Goal: Task Accomplishment & Management: Complete application form

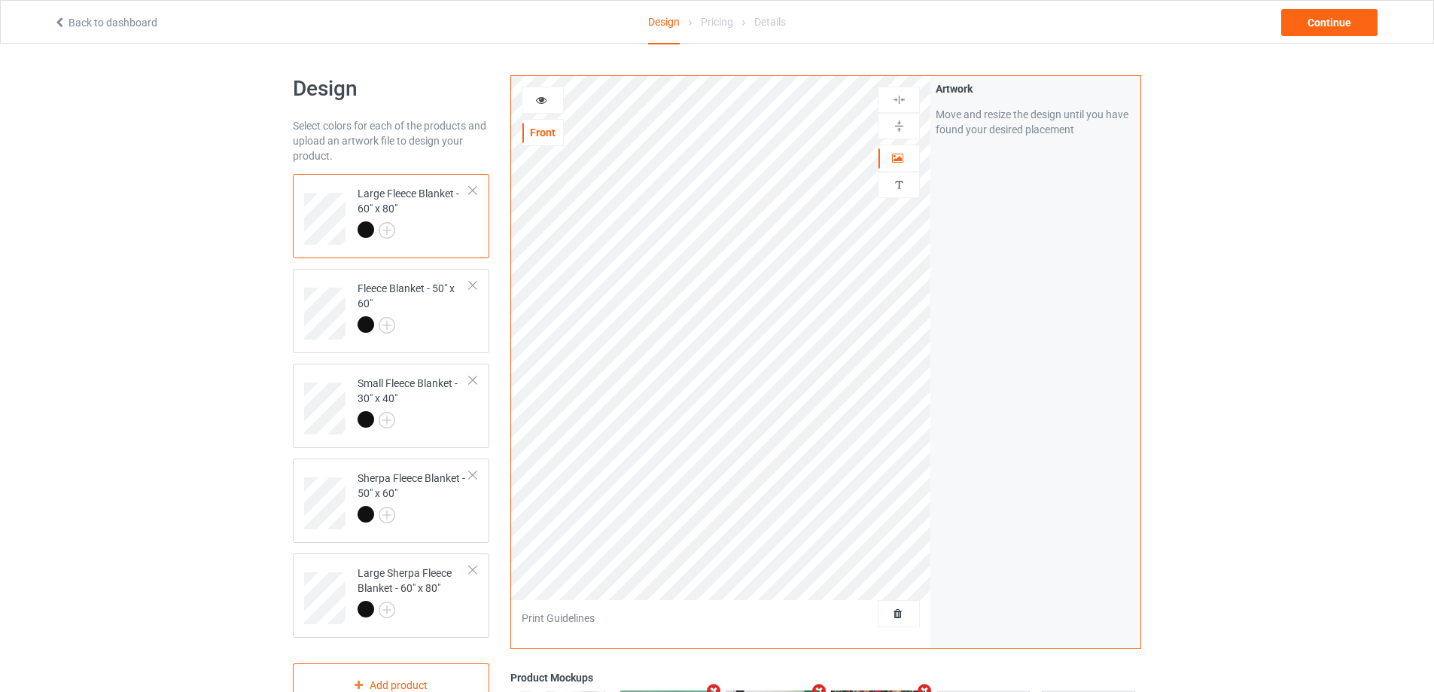
click at [538, 103] on icon at bounding box center [541, 98] width 13 height 11
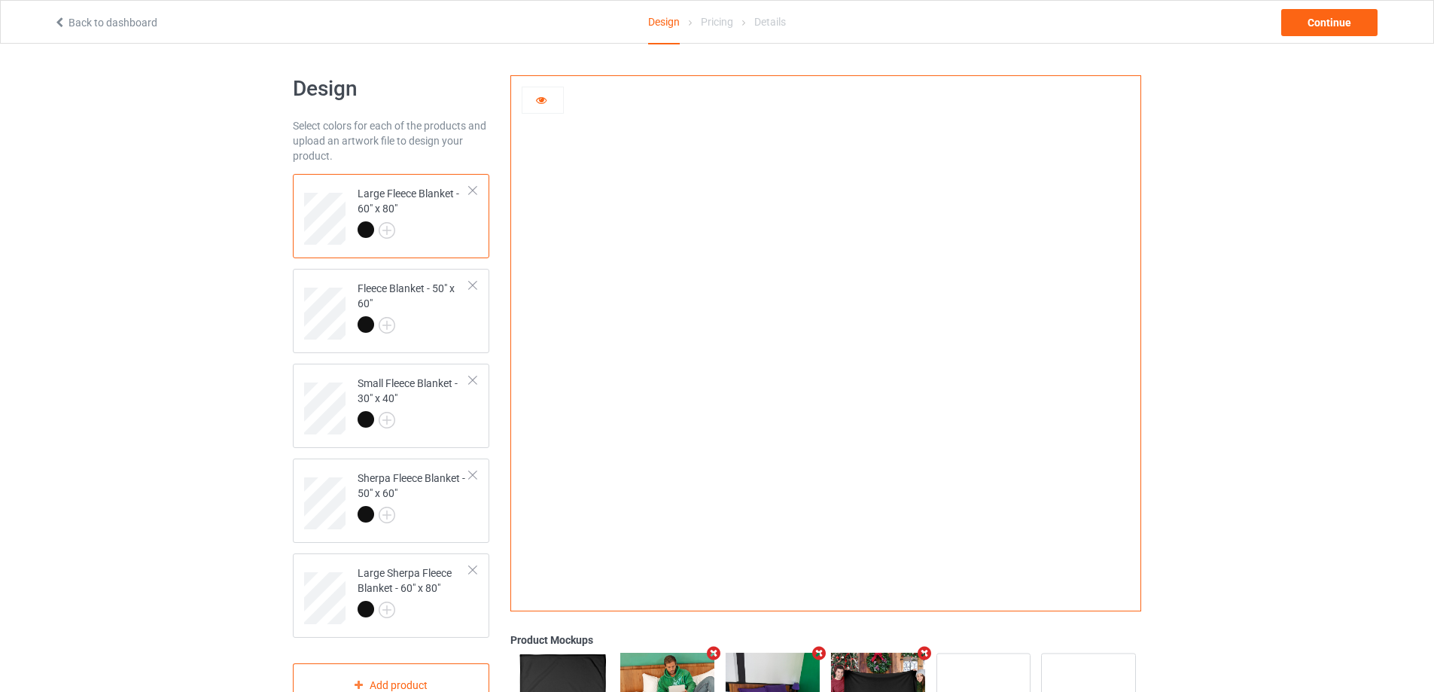
click at [538, 103] on icon at bounding box center [541, 98] width 13 height 11
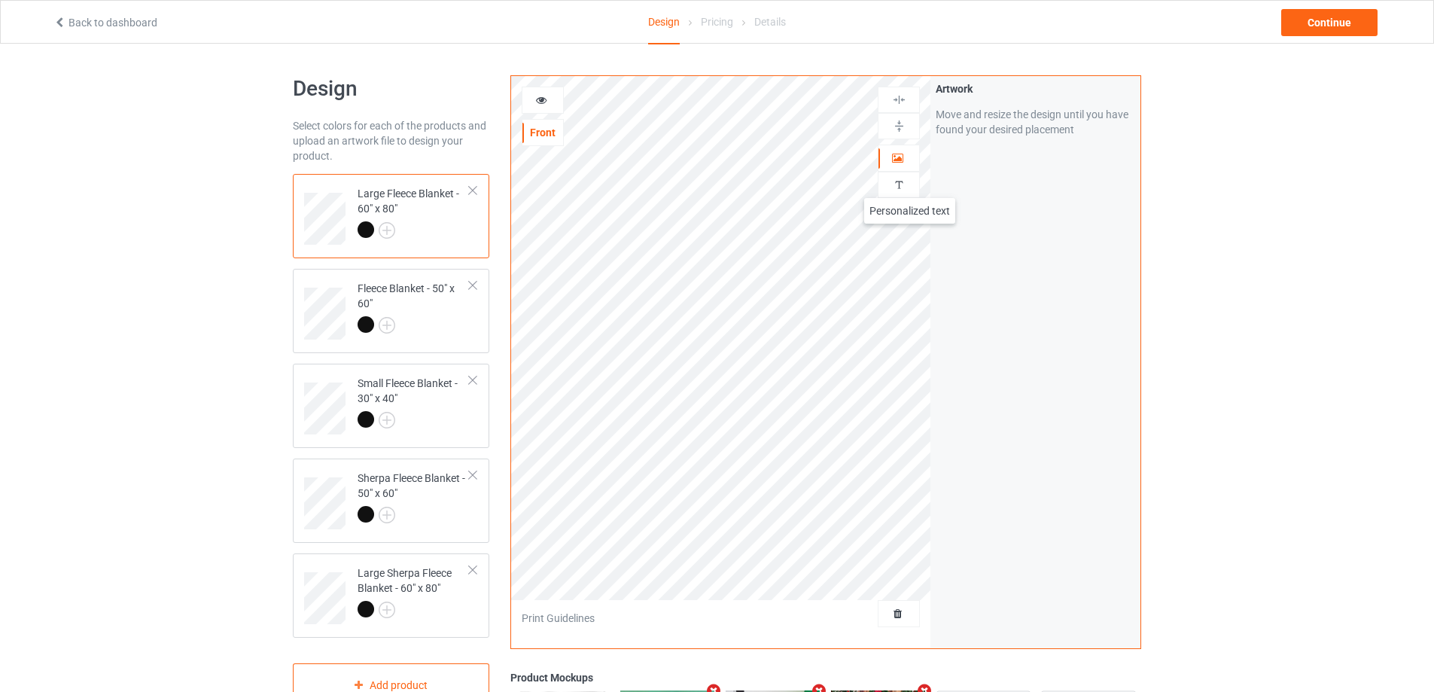
click at [909, 183] on div at bounding box center [898, 185] width 41 height 14
click at [1019, 130] on div "Personalized text Allow customers to personalize text with your choice of fonts…" at bounding box center [1035, 105] width 210 height 58
click at [1020, 125] on div "Add text" at bounding box center [1034, 115] width 199 height 27
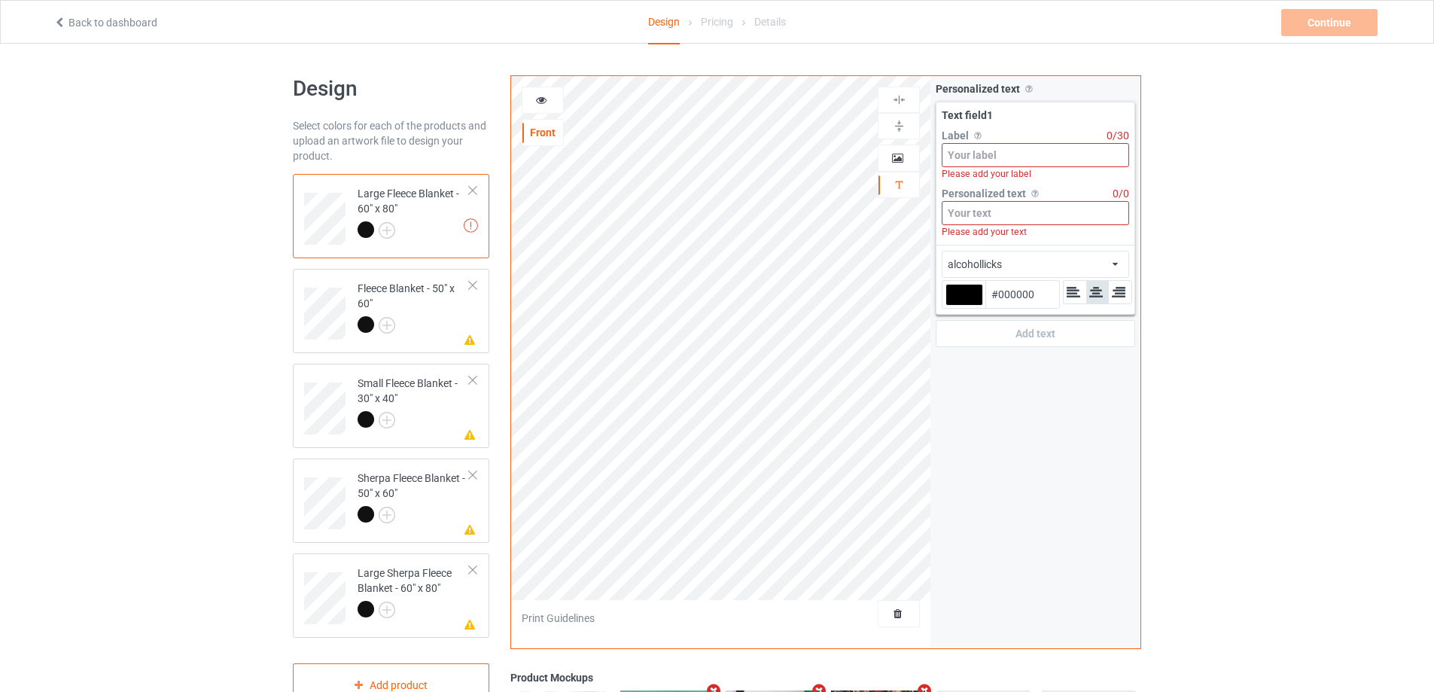
click at [1010, 154] on input at bounding box center [1034, 155] width 187 height 24
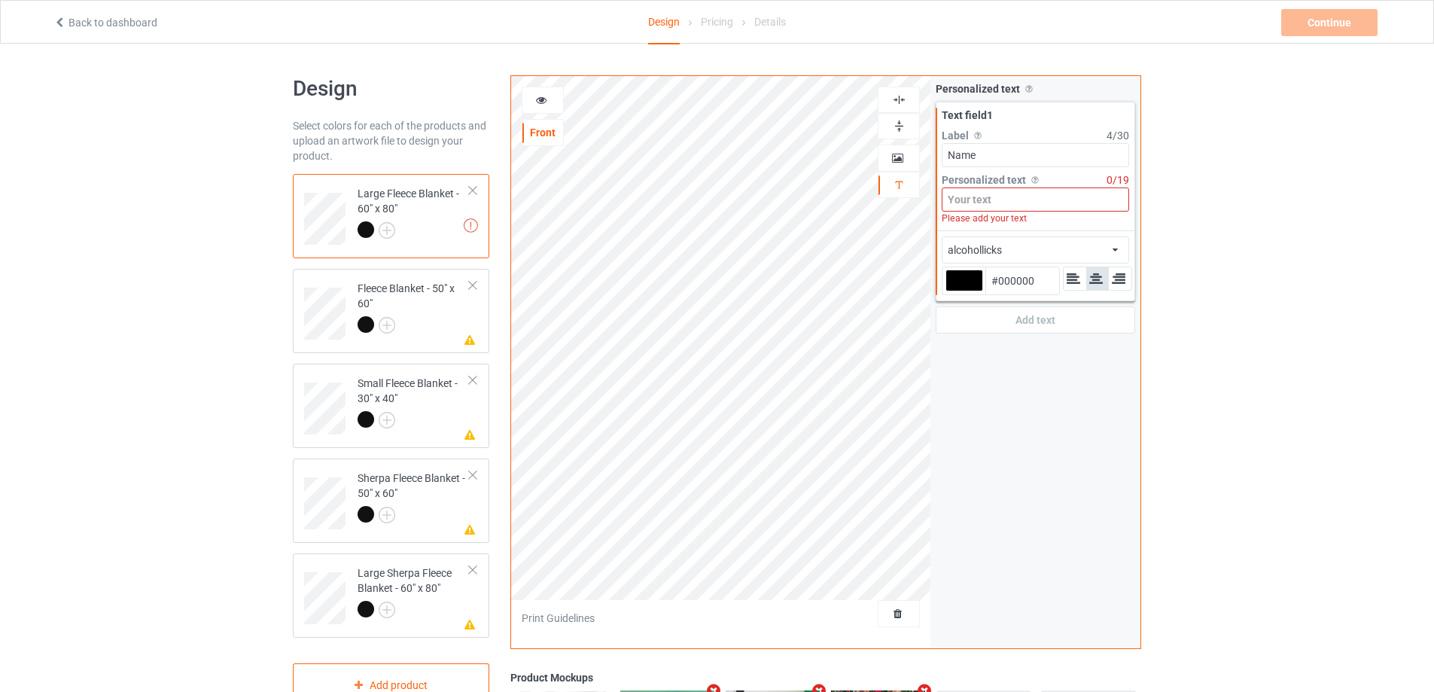
type input "Name"
click at [1044, 202] on input at bounding box center [1034, 199] width 187 height 24
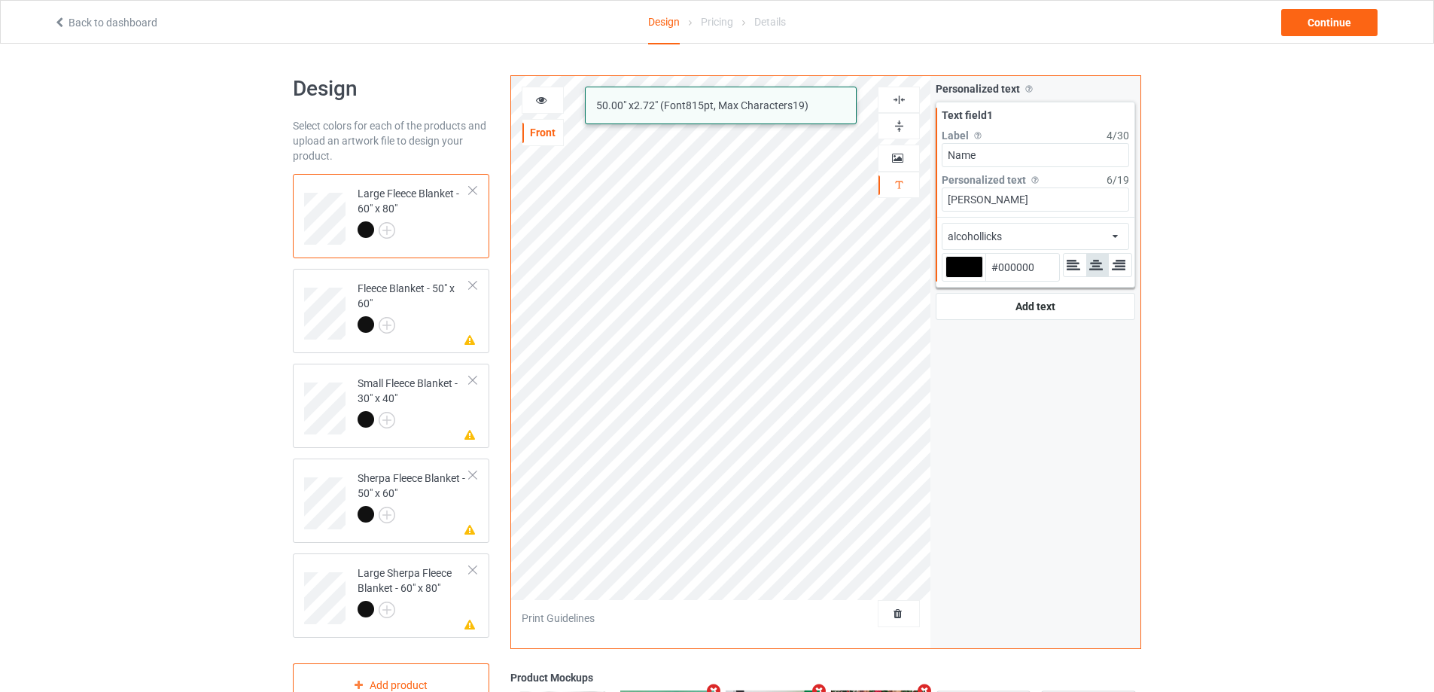
type input "SOPHIA"
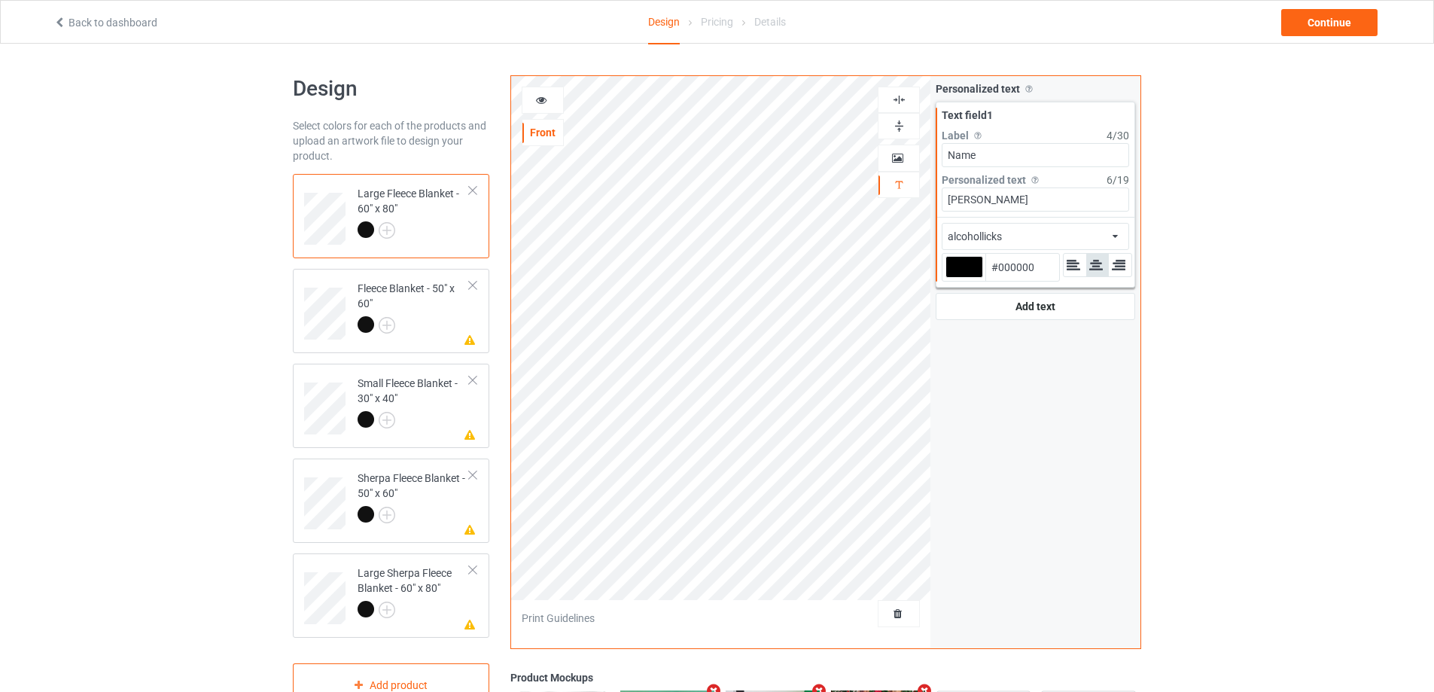
click at [1005, 233] on div "alcohollicks african airstream aladdin alcohollicks [PERSON_NAME] almontesnow a…" at bounding box center [1034, 236] width 187 height 27
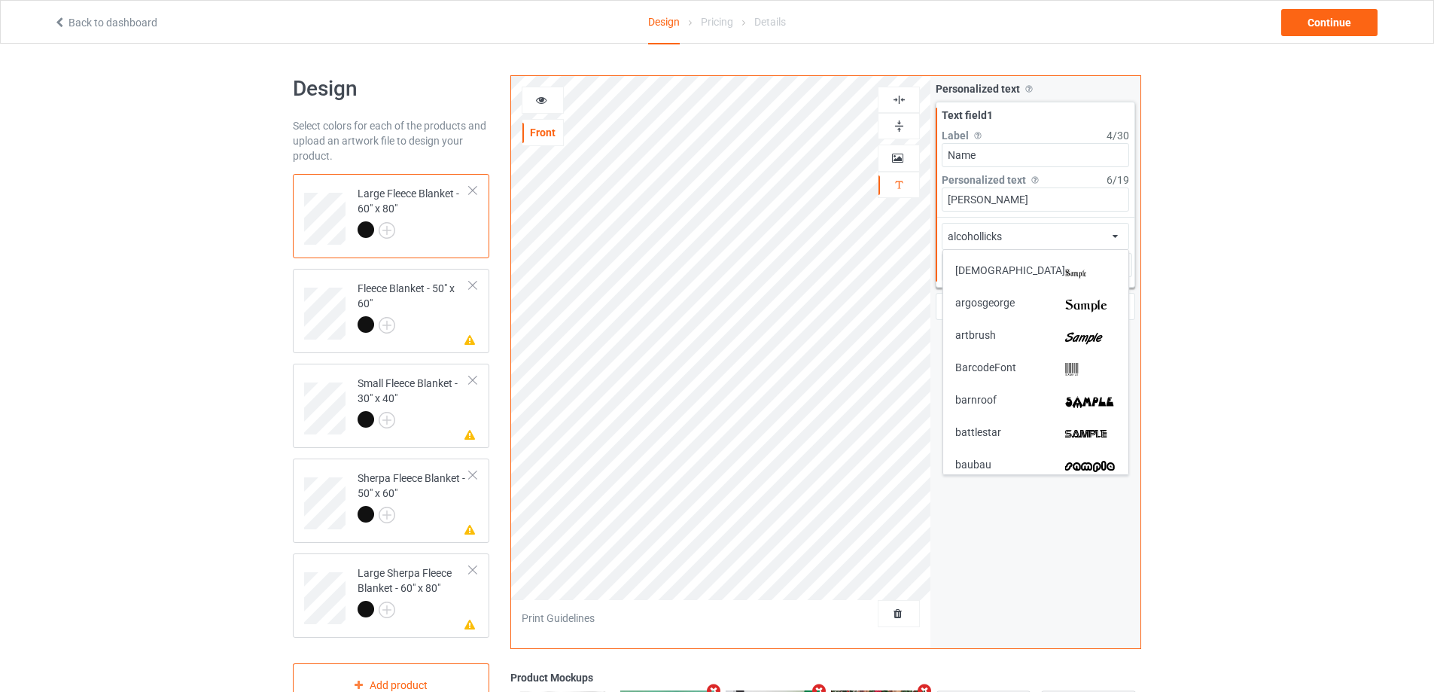
scroll to position [226, 0]
click at [1026, 298] on div "argosgeorge" at bounding box center [1035, 299] width 161 height 16
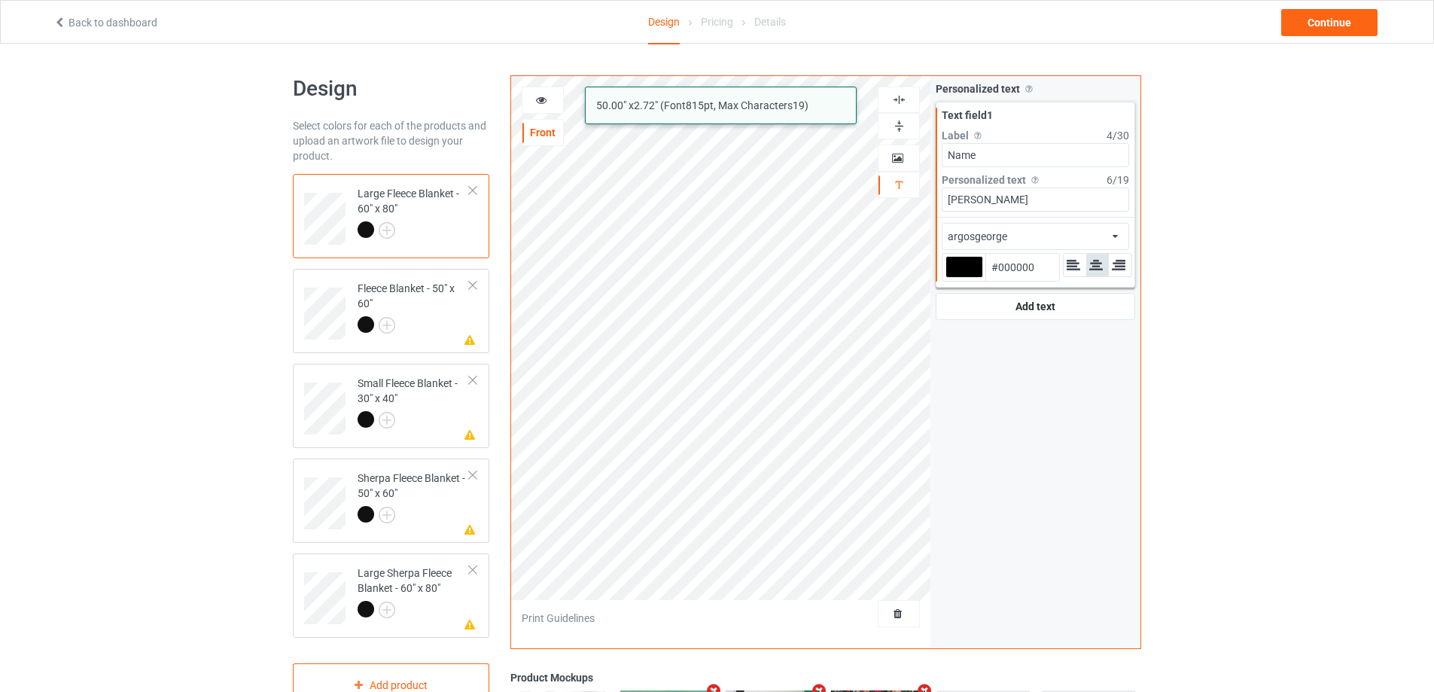
click at [968, 270] on div at bounding box center [964, 267] width 38 height 22
click at [968, 278] on input "#000000" at bounding box center [964, 288] width 38 height 20
type input "#c9abab"
type input "#C9ABAB"
type input "#cfb0b0"
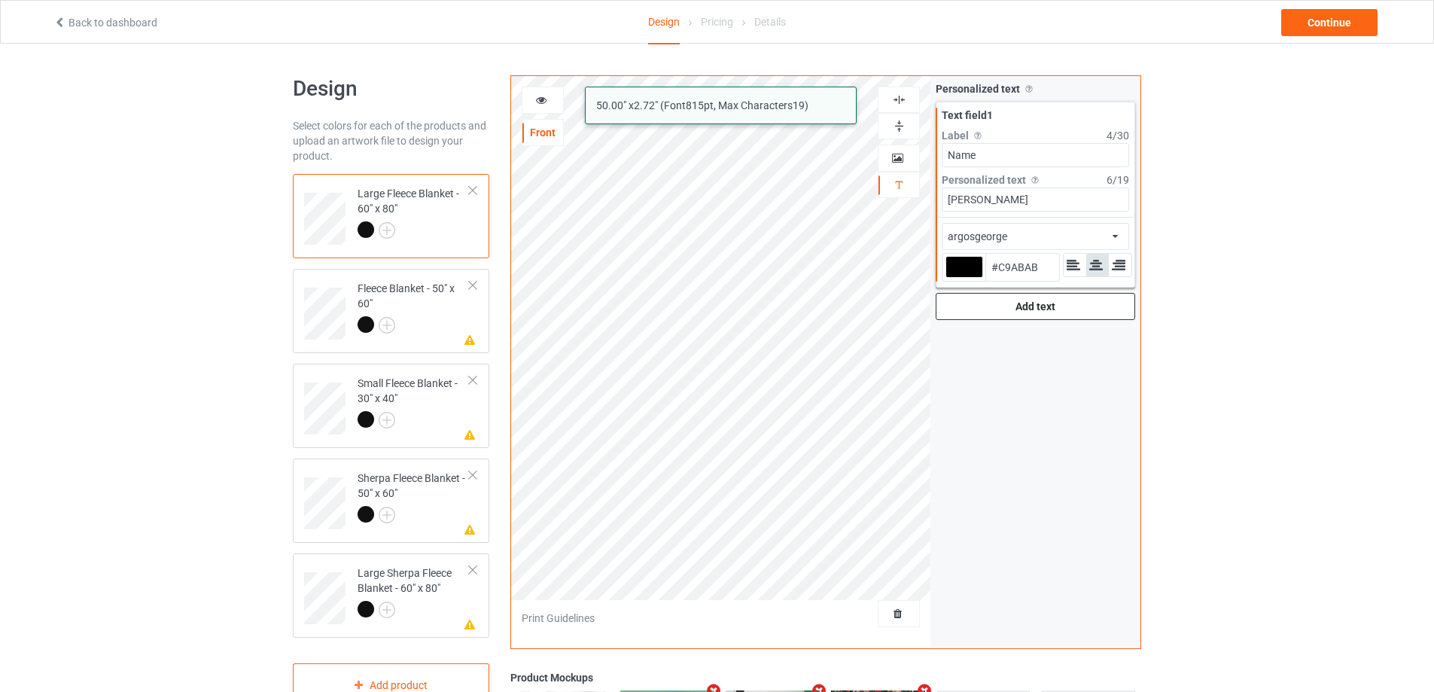
type input "#CFB0B0"
type input "#dfc3c3"
type input "#DFC3C3"
type input "#fffafa"
type input "#FFFAFA"
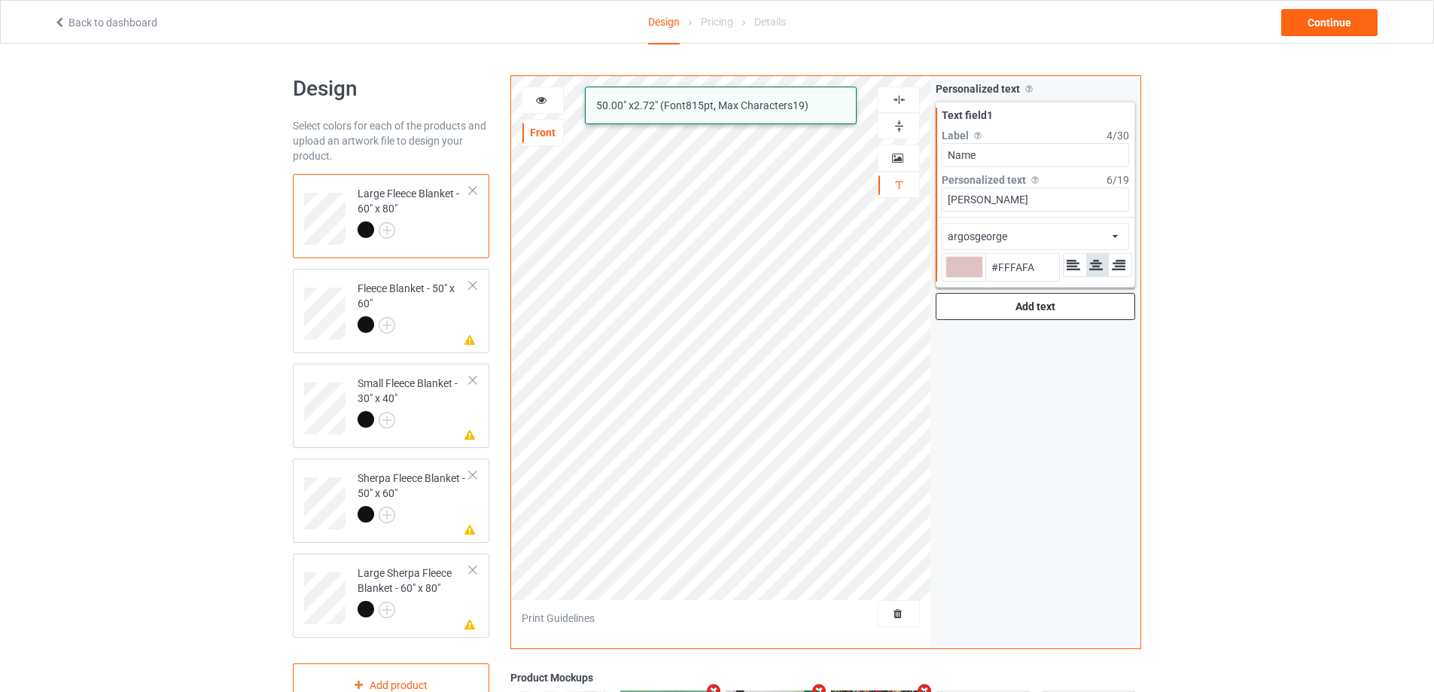
type input "#ffffff"
type input "#FFFFFF"
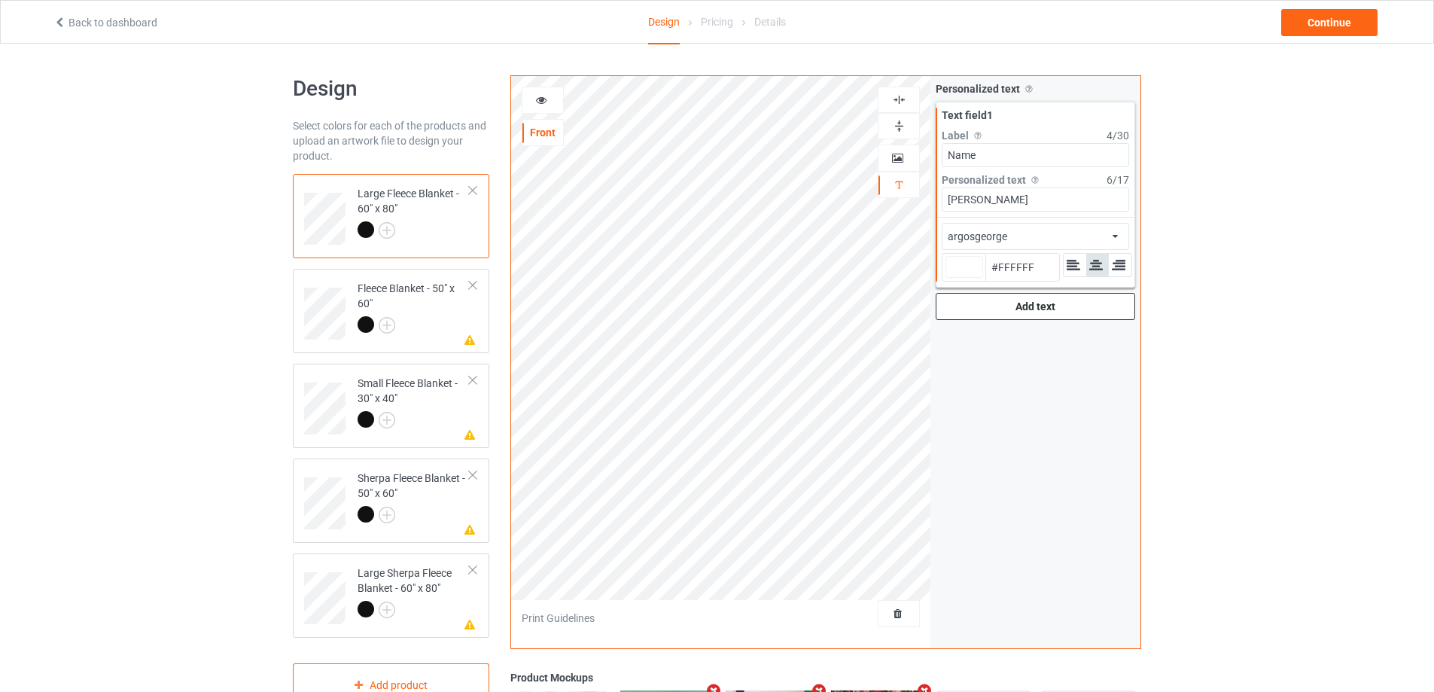
type input "#ffffff"
click at [537, 101] on icon at bounding box center [541, 98] width 13 height 11
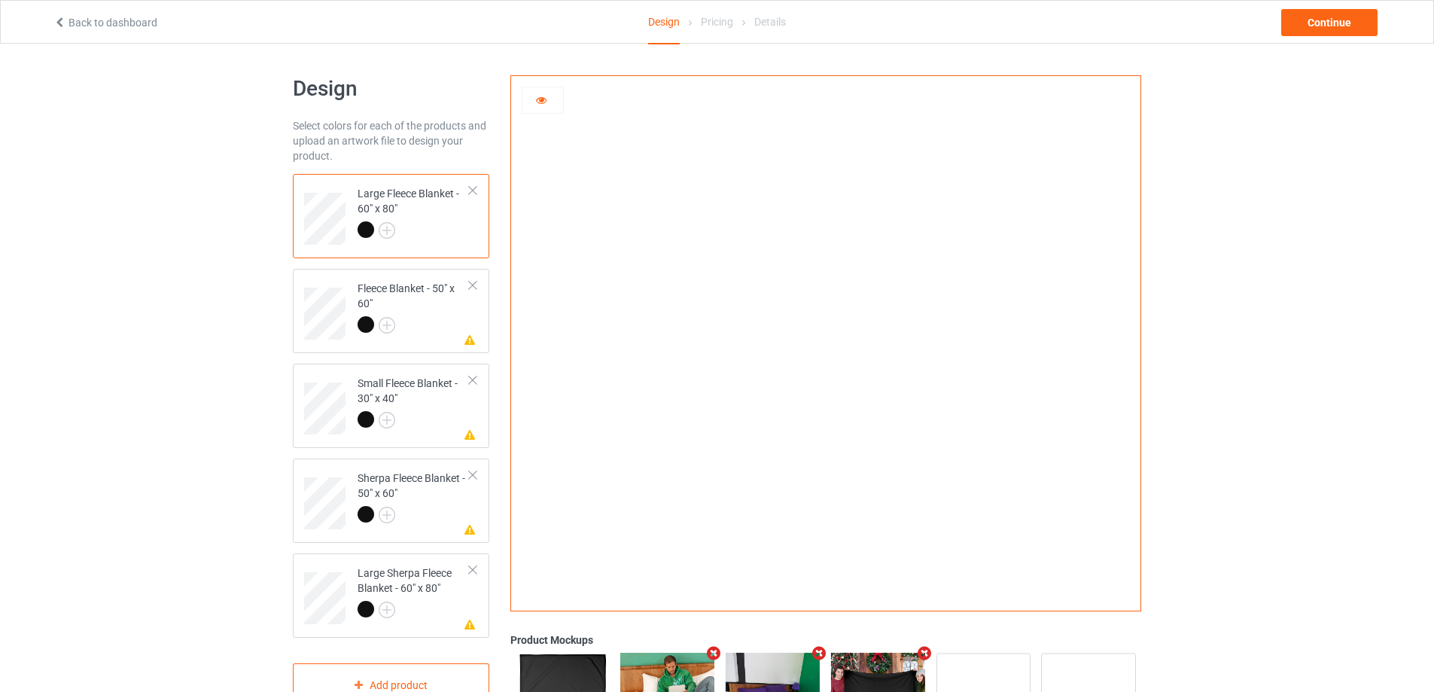
click at [541, 100] on icon at bounding box center [541, 98] width 13 height 11
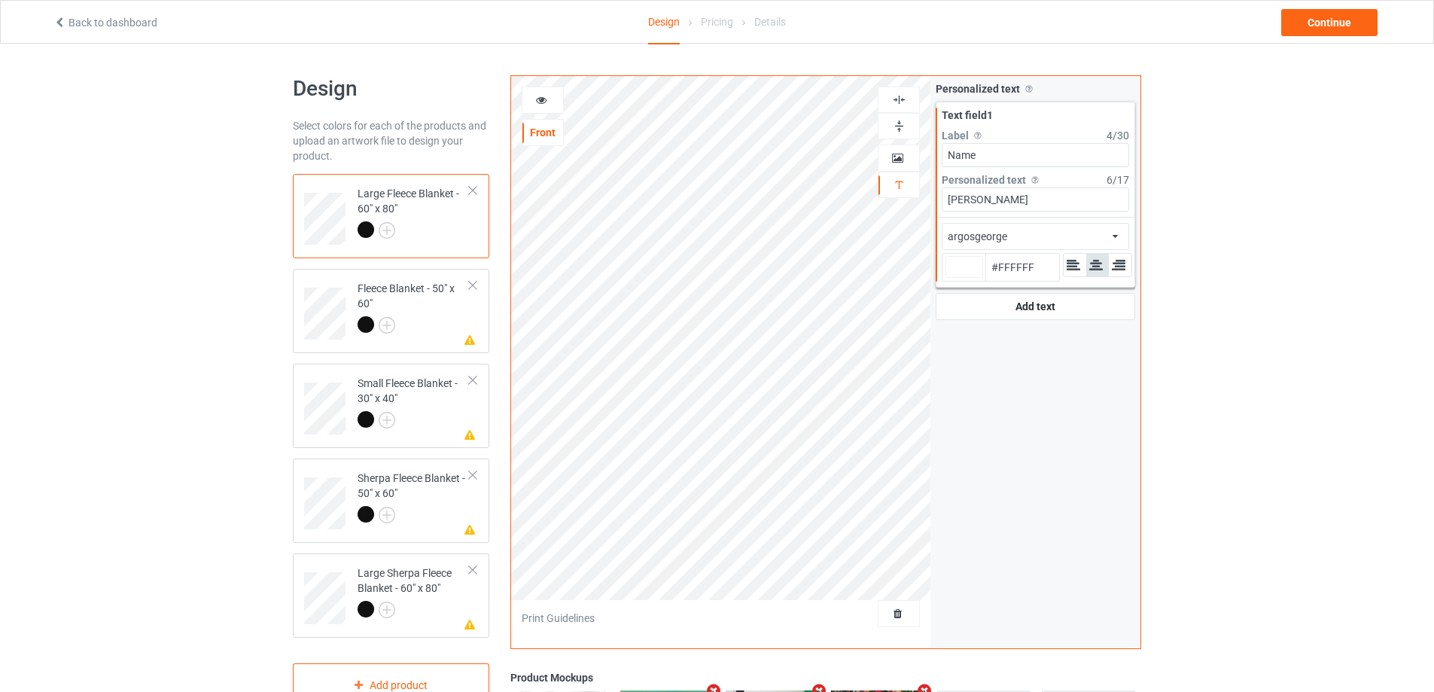
click at [966, 268] on div at bounding box center [964, 267] width 38 height 22
click at [966, 278] on input "#ffffff" at bounding box center [964, 288] width 38 height 20
type input "#7e7511"
type input "#7E7511"
type input "#a19512"
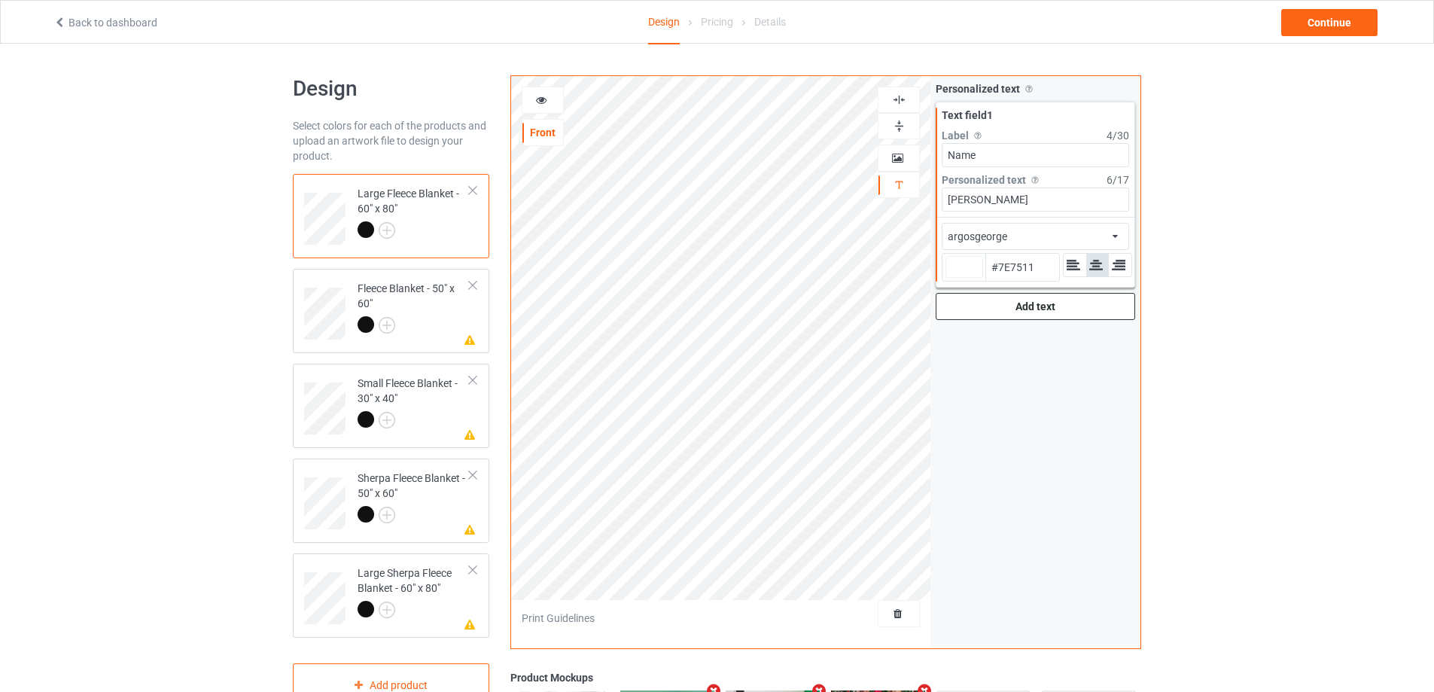
type input "#A19512"
type input "#d5c40b"
type input "#D5C40B"
type input "#ffea00"
type input "#FFEA00"
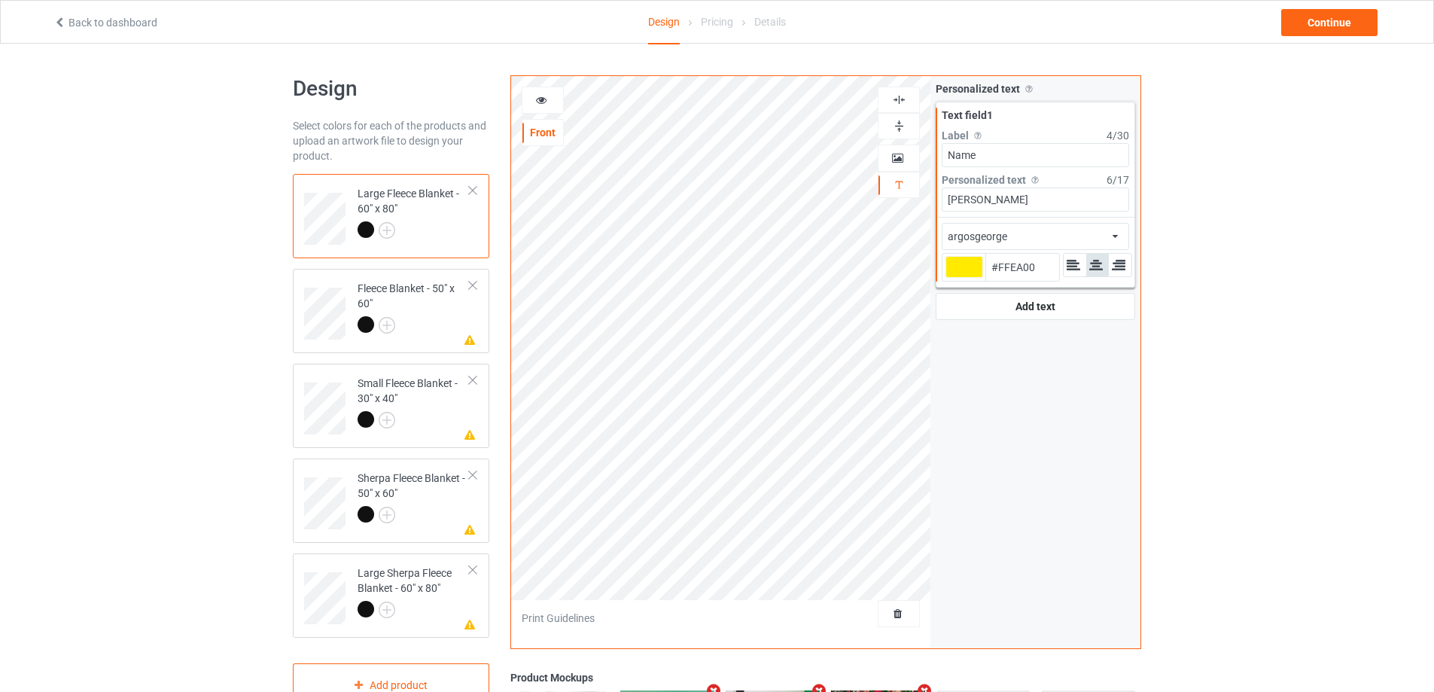
click at [1060, 234] on div "argosgeorge african airstream aladdin alcohollicks [PERSON_NAME] almontesnow an…" at bounding box center [1034, 236] width 187 height 27
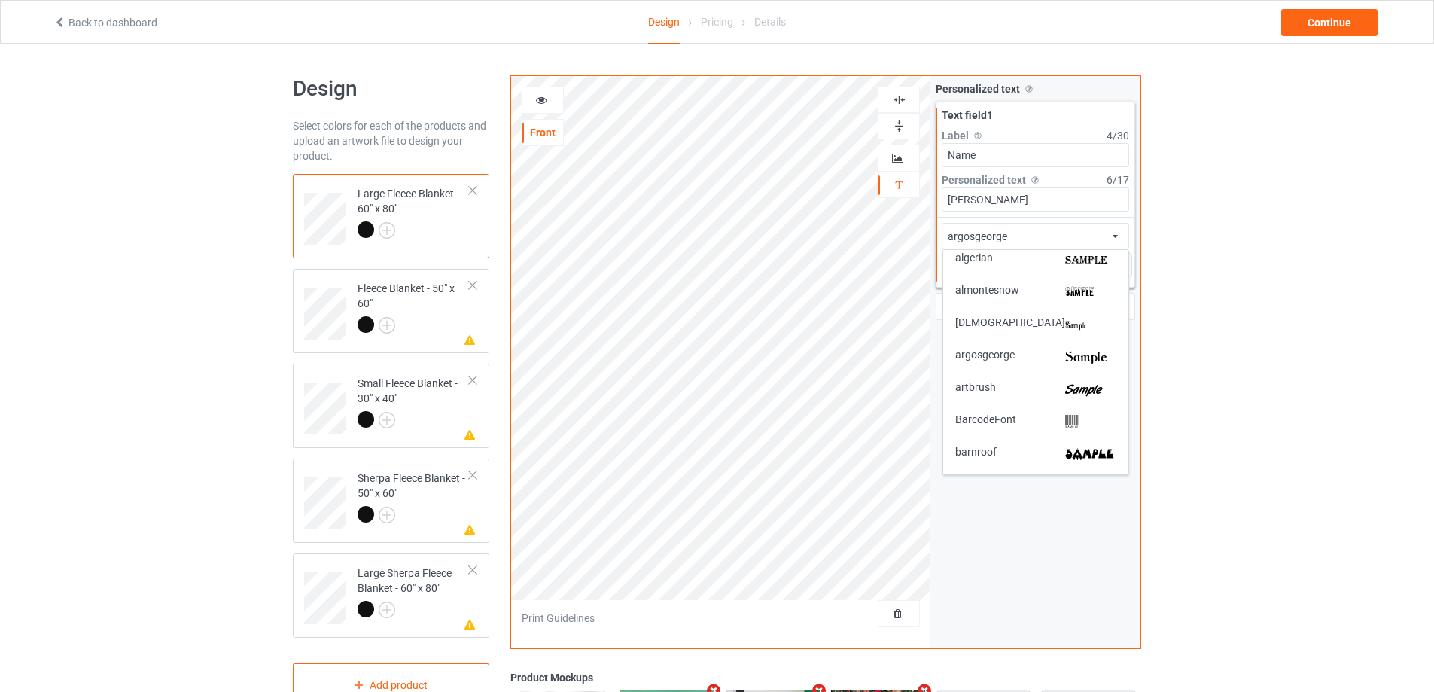
scroll to position [112, 0]
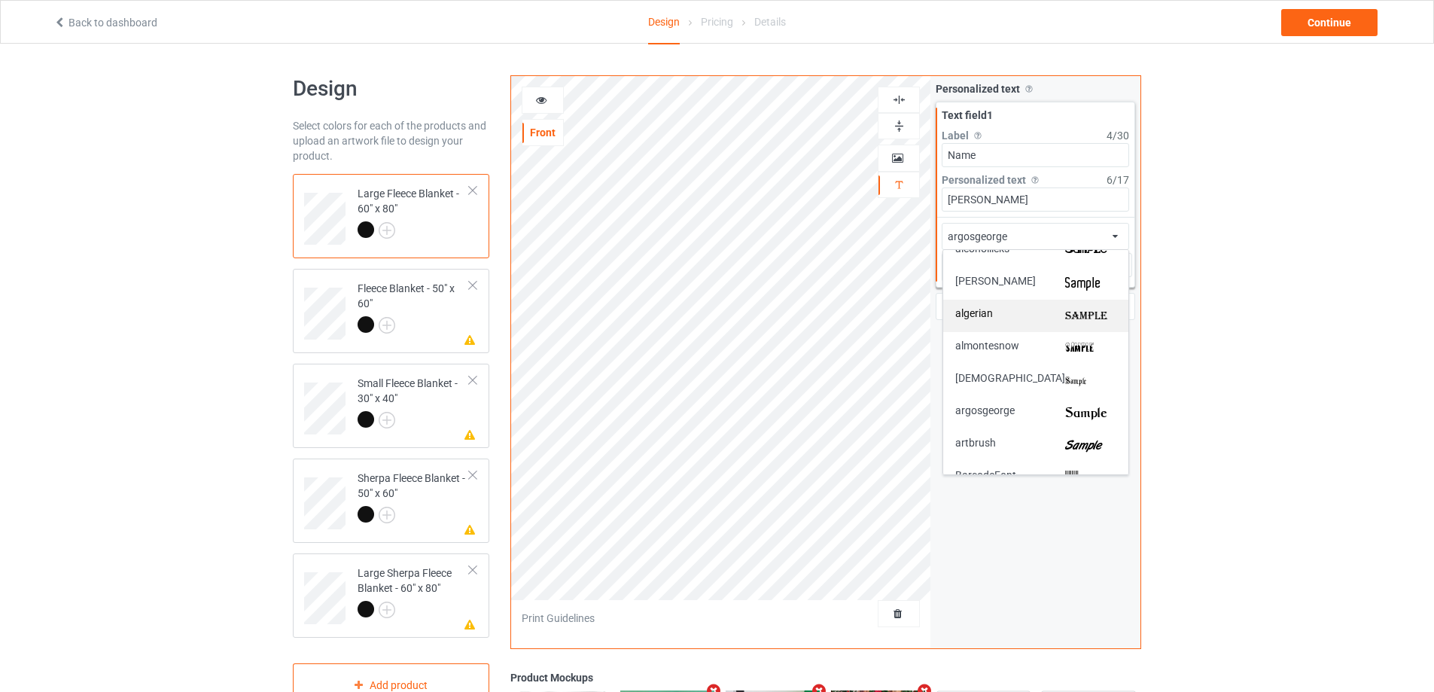
click at [1082, 312] on img at bounding box center [1090, 316] width 51 height 16
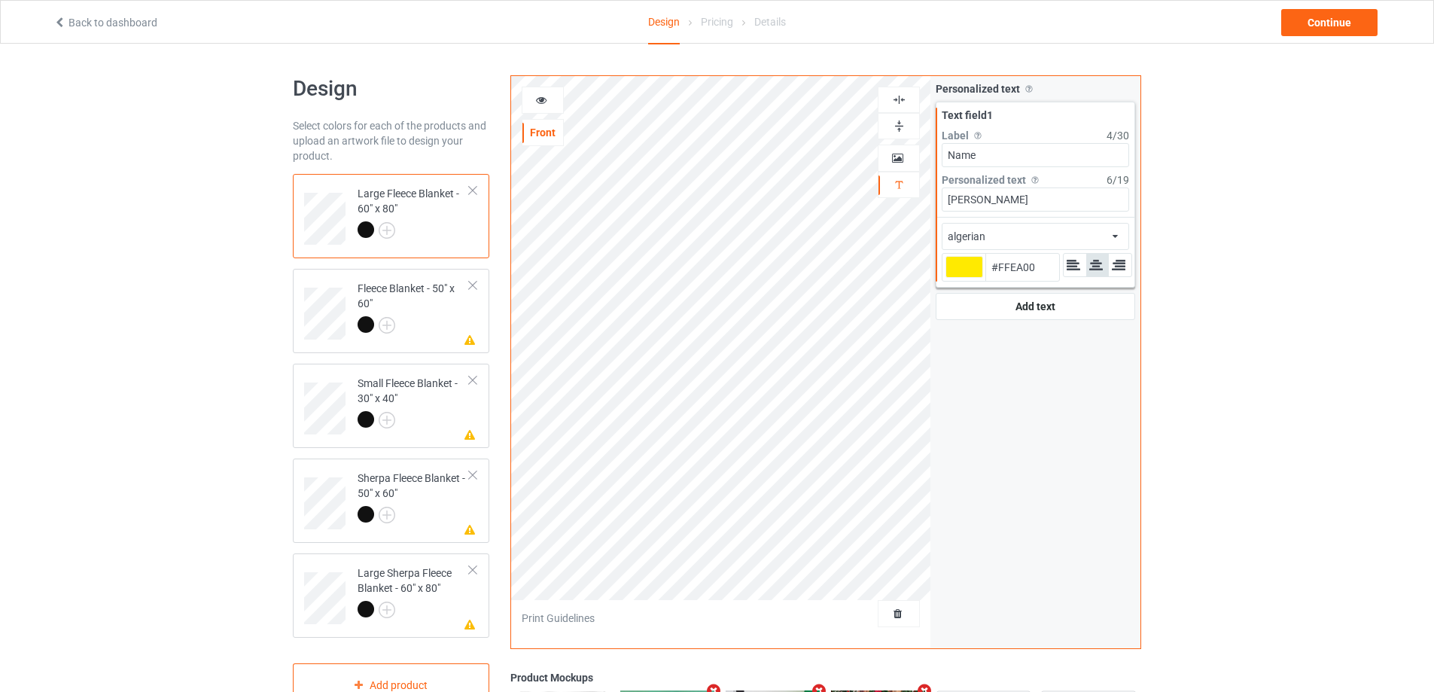
type input "#ffea00"
click at [548, 103] on div at bounding box center [542, 100] width 41 height 15
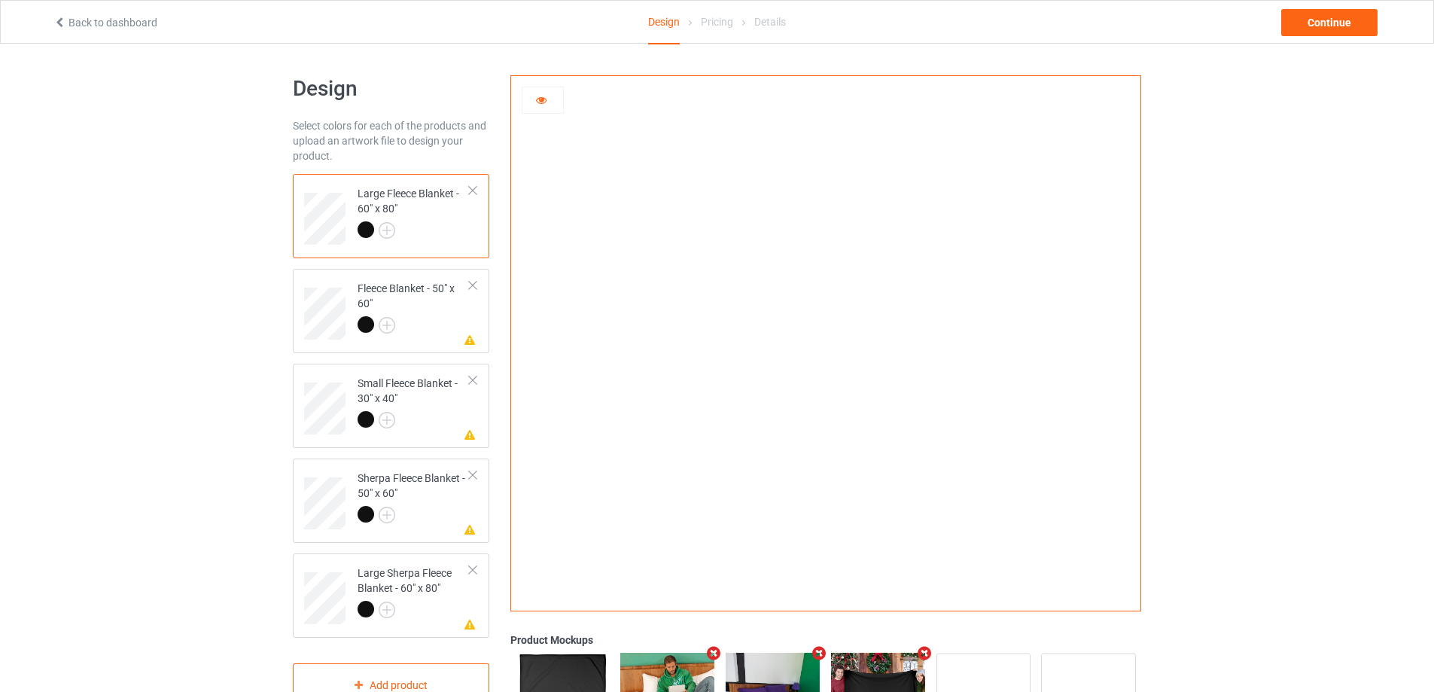
click at [535, 101] on icon at bounding box center [541, 98] width 13 height 11
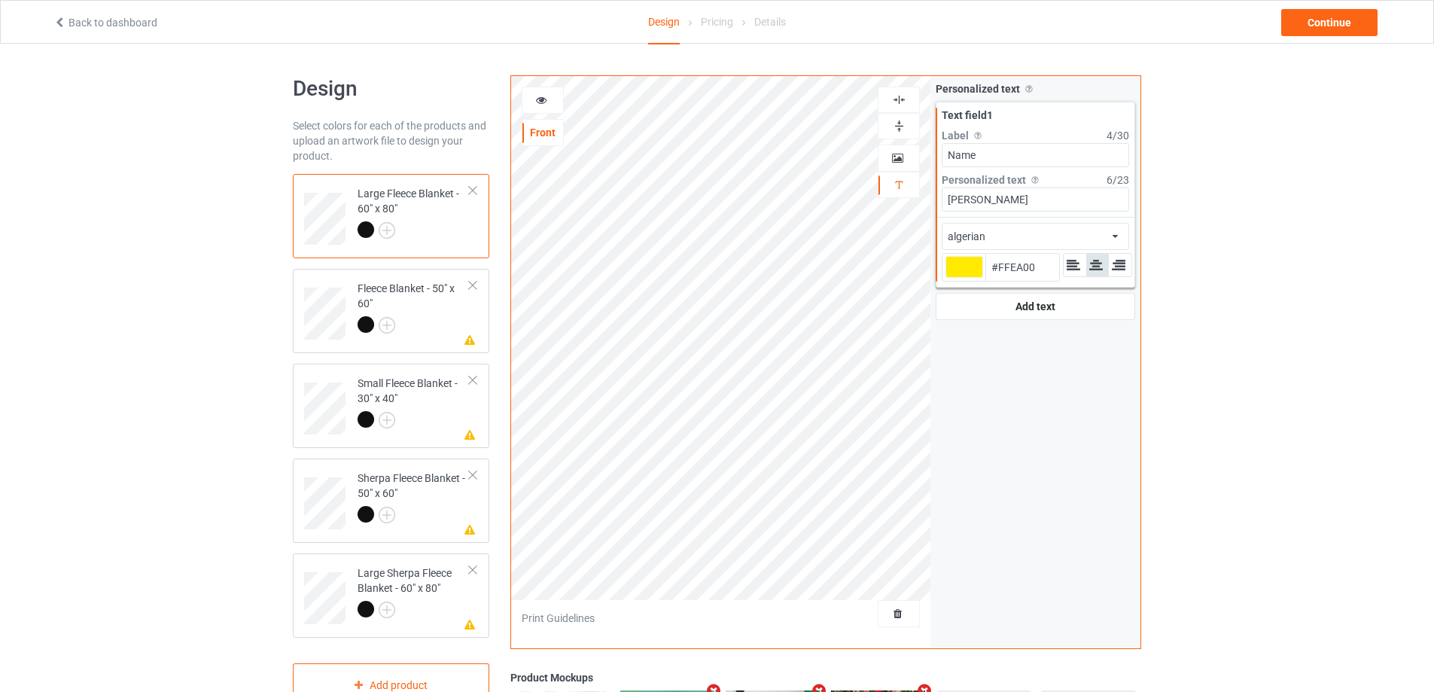
click at [971, 266] on div at bounding box center [964, 267] width 38 height 22
click at [971, 278] on input "#ffea00" at bounding box center [964, 288] width 38 height 20
type input "#faa631"
type input "#FAA631"
click at [898, 99] on img at bounding box center [899, 100] width 14 height 14
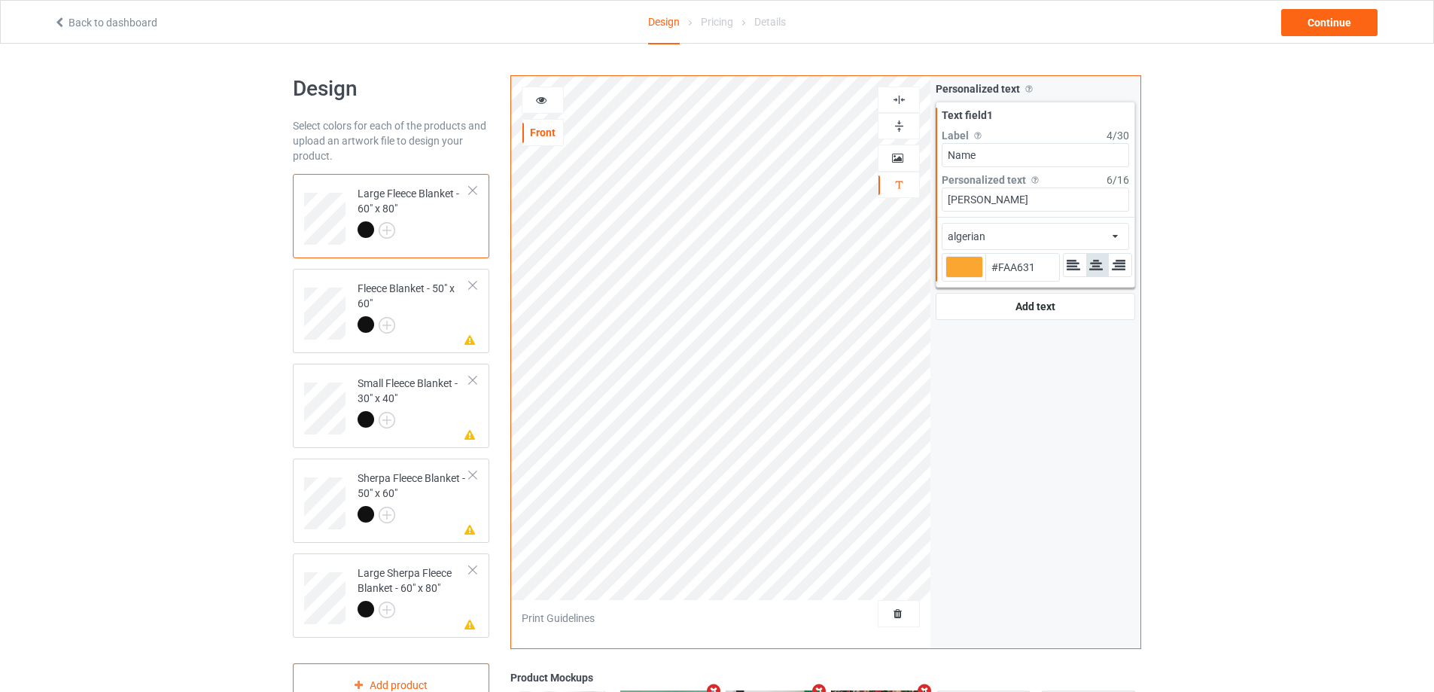
type input "#faa631"
click at [543, 99] on icon at bounding box center [541, 98] width 13 height 11
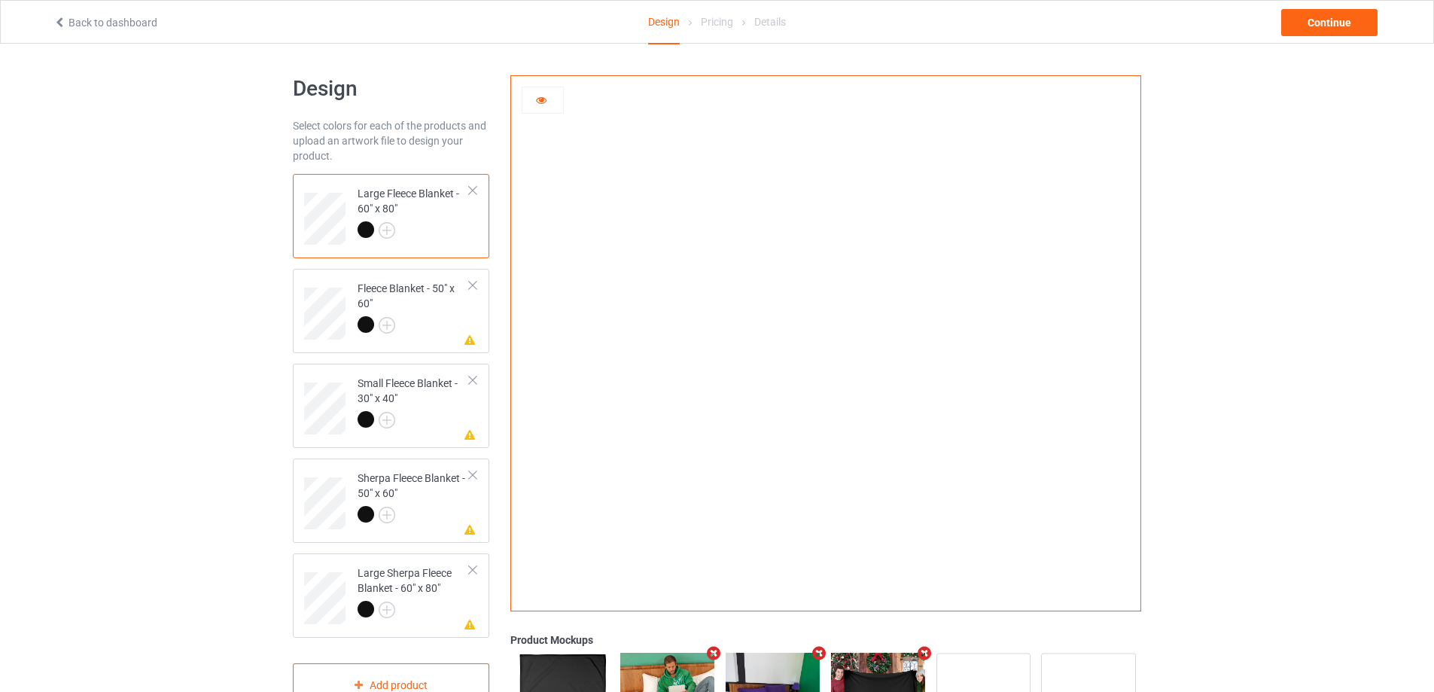
click at [543, 98] on icon at bounding box center [541, 98] width 13 height 11
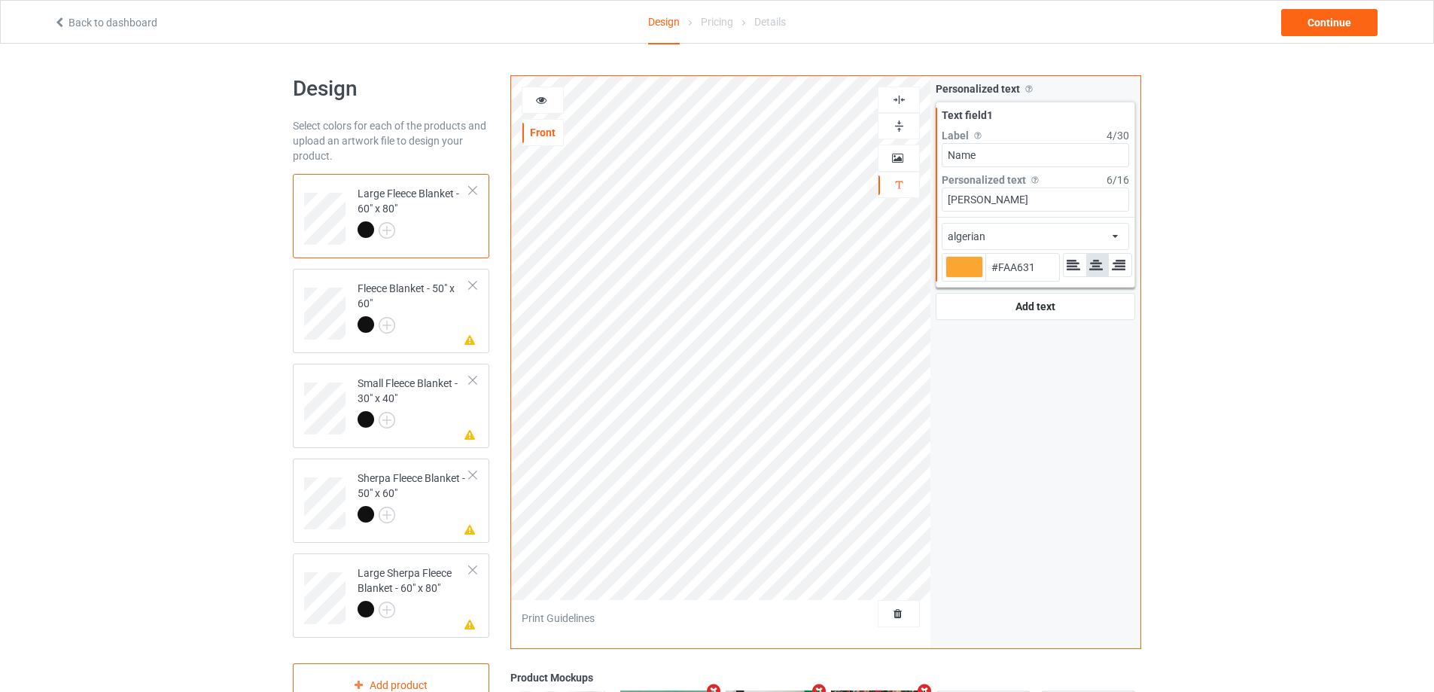
type input "#faa631"
click at [535, 102] on icon at bounding box center [541, 98] width 13 height 11
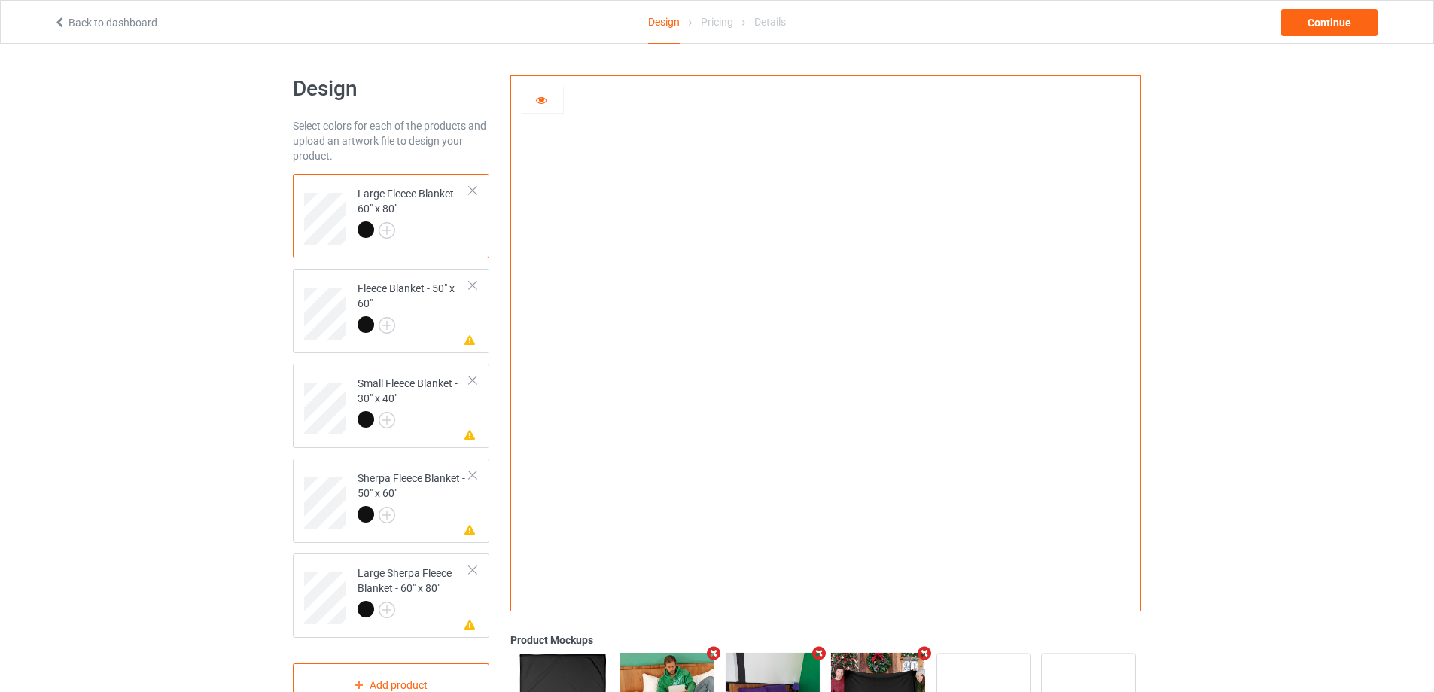
click at [540, 96] on icon at bounding box center [541, 98] width 13 height 11
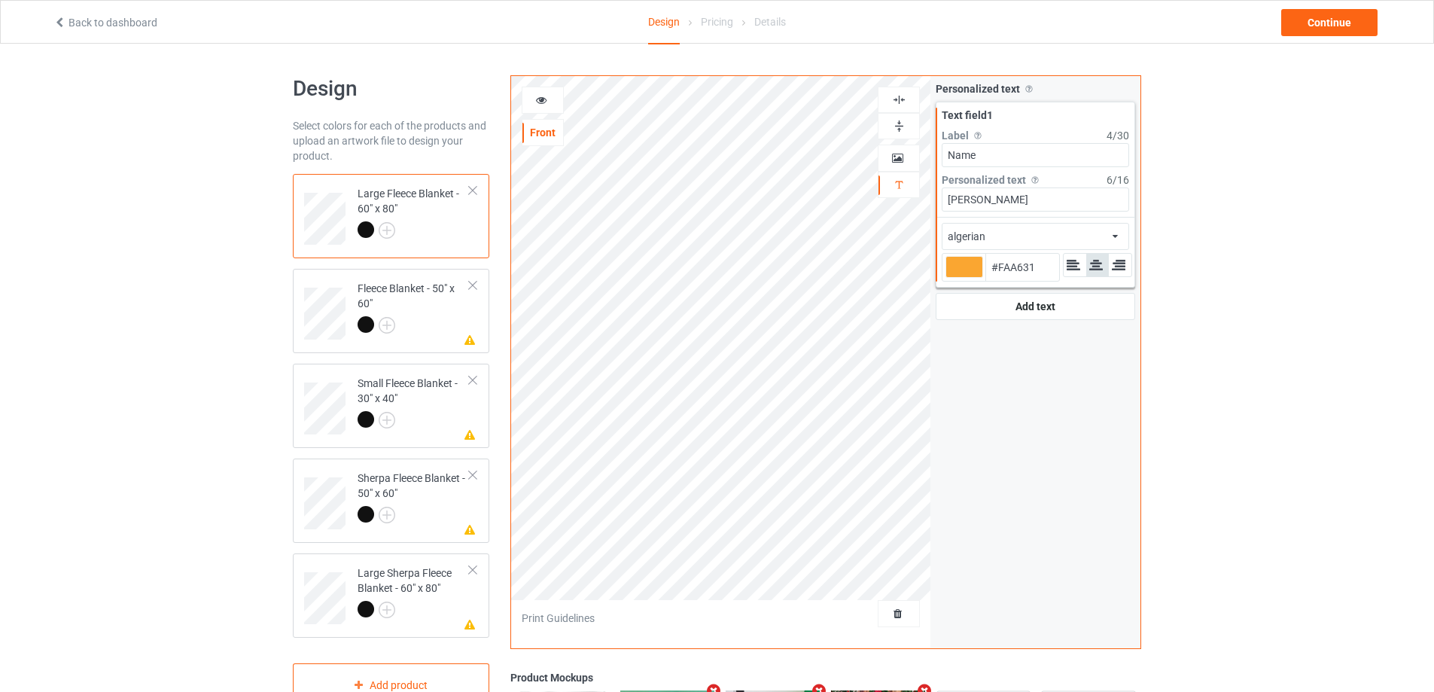
click at [540, 96] on icon at bounding box center [541, 98] width 13 height 11
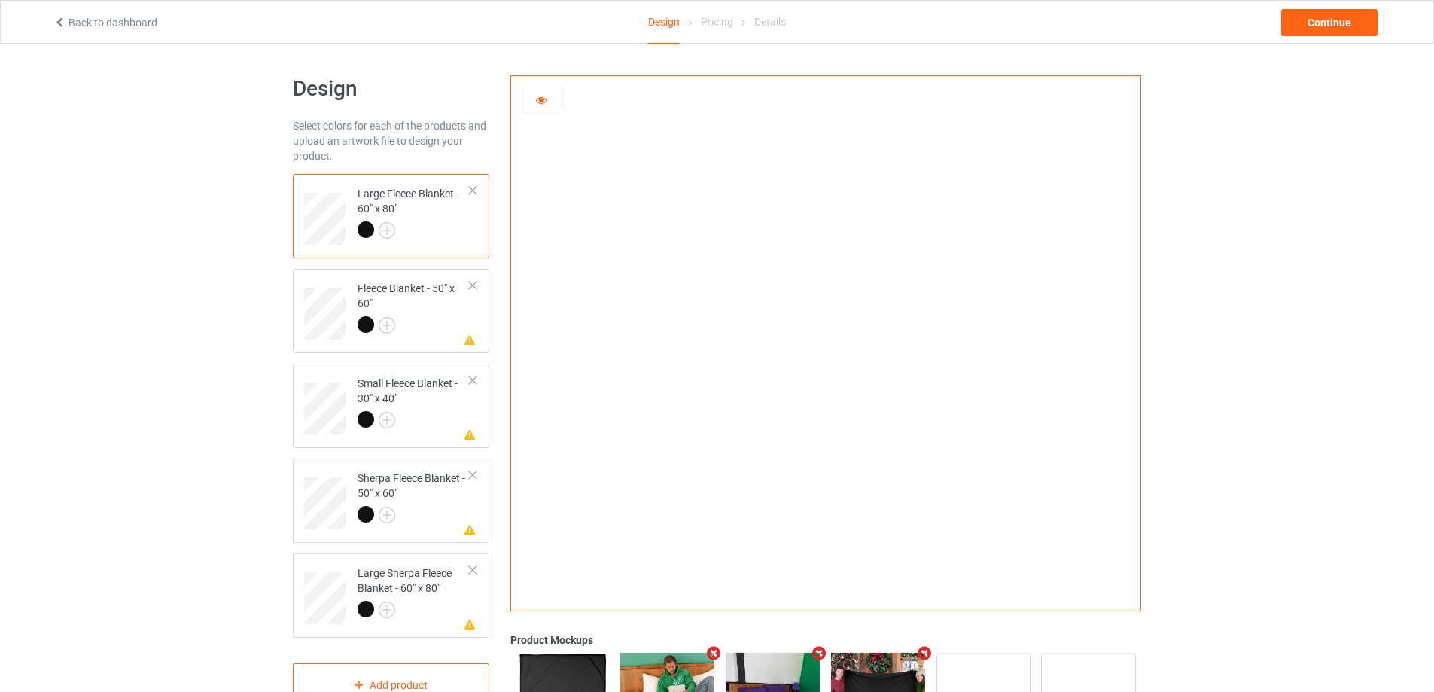
click at [546, 98] on icon at bounding box center [541, 98] width 13 height 11
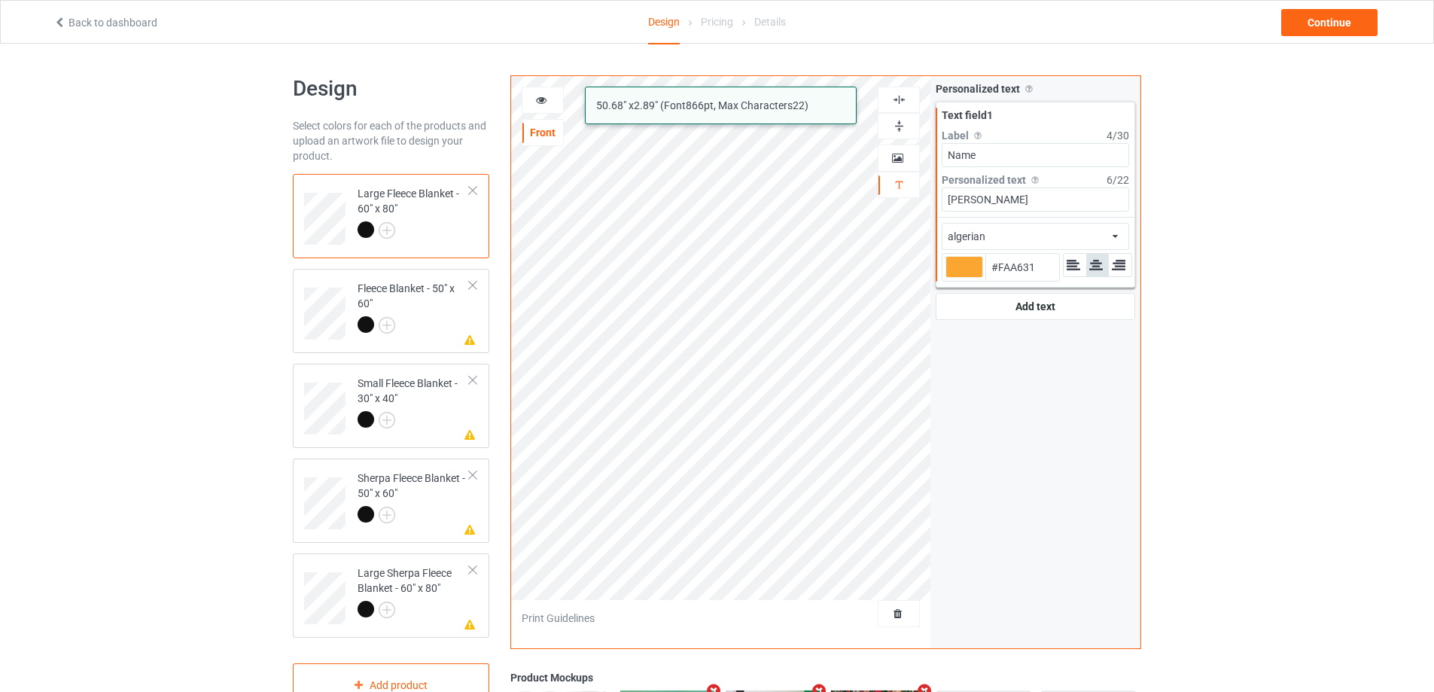
drag, startPoint x: 1004, startPoint y: 196, endPoint x: 931, endPoint y: 205, distance: 73.5
click at [931, 205] on div "Personalized text Allow customers to personalize text with your choice of fonts…" at bounding box center [1035, 200] width 210 height 249
type input "#faa631"
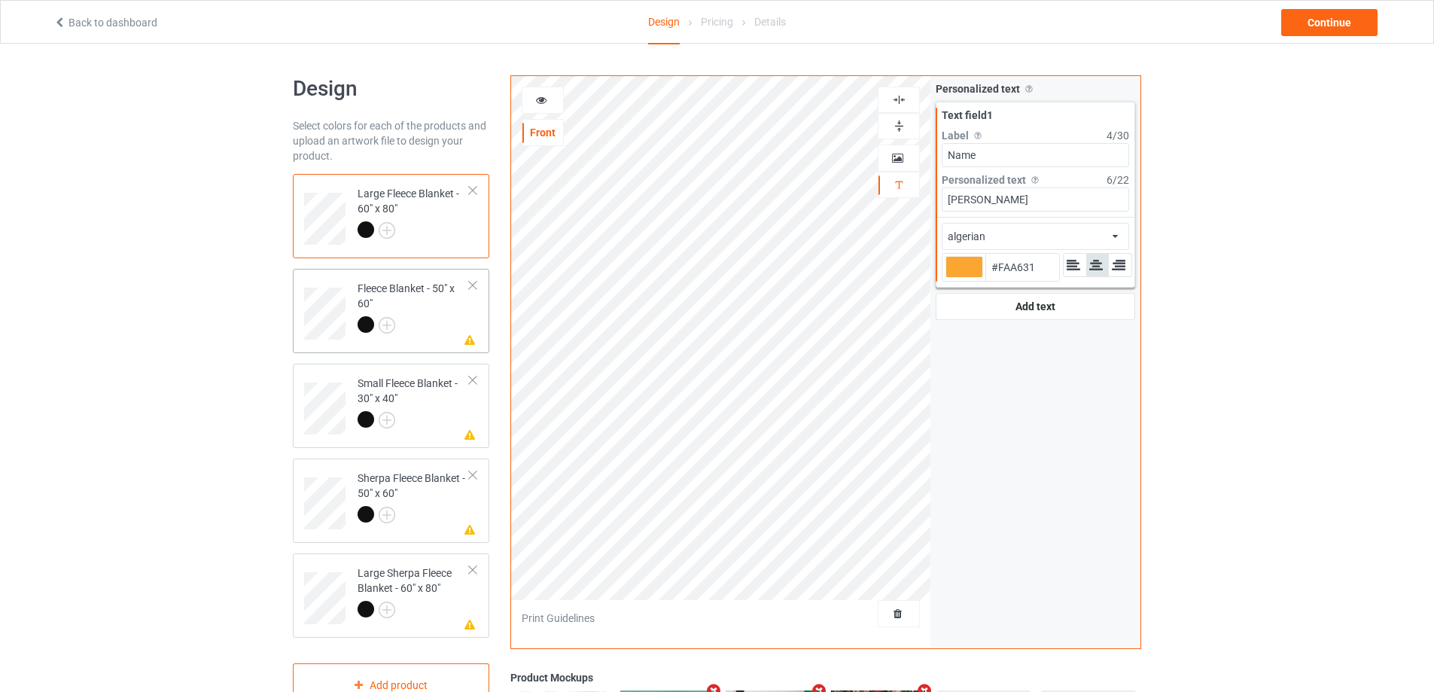
click at [451, 309] on div "Fleece Blanket - 50" x 60"" at bounding box center [413, 306] width 112 height 51
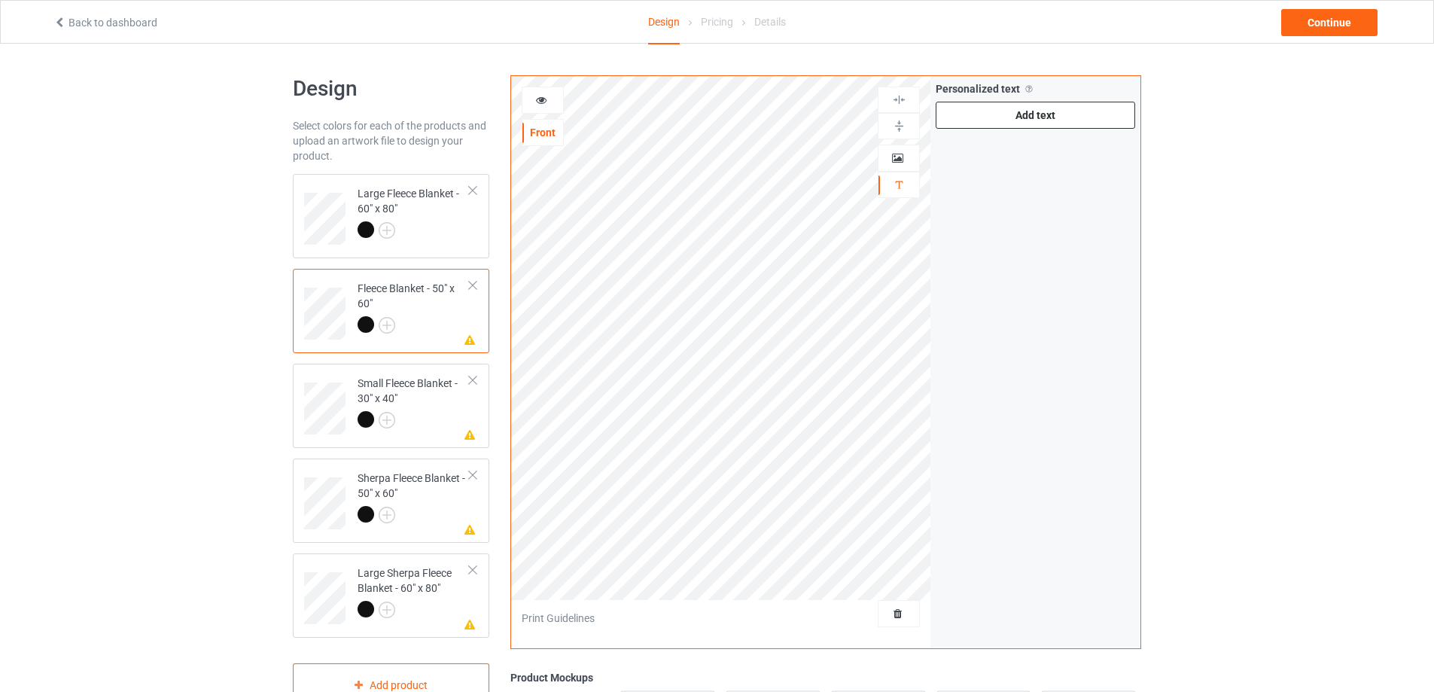
click at [984, 118] on div "Add text" at bounding box center [1034, 115] width 199 height 27
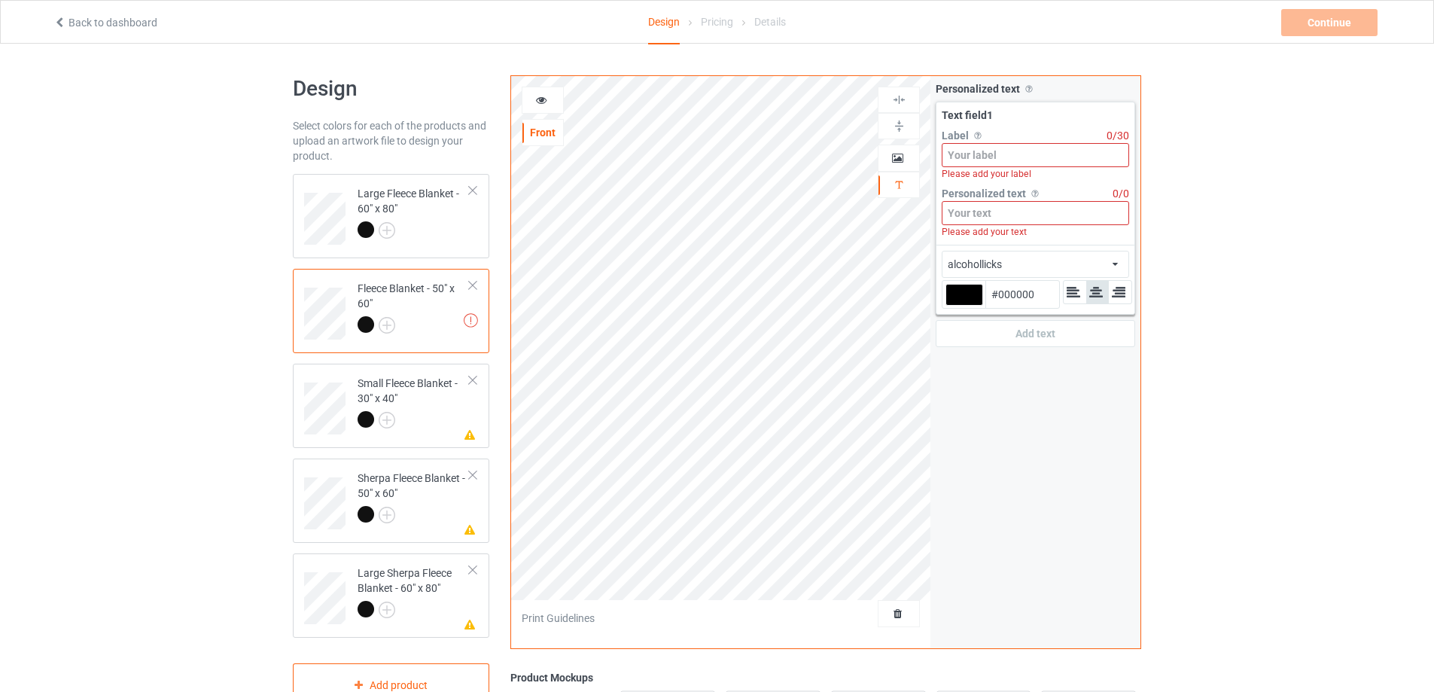
click at [984, 213] on input at bounding box center [1034, 213] width 187 height 24
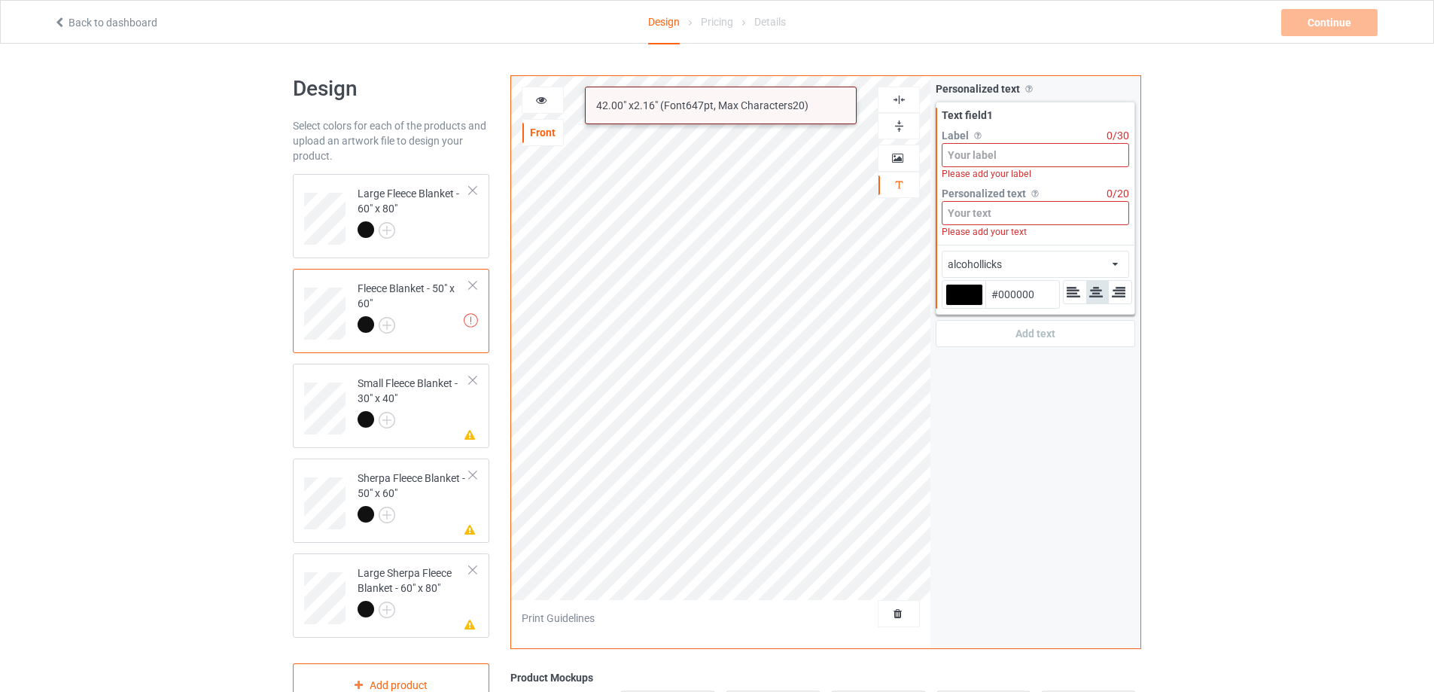
paste input "SOPHIA"
type input "SOPHIA"
click at [442, 420] on div at bounding box center [413, 421] width 112 height 21
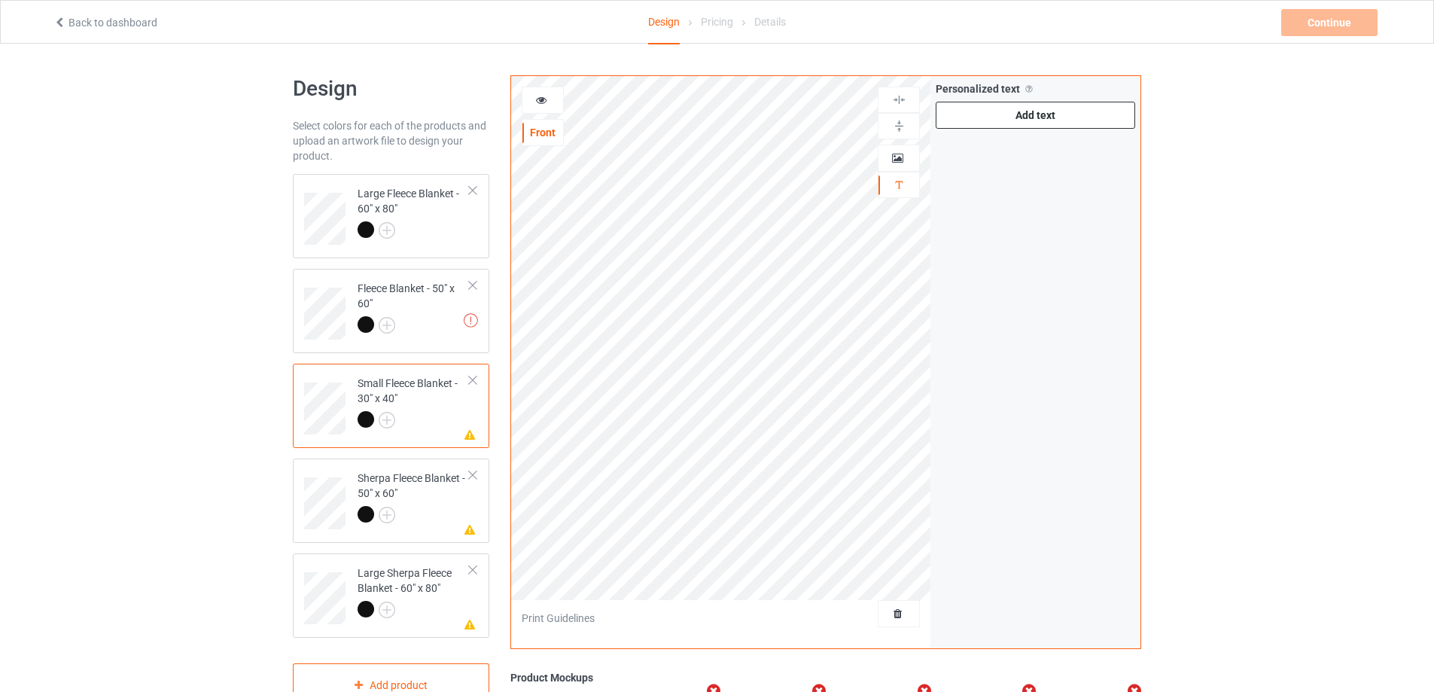
click at [981, 126] on div "Add text" at bounding box center [1034, 115] width 199 height 27
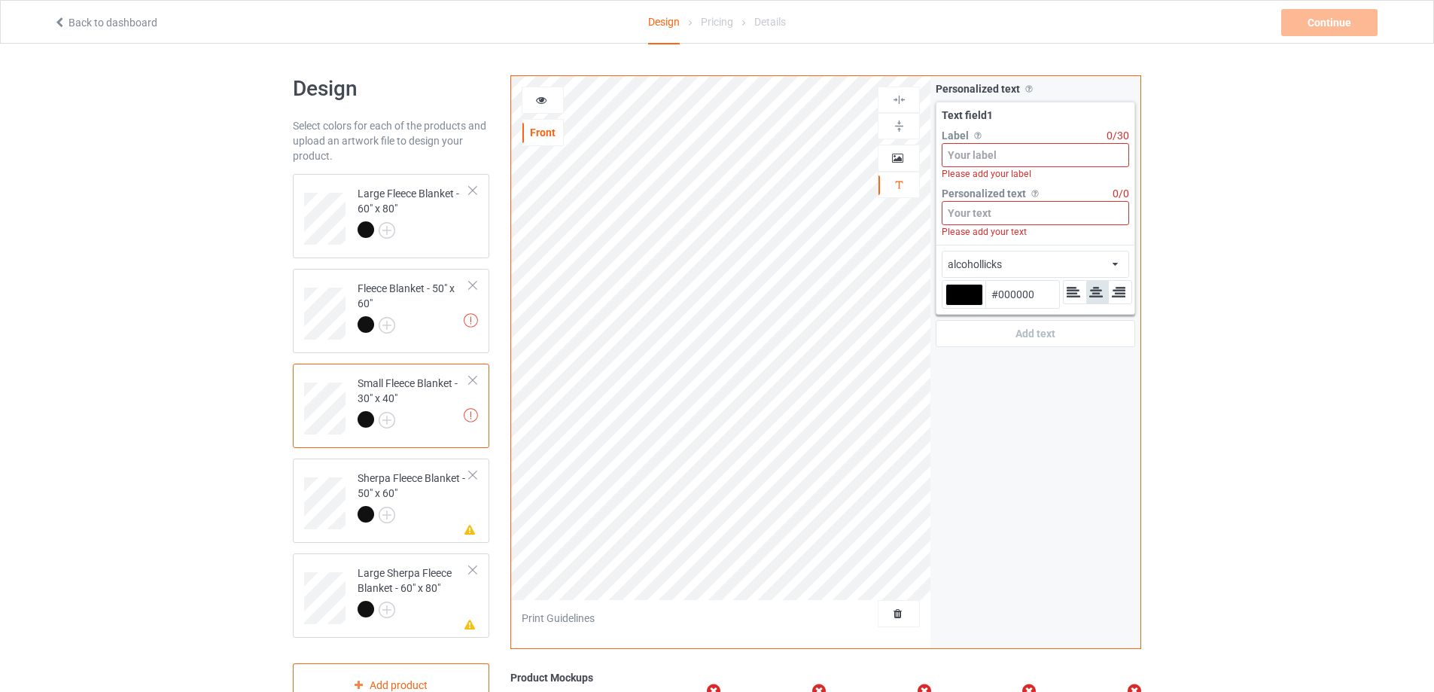
click at [989, 208] on input at bounding box center [1034, 213] width 187 height 24
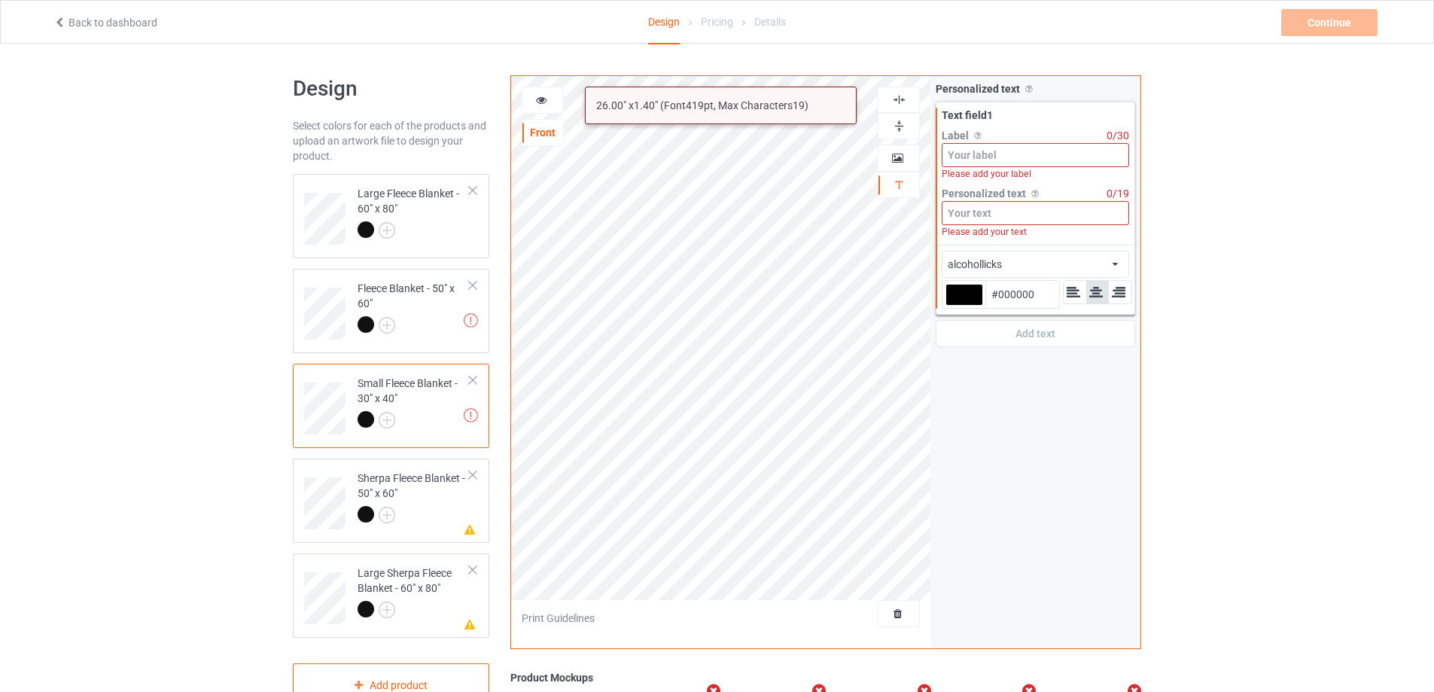
paste input "SOPHIA"
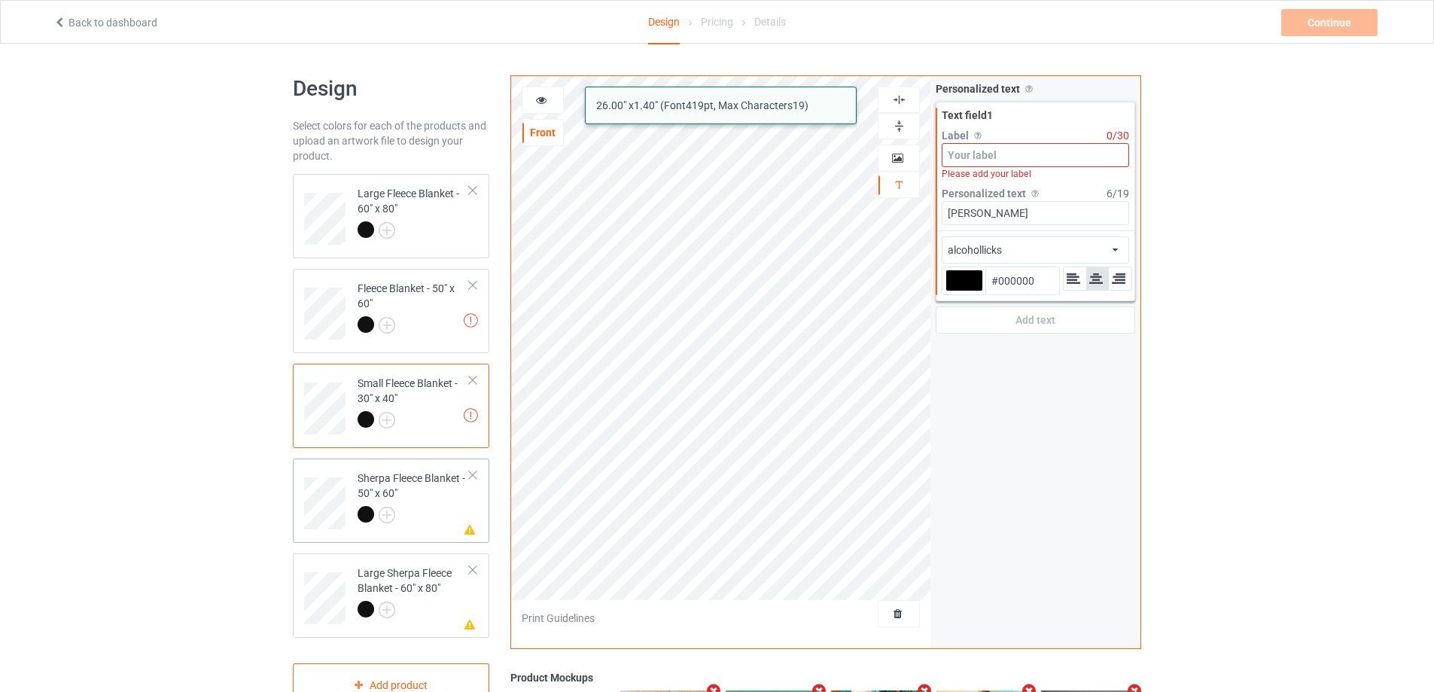
type input "SOPHIA"
click at [425, 500] on div "Sherpa Fleece Blanket - 50" x 60"" at bounding box center [413, 495] width 112 height 51
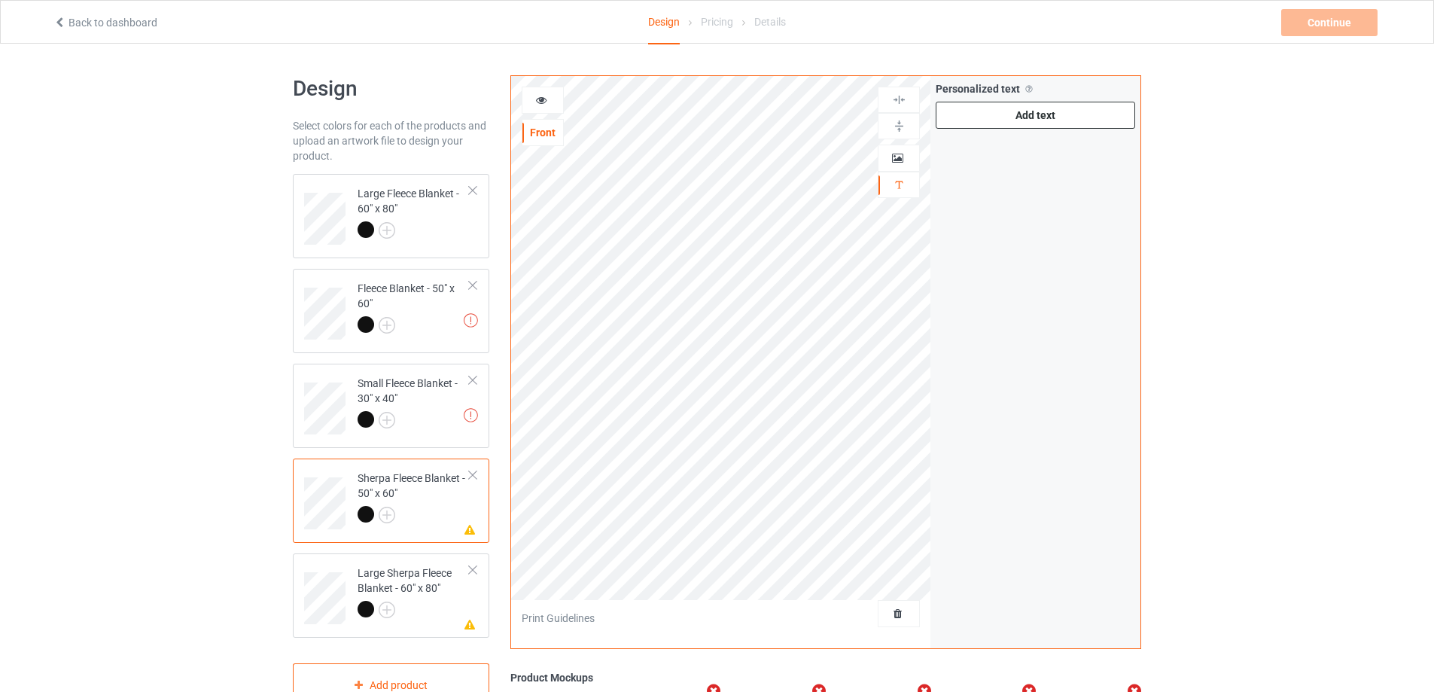
click at [1001, 125] on div "Add text" at bounding box center [1034, 115] width 199 height 27
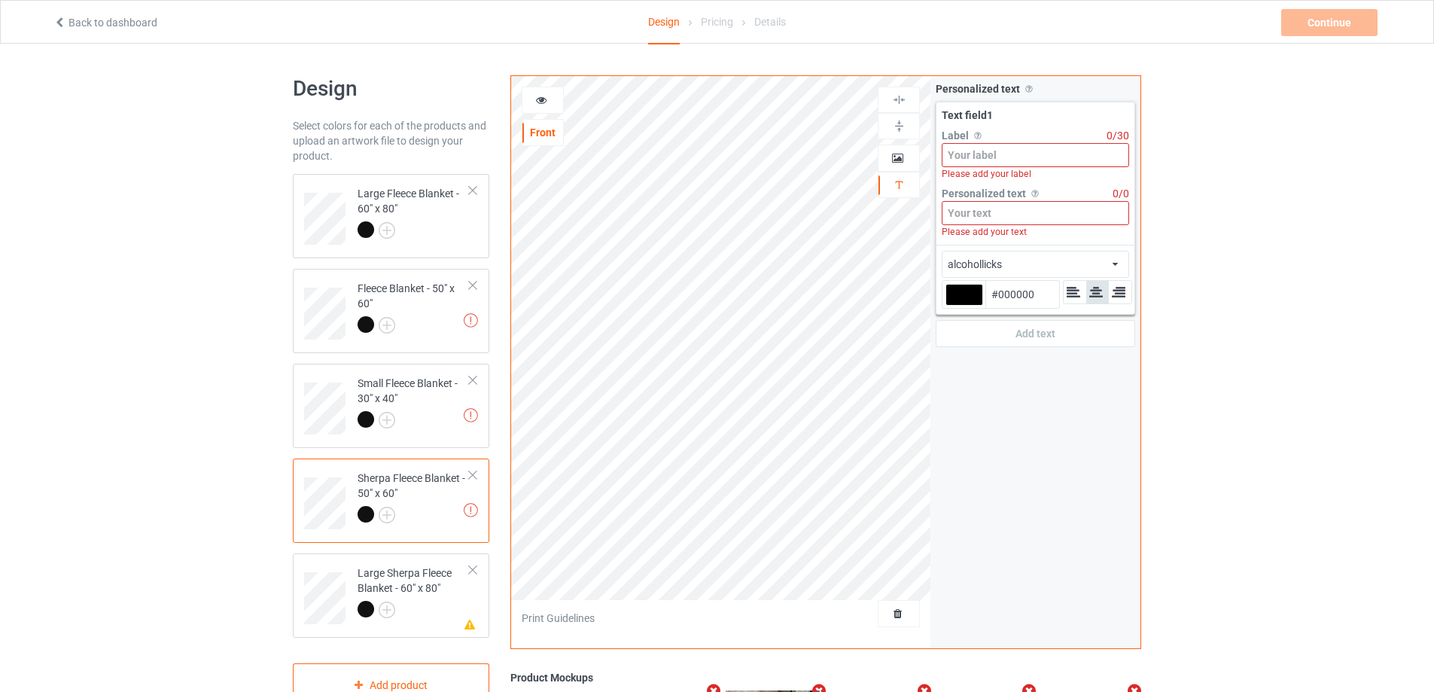
click at [1001, 220] on input at bounding box center [1034, 213] width 187 height 24
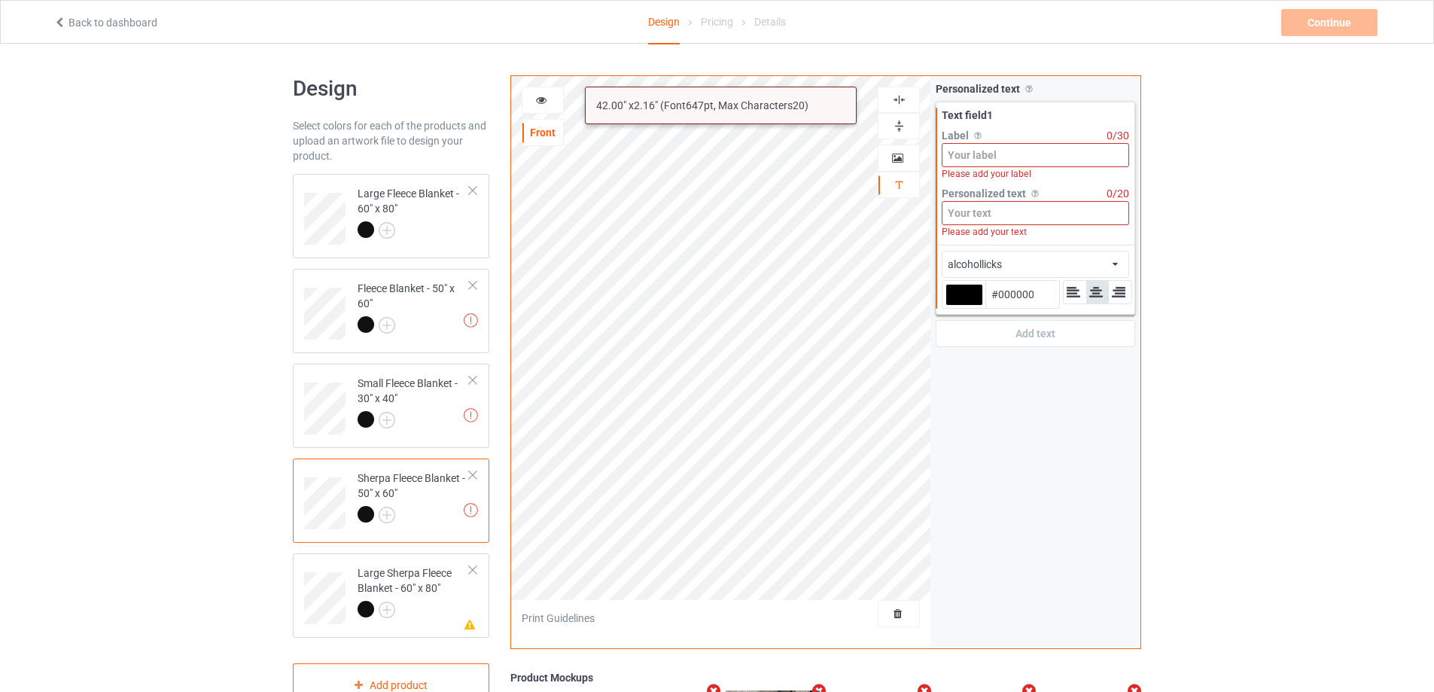
paste input "SOPHIA"
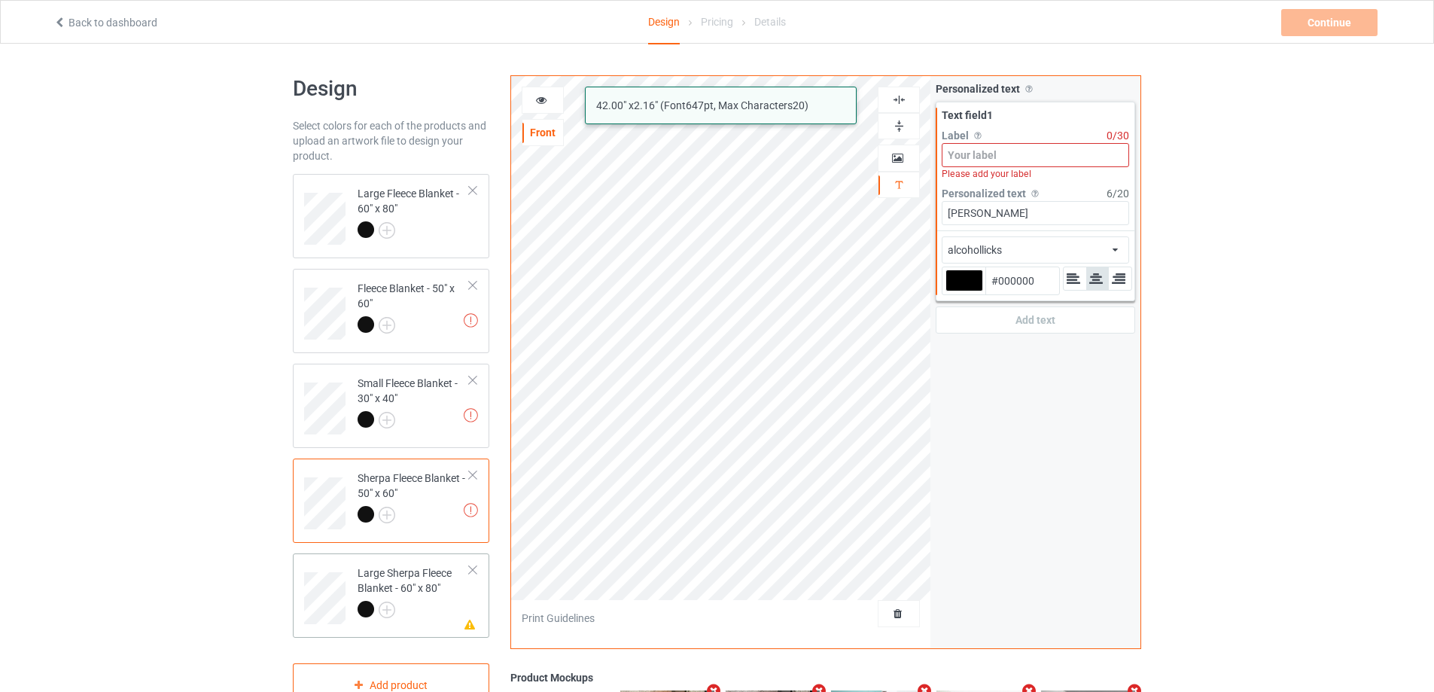
type input "SOPHIA"
click at [436, 597] on div "Large Sherpa Fleece Blanket - 60" x 80"" at bounding box center [413, 590] width 112 height 51
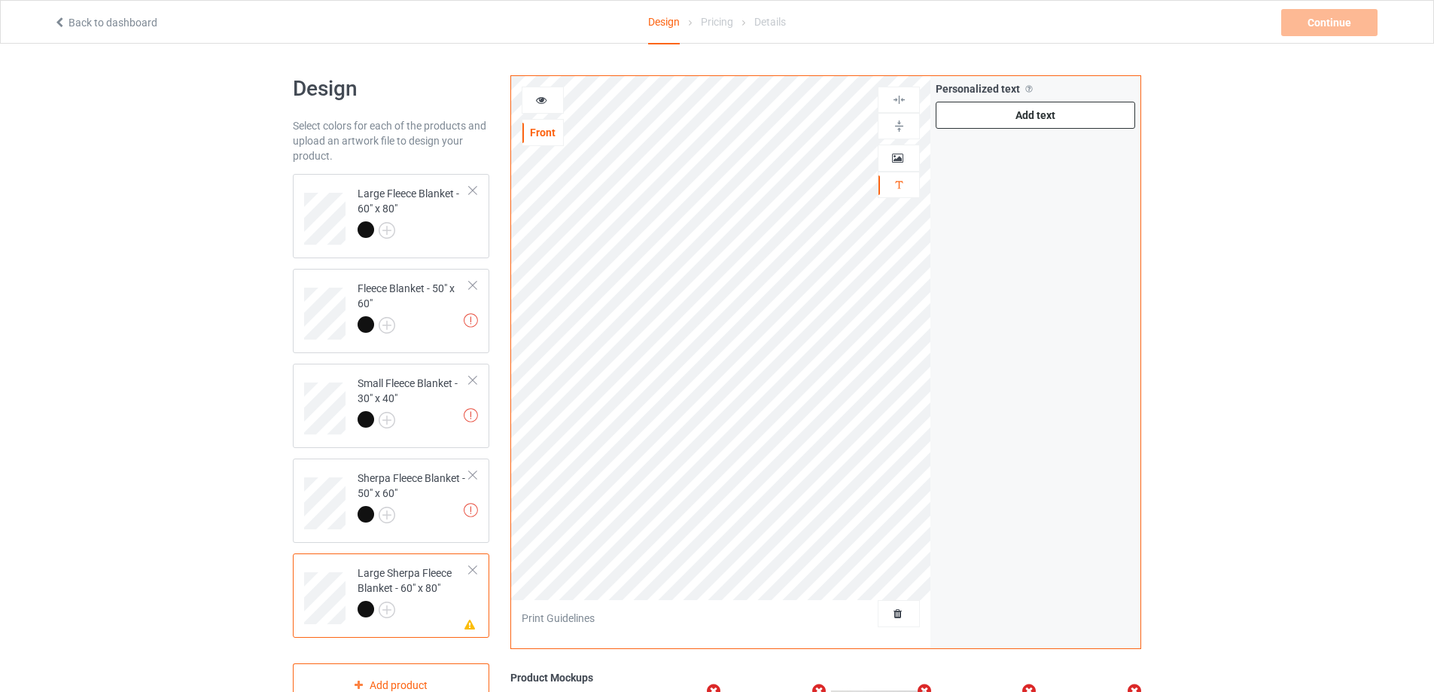
click at [1049, 114] on div "Add text" at bounding box center [1034, 115] width 199 height 27
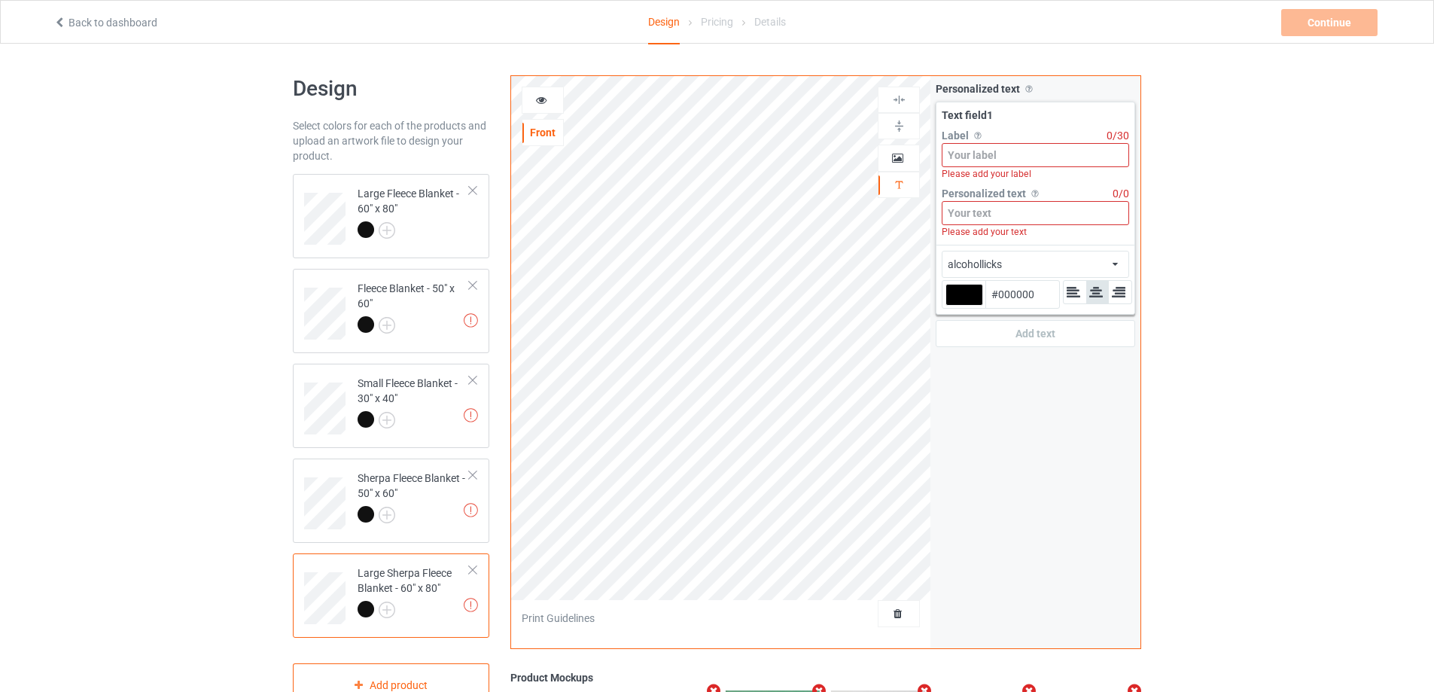
click at [1005, 218] on input at bounding box center [1034, 213] width 187 height 24
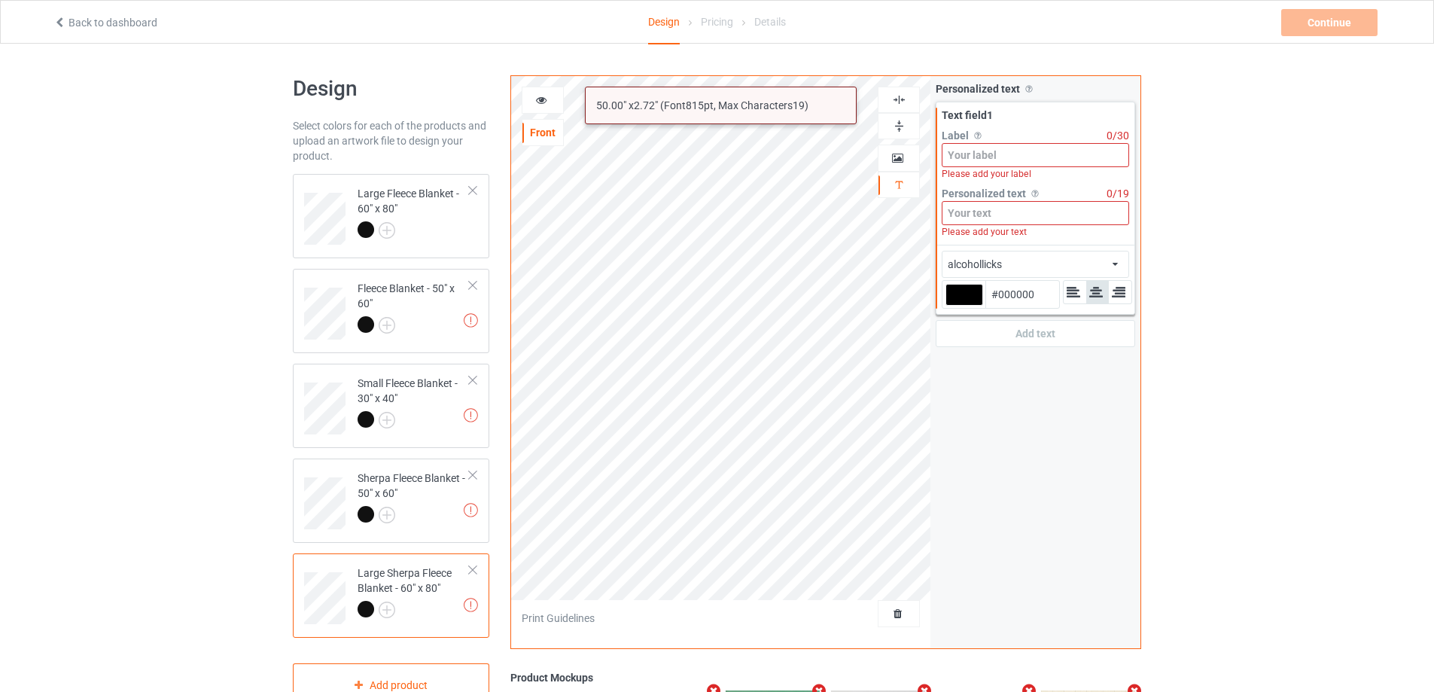
paste input "SOPHIA"
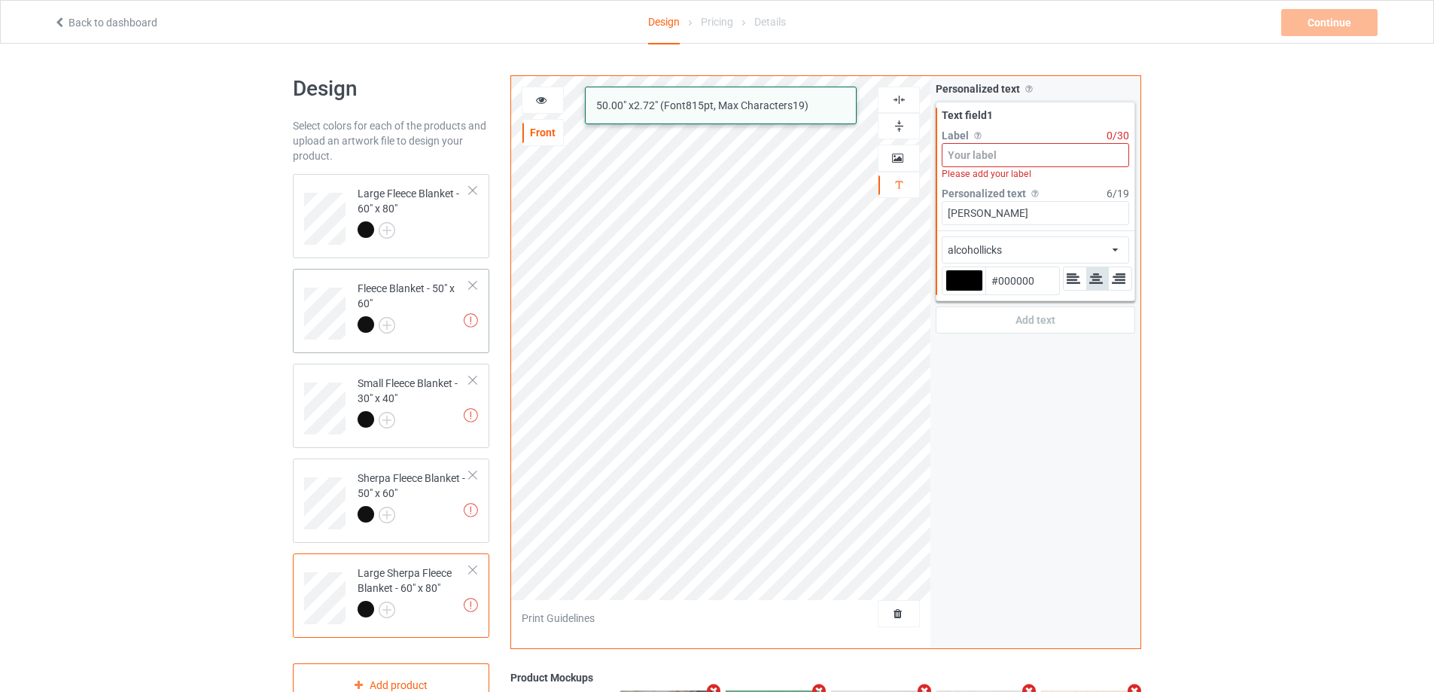
type input "SOPHIA"
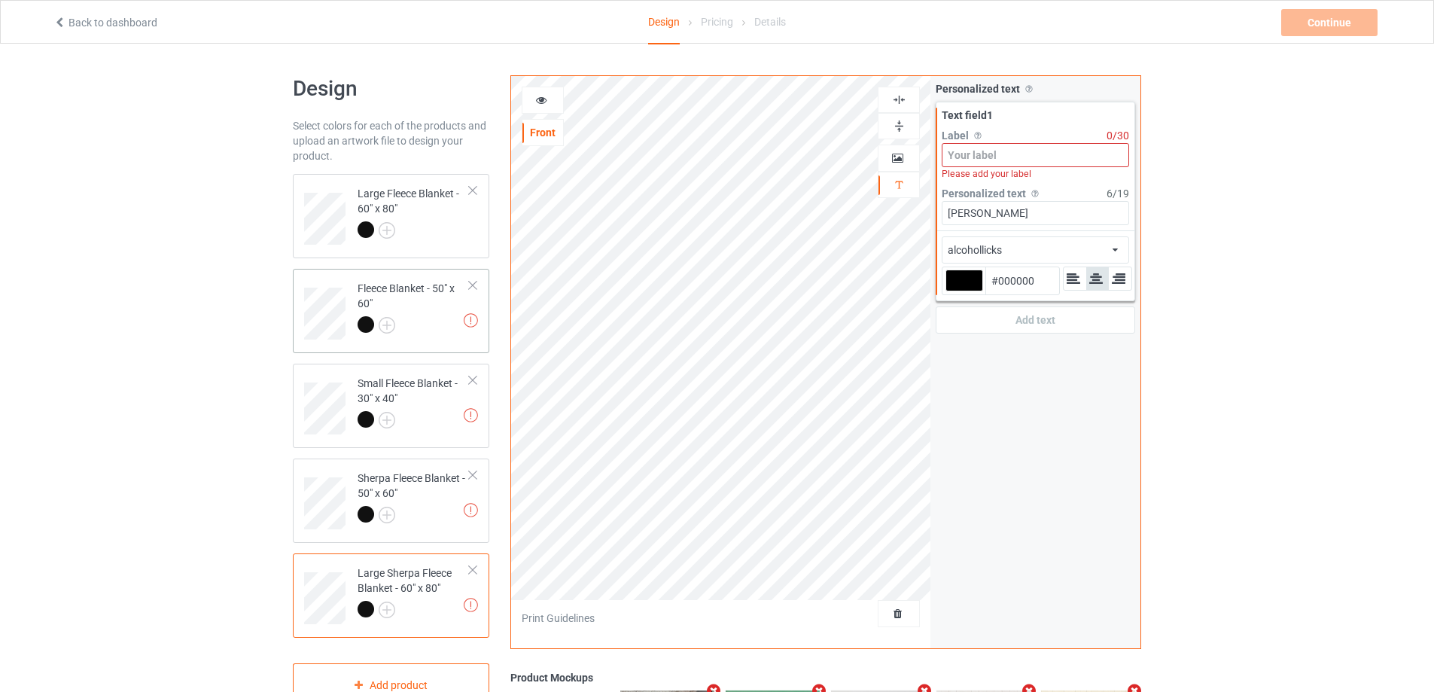
click at [427, 314] on div "Fleece Blanket - 50" x 60"" at bounding box center [413, 306] width 112 height 51
click at [962, 273] on div at bounding box center [964, 280] width 38 height 22
click at [962, 291] on input "#000000" at bounding box center [964, 301] width 38 height 20
type input "#fba631"
type input "#FBA631"
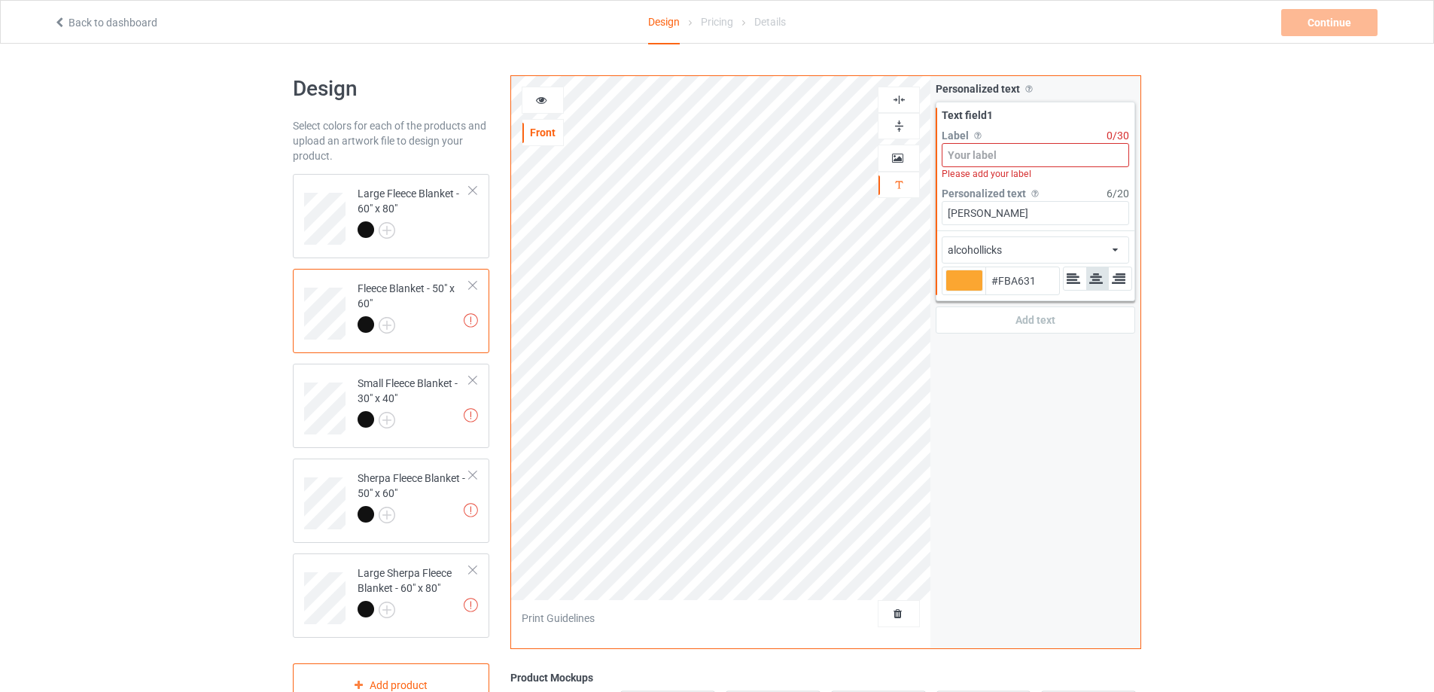
click at [1061, 245] on div "alcohollicks african airstream aladdin alcohollicks [PERSON_NAME] almontesnow a…" at bounding box center [1034, 249] width 187 height 27
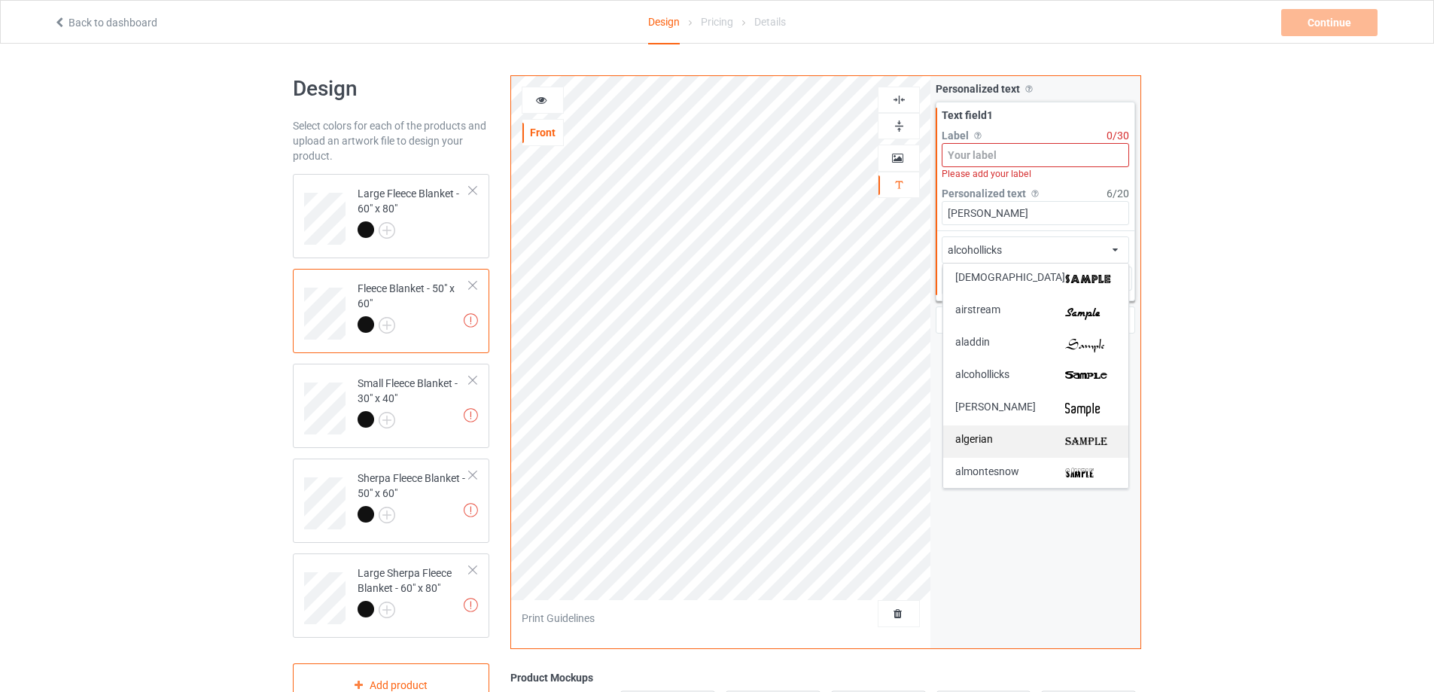
click at [1086, 436] on img at bounding box center [1090, 441] width 51 height 16
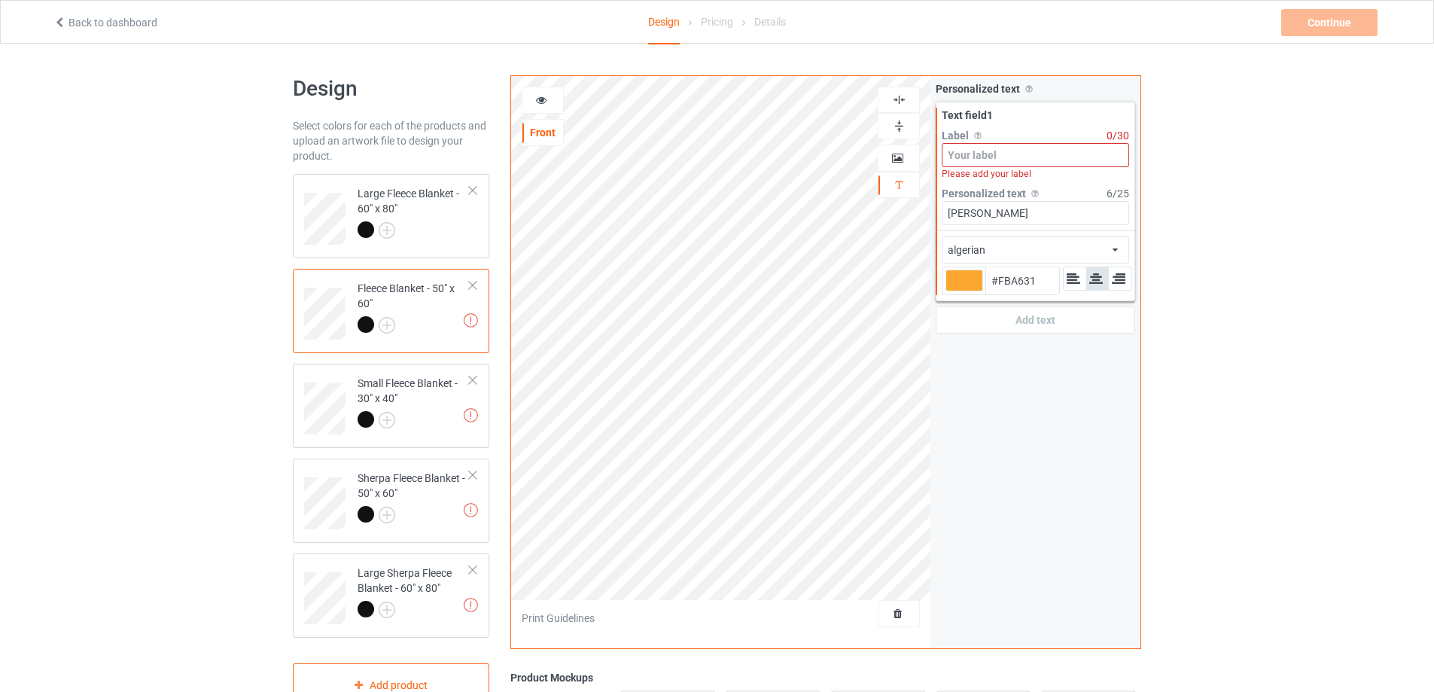
type input "#fba631"
click at [424, 410] on div "Small Fleece Blanket - 30" x 40"" at bounding box center [413, 400] width 112 height 51
click at [421, 303] on div "Fleece Blanket - 50" x 60"" at bounding box center [413, 306] width 112 height 51
click at [1000, 156] on input at bounding box center [1034, 155] width 187 height 24
type input "#fba631"
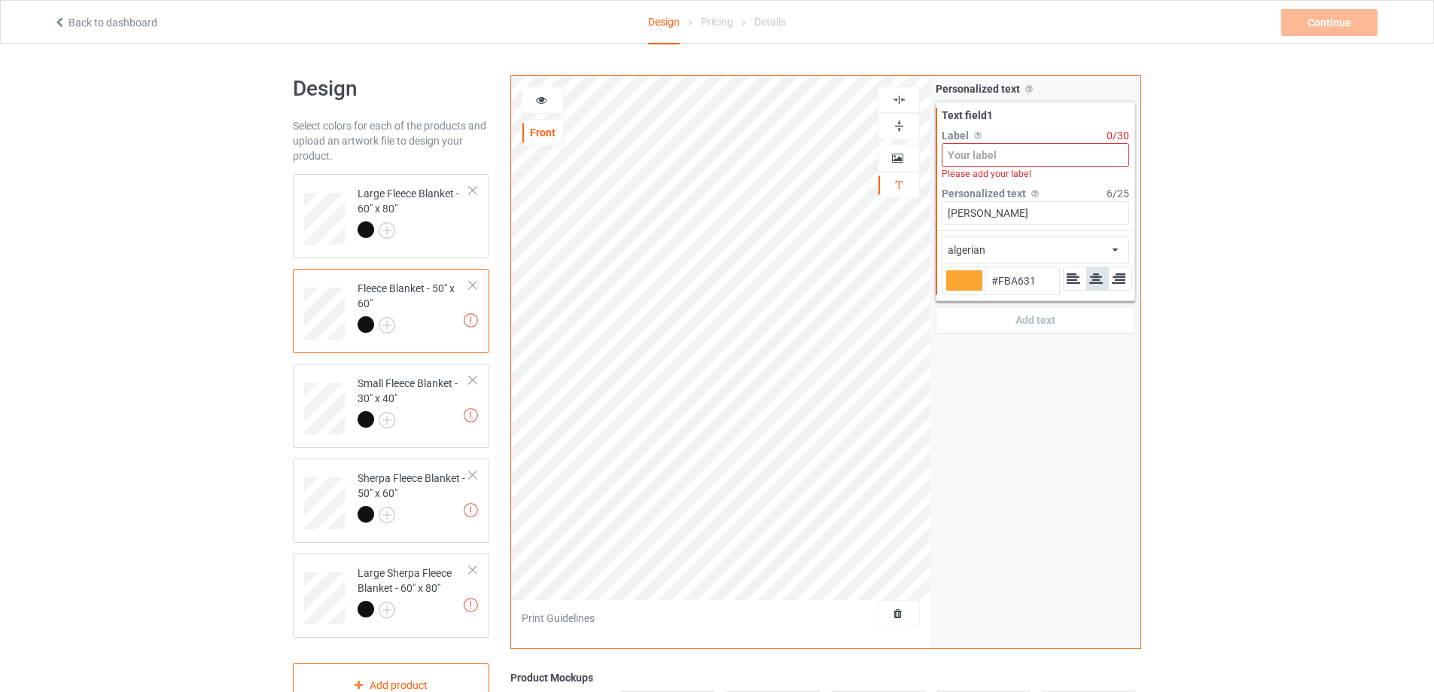
type input "N"
type input "#fba631"
type input "Na"
type input "#fba631"
type input "Nam"
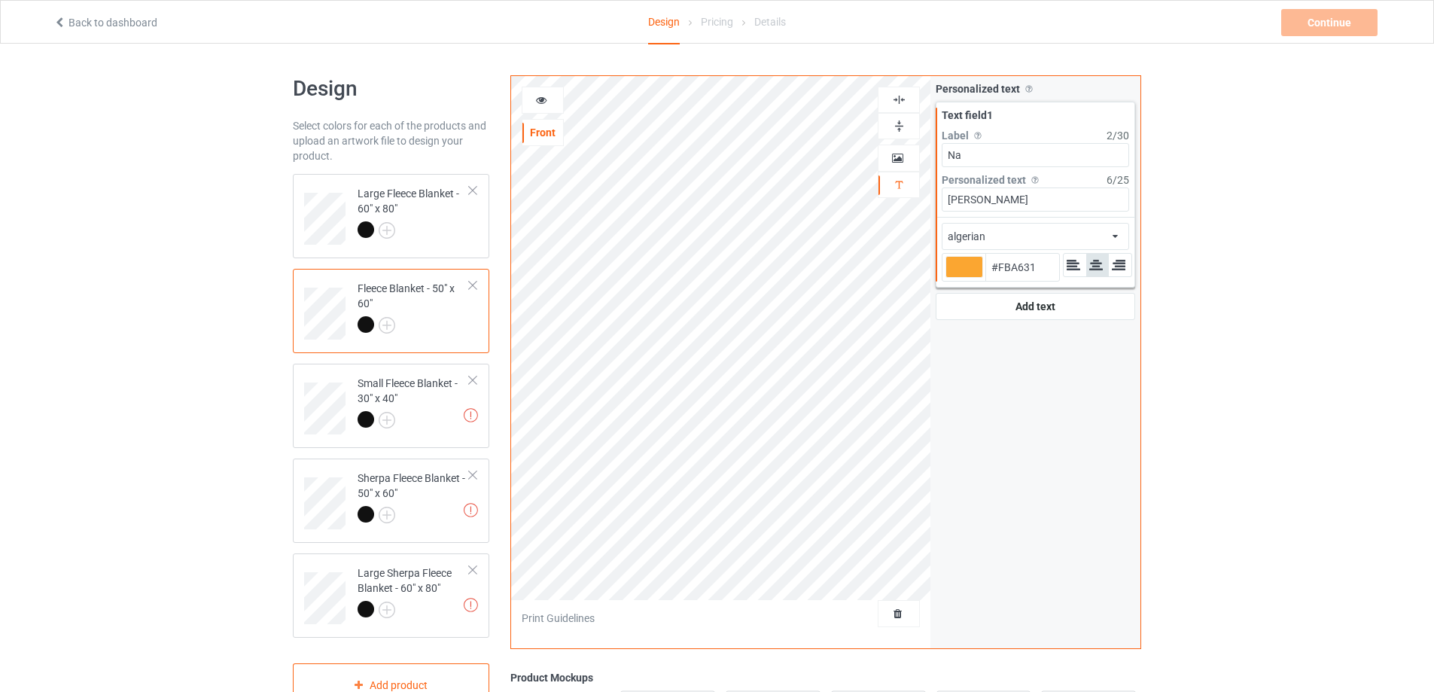
type input "#fba631"
type input "Name"
type input "#fba631"
type input "Name"
type input "#fba631"
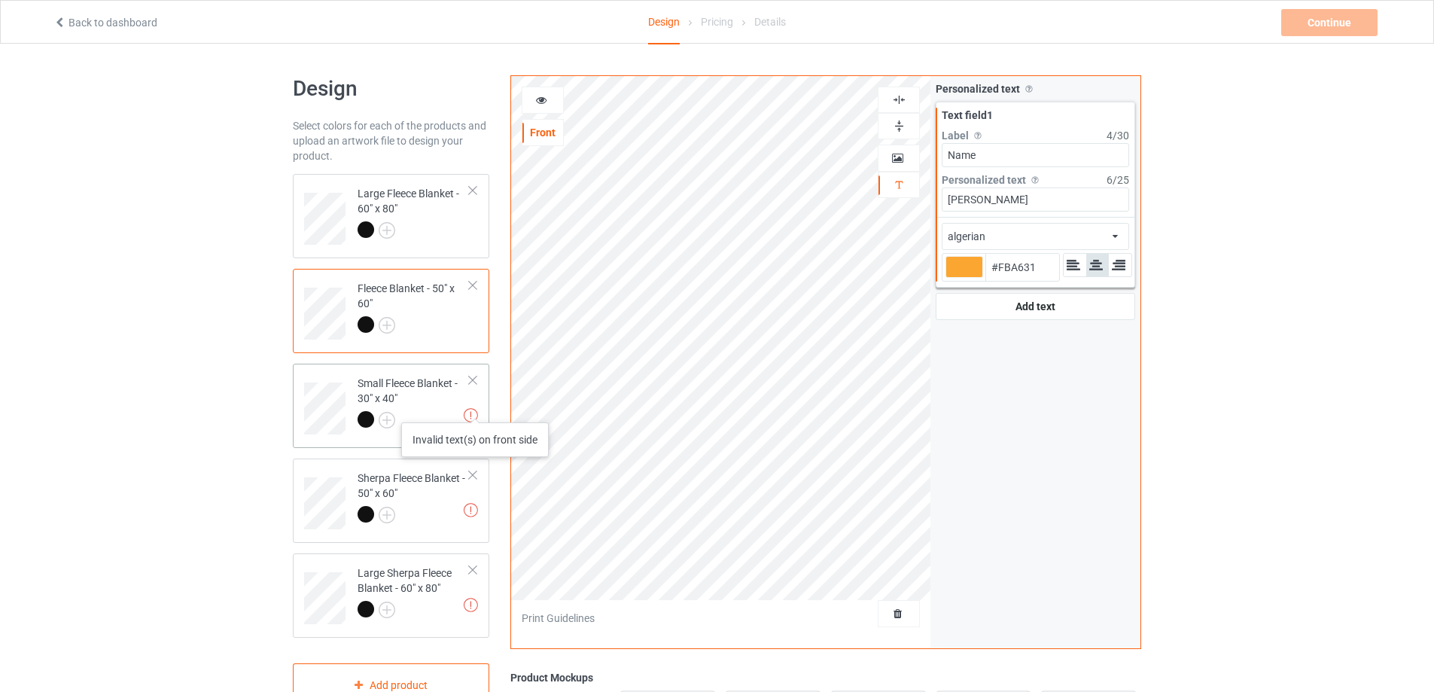
click at [451, 407] on div "Small Fleece Blanket - 30" x 40"" at bounding box center [413, 400] width 112 height 51
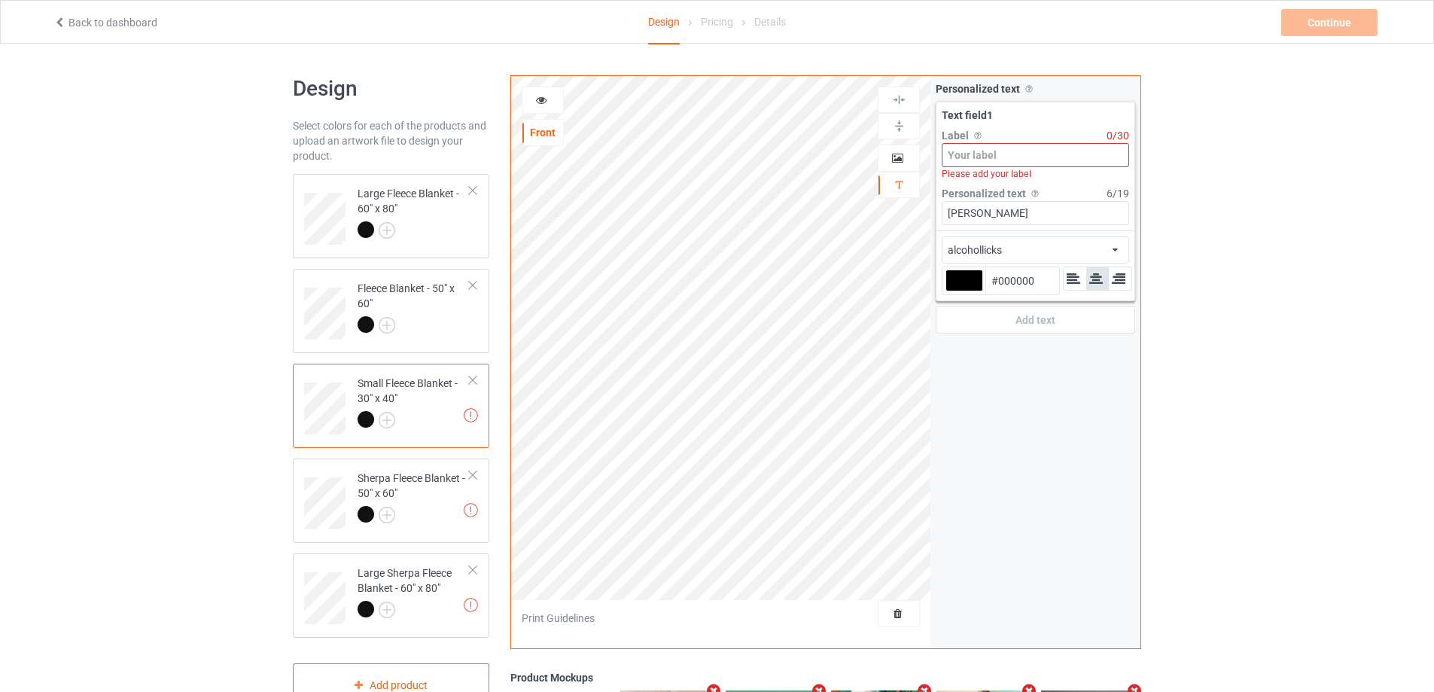
click at [1031, 154] on input at bounding box center [1034, 155] width 187 height 24
paste input "Name"
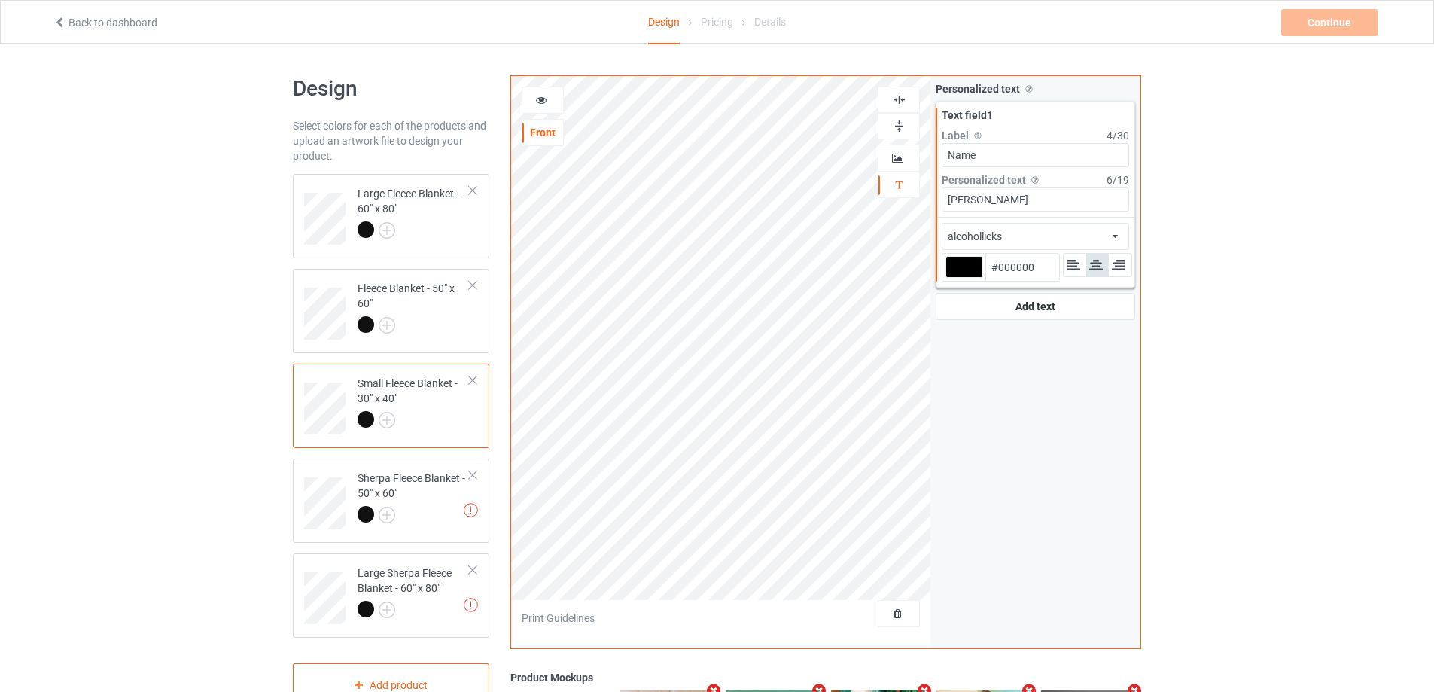
type input "Name"
click at [1037, 240] on div "alcohollicks african airstream aladdin alcohollicks [PERSON_NAME] almontesnow a…" at bounding box center [1034, 236] width 187 height 27
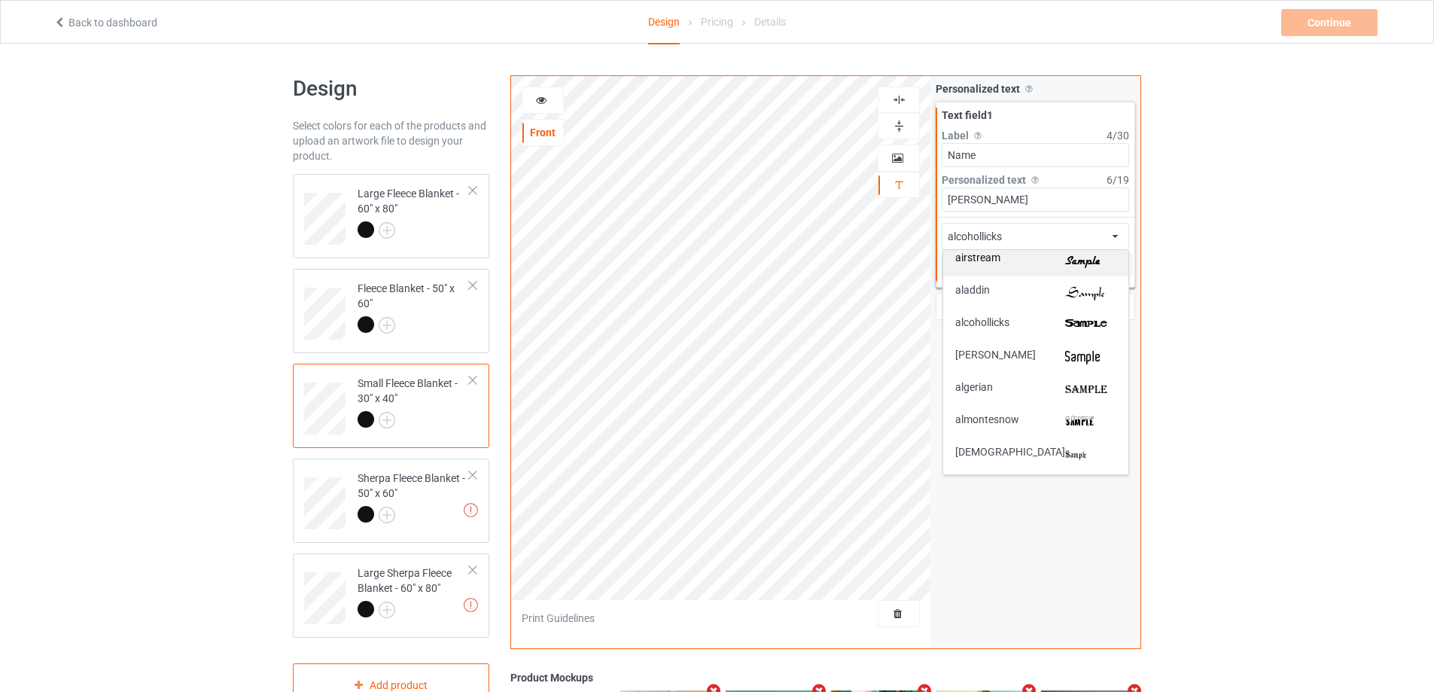
scroll to position [75, 0]
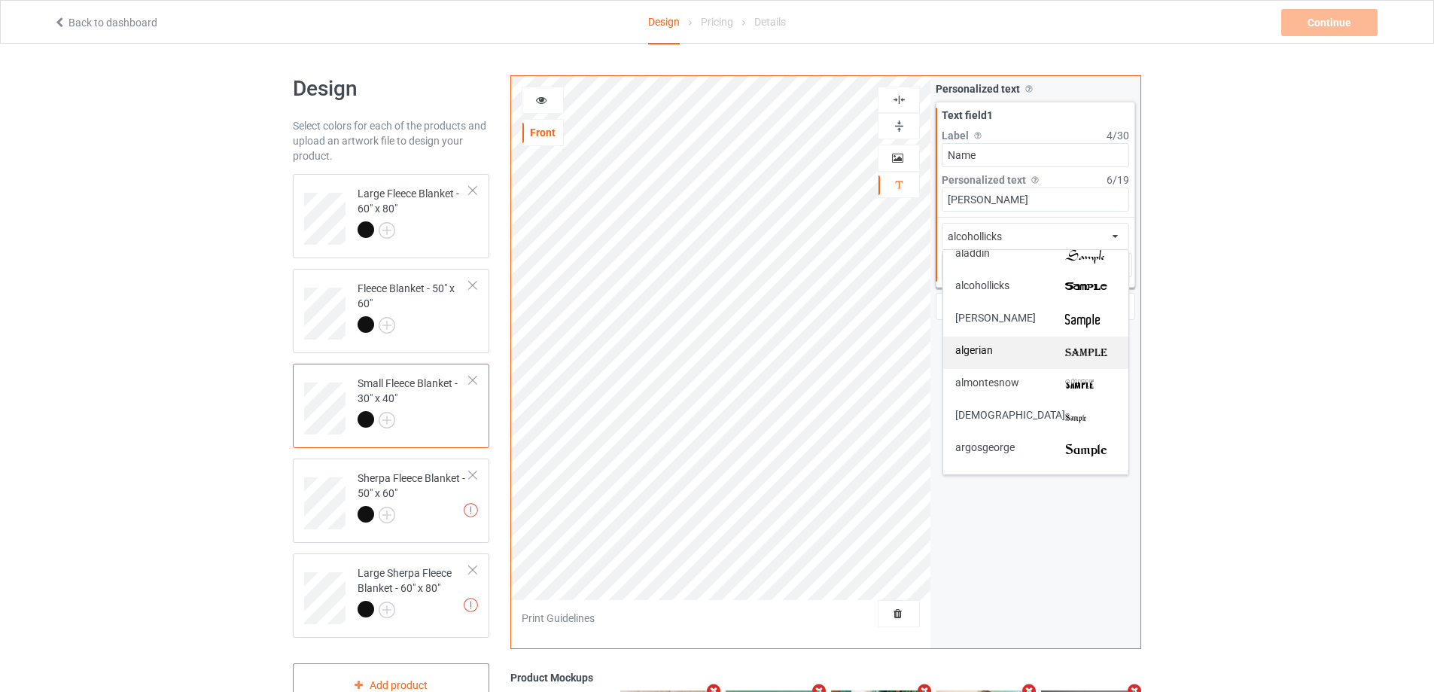
click at [1048, 345] on div "algerian" at bounding box center [1035, 353] width 161 height 16
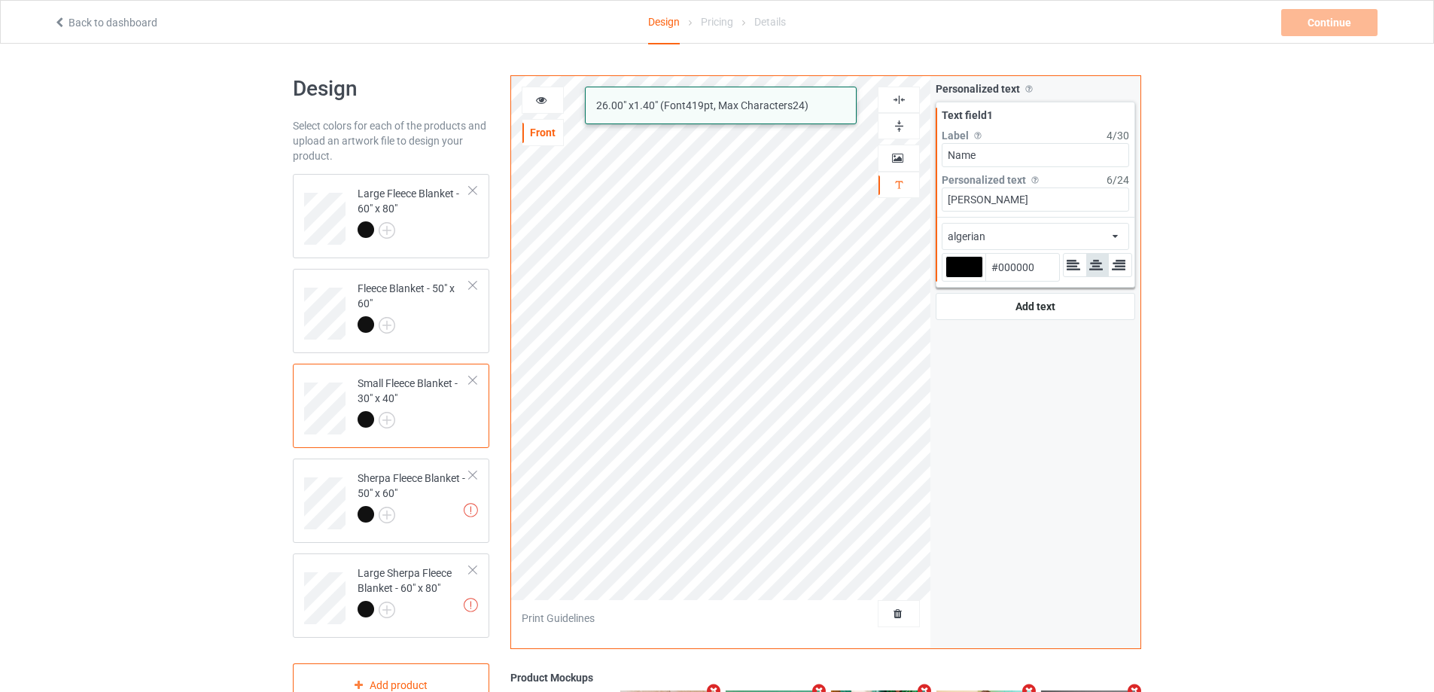
click at [969, 272] on div at bounding box center [964, 267] width 38 height 22
click at [969, 278] on input "#000000" at bounding box center [964, 288] width 38 height 20
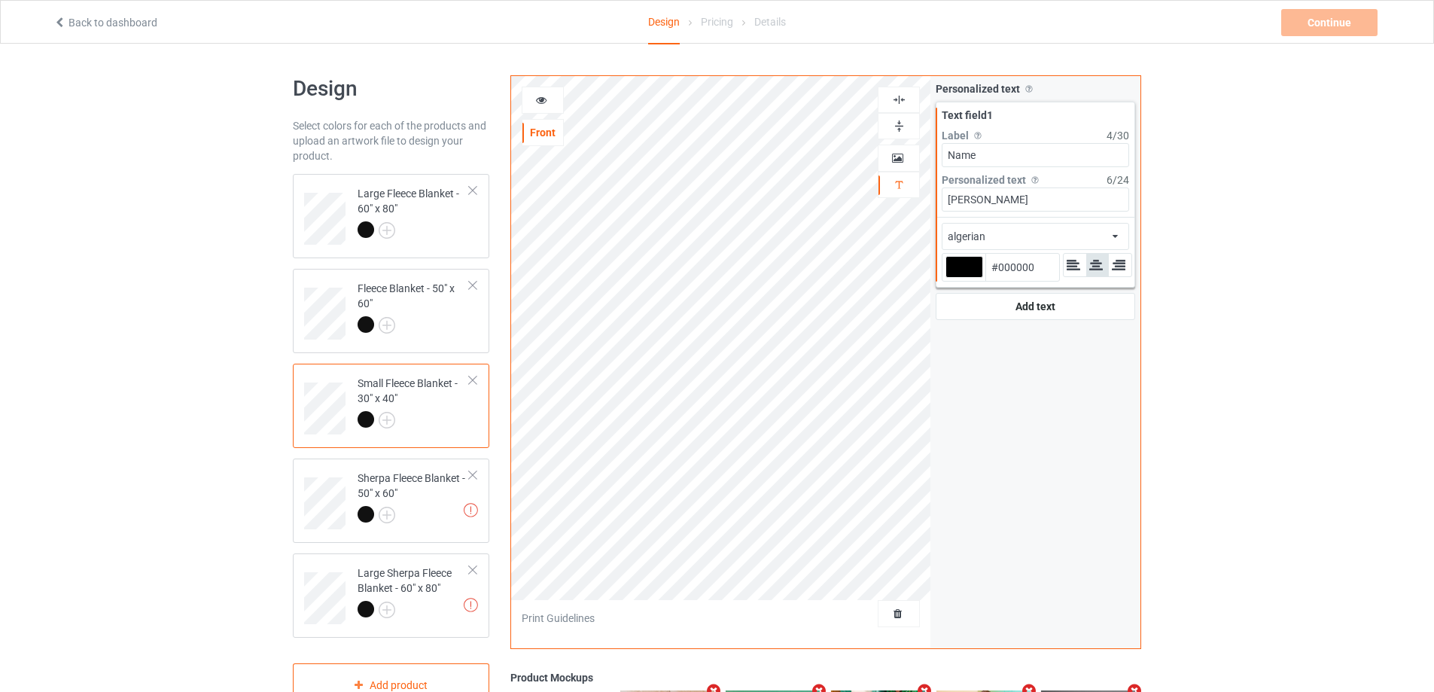
type input "#fba631"
type input "#FBA631"
type input "#fba631"
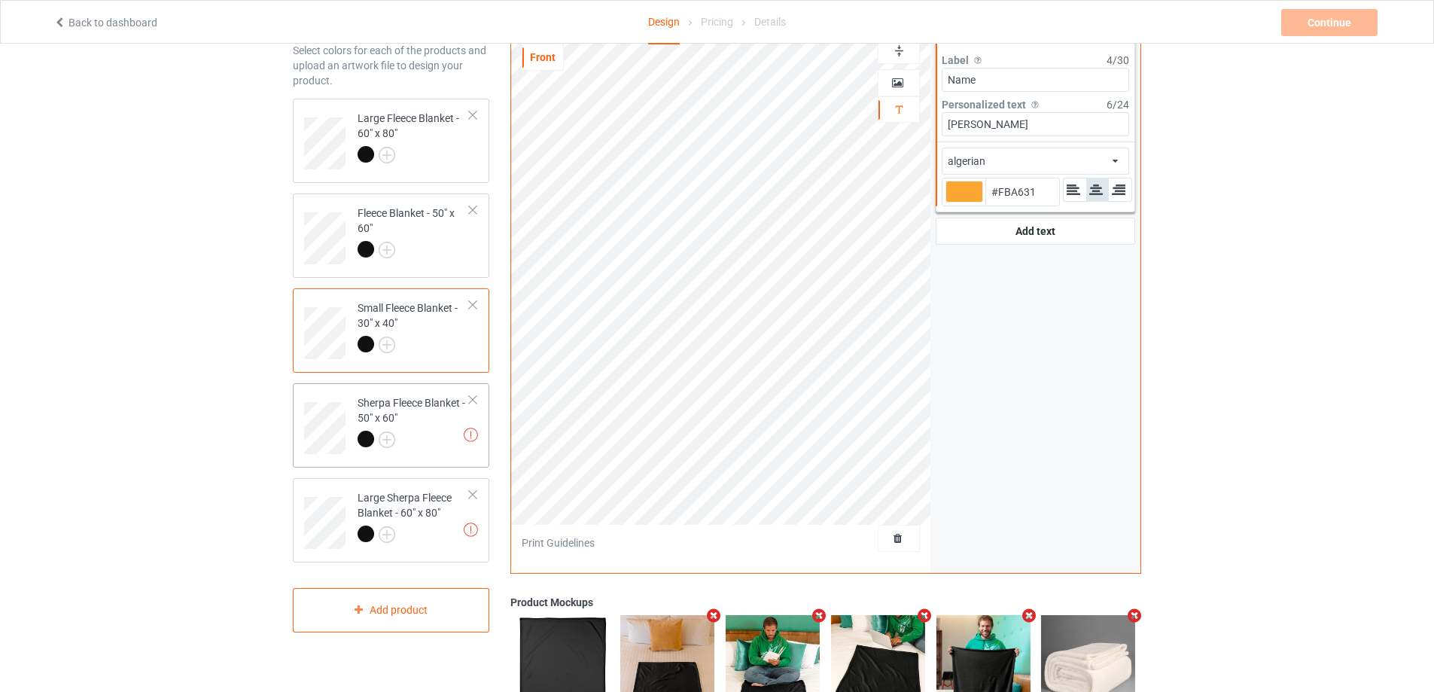
click at [436, 428] on div "Sherpa Fleece Blanket - 50" x 60"" at bounding box center [413, 420] width 112 height 51
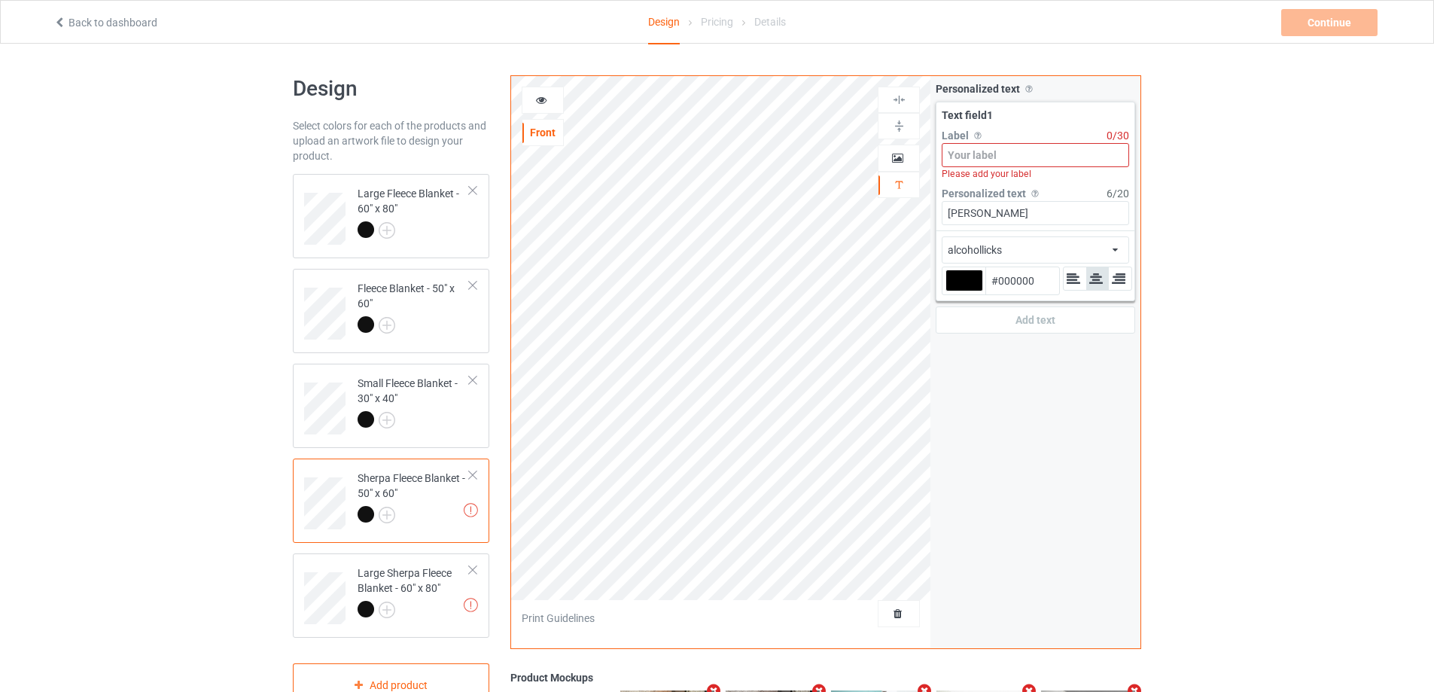
click at [1028, 154] on input at bounding box center [1034, 155] width 187 height 24
paste input "Name"
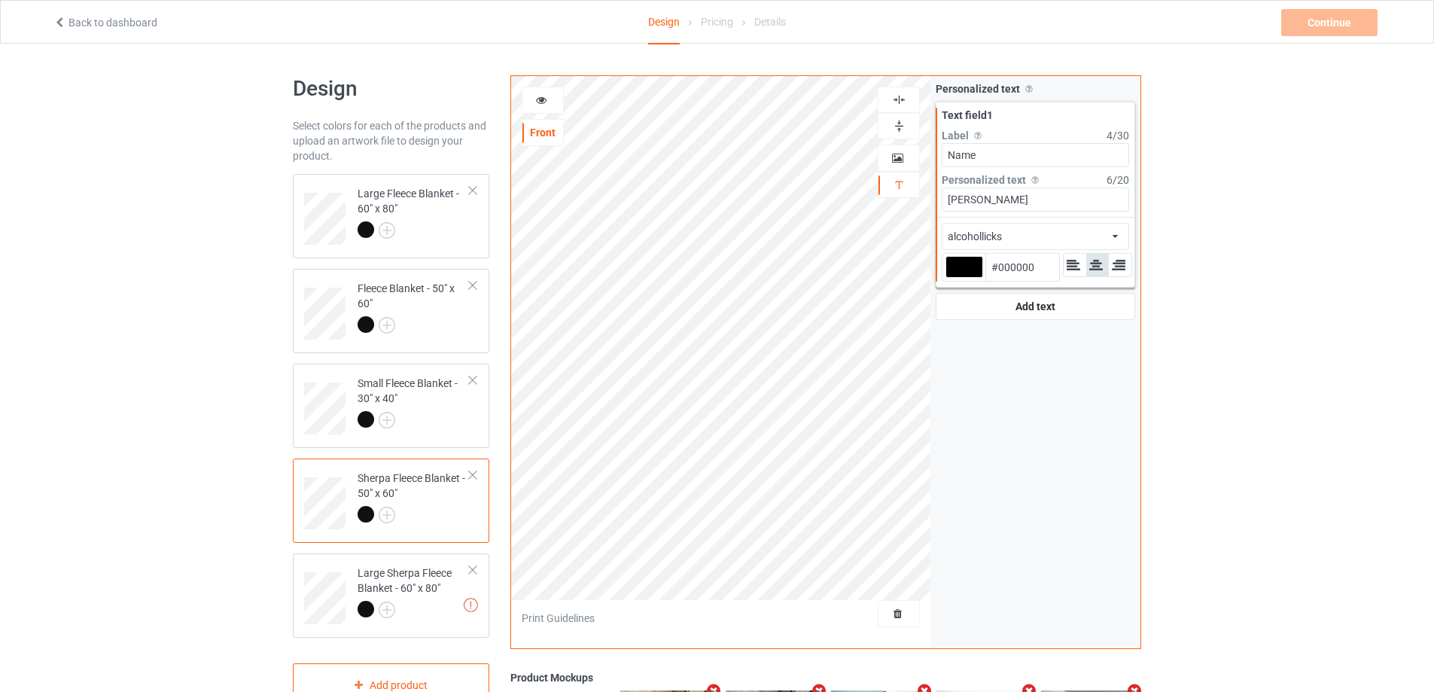
type input "Name"
click at [1014, 239] on div "alcohollicks african airstream aladdin alcohollicks [PERSON_NAME] almontesnow a…" at bounding box center [1034, 236] width 187 height 27
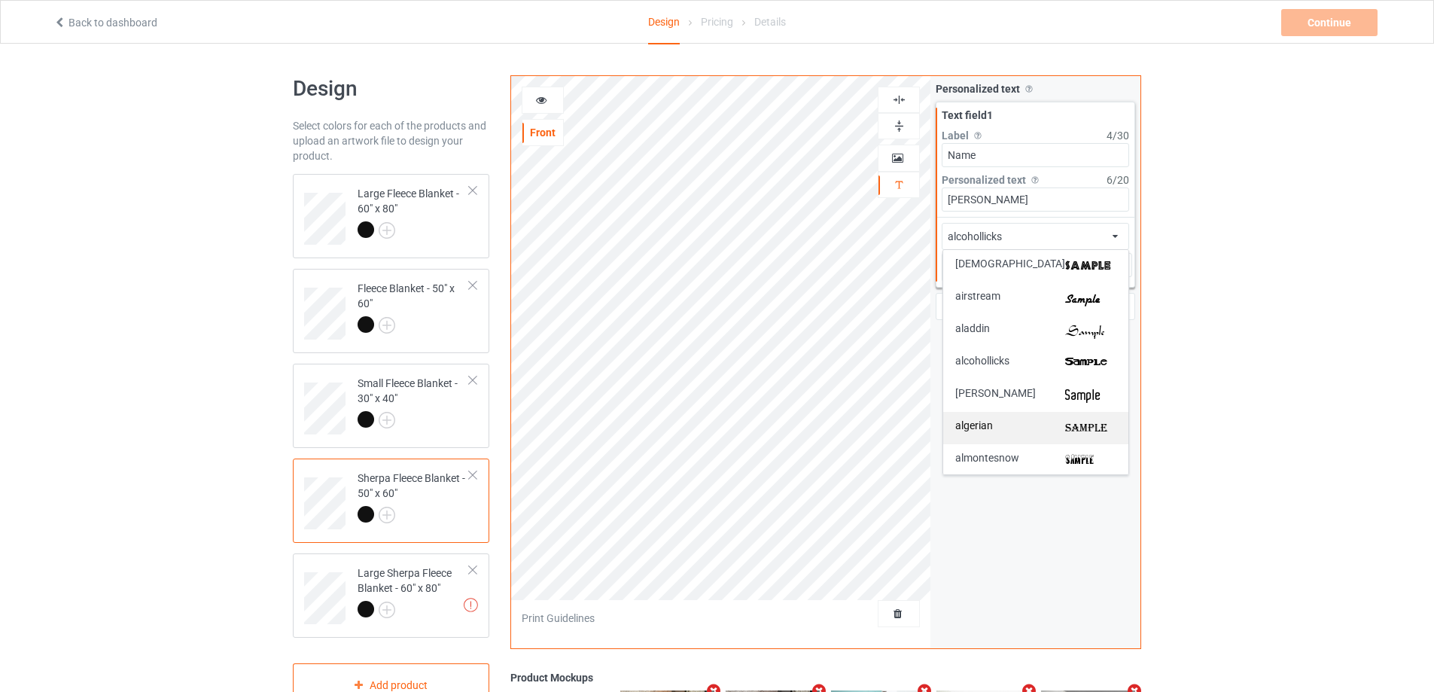
click at [1041, 423] on div "algerian" at bounding box center [1035, 428] width 161 height 16
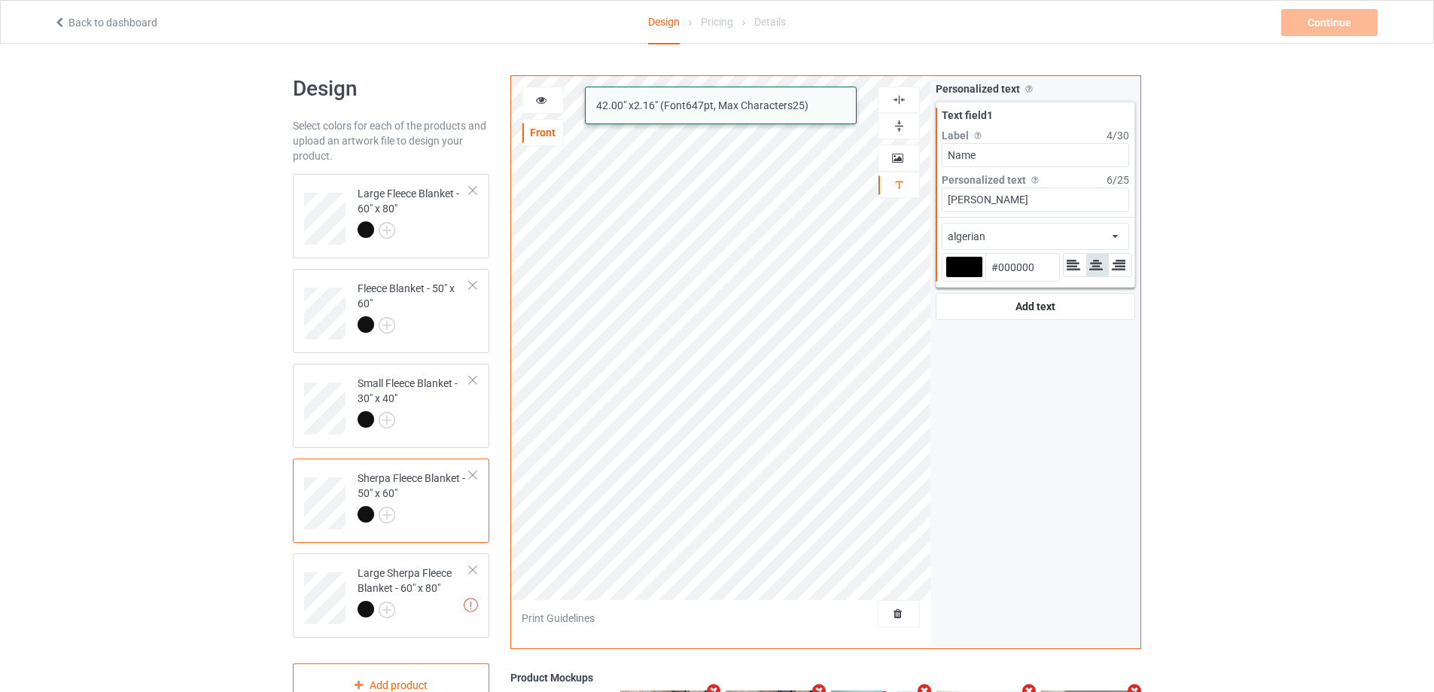
click at [971, 270] on div at bounding box center [964, 267] width 38 height 22
click at [971, 278] on input "#000000" at bounding box center [964, 288] width 38 height 20
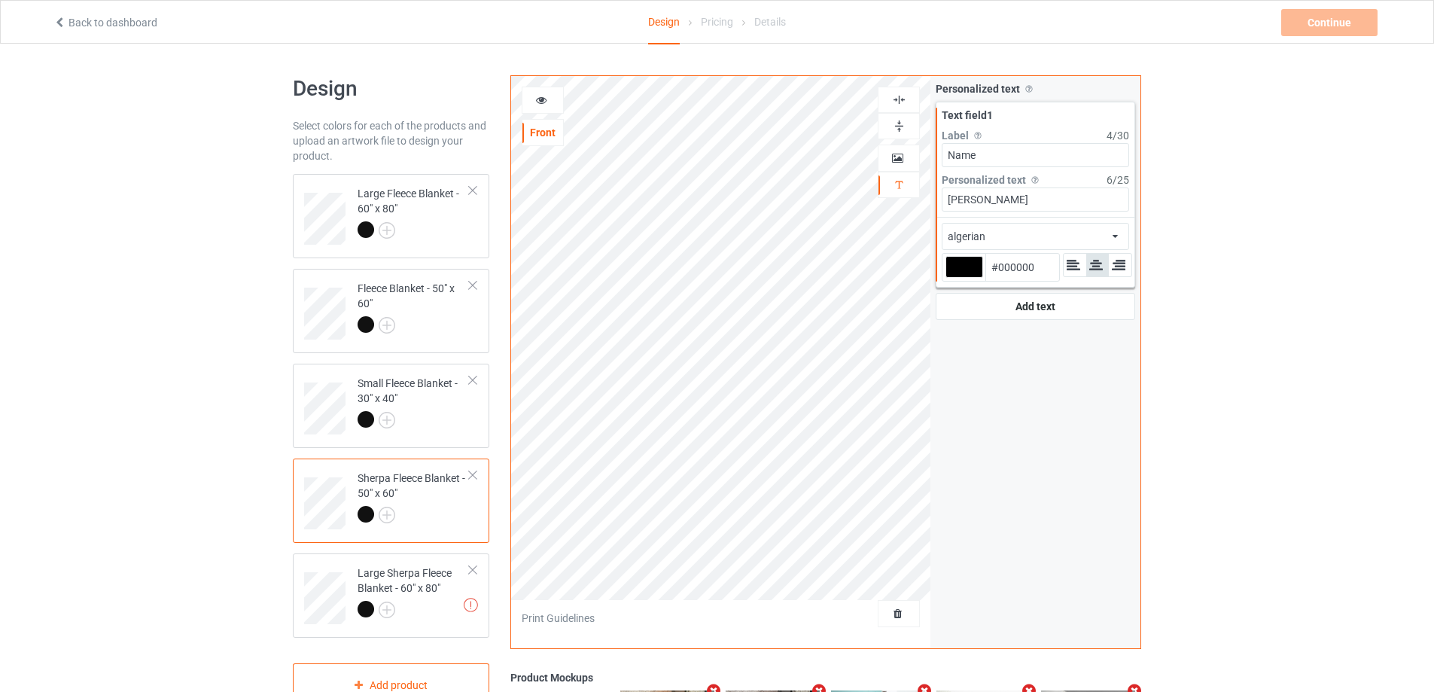
type input "#fba631"
type input "#FBA631"
type input "#fba631"
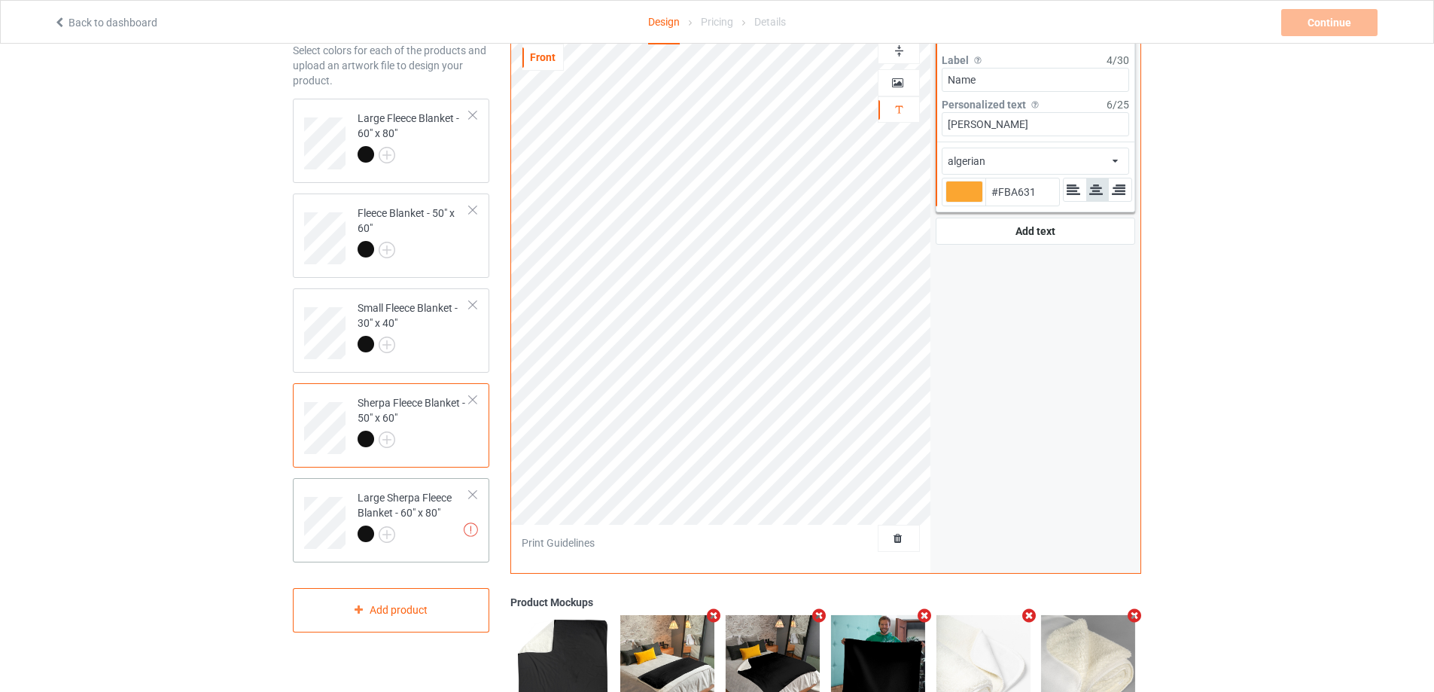
click at [415, 507] on div "Large Sherpa Fleece Blanket - 60" x 80"" at bounding box center [413, 515] width 112 height 51
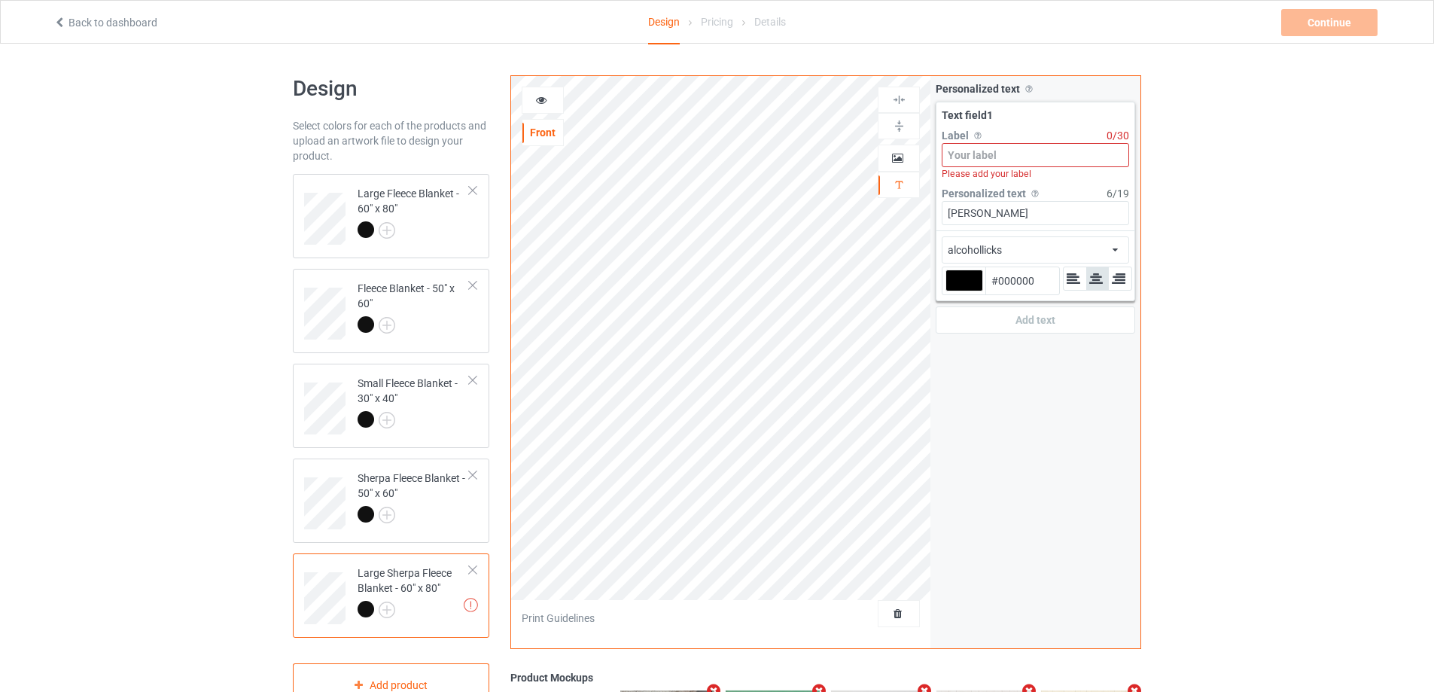
click at [1017, 156] on input at bounding box center [1034, 155] width 187 height 24
paste input "Name"
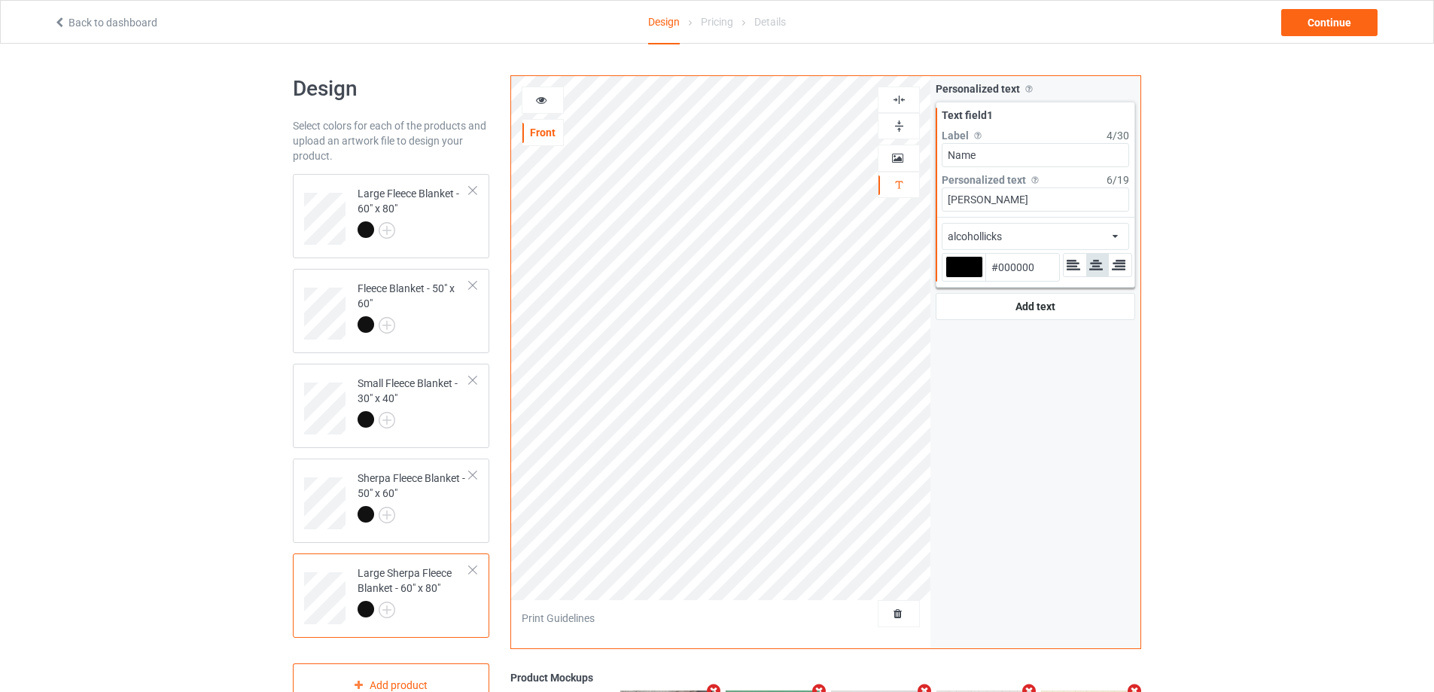
type input "Name"
click at [1031, 223] on div "alcohollicks african airstream aladdin alcohollicks [PERSON_NAME] almontesnow a…" at bounding box center [1034, 236] width 187 height 27
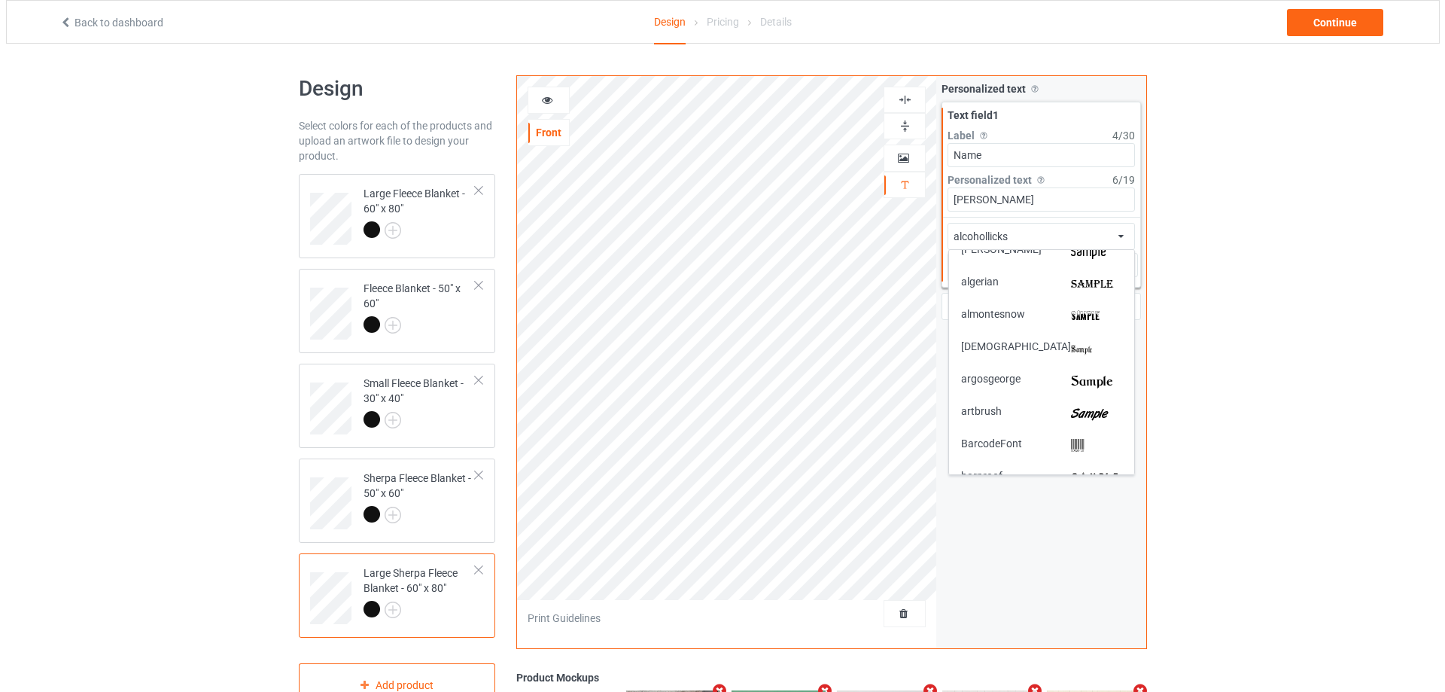
scroll to position [150, 0]
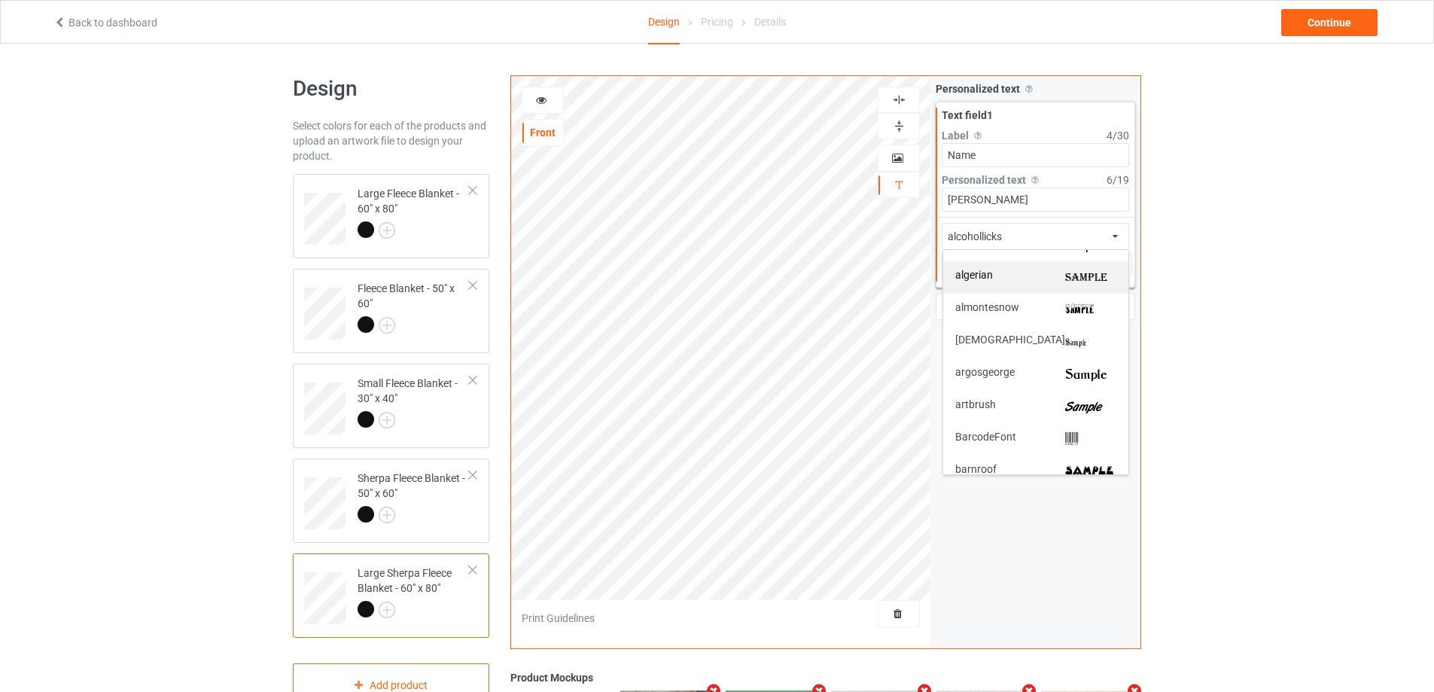
click at [1066, 272] on img at bounding box center [1090, 277] width 51 height 16
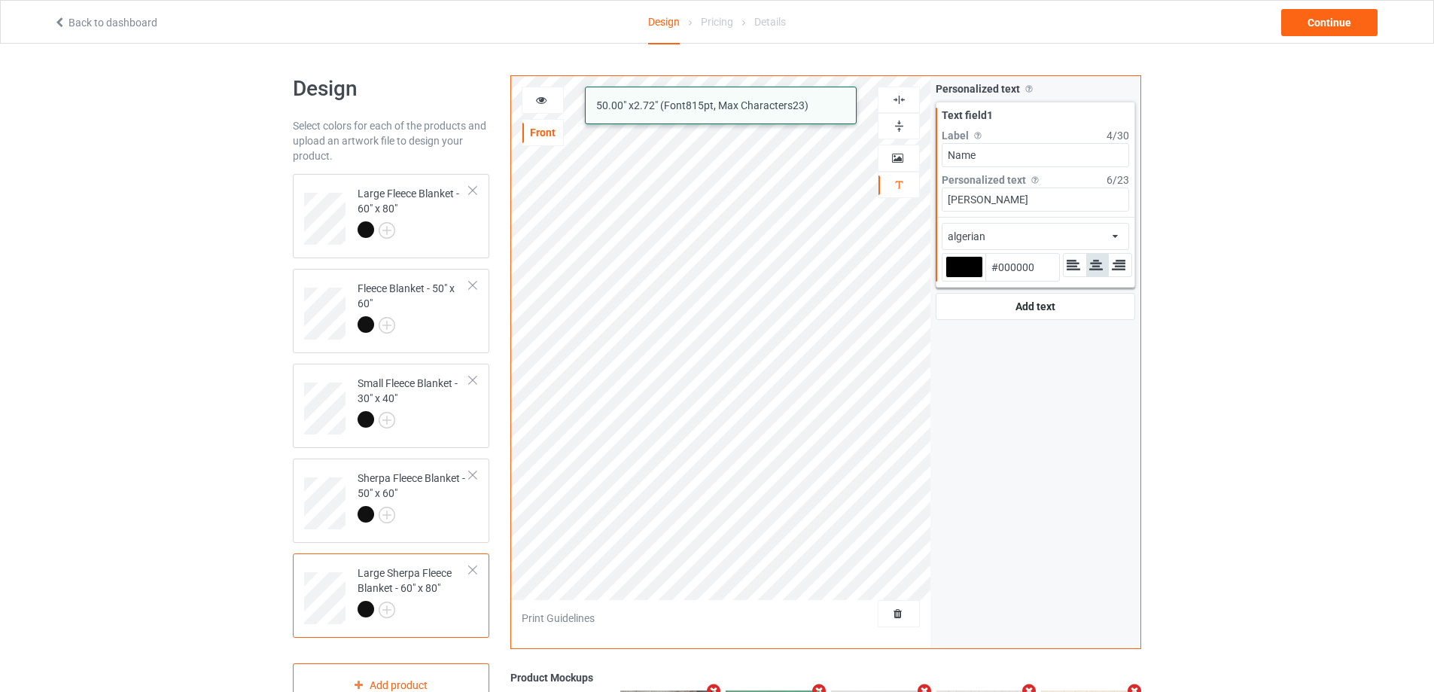
click at [968, 267] on div at bounding box center [964, 267] width 38 height 22
click at [968, 278] on input "#000000" at bounding box center [964, 288] width 38 height 20
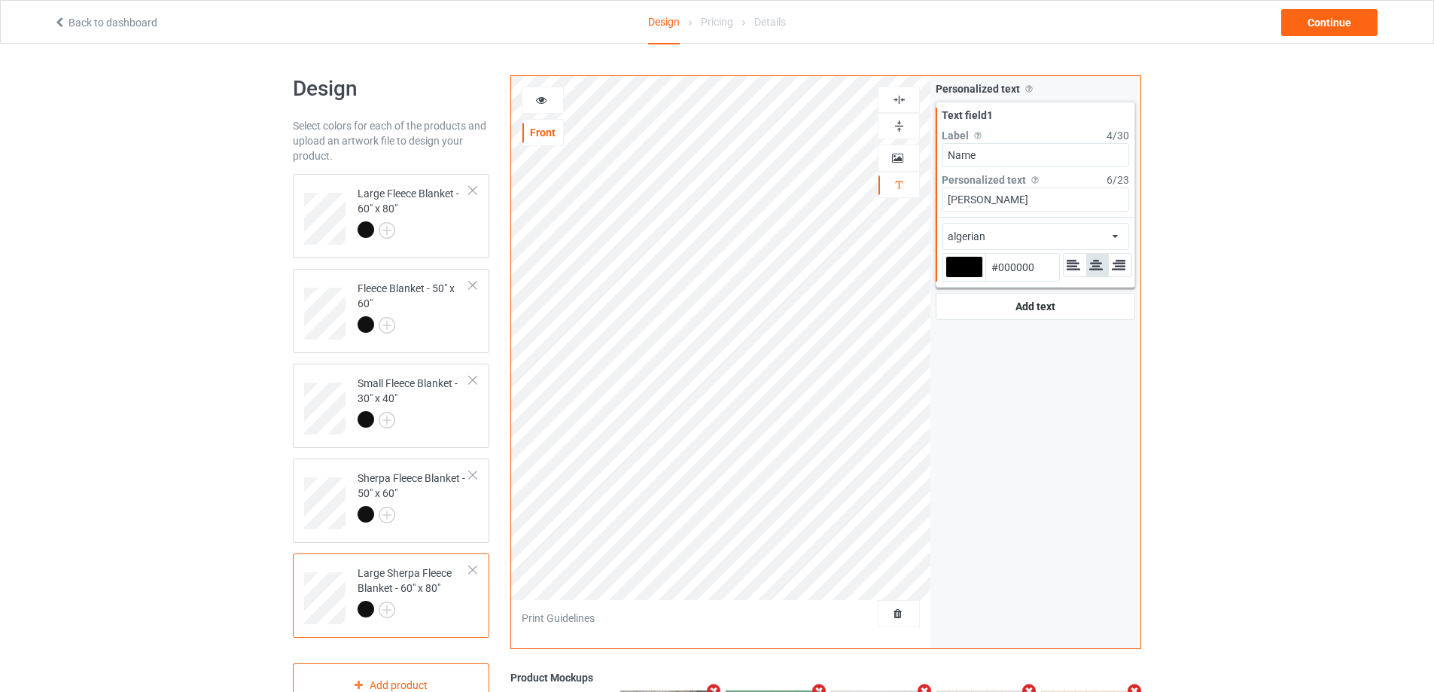
type input "#fba631"
type input "#FBA631"
type input "#fba631"
click at [1333, 23] on div "Continue" at bounding box center [1329, 22] width 96 height 27
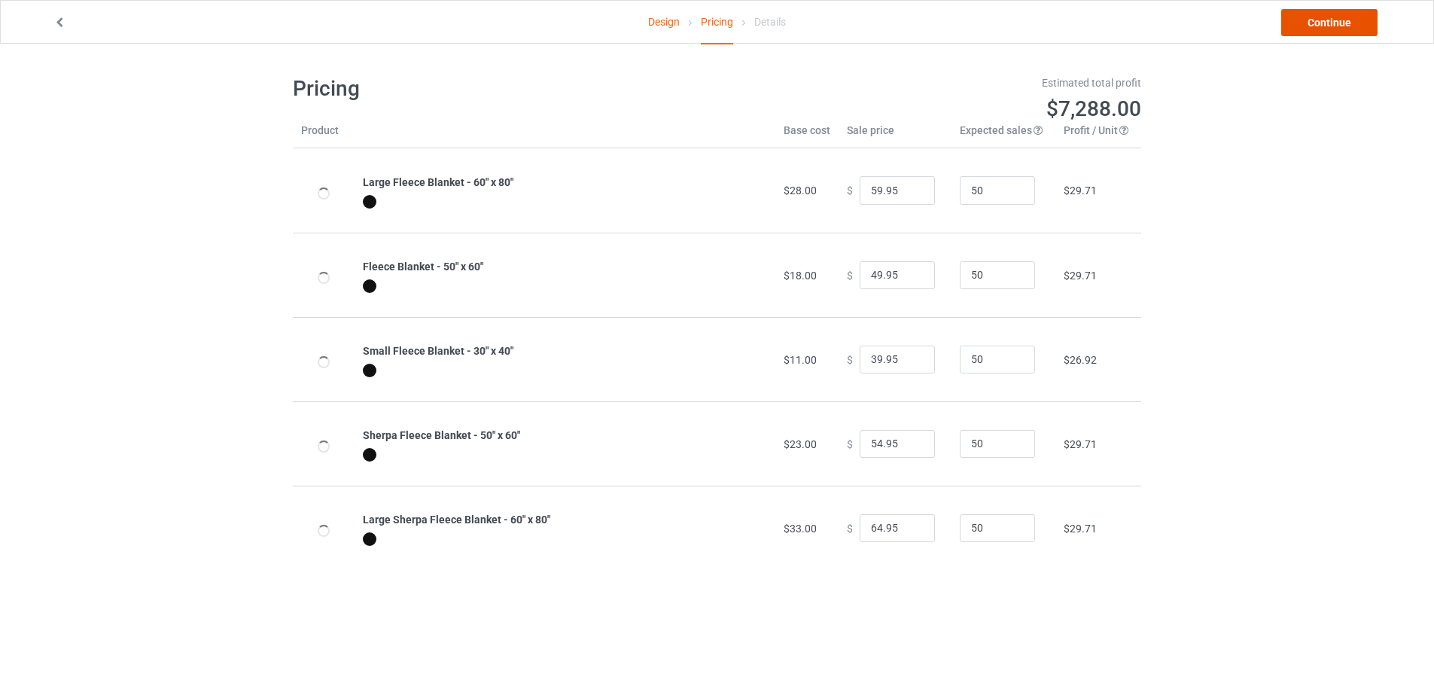
click at [1333, 23] on link "Continue" at bounding box center [1329, 22] width 96 height 27
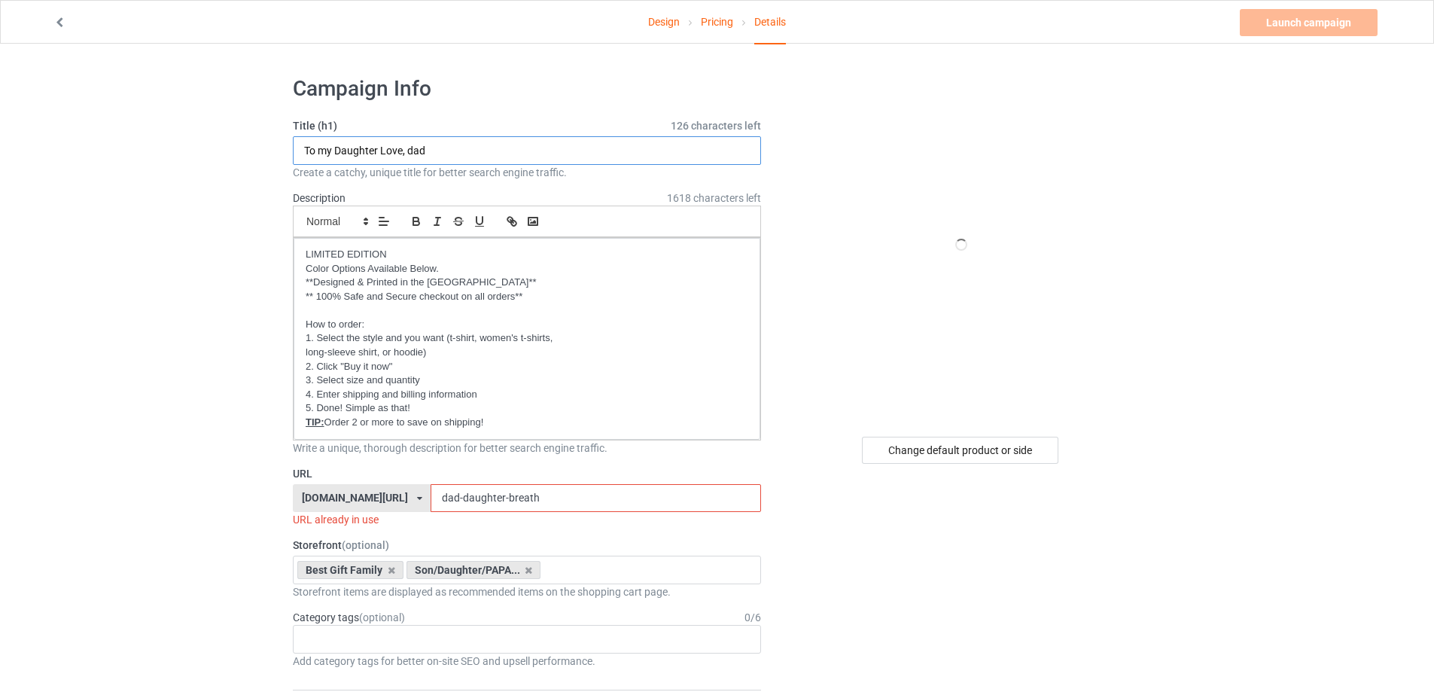
drag, startPoint x: 440, startPoint y: 150, endPoint x: 381, endPoint y: 149, distance: 59.5
click at [381, 149] on input "To my Daughter Love, dad" at bounding box center [527, 150] width 468 height 29
type input "To my Daughter 2025"
click at [567, 491] on input "dad-daughter-breath" at bounding box center [595, 498] width 330 height 29
drag, startPoint x: 549, startPoint y: 491, endPoint x: 455, endPoint y: 493, distance: 94.8
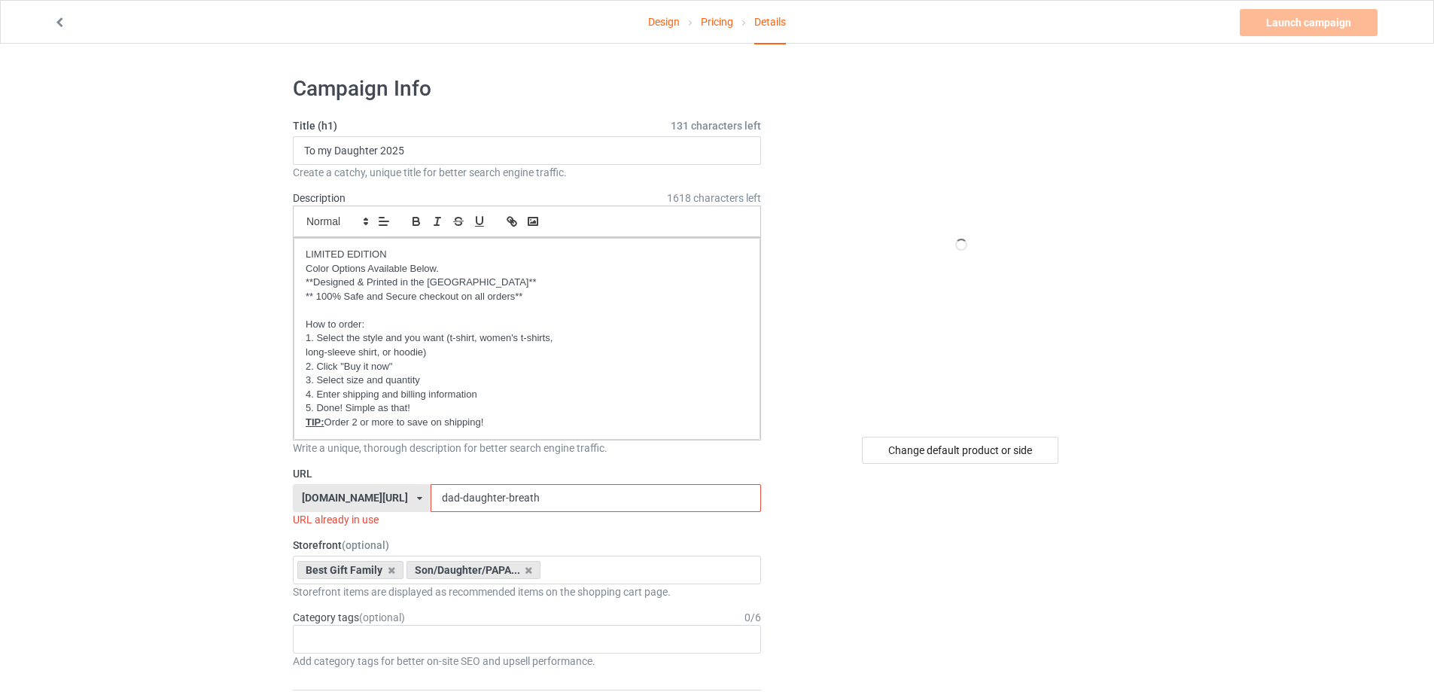
click at [455, 493] on input "dad-daughter-breath" at bounding box center [595, 498] width 330 height 29
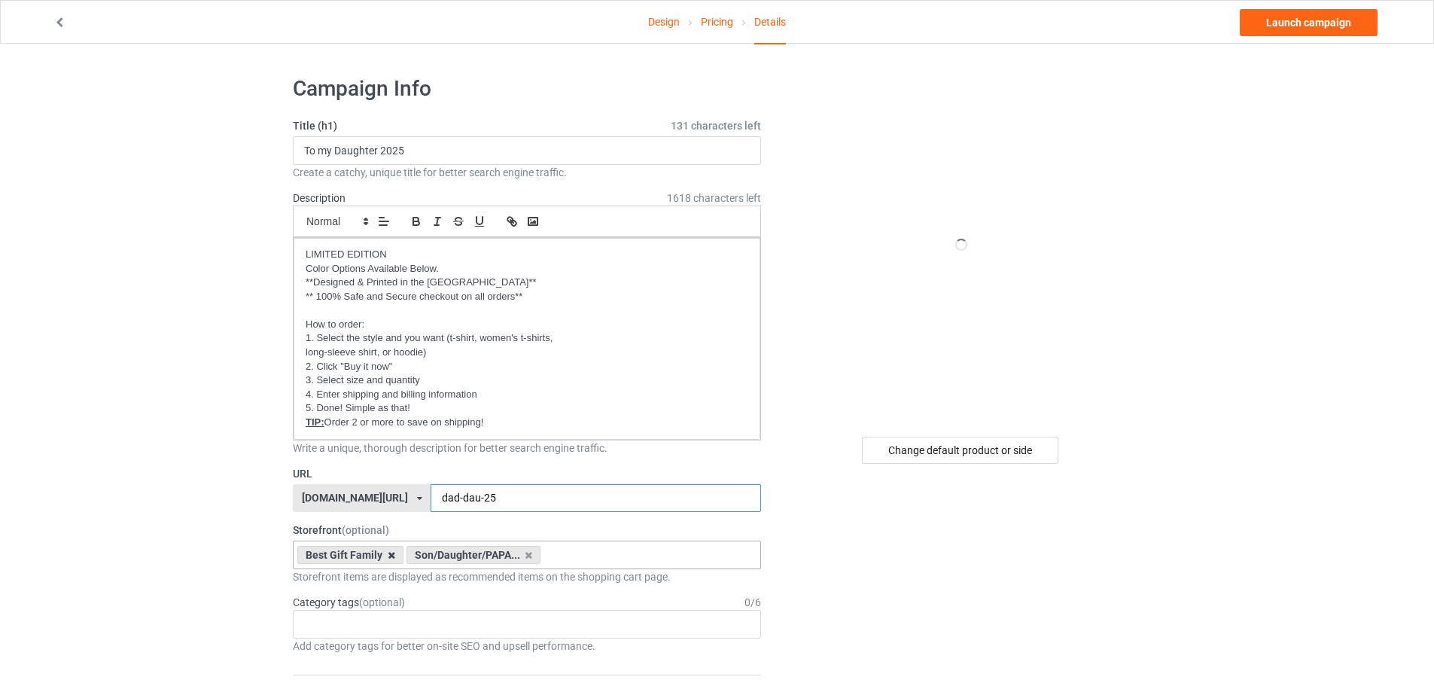
type input "dad-dau-25"
click at [394, 553] on icon at bounding box center [392, 555] width 8 height 10
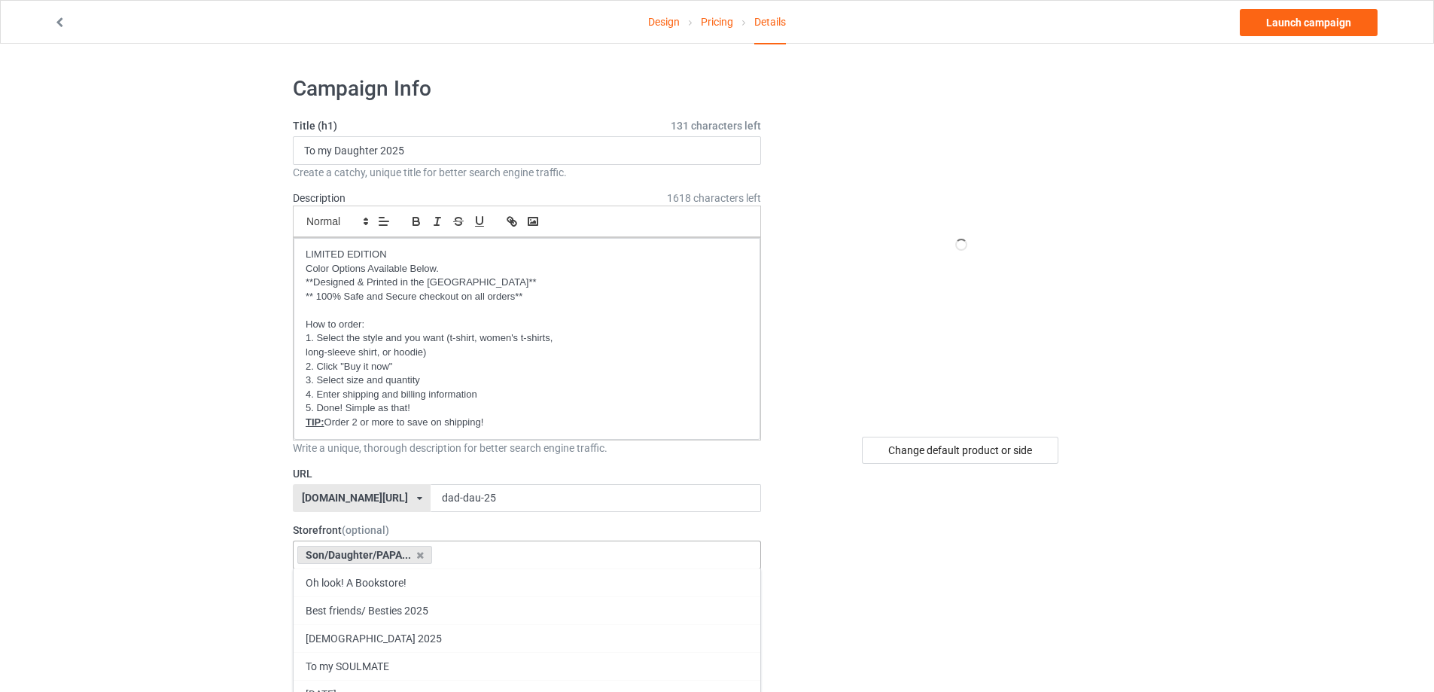
click at [394, 553] on div "Son/Daughter/PAPA..." at bounding box center [364, 555] width 135 height 18
click at [420, 555] on icon at bounding box center [420, 555] width 8 height 10
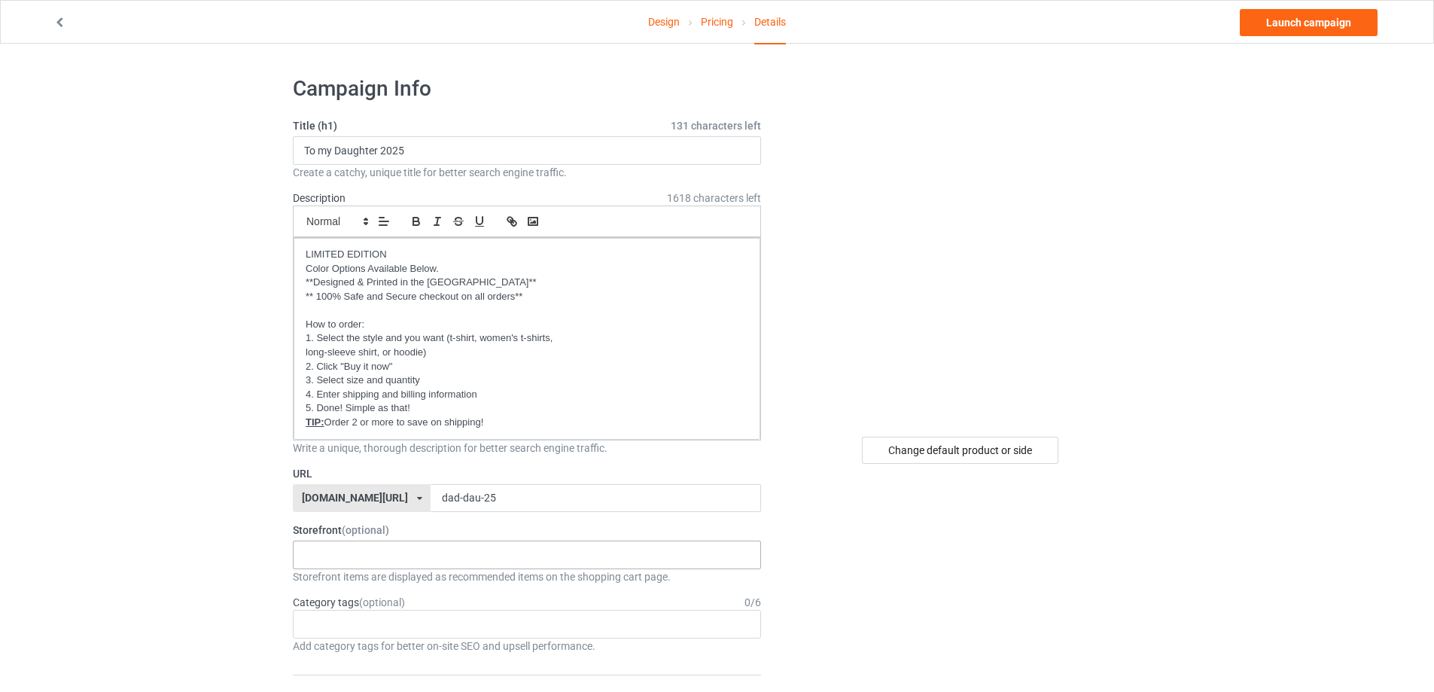
drag, startPoint x: 236, startPoint y: 495, endPoint x: 220, endPoint y: 490, distance: 15.9
click at [1294, 20] on link "Launch campaign" at bounding box center [1308, 22] width 138 height 27
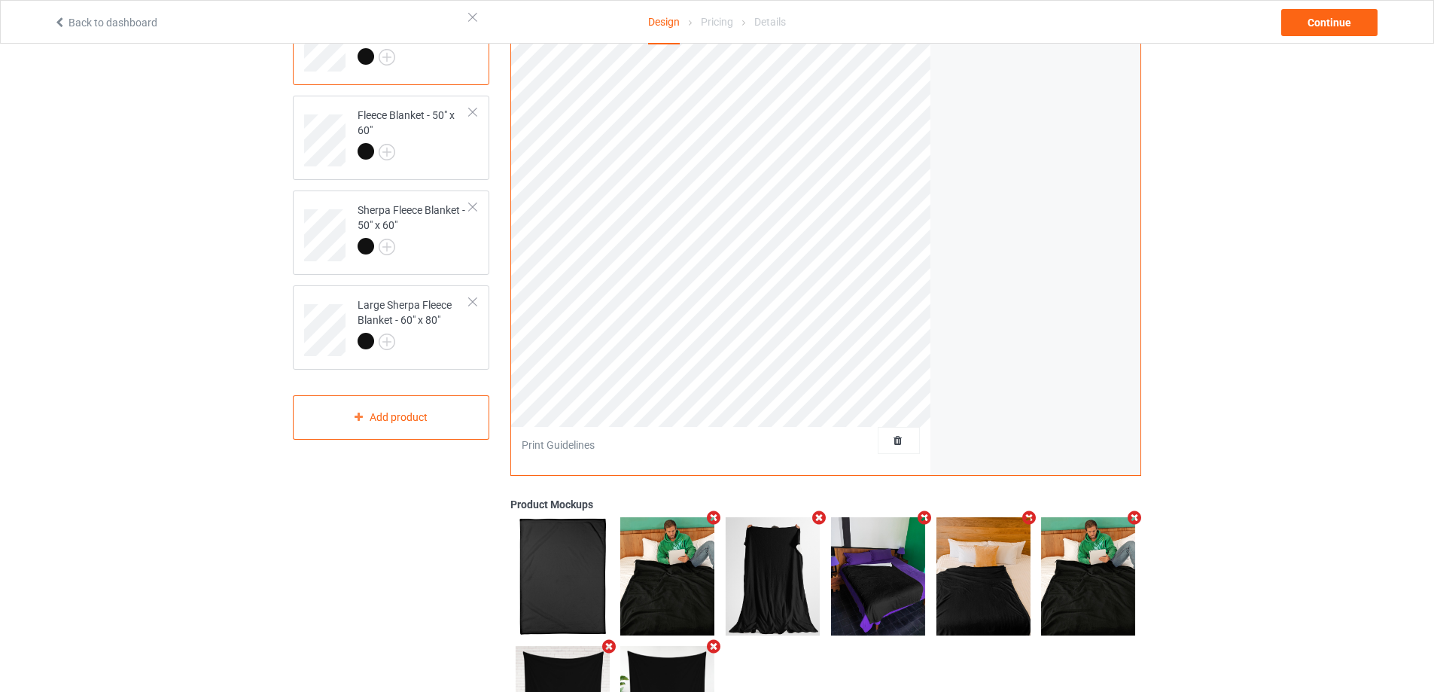
scroll to position [56, 0]
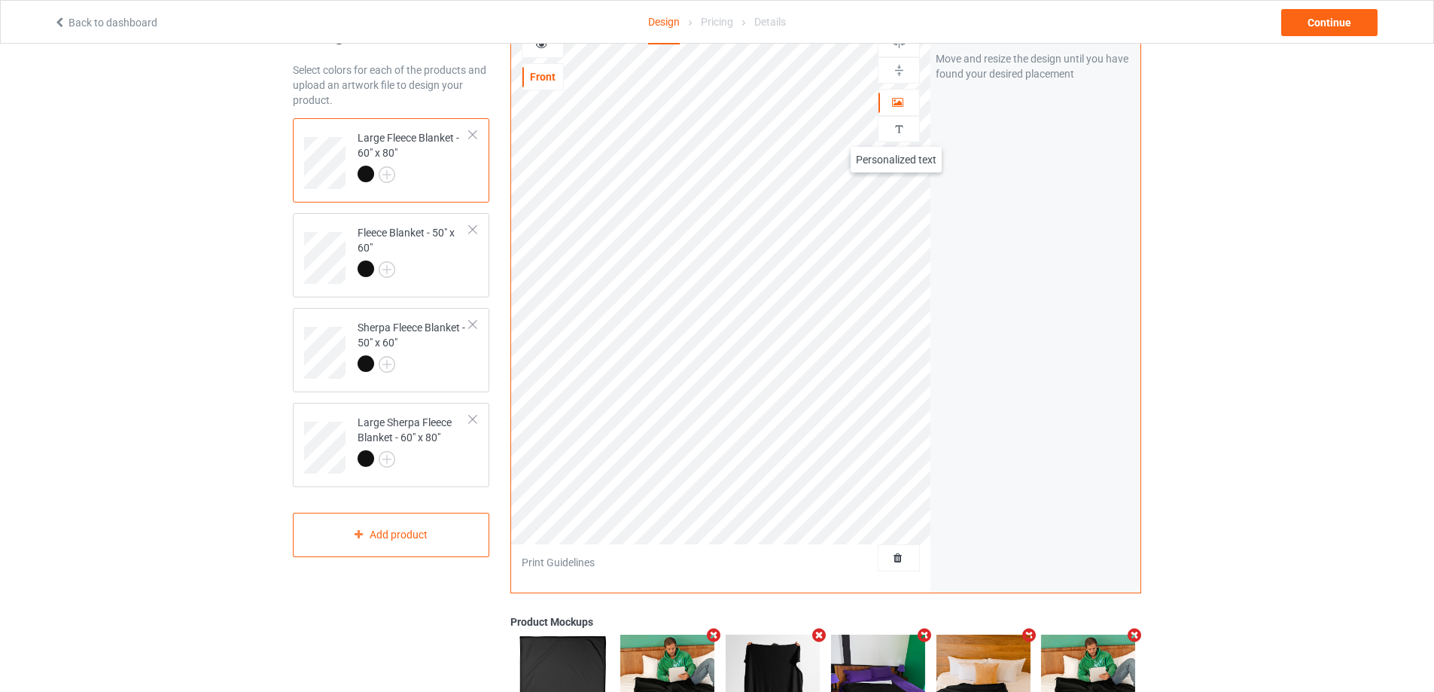
click at [895, 132] on img at bounding box center [899, 129] width 14 height 14
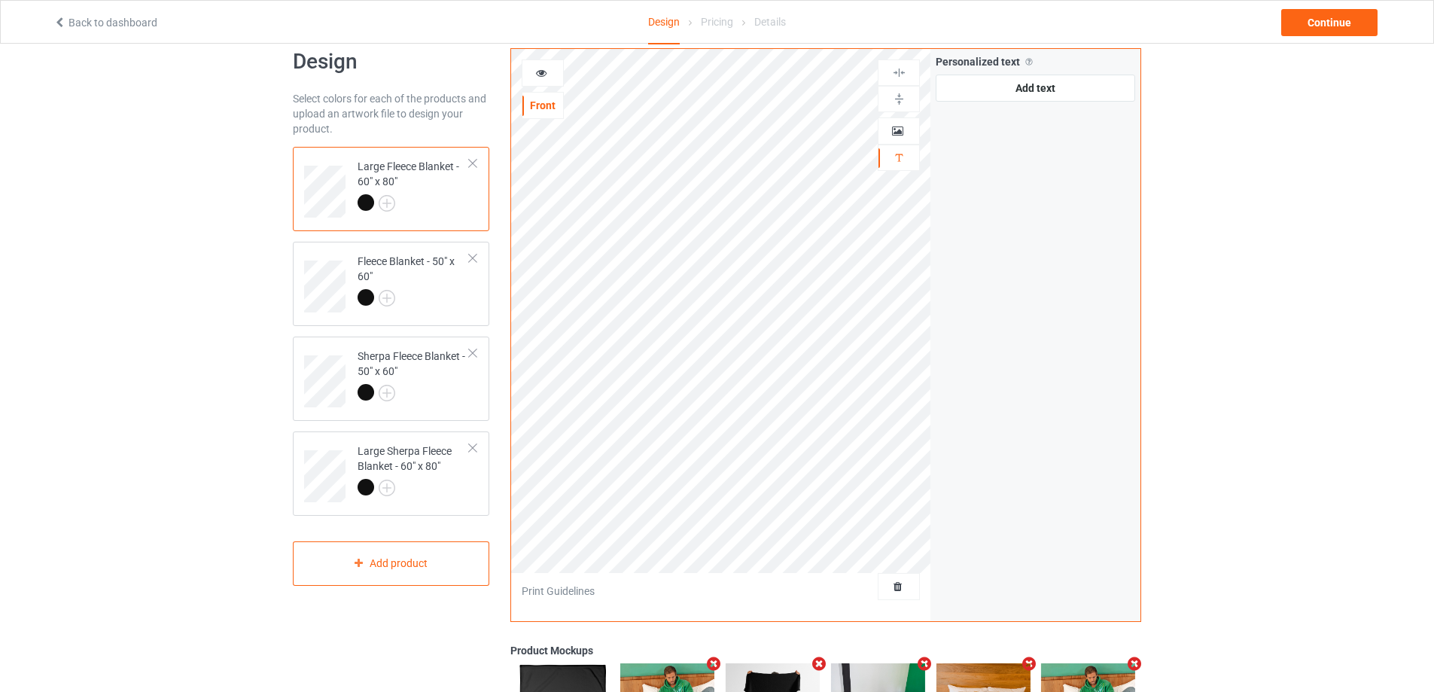
scroll to position [0, 0]
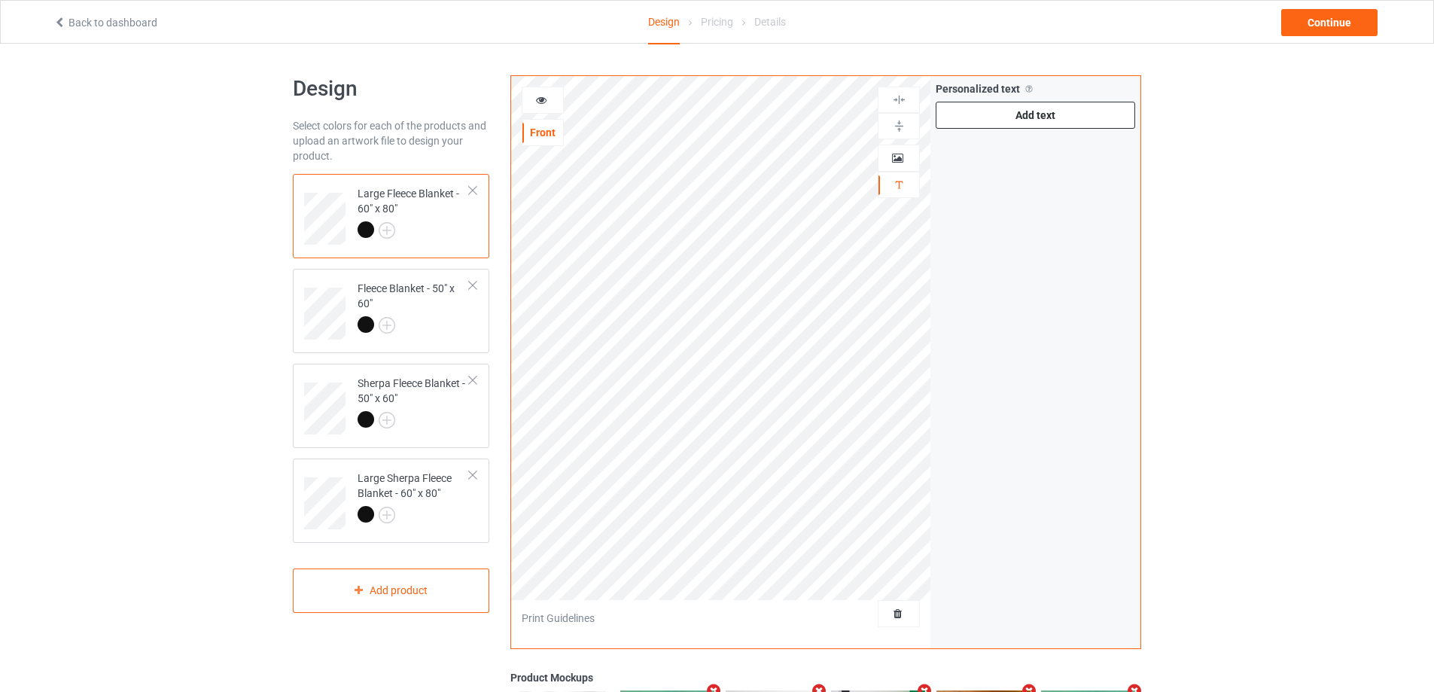
click at [1001, 122] on div "Add text" at bounding box center [1034, 115] width 199 height 27
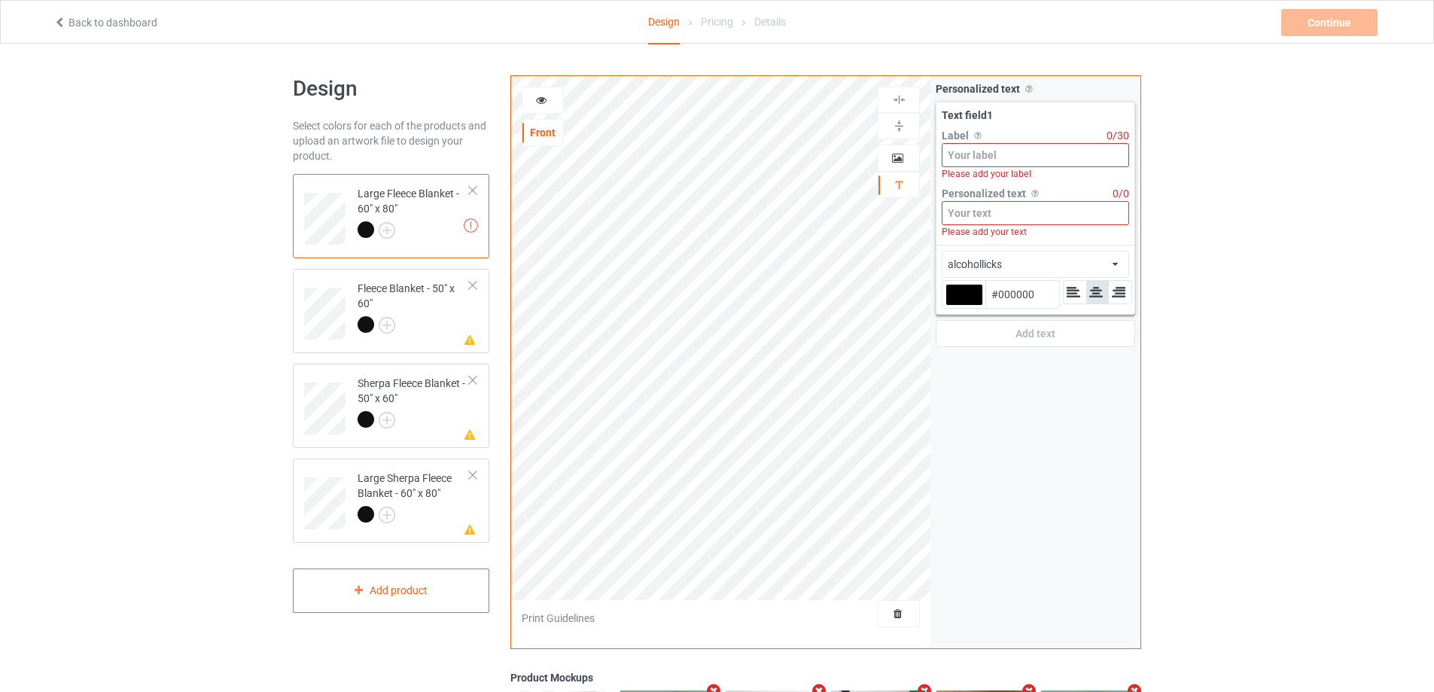
click at [1000, 154] on input at bounding box center [1034, 155] width 187 height 24
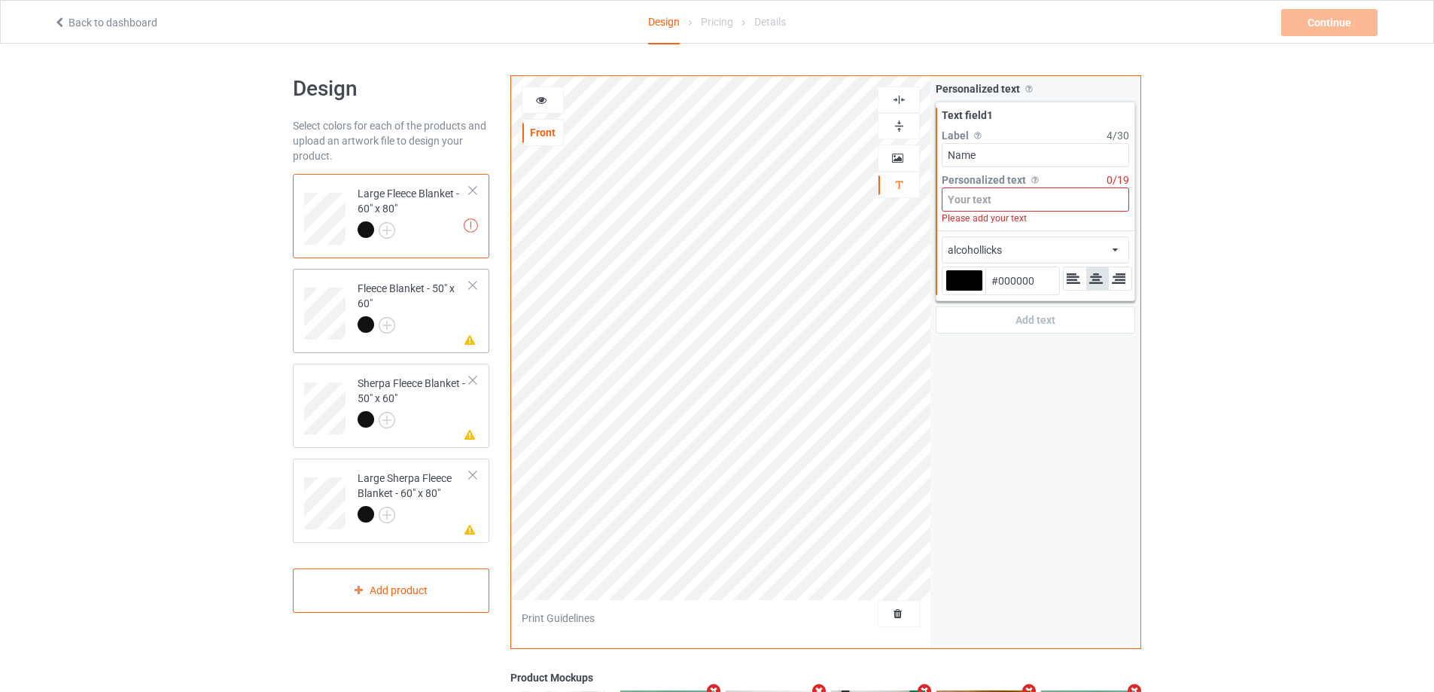
type input "Name"
click at [425, 328] on div at bounding box center [413, 326] width 112 height 21
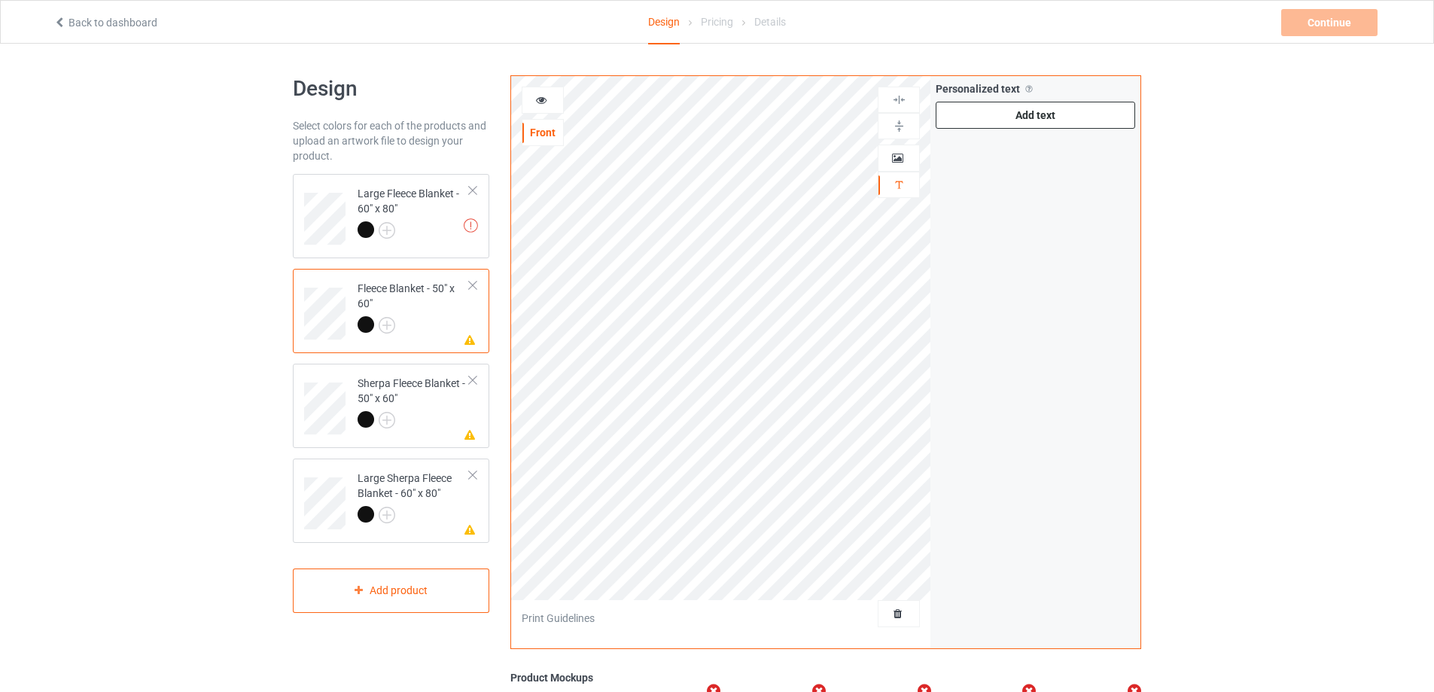
click at [1061, 120] on div "Add text" at bounding box center [1034, 115] width 199 height 27
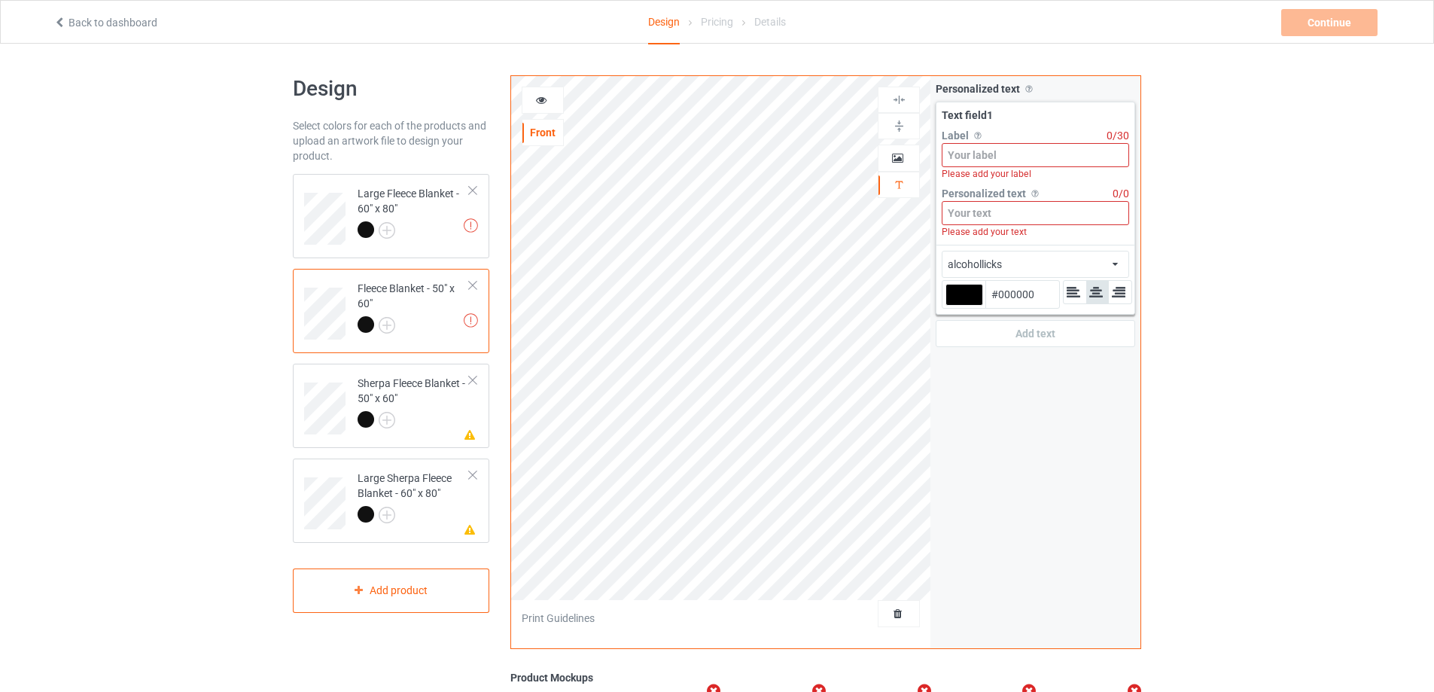
click at [1005, 158] on input at bounding box center [1034, 155] width 187 height 24
paste input "Name"
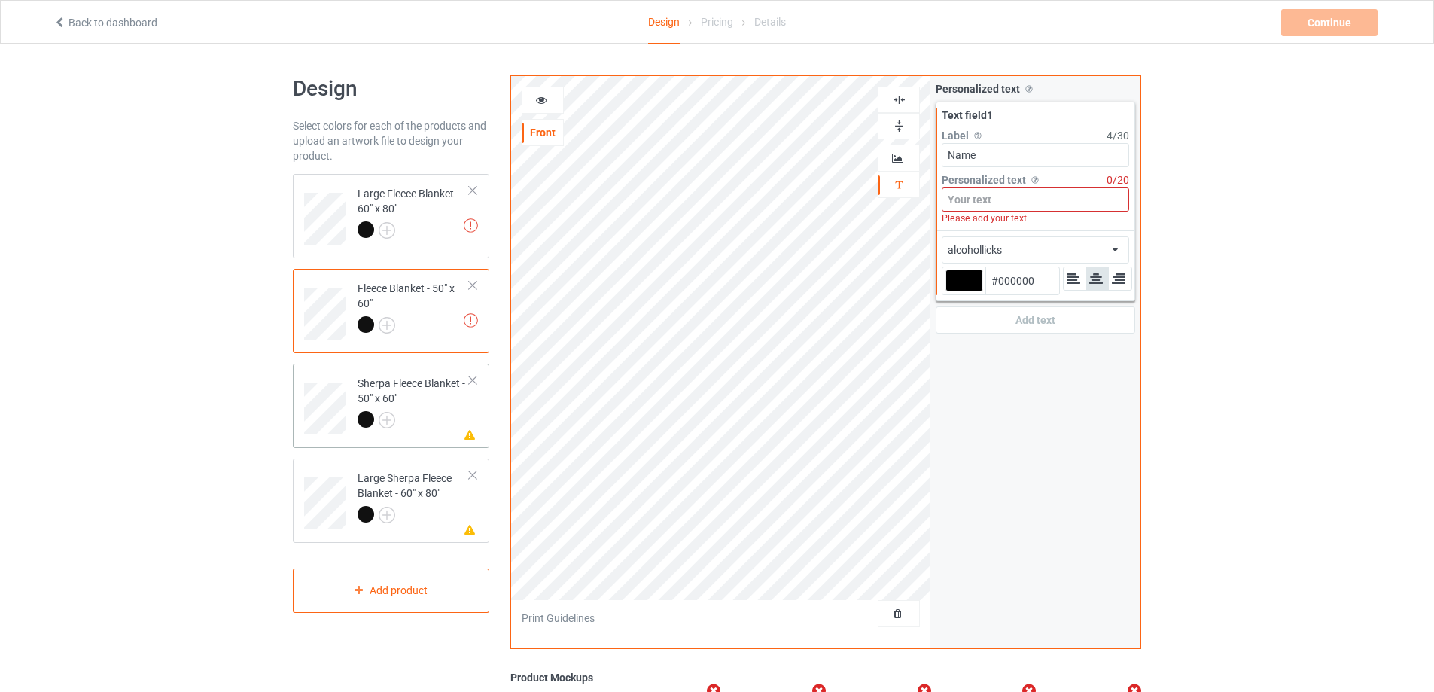
type input "Name"
click at [415, 412] on div at bounding box center [413, 421] width 112 height 21
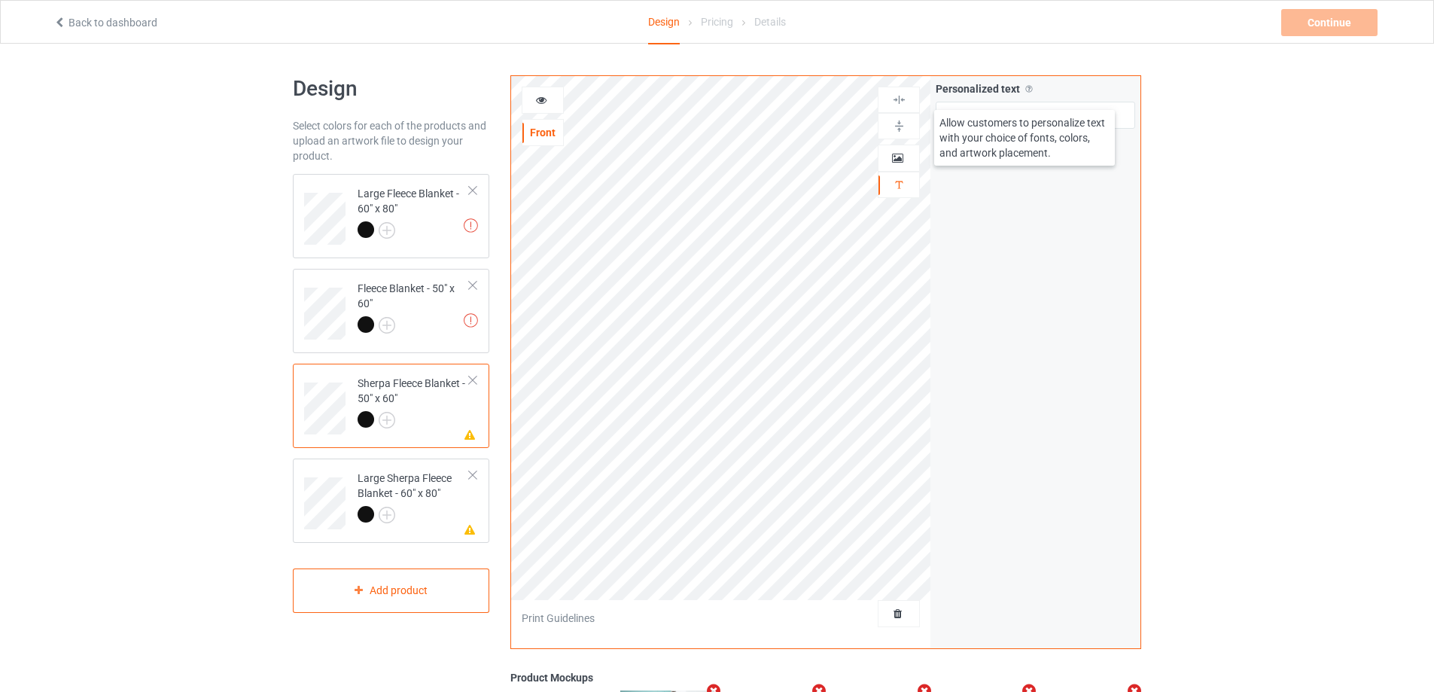
click at [1024, 95] on div "Allow customers to personalize text with your choice of fonts, colors, and artw…" at bounding box center [1029, 88] width 12 height 15
click at [1021, 121] on div "Add text" at bounding box center [1034, 115] width 199 height 27
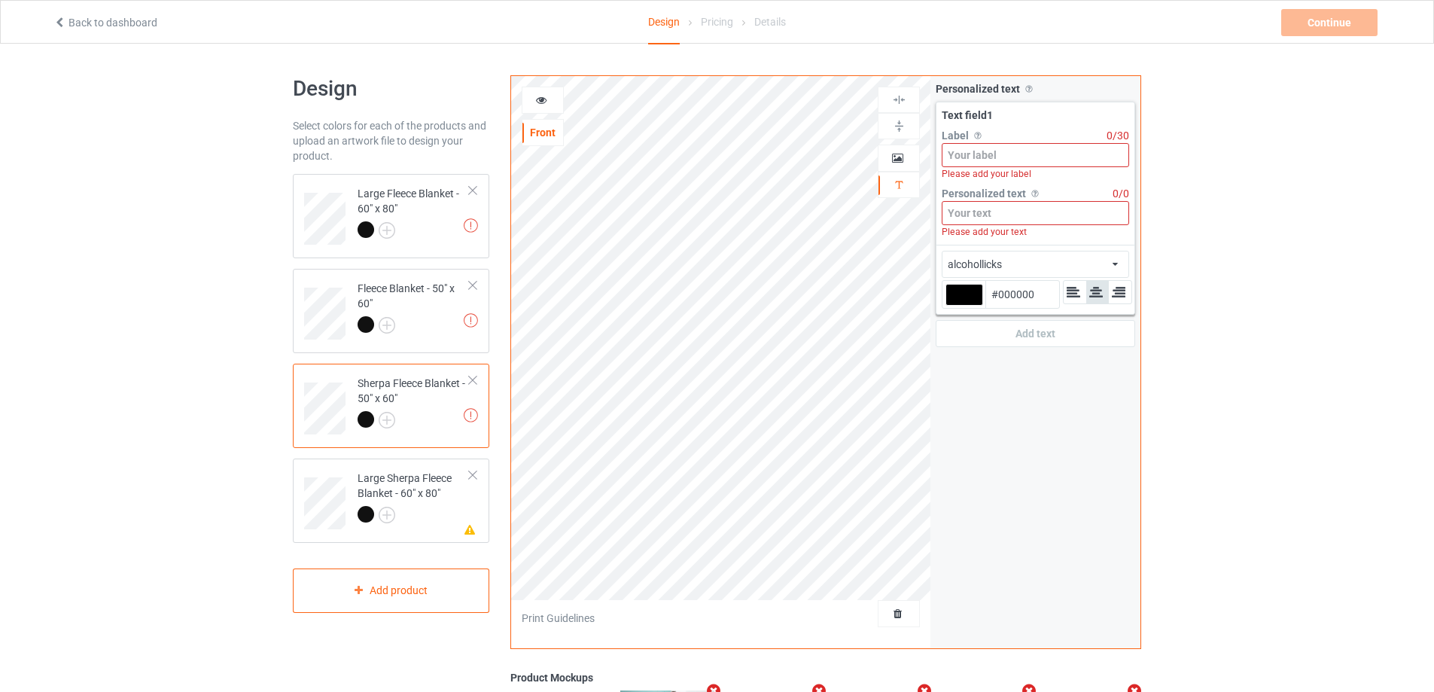
click at [990, 160] on input at bounding box center [1034, 155] width 187 height 24
paste input "Name"
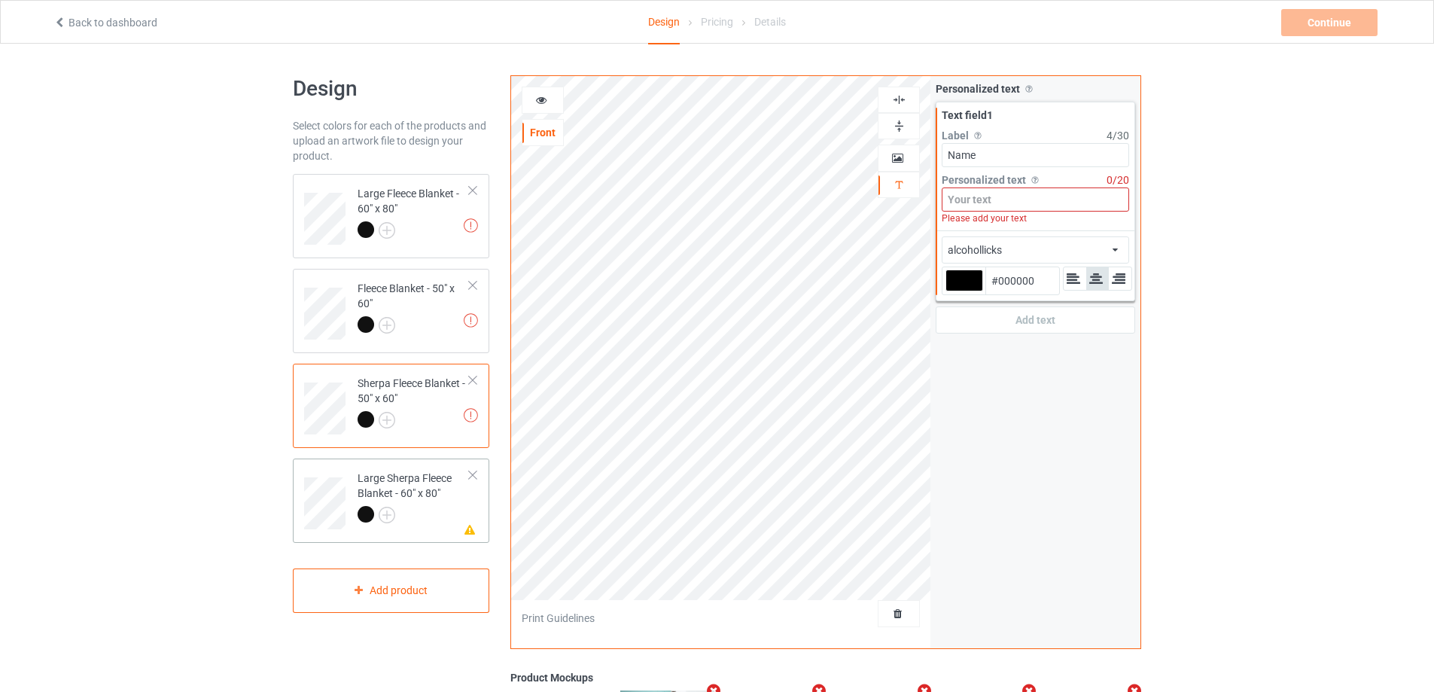
type input "Name"
click at [448, 515] on div at bounding box center [413, 516] width 112 height 21
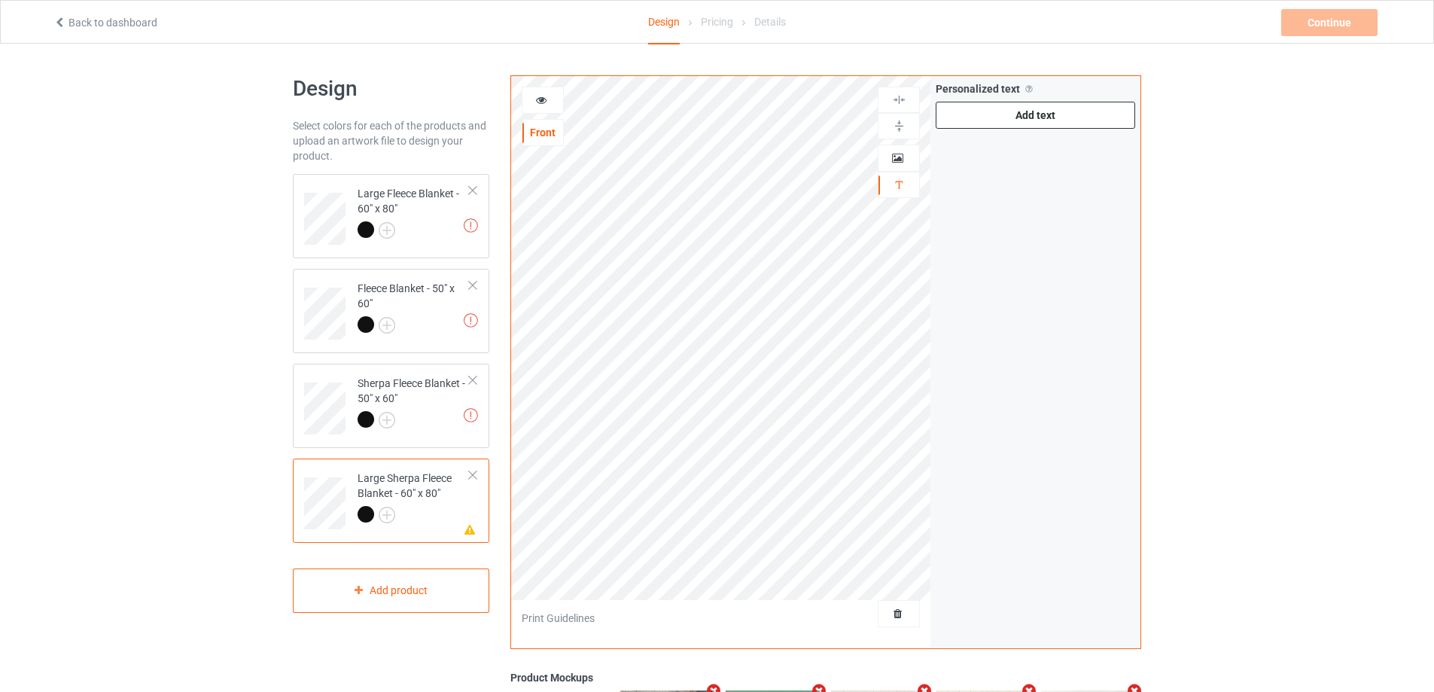
click at [993, 121] on div "Add text" at bounding box center [1034, 115] width 199 height 27
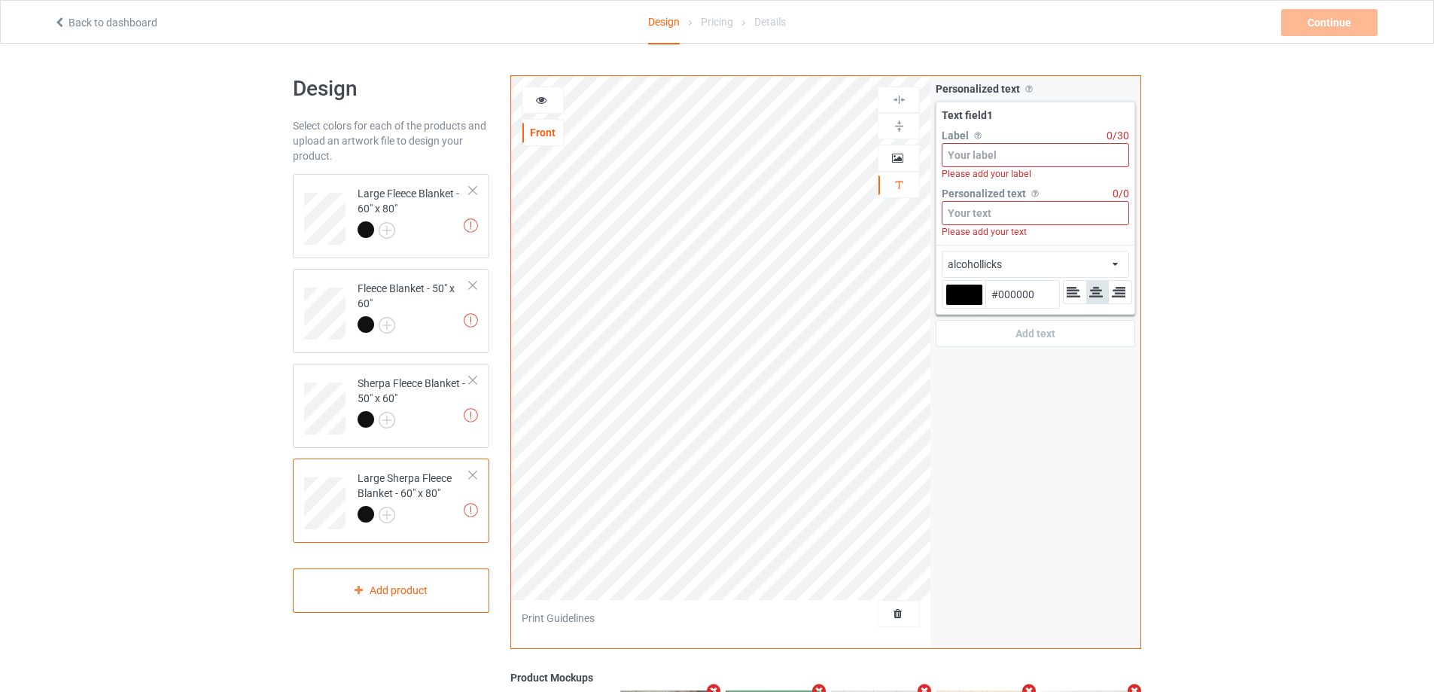
click at [987, 169] on div "Please add your label" at bounding box center [1034, 174] width 187 height 14
click at [993, 160] on input at bounding box center [1034, 155] width 187 height 24
paste input "Name"
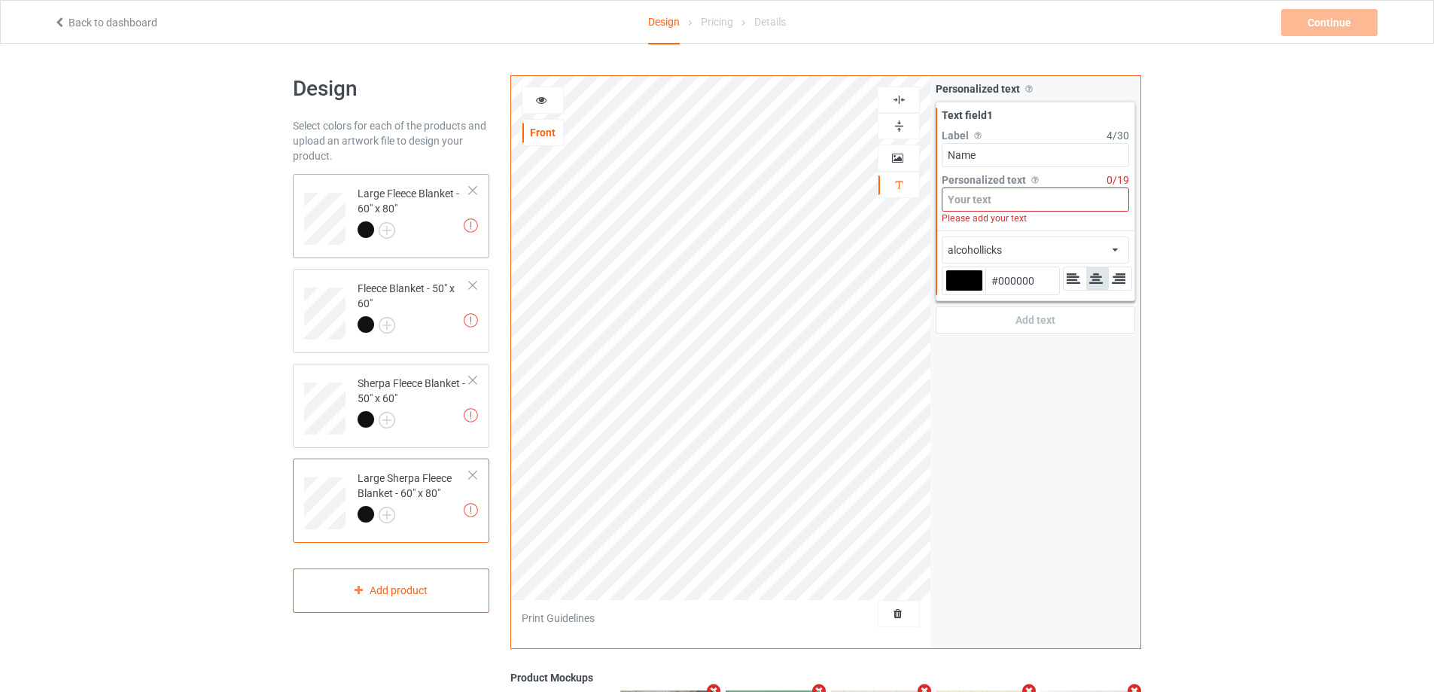
type input "Name"
click at [437, 236] on div at bounding box center [413, 231] width 112 height 21
click at [988, 202] on input at bounding box center [1034, 199] width 187 height 24
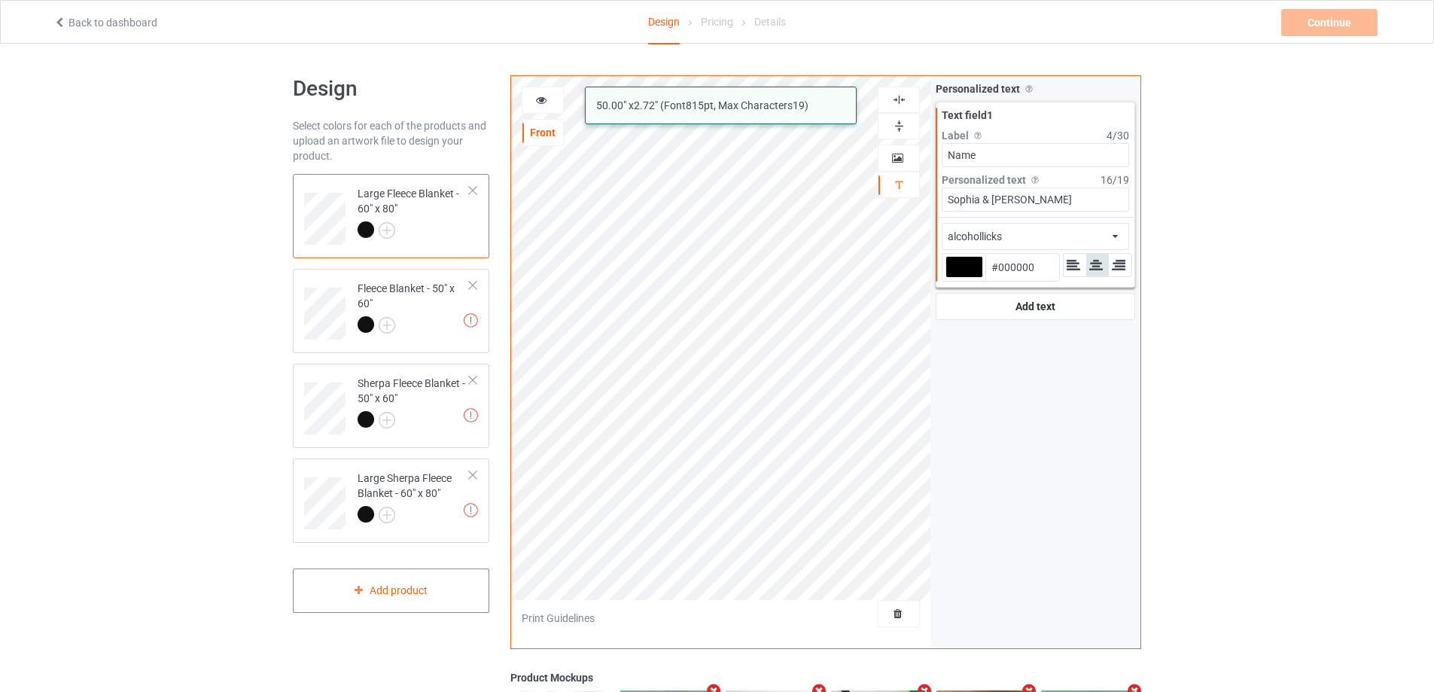
type input "Sophia & [PERSON_NAME]"
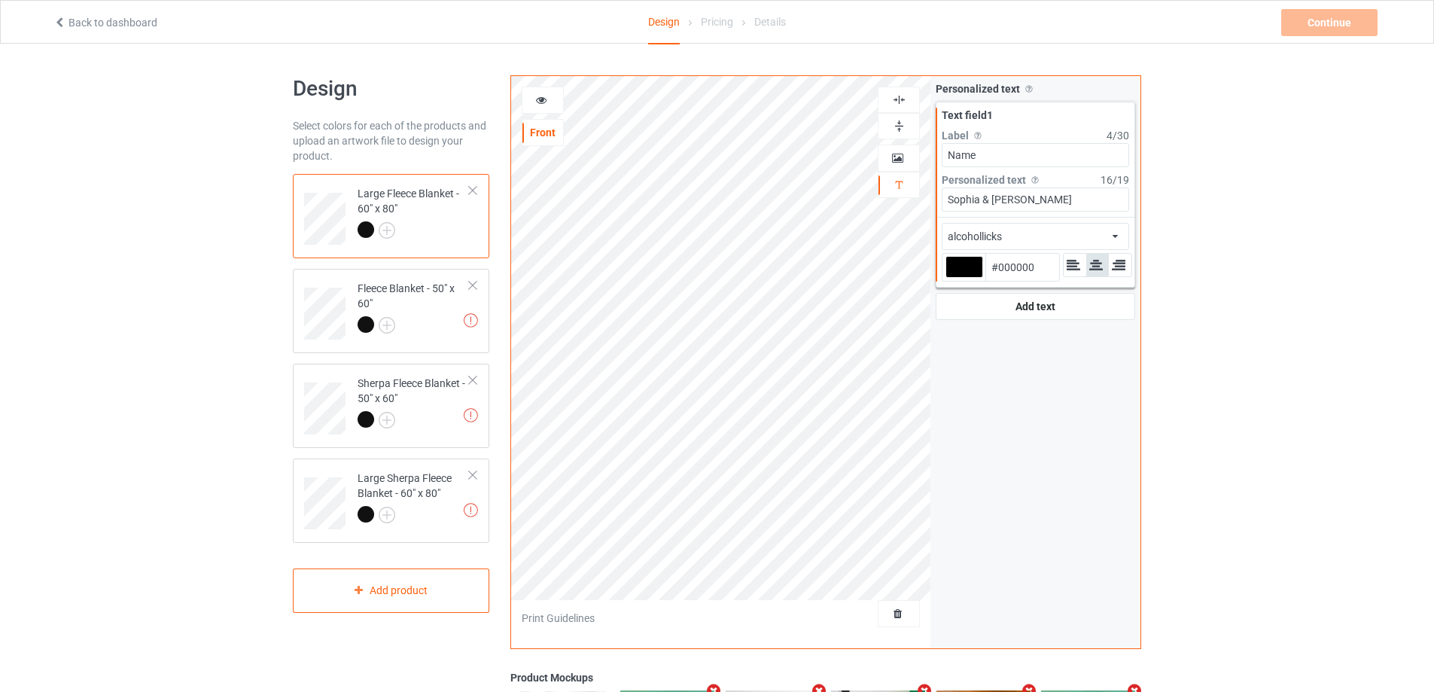
click at [1038, 227] on div "alcohollicks african airstream aladdin alcohollicks [PERSON_NAME] almontesnow a…" at bounding box center [1034, 236] width 187 height 27
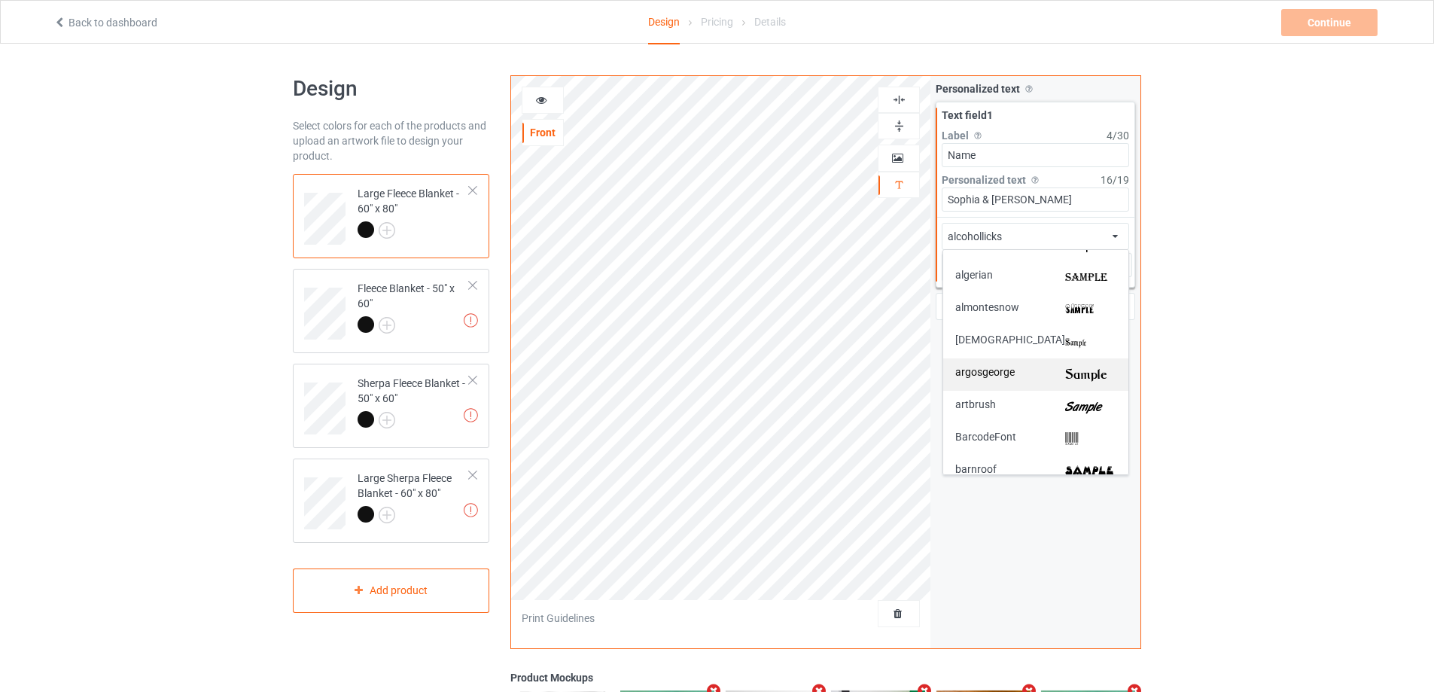
click at [1069, 367] on img at bounding box center [1090, 374] width 51 height 16
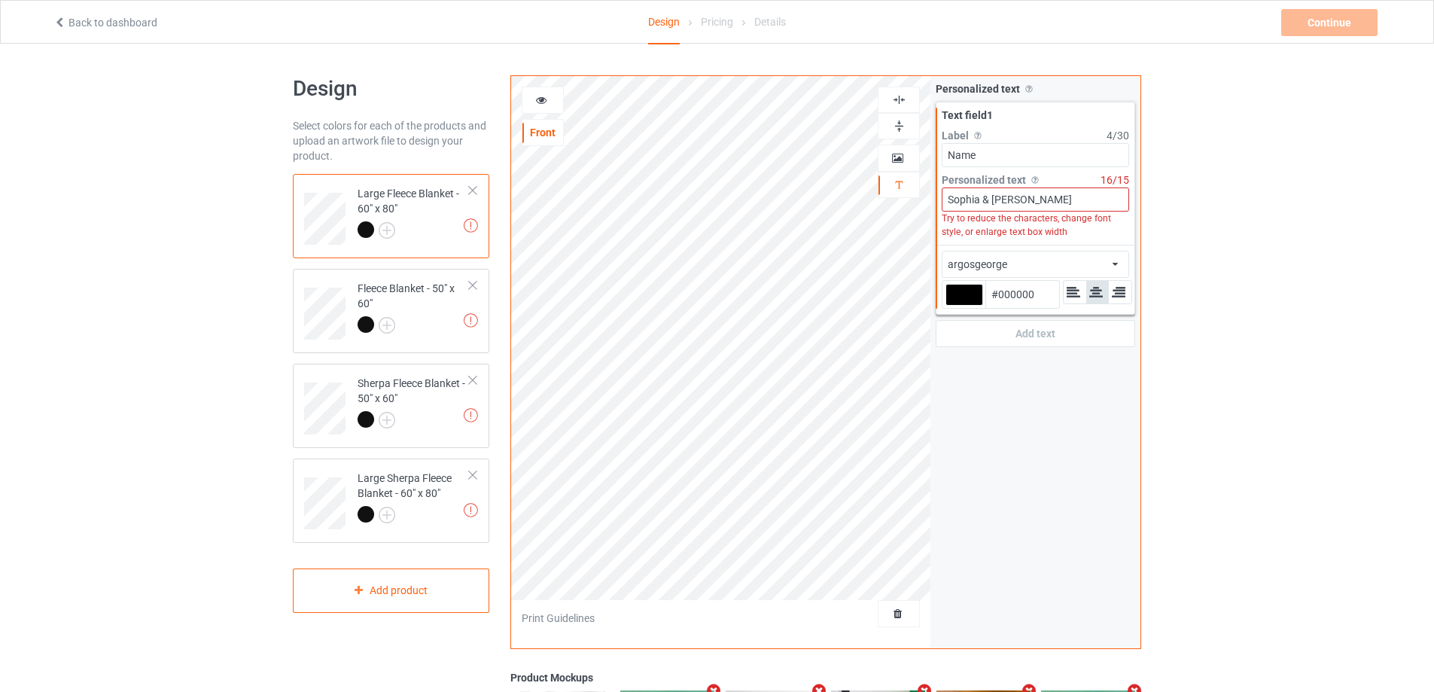
click at [1075, 257] on div "argosgeorge african airstream aladdin alcohollicks [PERSON_NAME] almontesnow an…" at bounding box center [1034, 264] width 187 height 27
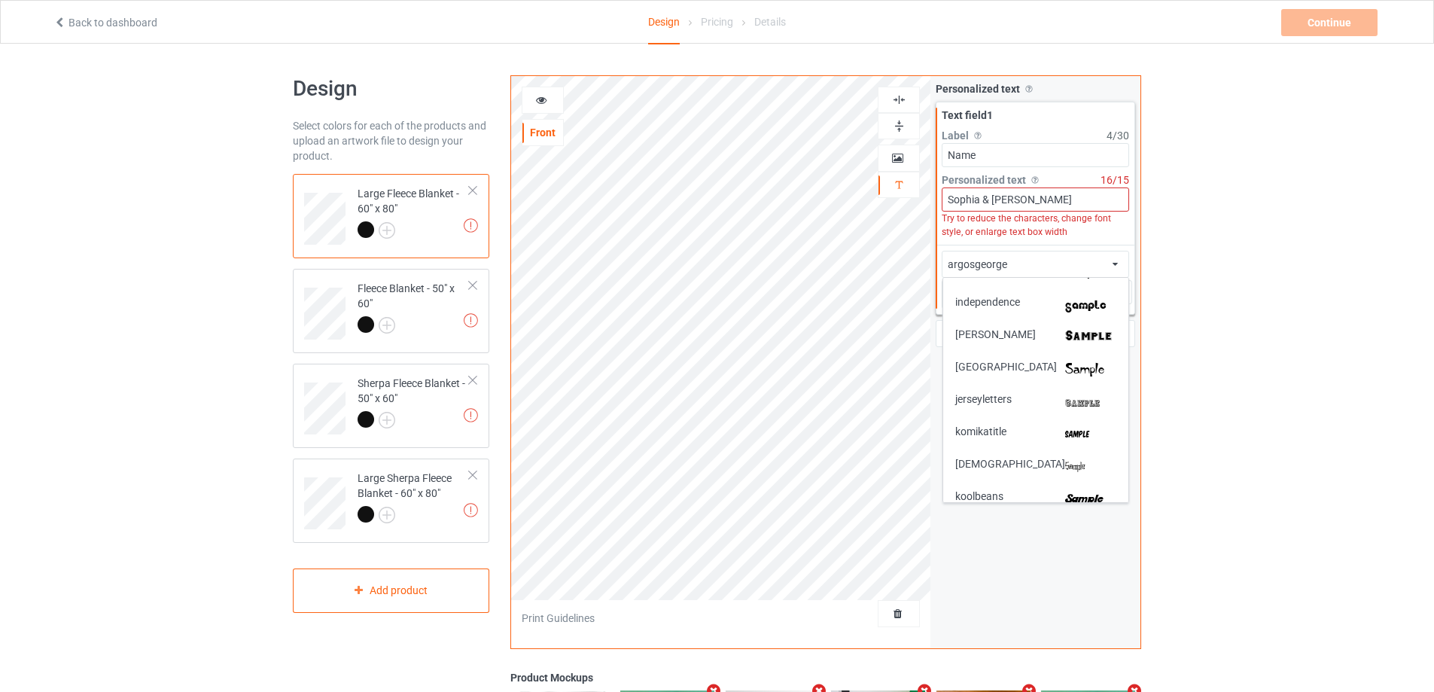
scroll to position [2476, 0]
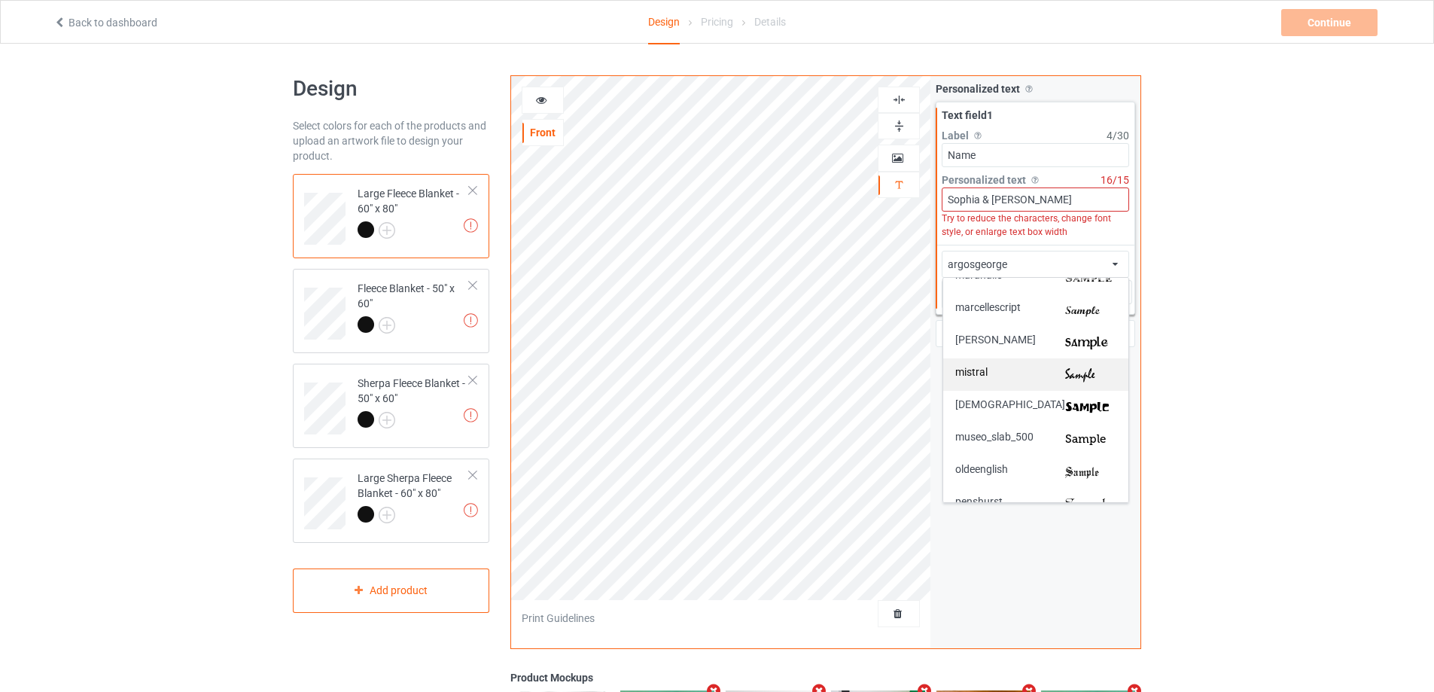
click at [1100, 366] on img at bounding box center [1090, 374] width 51 height 16
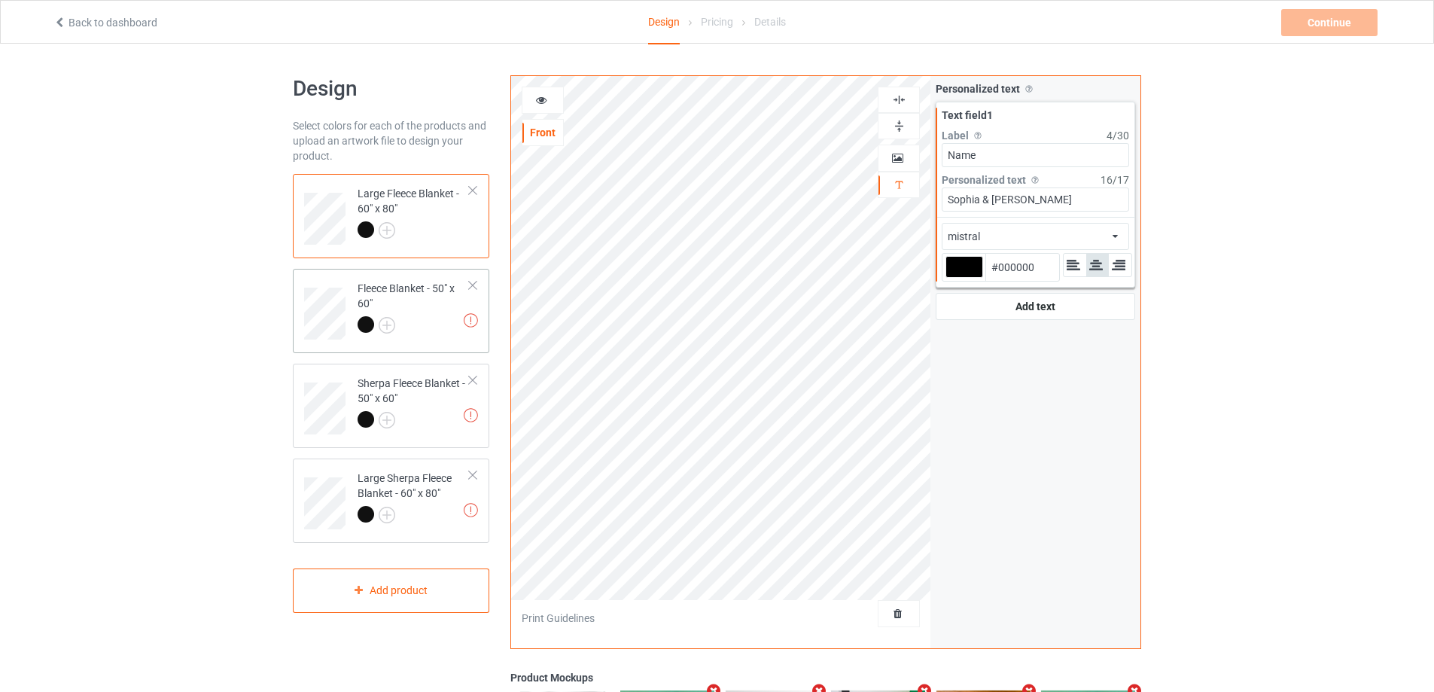
click at [433, 333] on div at bounding box center [413, 326] width 112 height 21
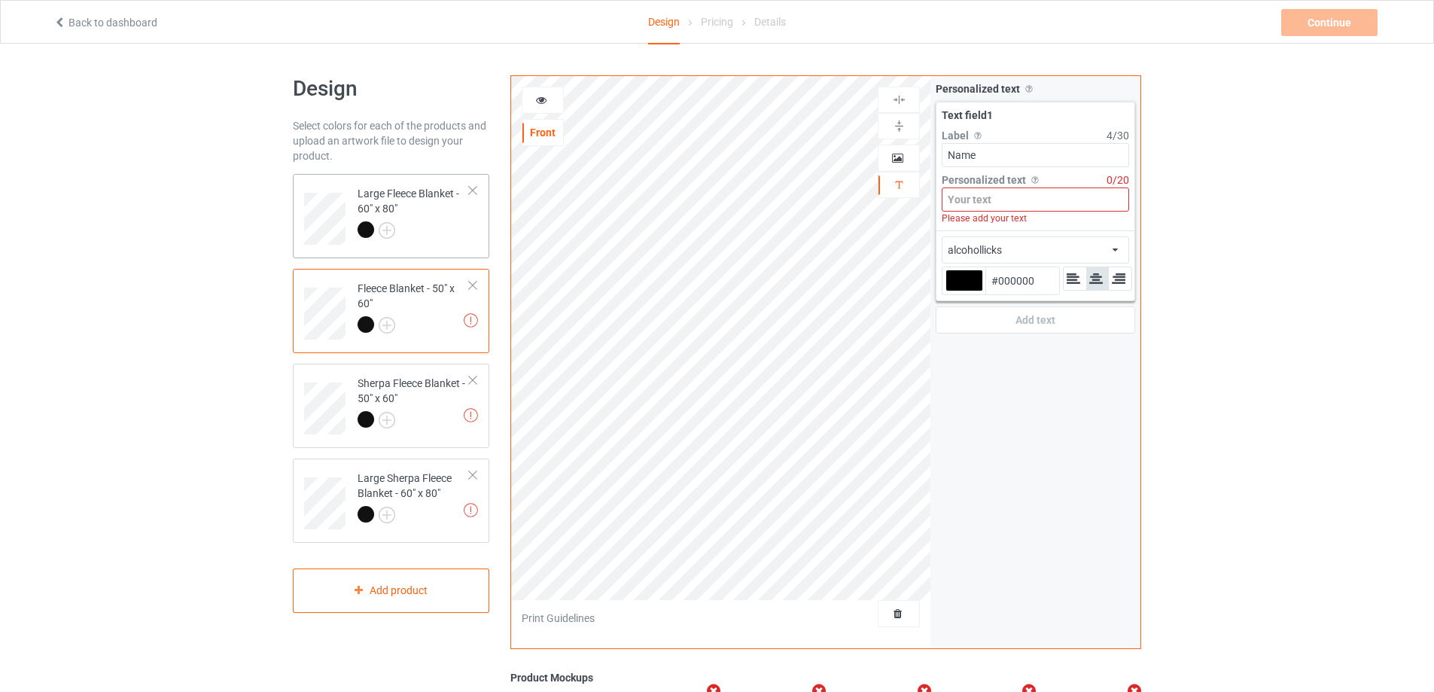
click at [460, 229] on div at bounding box center [413, 231] width 112 height 21
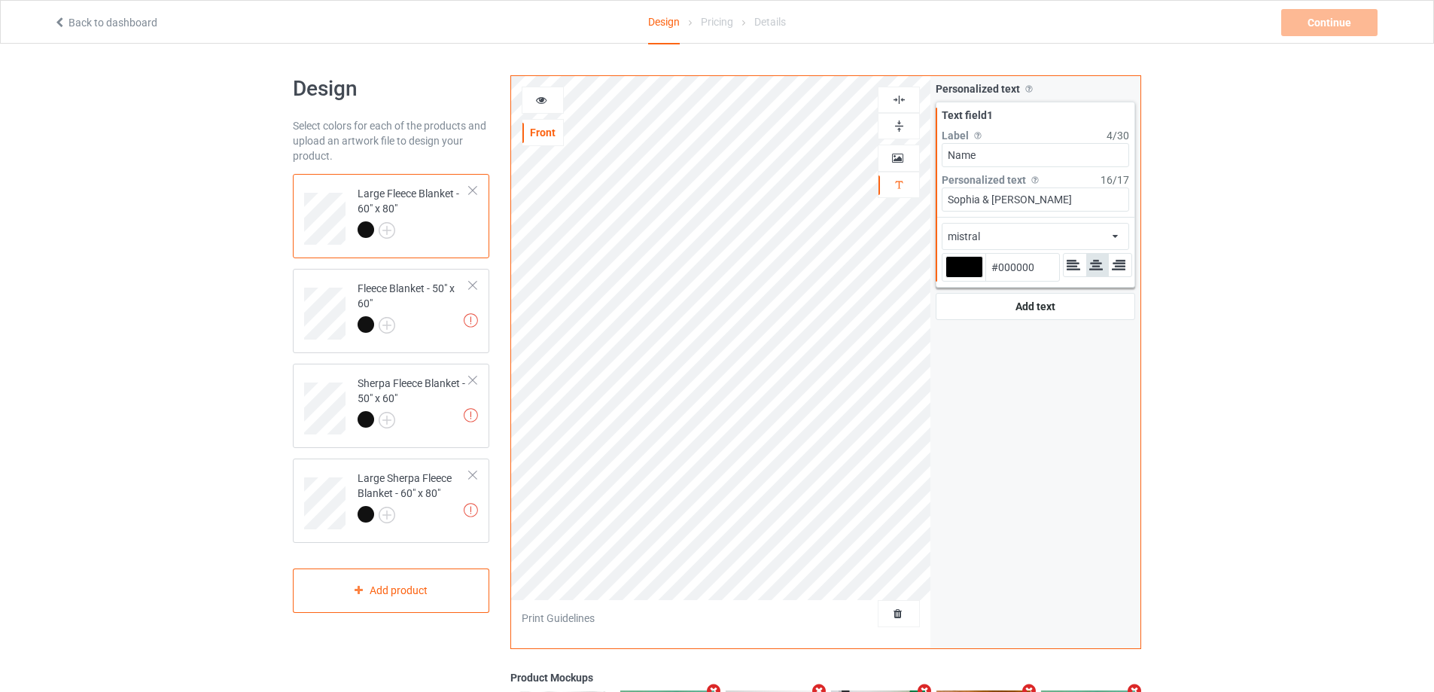
click at [1068, 238] on div "mistral african airstream aladdin alcohollicks [PERSON_NAME] almontesnow anglic…" at bounding box center [1034, 236] width 187 height 27
click at [541, 97] on icon at bounding box center [541, 98] width 13 height 11
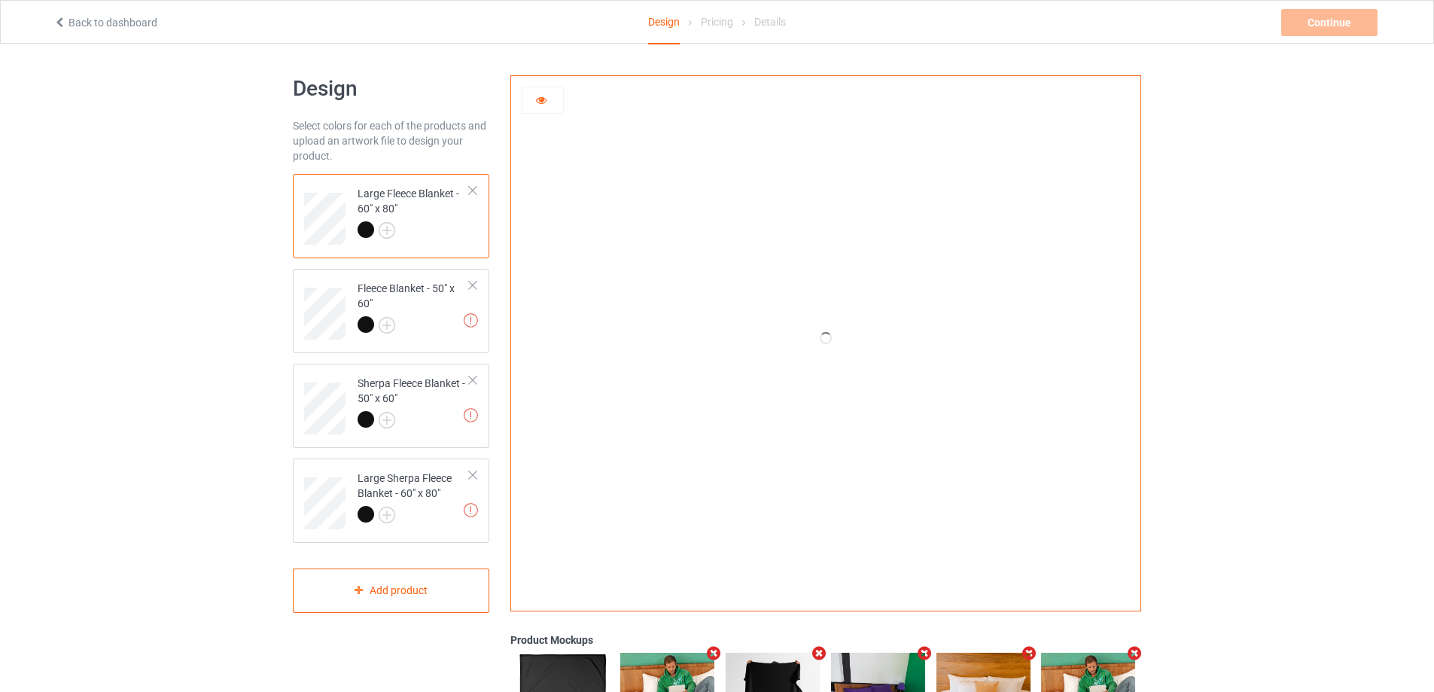
click at [541, 97] on icon at bounding box center [541, 98] width 13 height 11
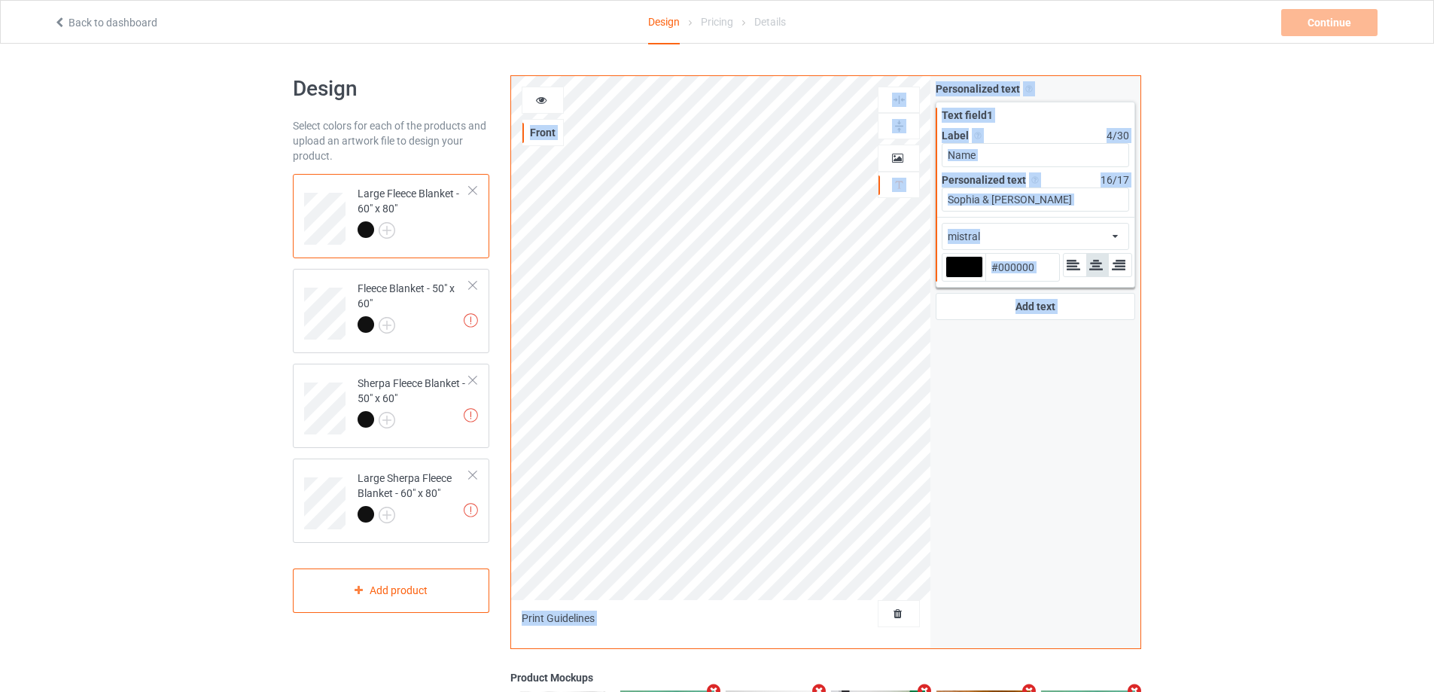
click at [945, 348] on div "Personalized text Allow customers to personalize text with your choice of fonts…" at bounding box center [1035, 362] width 210 height 572
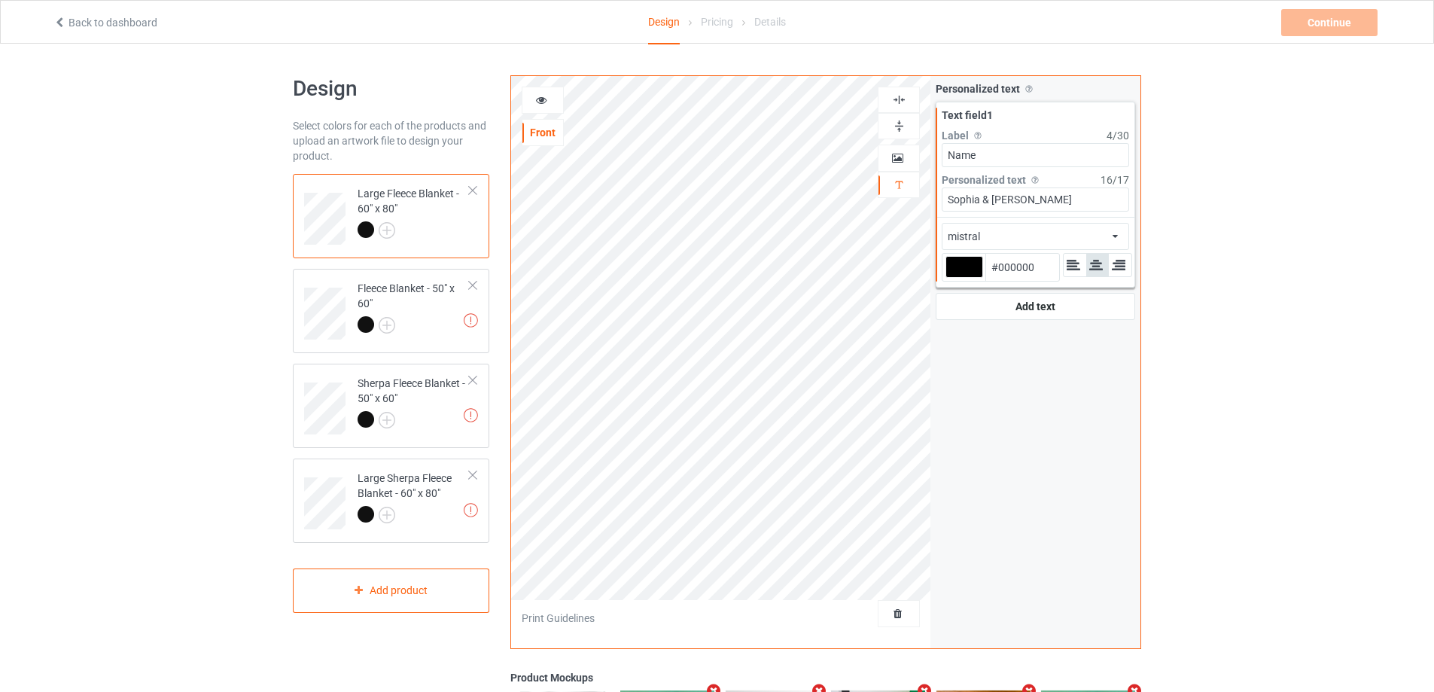
click at [1059, 237] on div "mistral african airstream aladdin alcohollicks [PERSON_NAME] almontesnow anglic…" at bounding box center [1034, 236] width 187 height 27
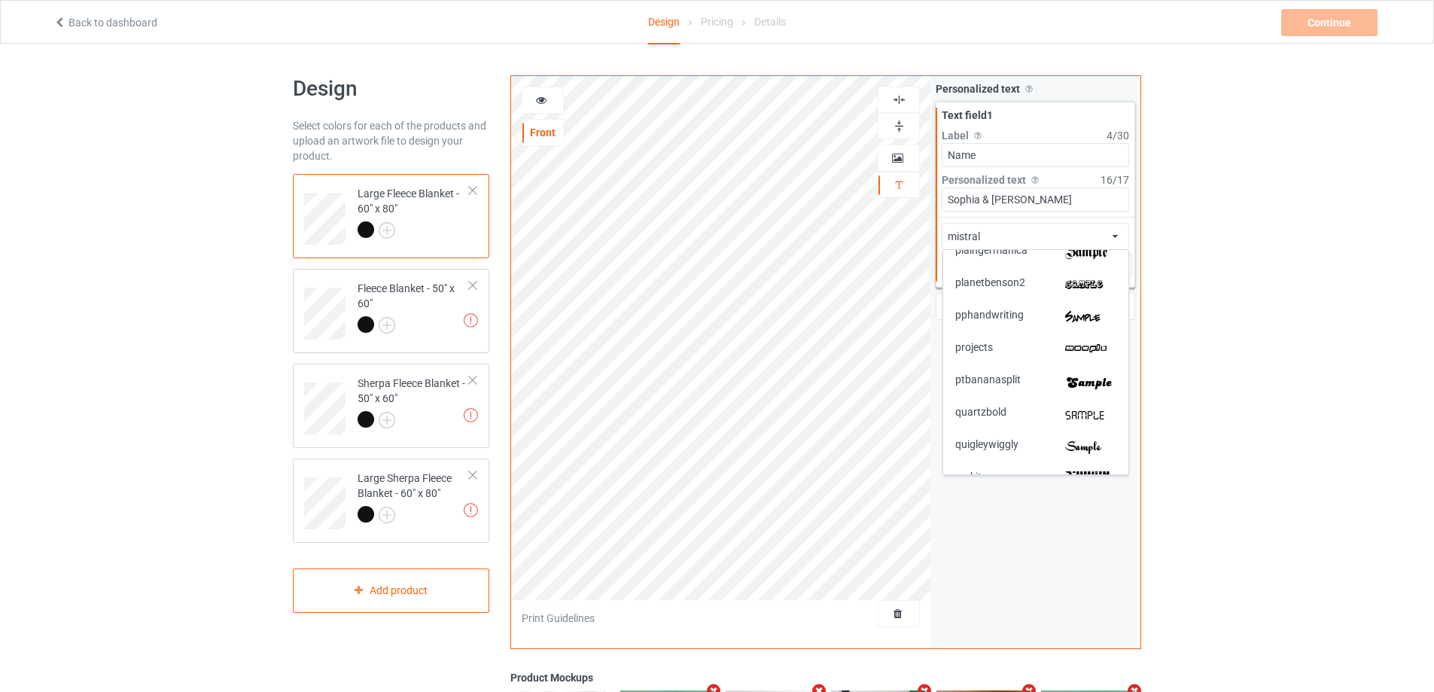
scroll to position [2689, 0]
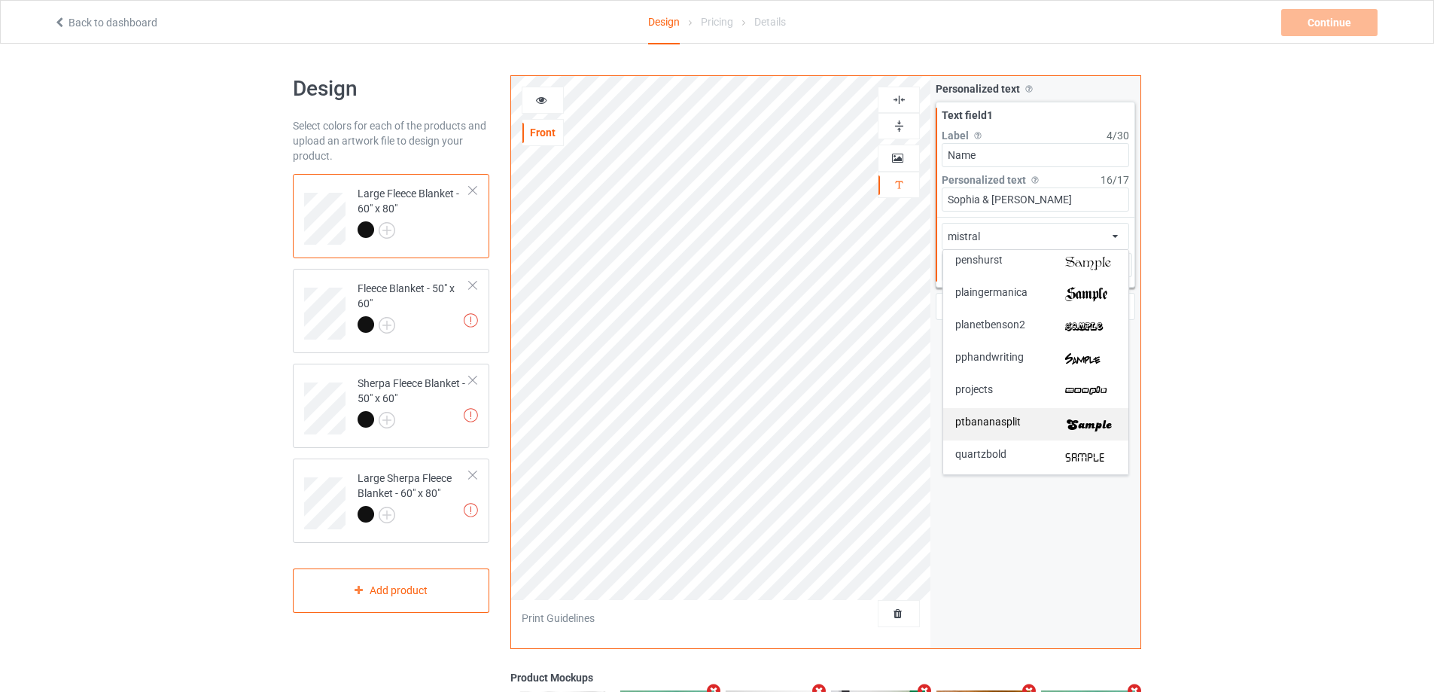
click at [1099, 420] on img at bounding box center [1090, 424] width 51 height 16
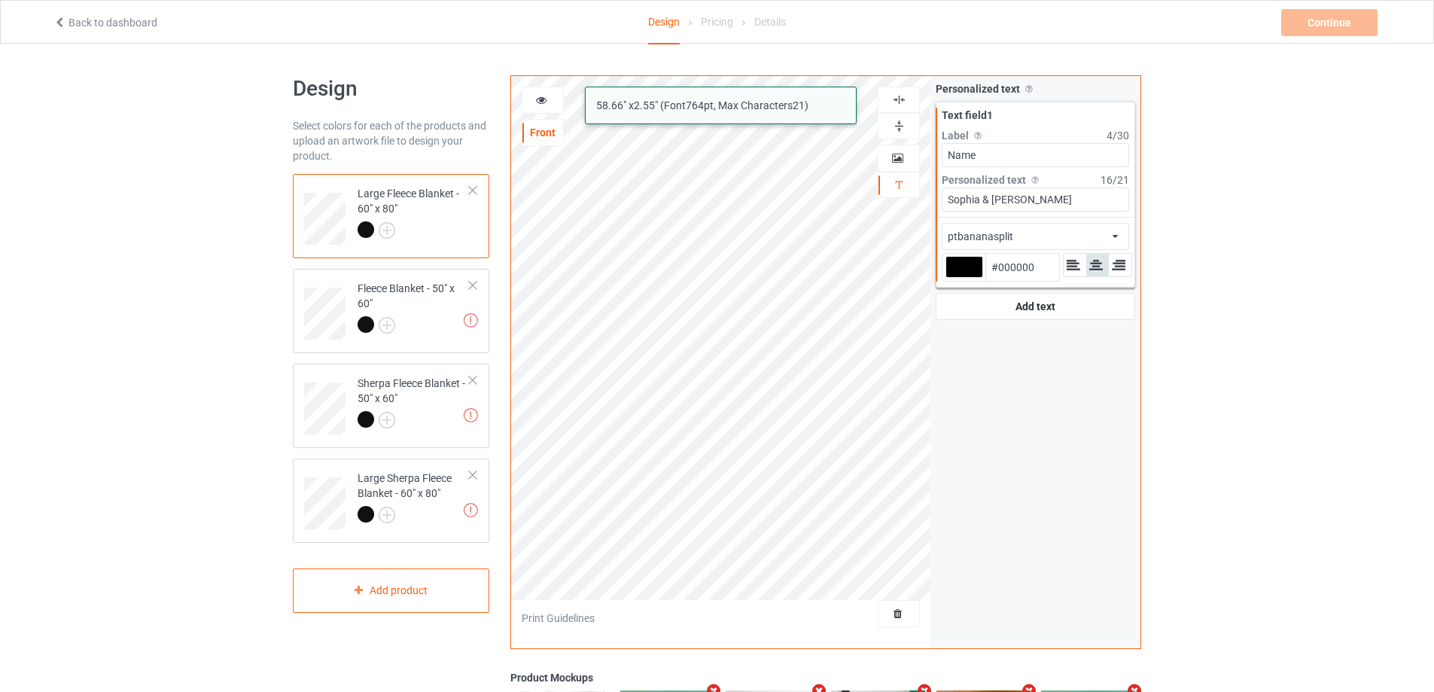
click at [965, 442] on div "alcohollicks argosgeorge mistral ptbananasplit 58.66 " x 2.55 " (Font 764 pt, M…" at bounding box center [825, 361] width 631 height 573
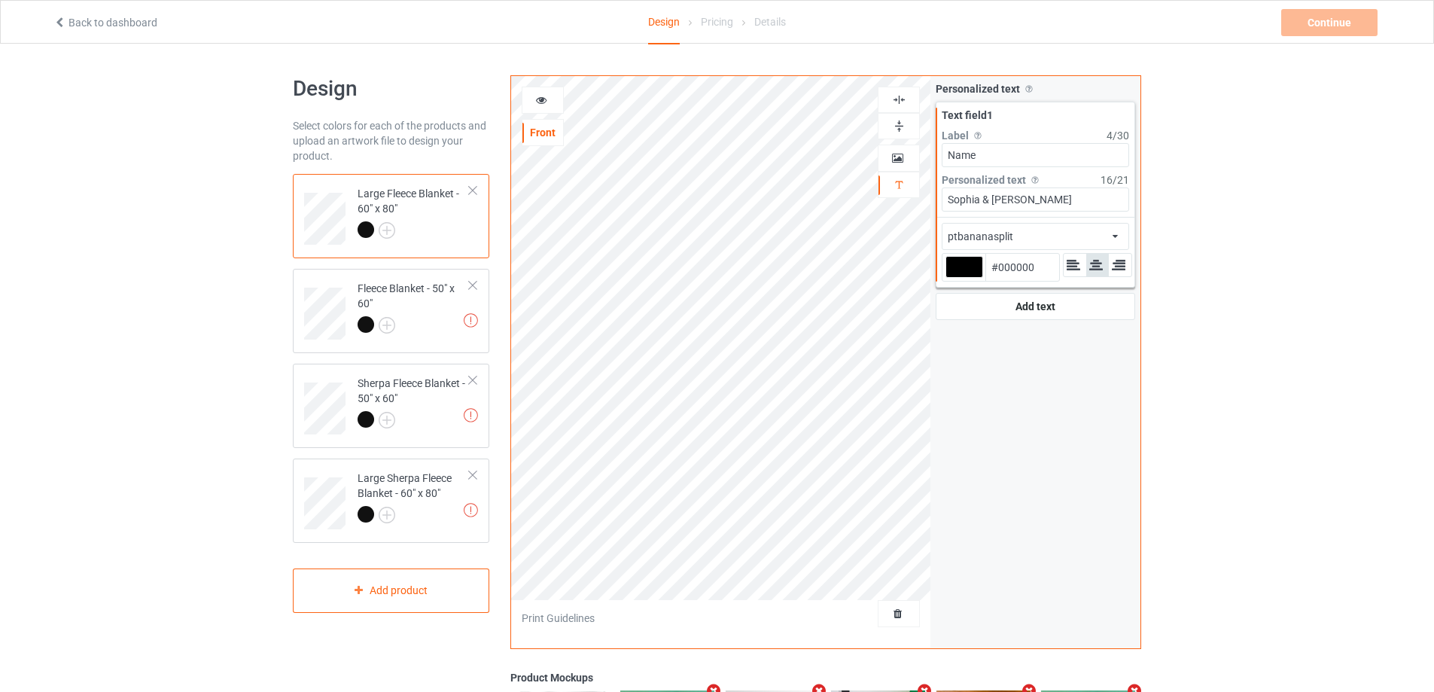
click at [541, 98] on icon at bounding box center [541, 98] width 13 height 11
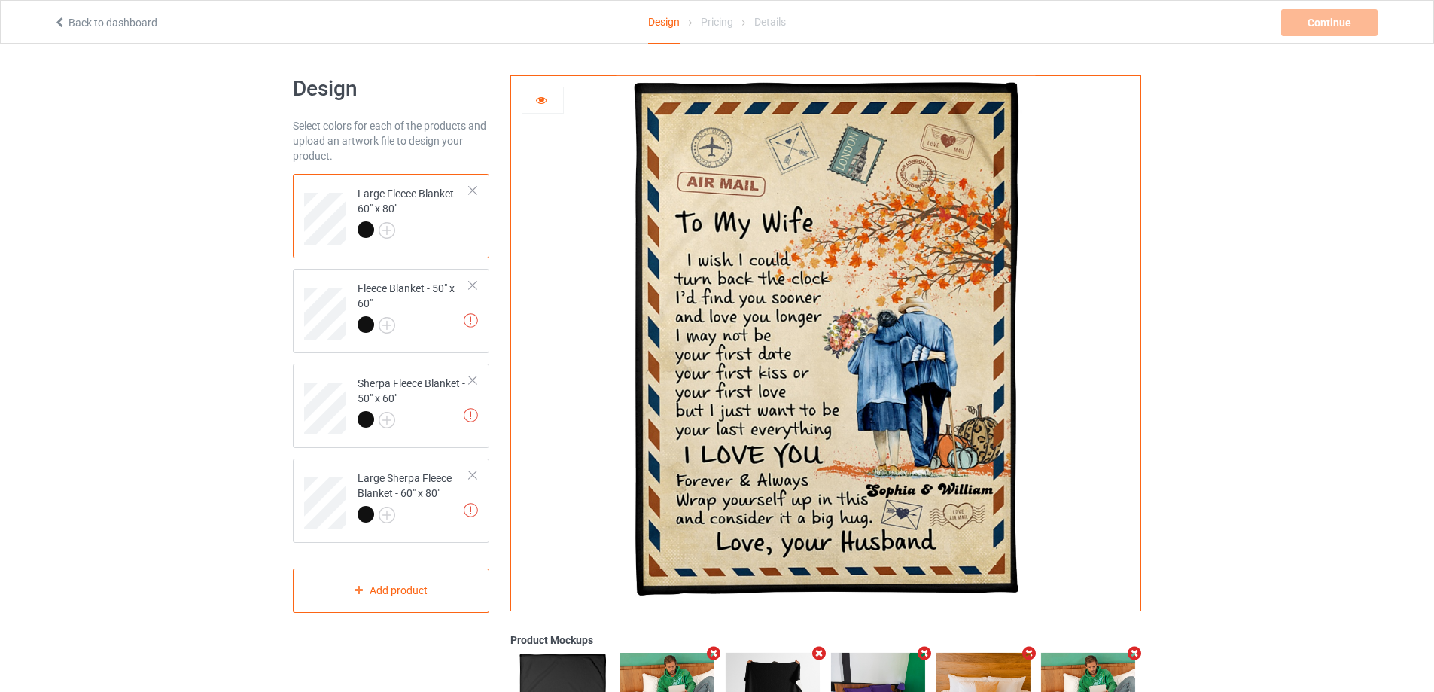
click at [547, 100] on icon at bounding box center [541, 98] width 13 height 11
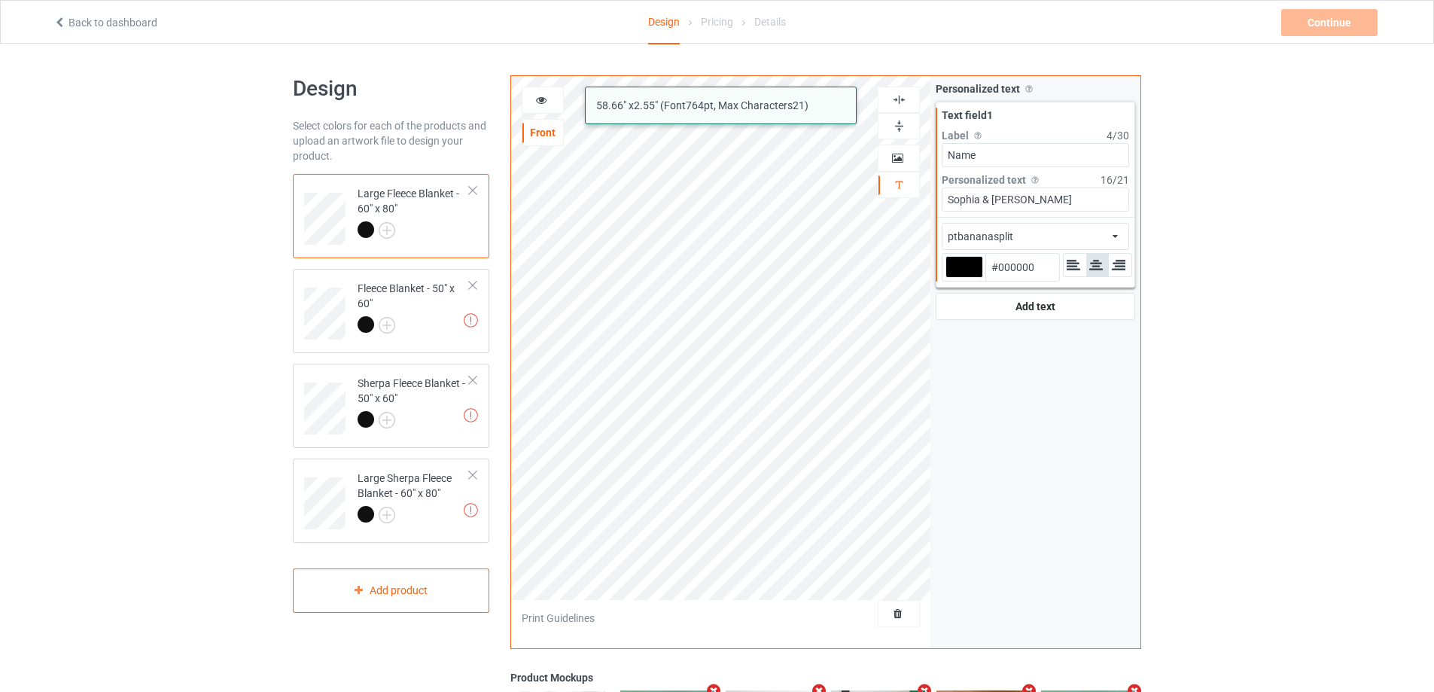
click at [868, 198] on div "alcohollicks argosgeorge mistral ptbananasplit 58.66 " x 2.55 " (Font 764 pt, M…" at bounding box center [825, 361] width 631 height 573
click at [439, 320] on div at bounding box center [413, 326] width 112 height 21
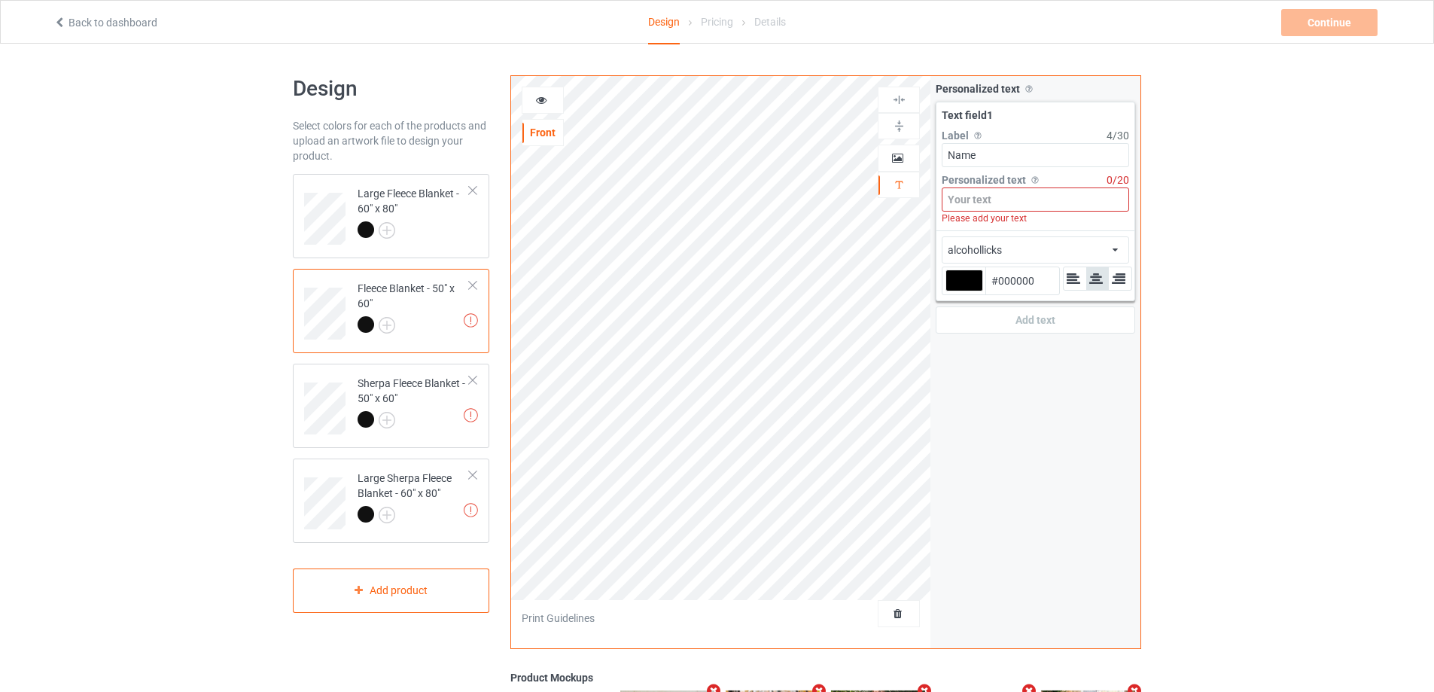
click at [1023, 189] on input at bounding box center [1034, 199] width 187 height 24
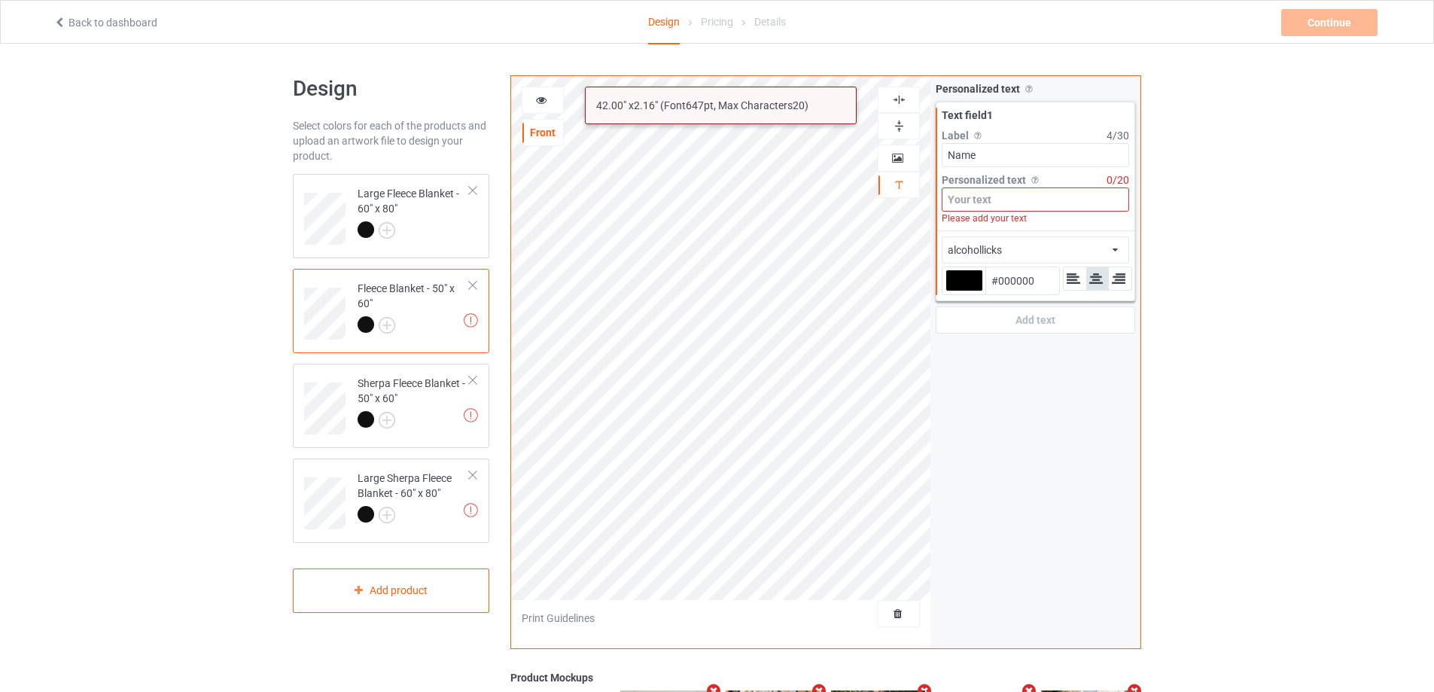
paste input "Sophia & [PERSON_NAME]"
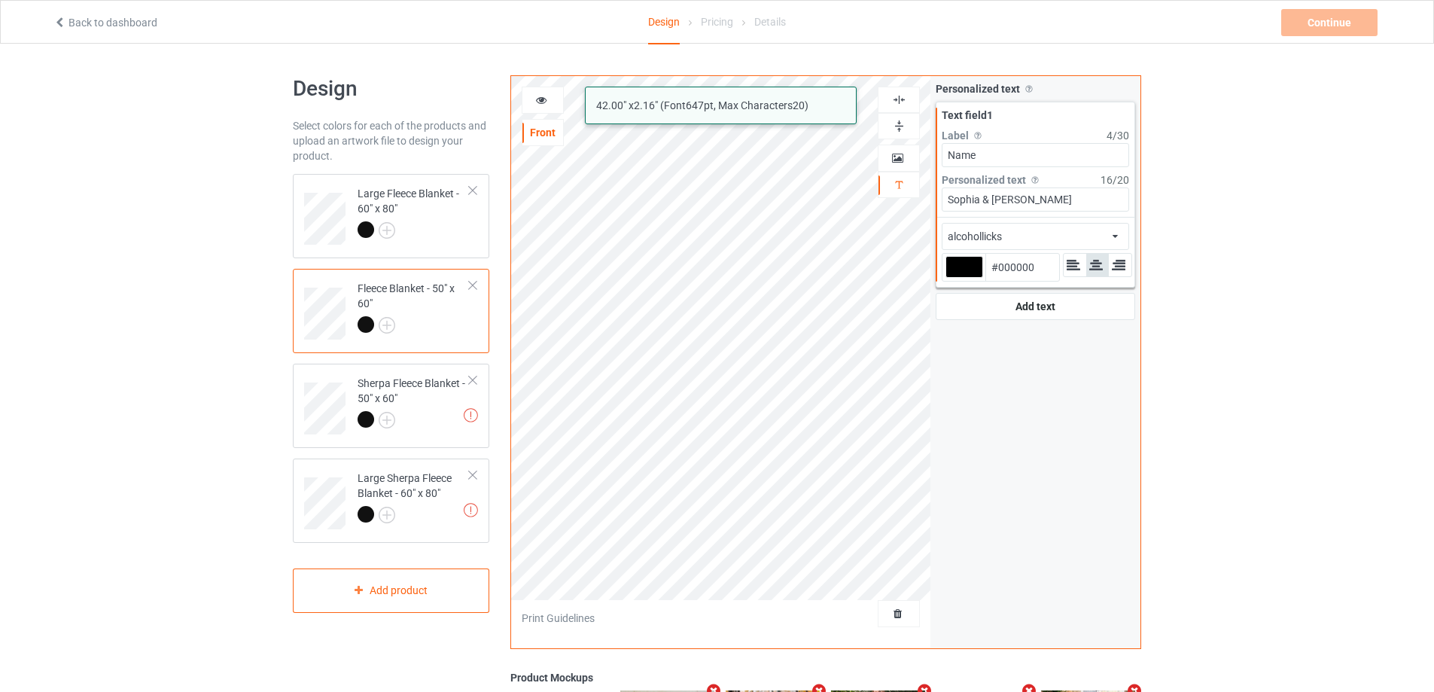
type input "Sophia & [PERSON_NAME]"
click at [1078, 238] on div "alcohollicks african airstream aladdin alcohollicks [PERSON_NAME] almontesnow a…" at bounding box center [1034, 236] width 187 height 27
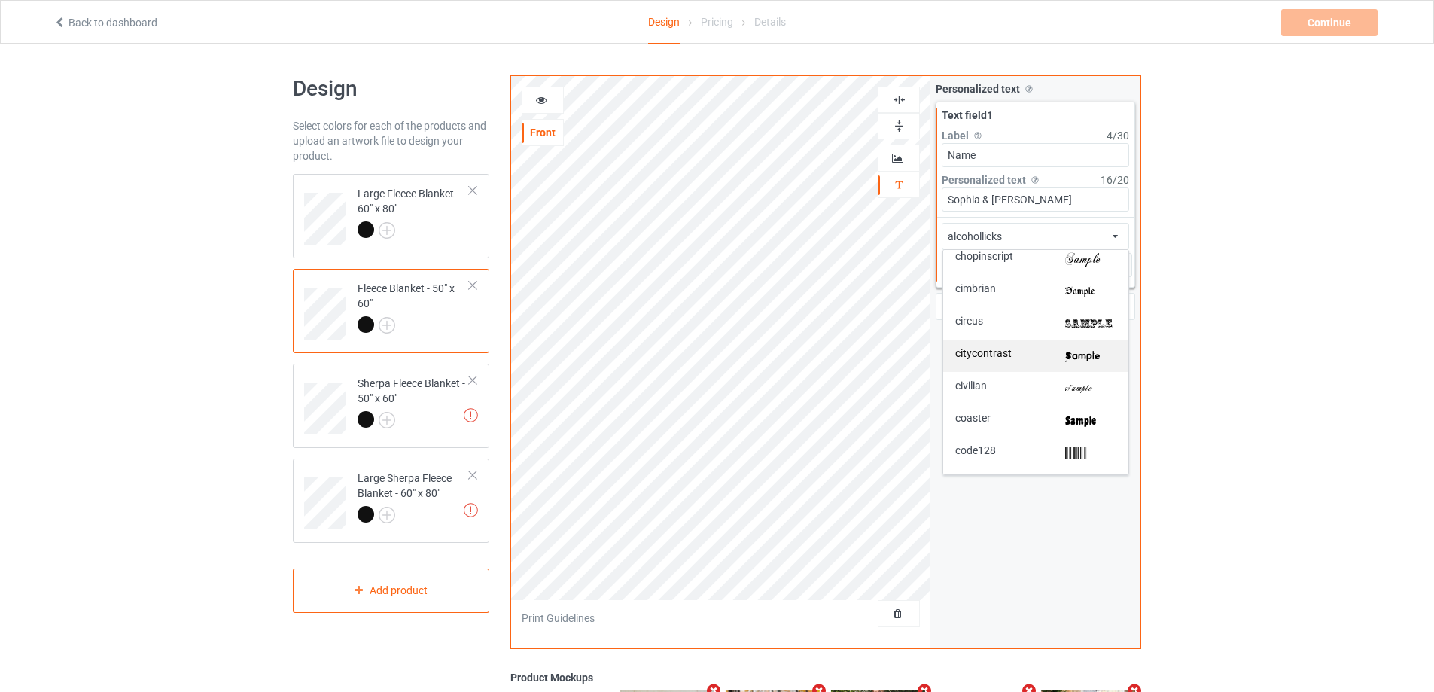
scroll to position [903, 0]
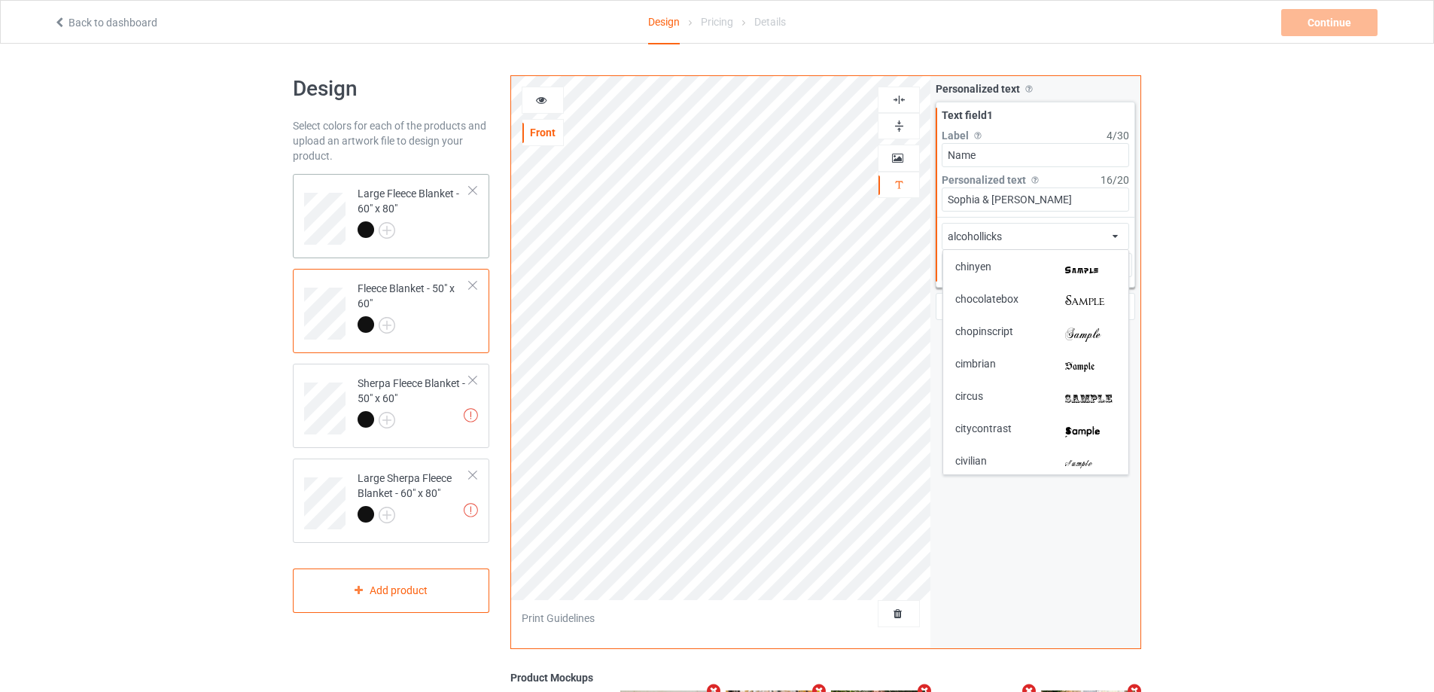
click at [410, 234] on div at bounding box center [413, 231] width 112 height 21
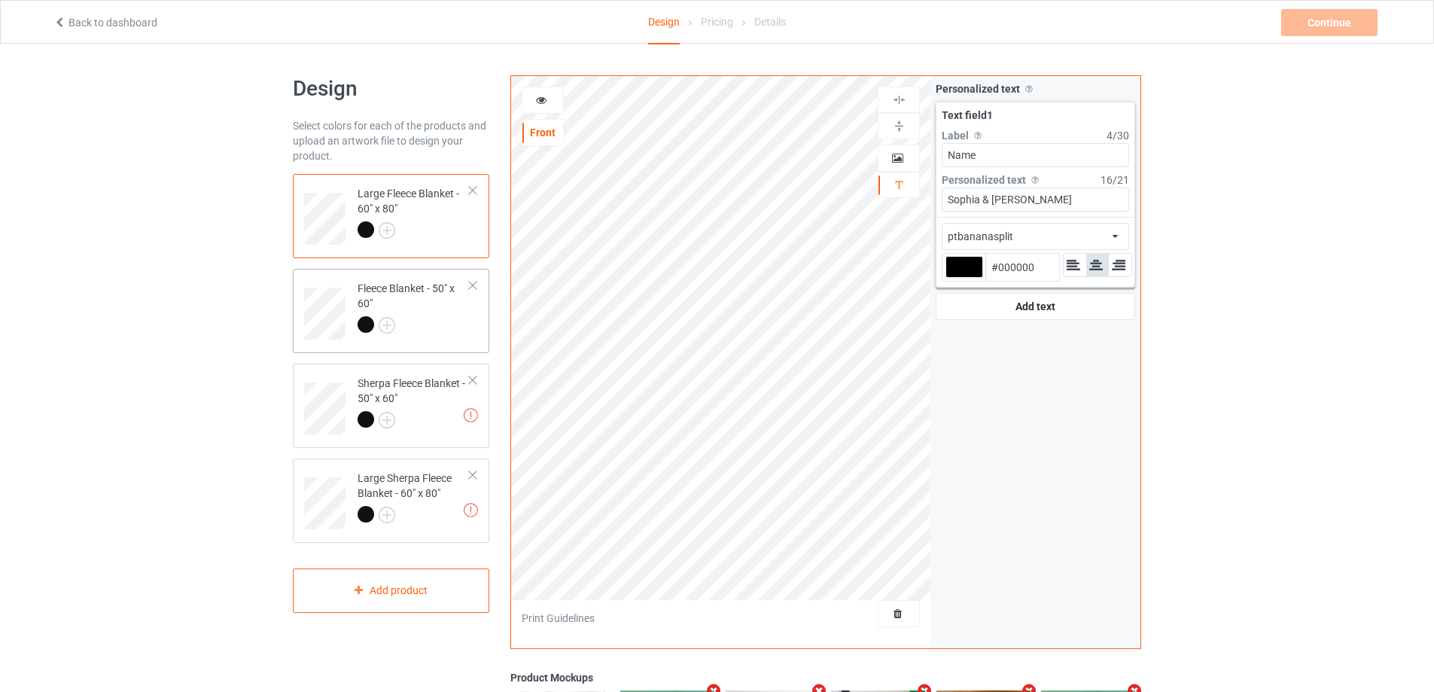
click at [432, 303] on div "Fleece Blanket - 50" x 60"" at bounding box center [413, 306] width 112 height 51
click at [1093, 234] on div "alcohollicks african airstream aladdin alcohollicks [PERSON_NAME] almontesnow a…" at bounding box center [1034, 236] width 187 height 27
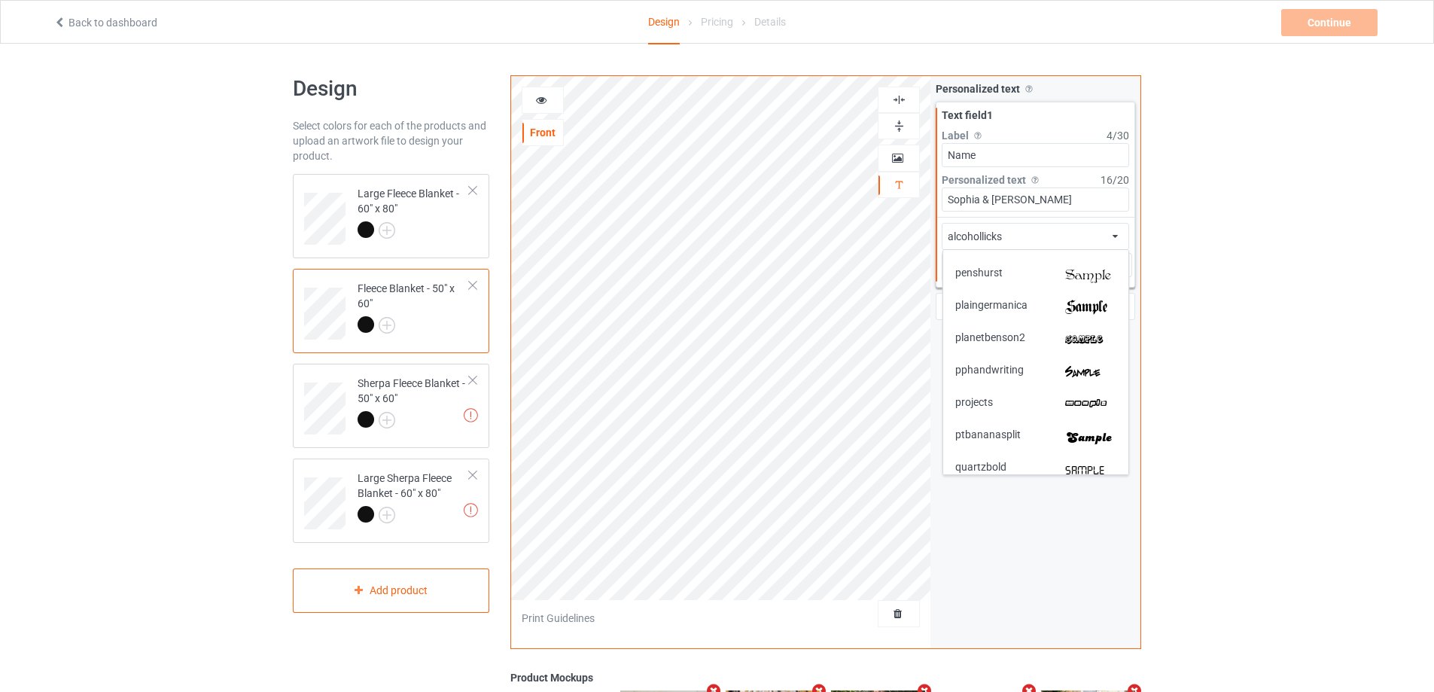
scroll to position [2709, 0]
click at [1090, 403] on img at bounding box center [1090, 405] width 51 height 16
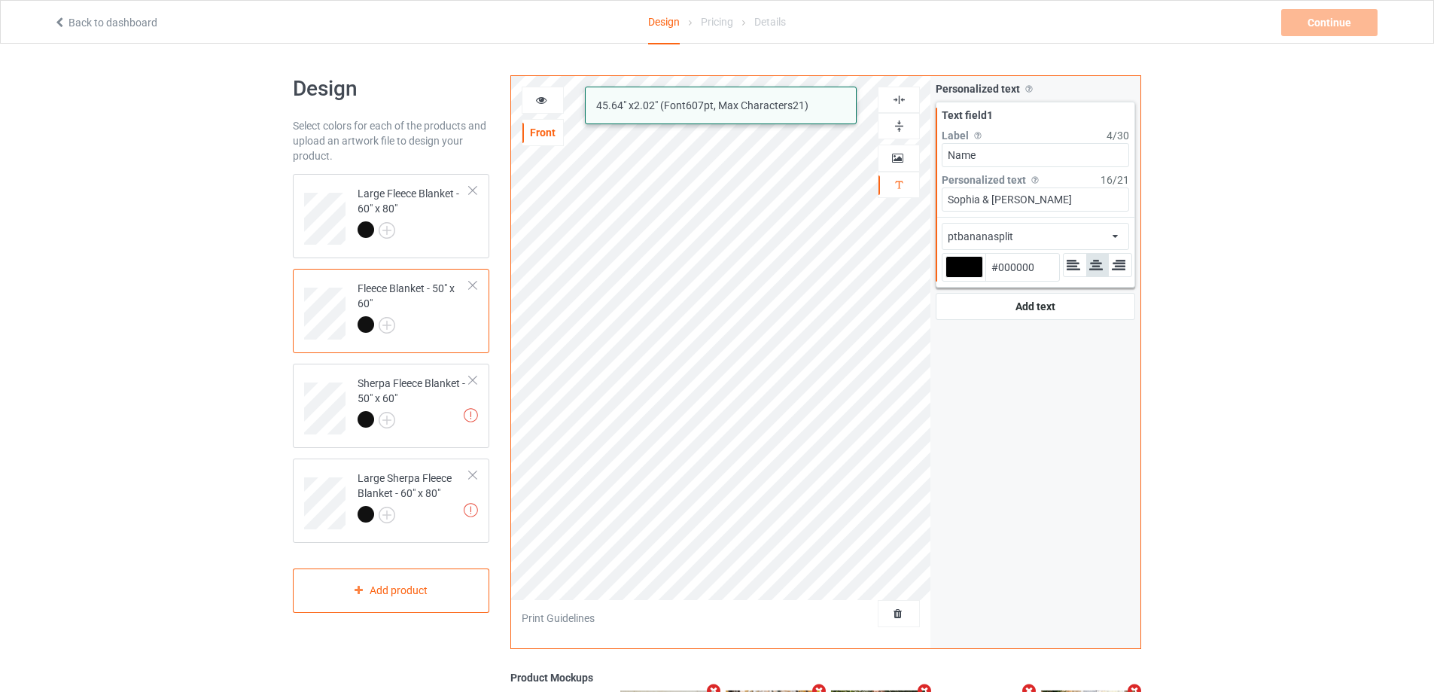
drag, startPoint x: 1053, startPoint y: 194, endPoint x: 883, endPoint y: 188, distance: 170.9
click at [894, 187] on div "alcohollicks argosgeorge mistral ptbananasplit 45.64 " x 2.02 " (Font 607 pt, M…" at bounding box center [825, 361] width 631 height 573
click at [450, 412] on div at bounding box center [413, 421] width 112 height 21
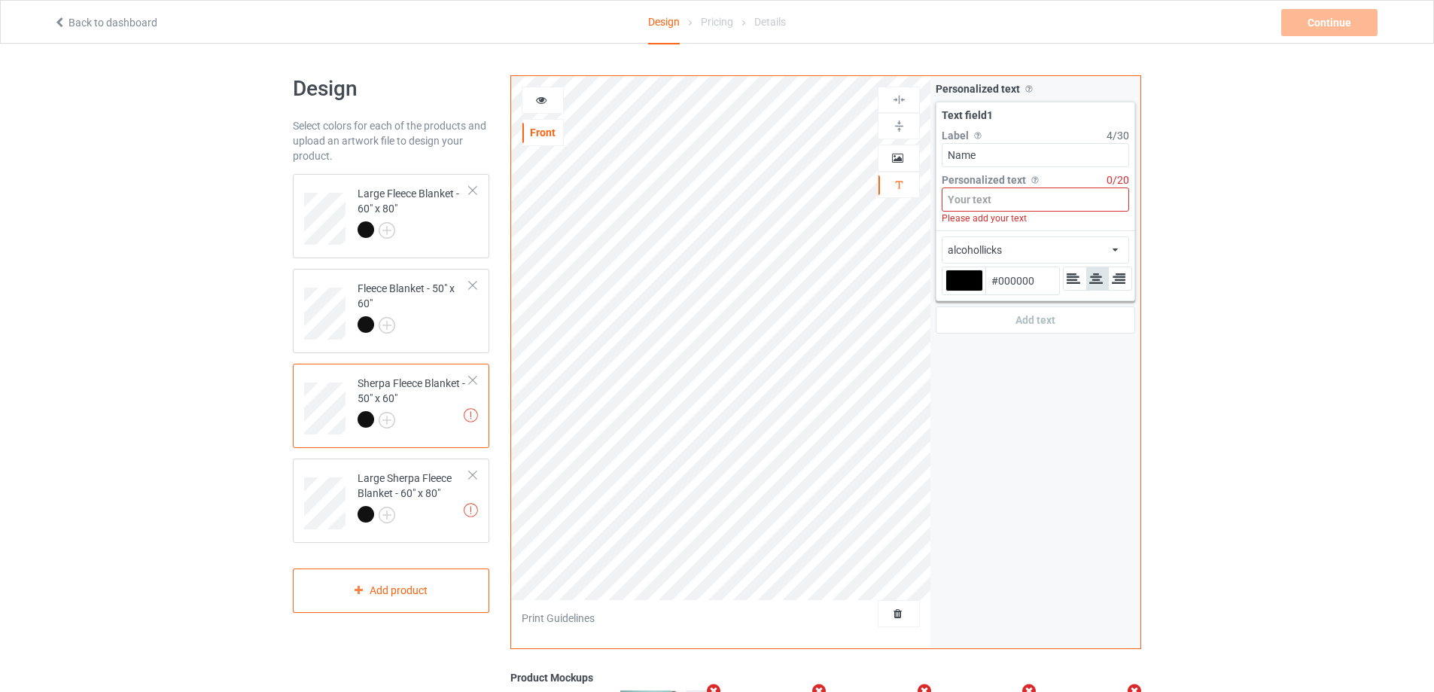
click at [980, 195] on input at bounding box center [1034, 199] width 187 height 24
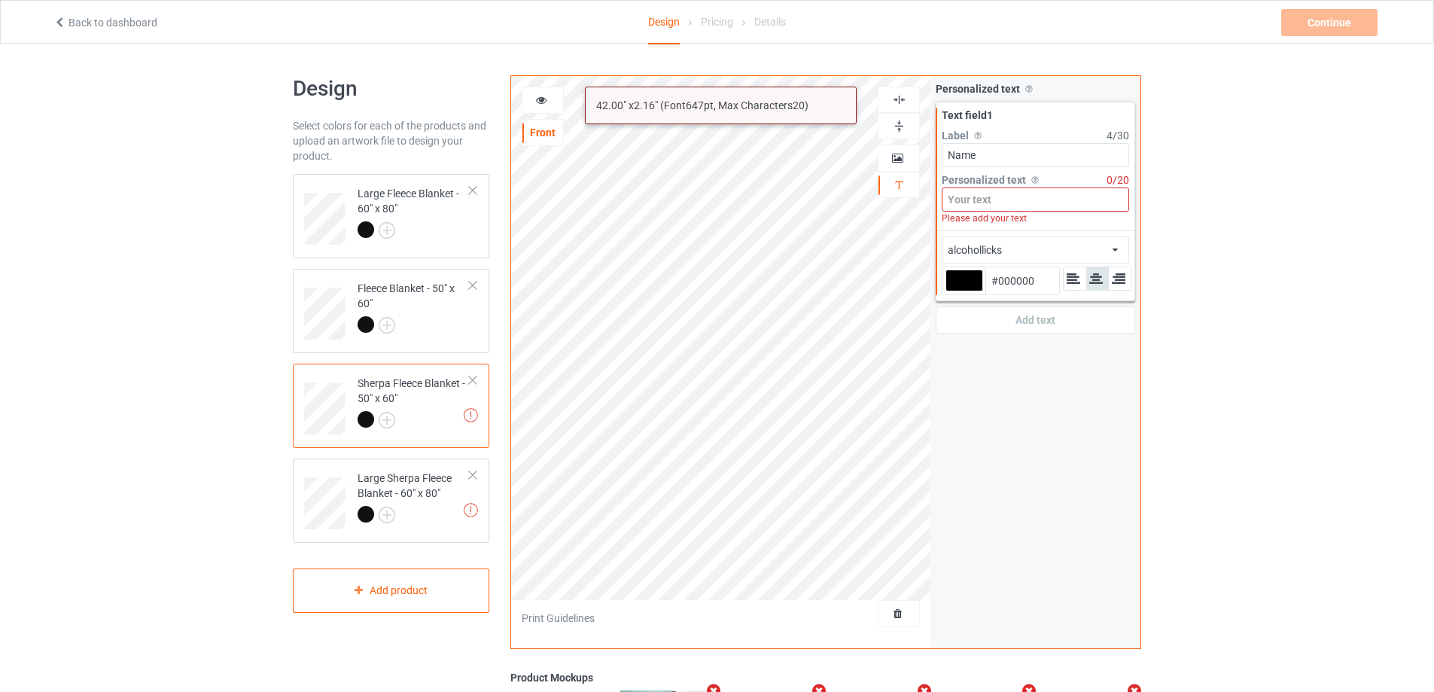
paste input "Sophia & [PERSON_NAME]"
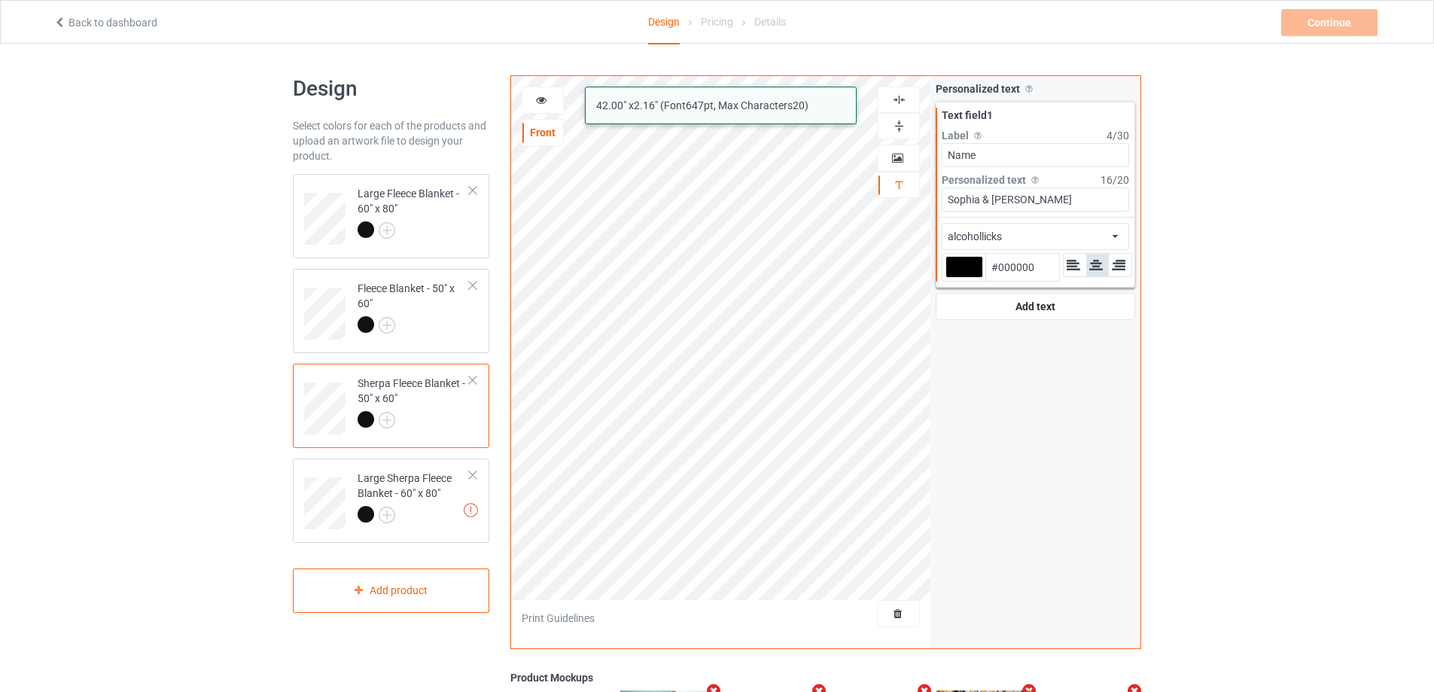
type input "Sophia & [PERSON_NAME]"
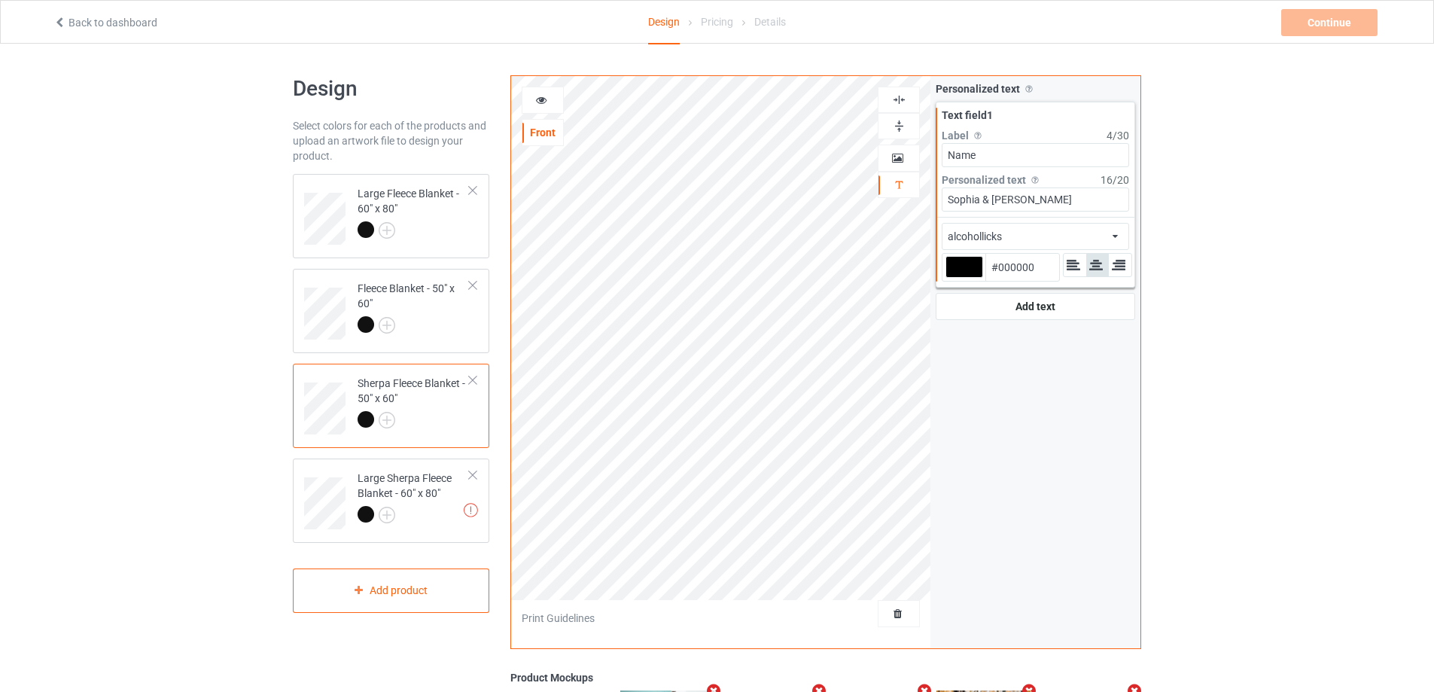
click at [1050, 239] on div "alcohollicks african airstream aladdin alcohollicks [PERSON_NAME] almontesnow a…" at bounding box center [1034, 236] width 187 height 27
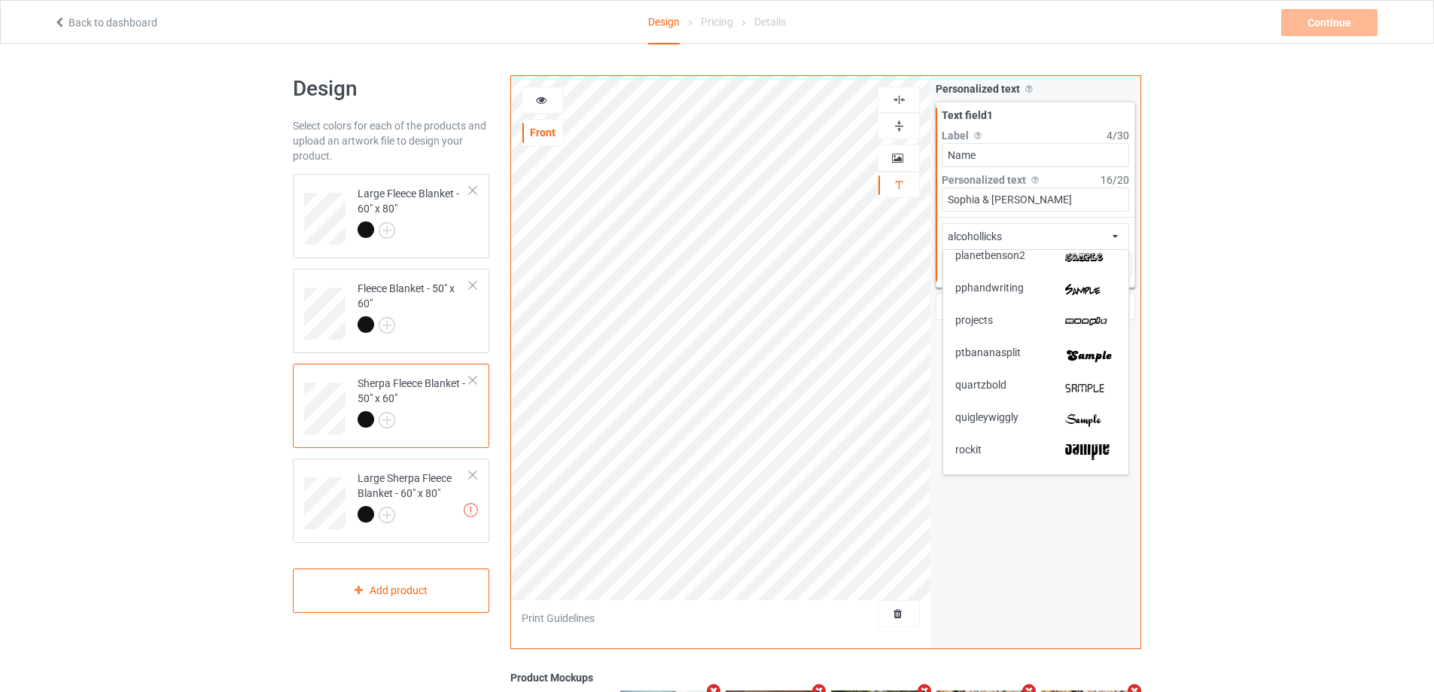
scroll to position [2784, 0]
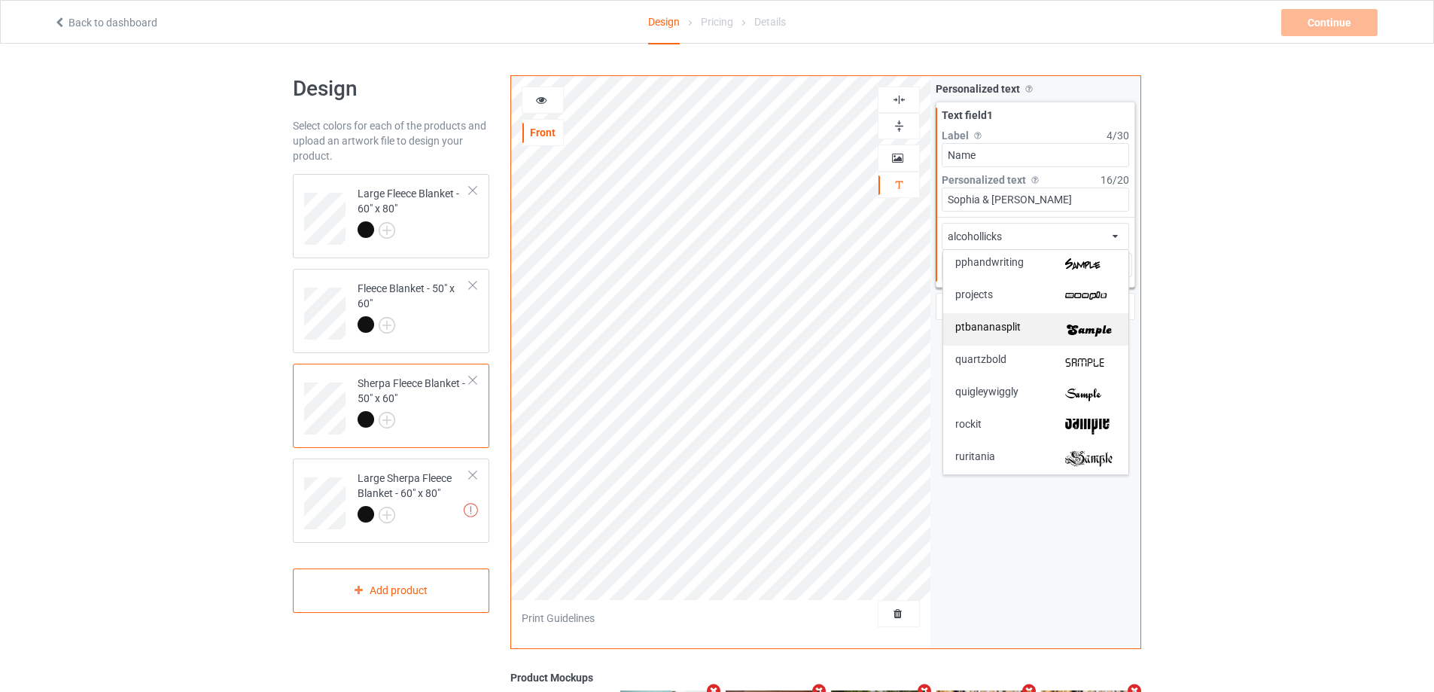
click at [1081, 329] on img at bounding box center [1090, 329] width 51 height 16
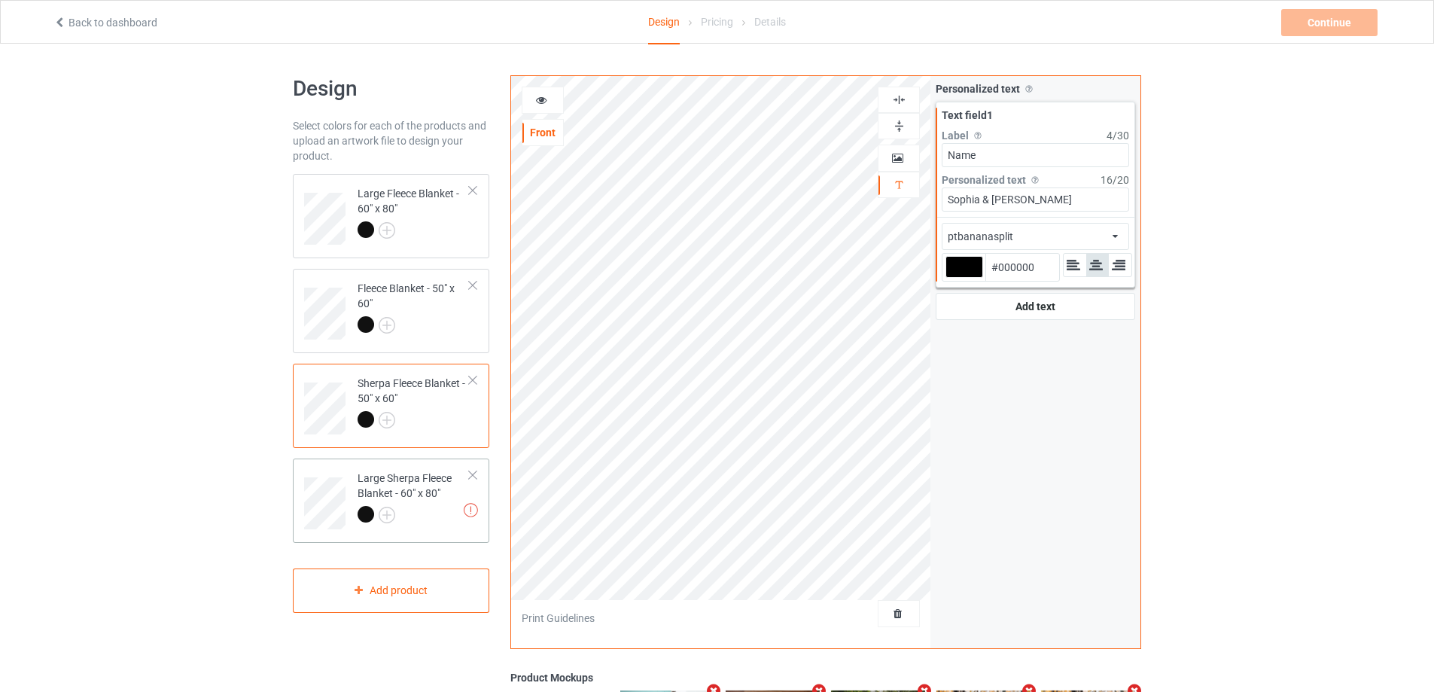
click at [432, 530] on td "Invalid text(s) on front side Large Sherpa Fleece Blanket - 60" x 80"" at bounding box center [413, 497] width 129 height 67
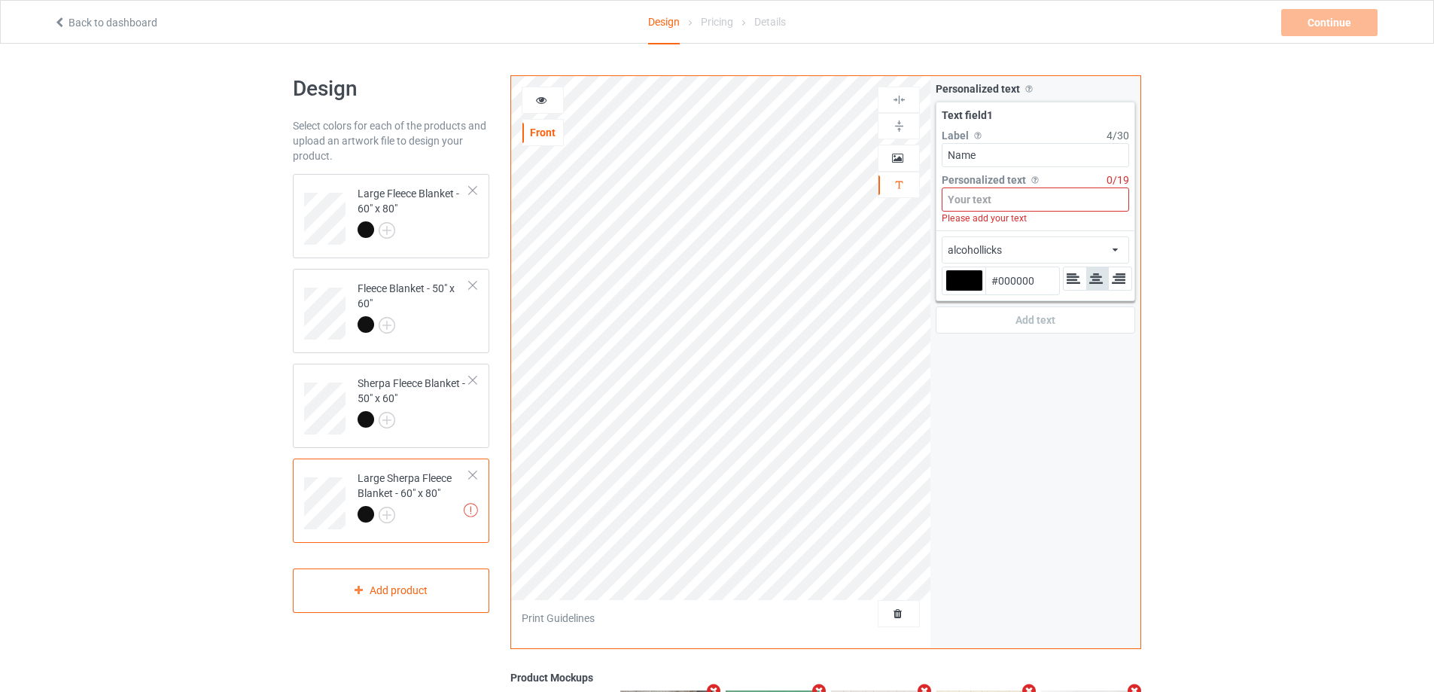
click at [1010, 196] on input at bounding box center [1034, 199] width 187 height 24
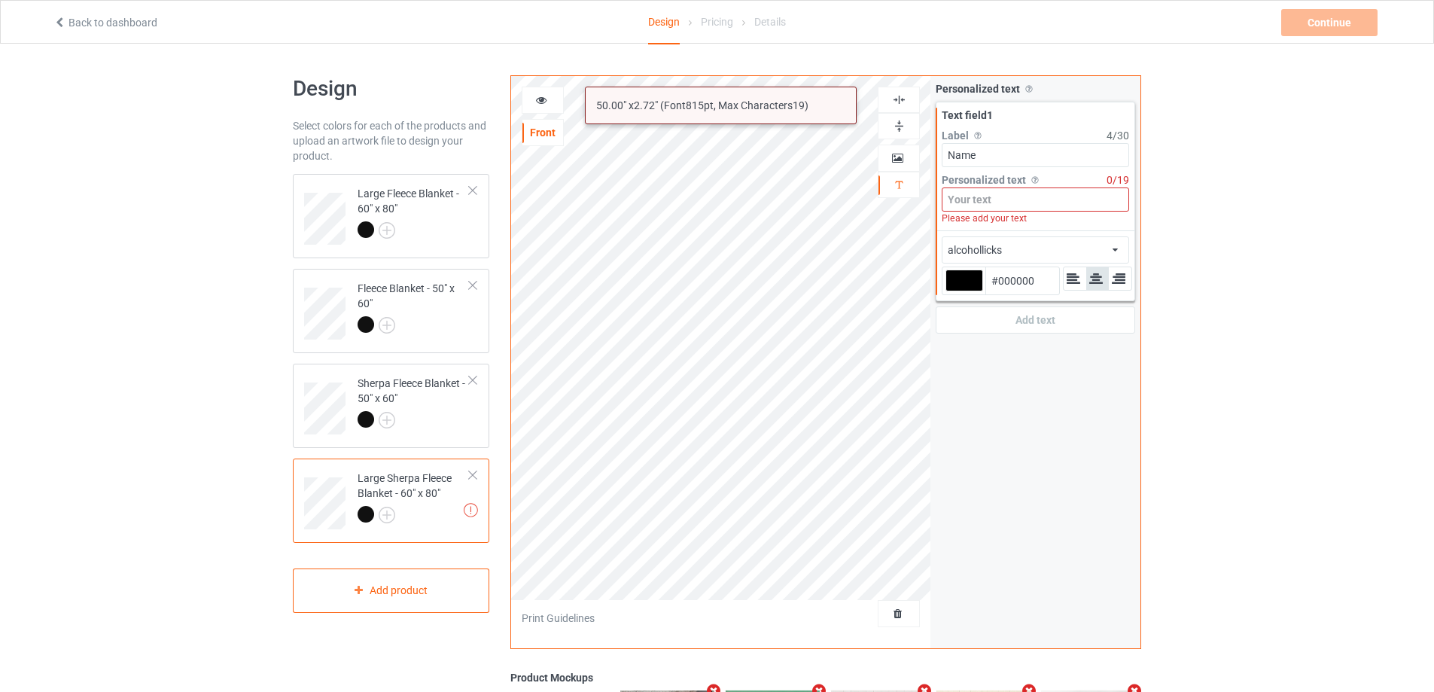
paste input "Sophia & [PERSON_NAME]"
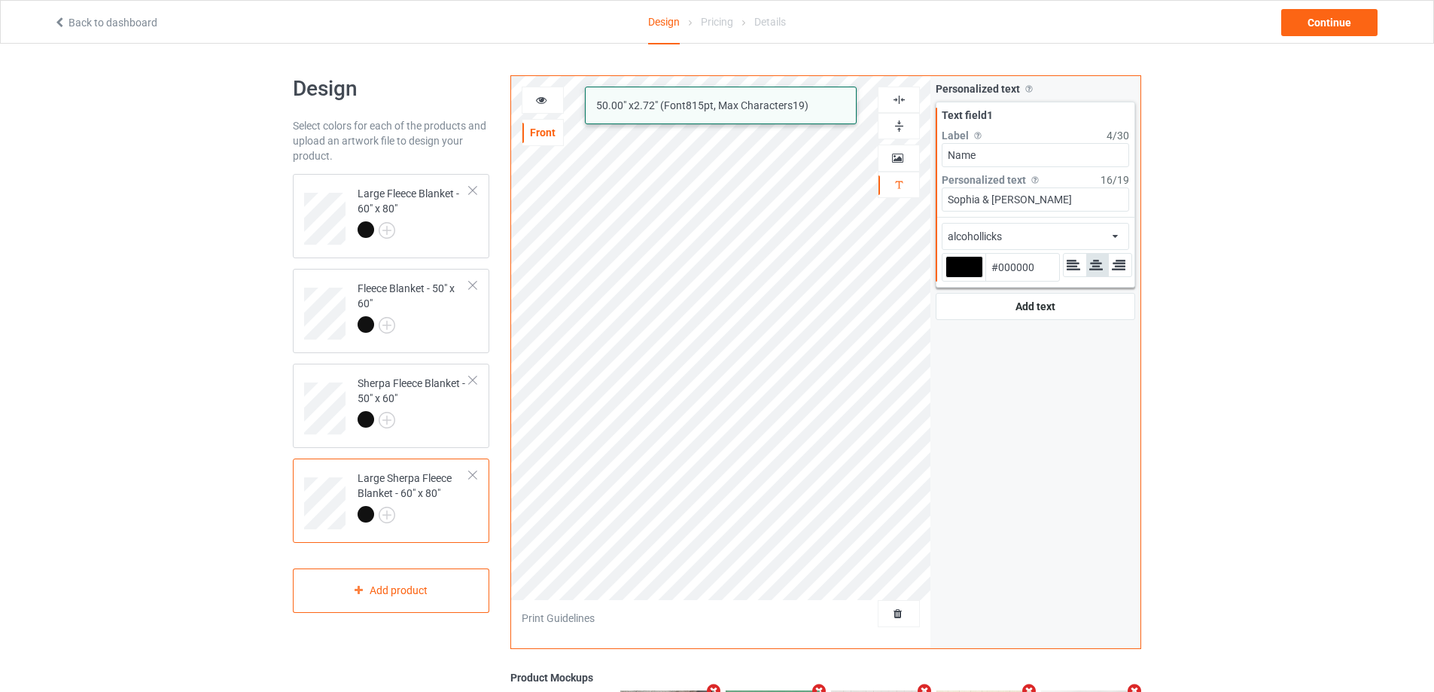
type input "Sophia & [PERSON_NAME]"
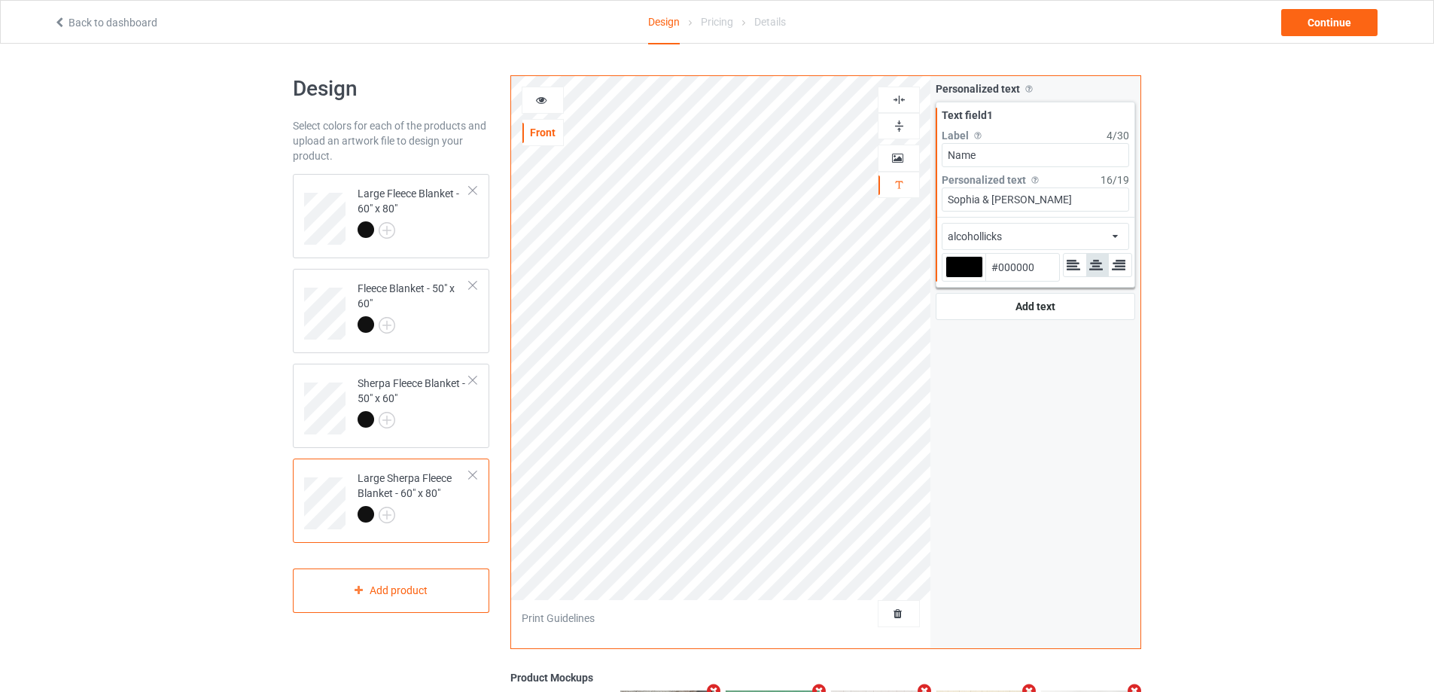
click at [1052, 248] on div "alcohollicks african airstream aladdin alcohollicks [PERSON_NAME] almontesnow a…" at bounding box center [1034, 236] width 187 height 27
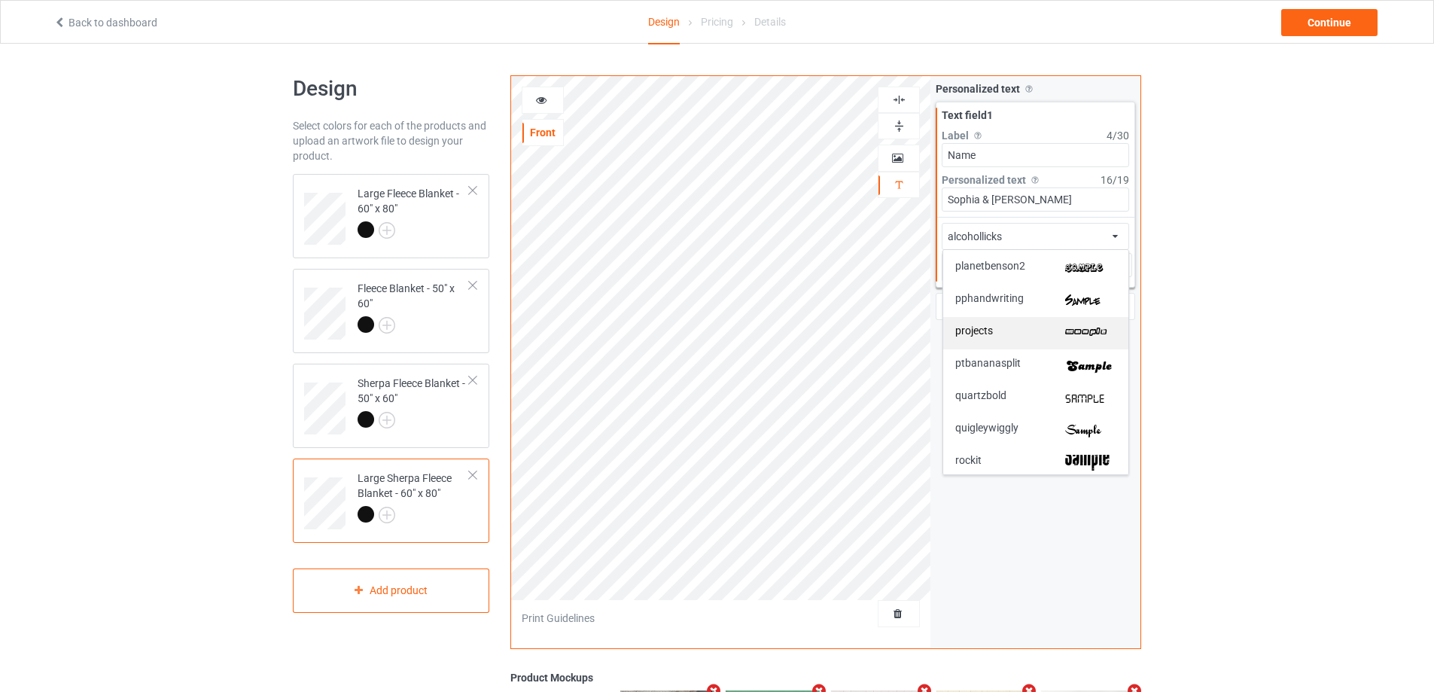
scroll to position [2784, 0]
click at [1098, 333] on img at bounding box center [1090, 329] width 51 height 16
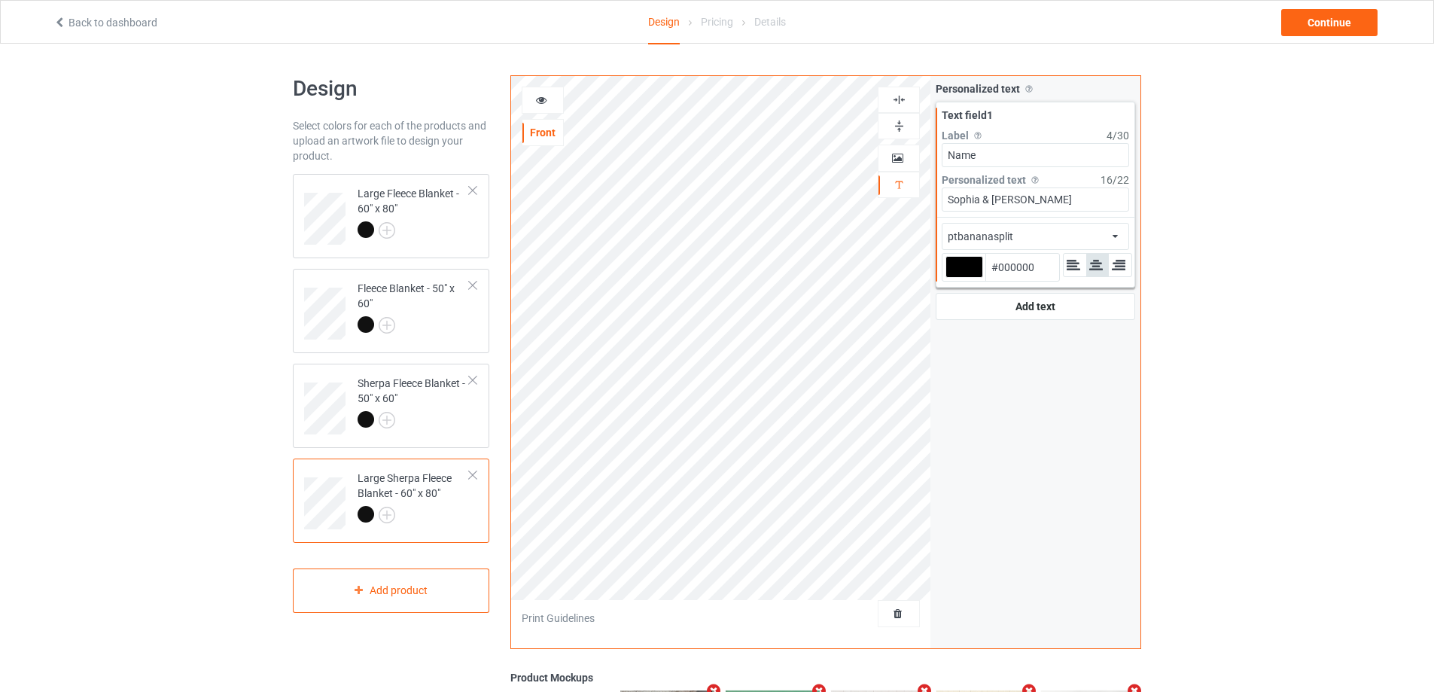
click at [974, 268] on div at bounding box center [964, 267] width 38 height 22
click at [974, 278] on input "#000000" at bounding box center [964, 288] width 38 height 20
type input "#fb6c00"
type input "#FB6C00"
click at [960, 267] on div at bounding box center [964, 267] width 38 height 22
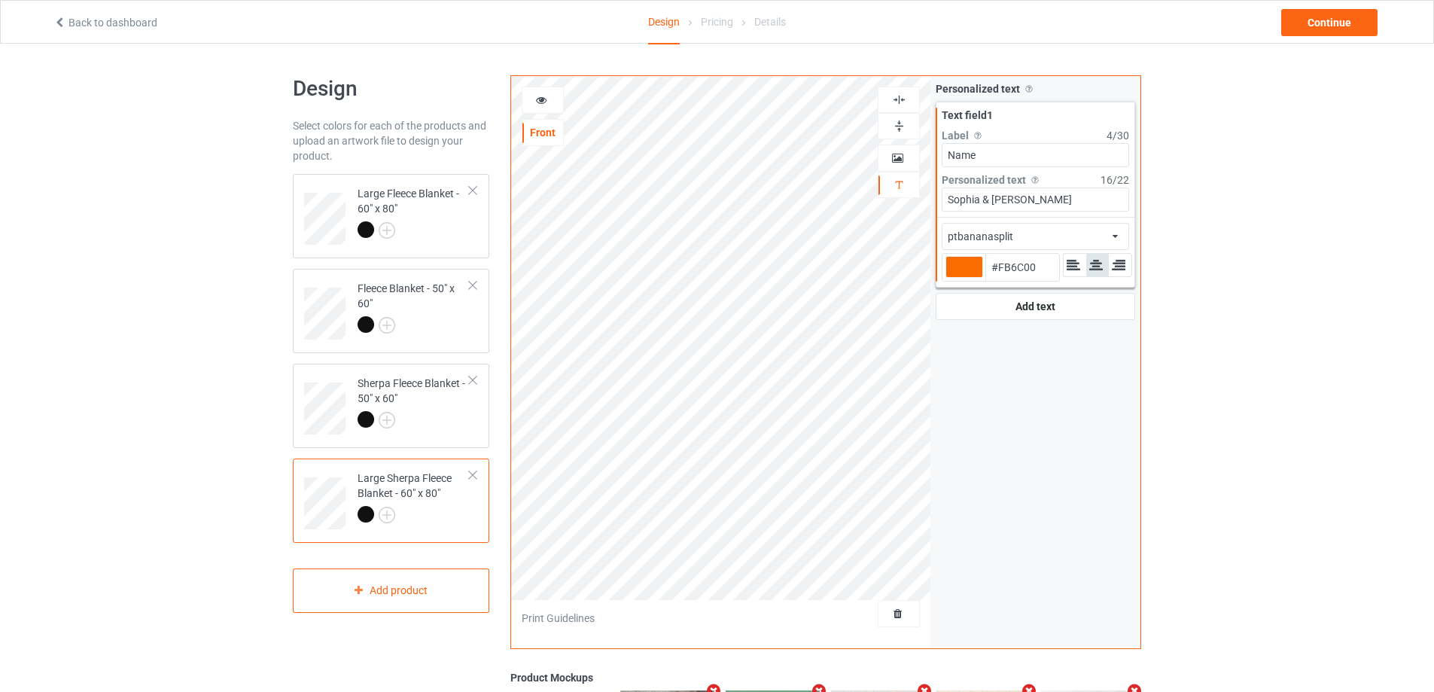
click at [960, 278] on input "#fb6c00" at bounding box center [964, 288] width 38 height 20
type input "#cf3800"
type input "#CF3800"
type input "#cf3800"
click at [455, 420] on div at bounding box center [413, 421] width 112 height 21
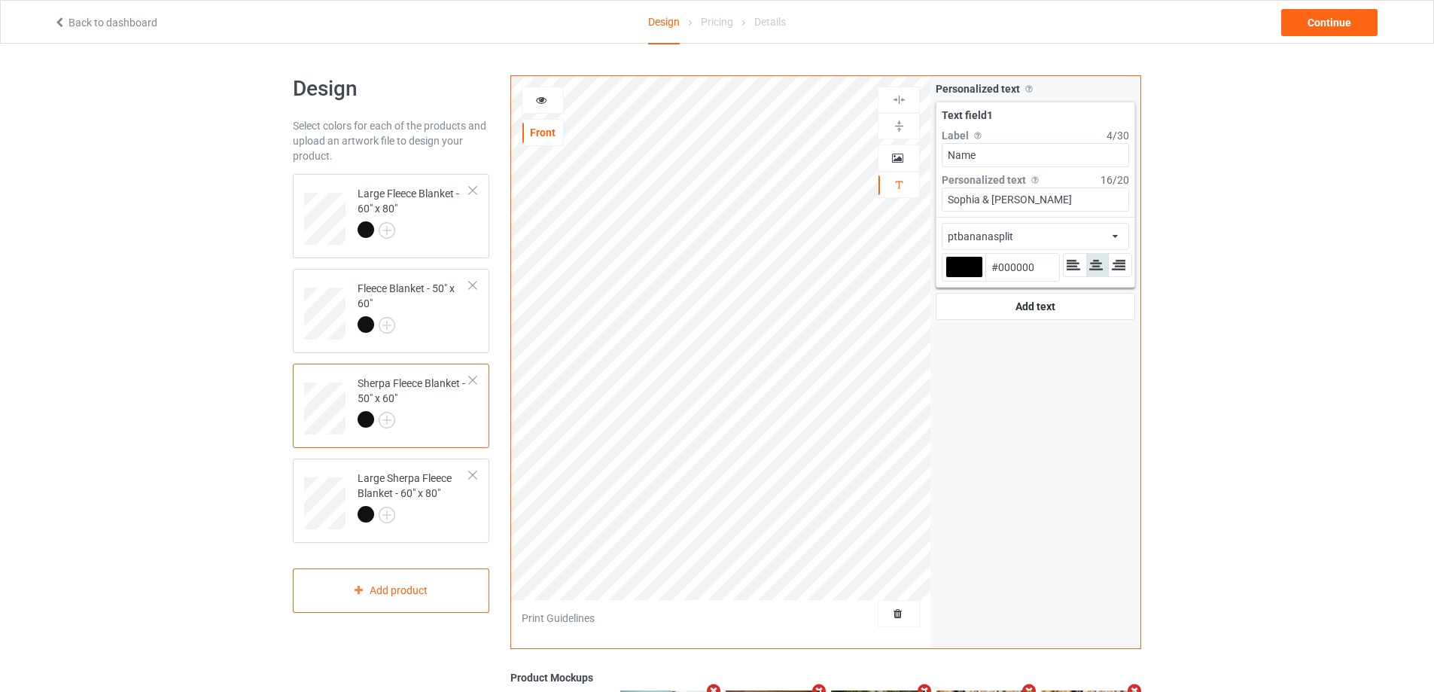
click at [957, 269] on div at bounding box center [964, 267] width 38 height 22
click at [957, 278] on input "#000000" at bounding box center [964, 288] width 38 height 20
type input "#dc2e02"
type input "#DC2E02"
type input "#dc2e02"
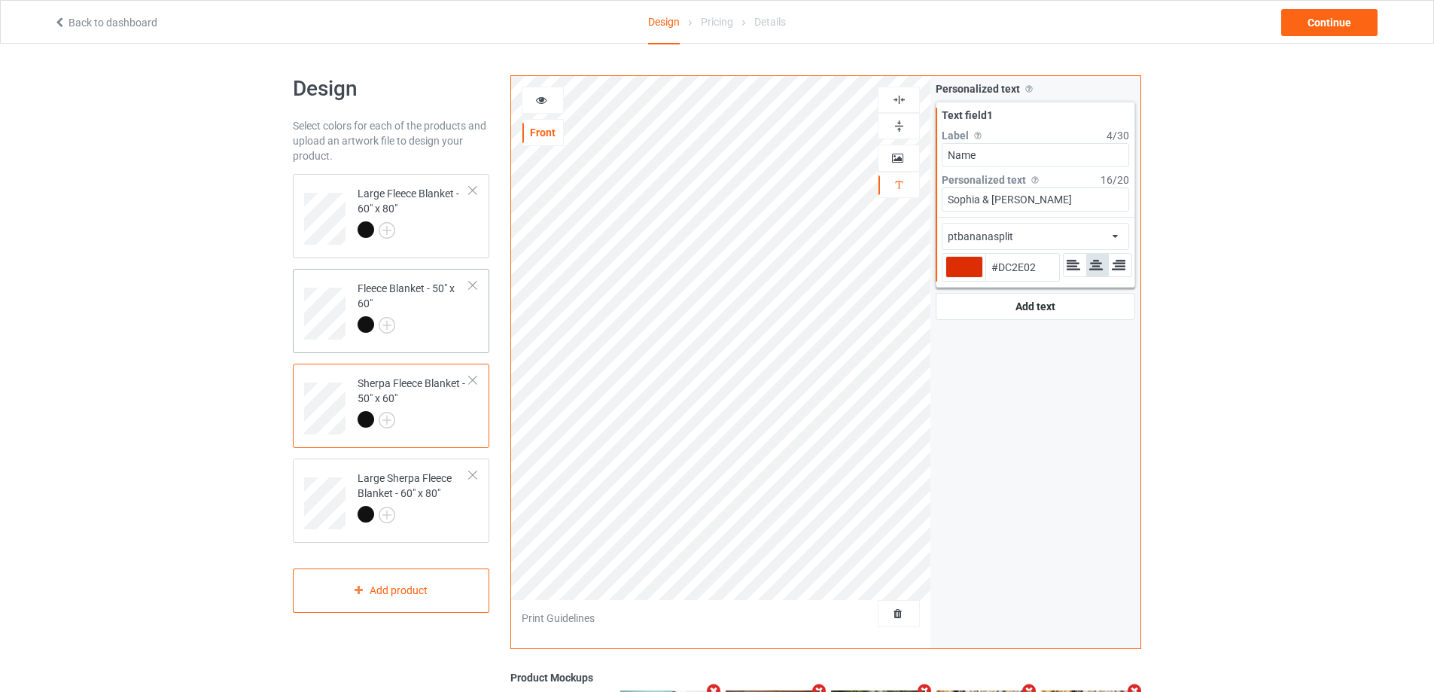
click at [461, 321] on div at bounding box center [413, 326] width 112 height 21
click at [959, 266] on div at bounding box center [964, 267] width 38 height 22
click at [959, 278] on input "#000000" at bounding box center [964, 288] width 38 height 20
type input "#dd2c02"
type input "#DD2C02"
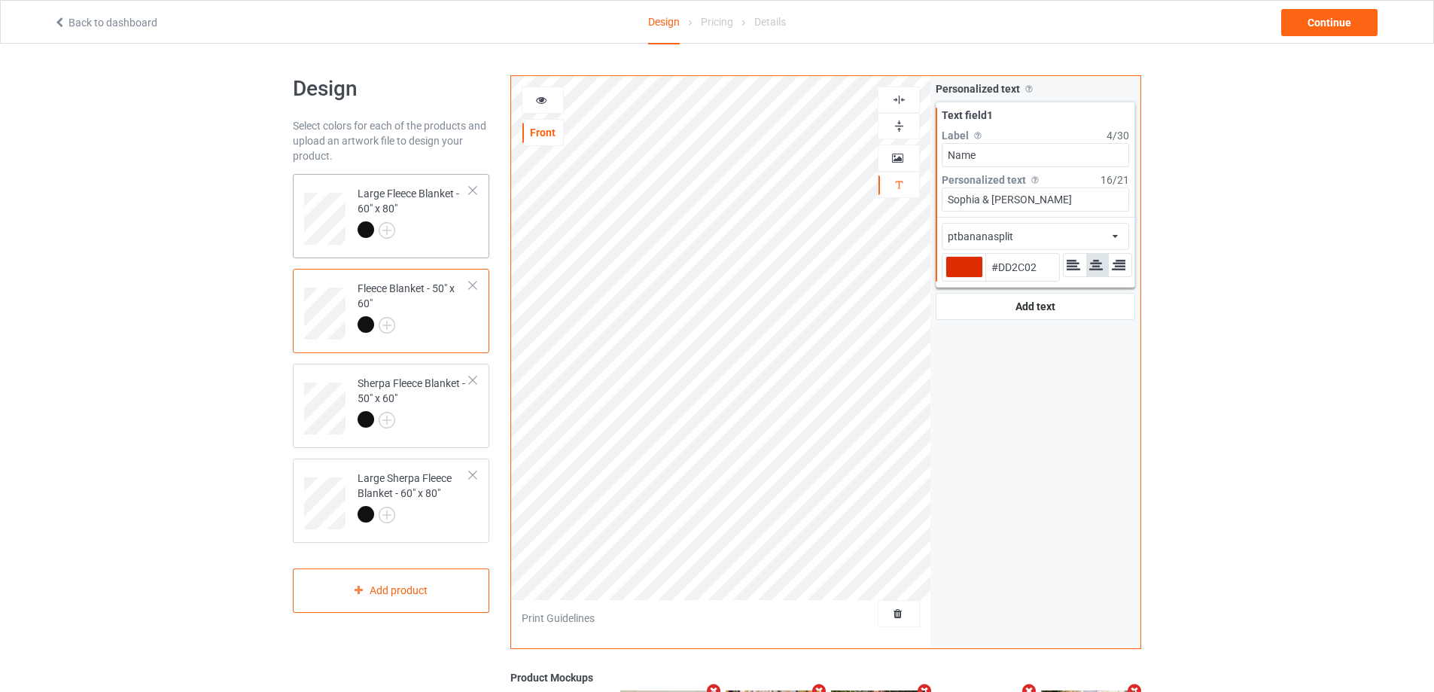
type input "#dd2c02"
click at [461, 241] on div at bounding box center [413, 231] width 112 height 21
click at [957, 266] on div at bounding box center [964, 267] width 38 height 22
click at [957, 278] on input "#000000" at bounding box center [964, 288] width 38 height 20
type input "#e93b02"
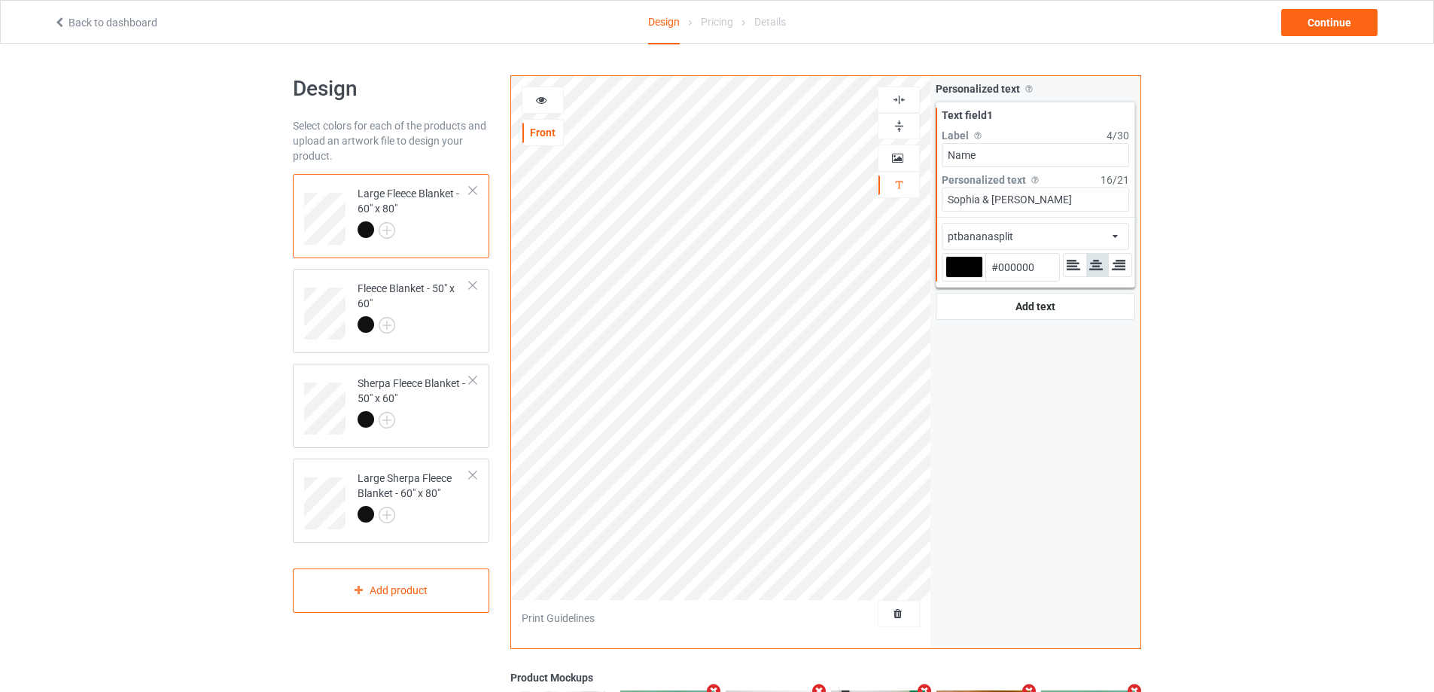
type input "#E93B02"
click at [454, 228] on div at bounding box center [413, 231] width 112 height 21
type input "#e93b02"
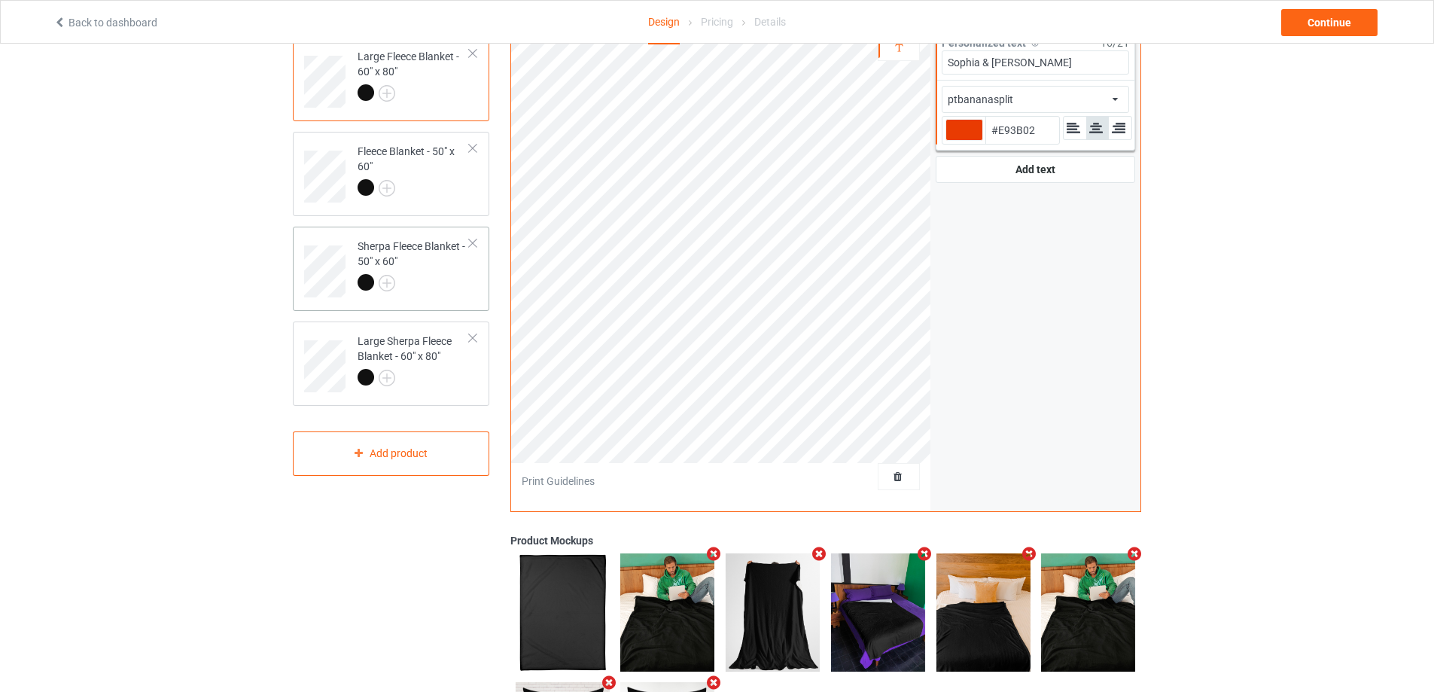
scroll to position [131, 0]
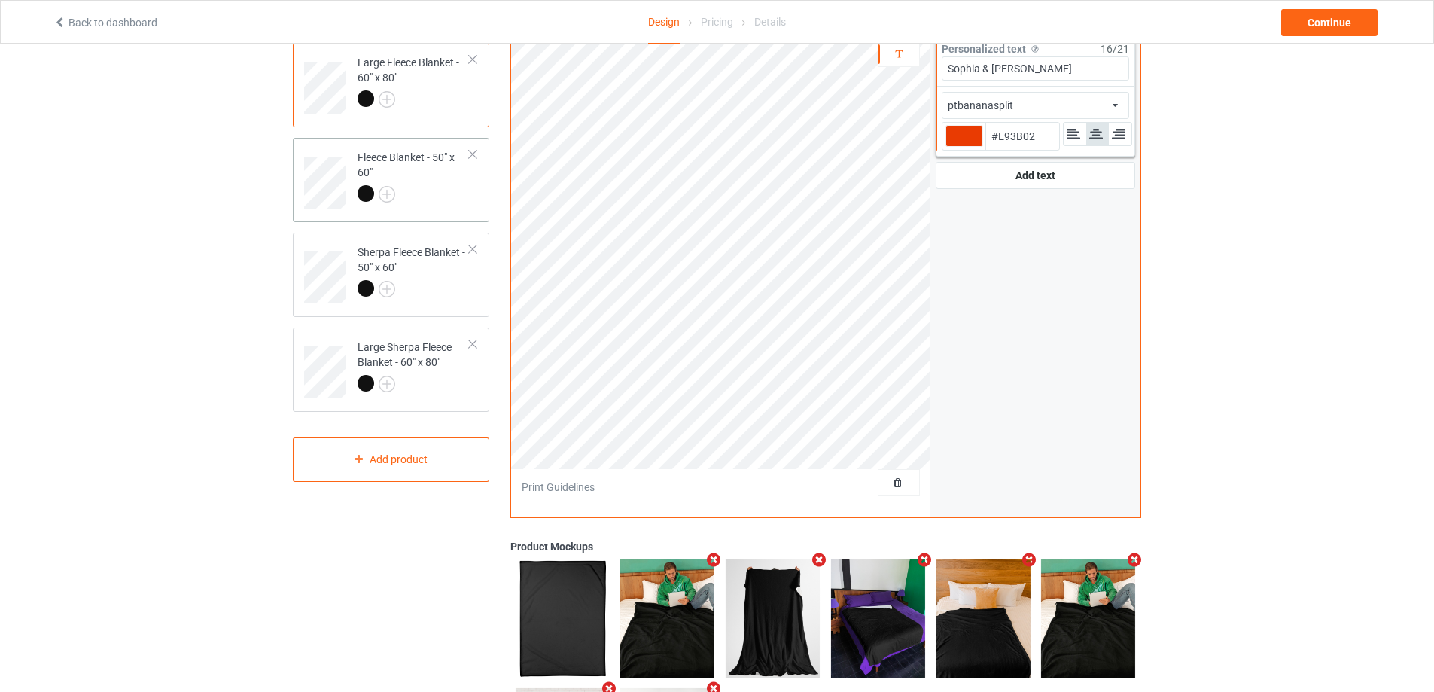
click at [444, 205] on div at bounding box center [413, 195] width 112 height 21
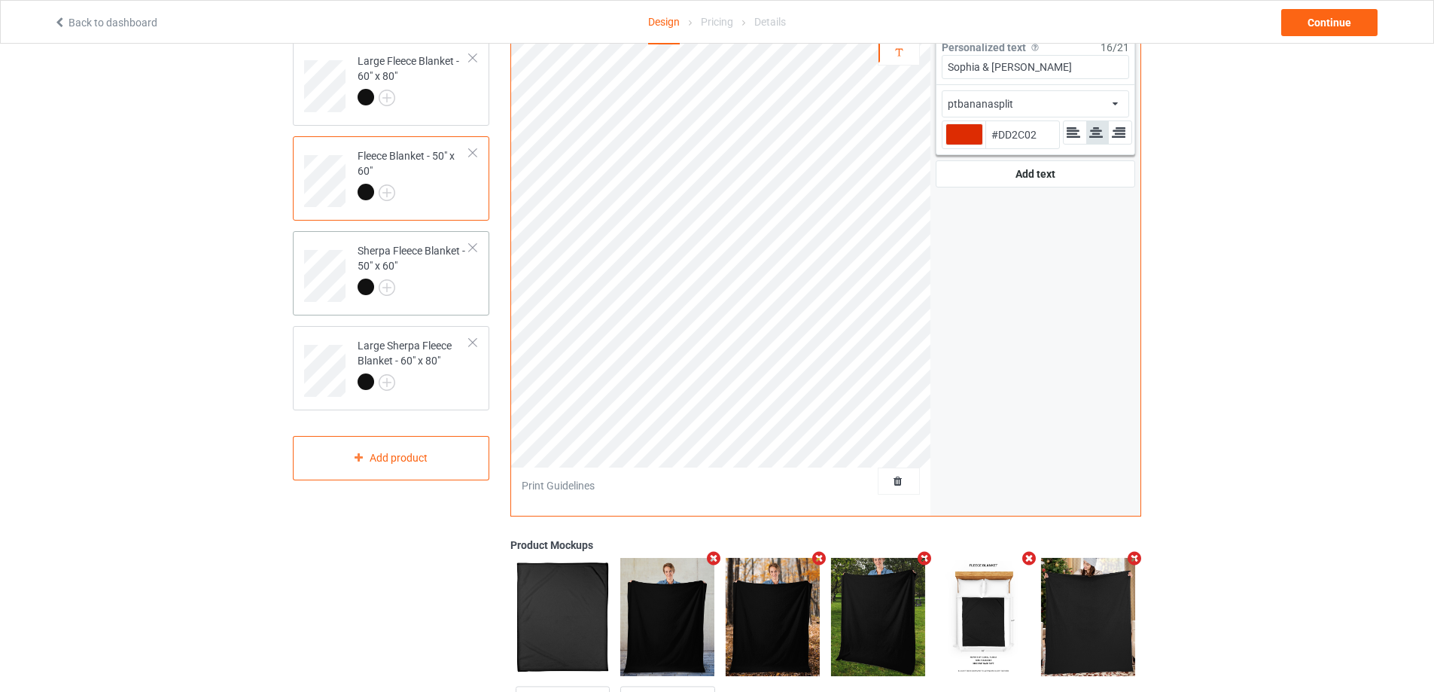
scroll to position [132, 0]
click at [446, 260] on div "Sherpa Fleece Blanket - 50" x 60"" at bounding box center [413, 269] width 112 height 51
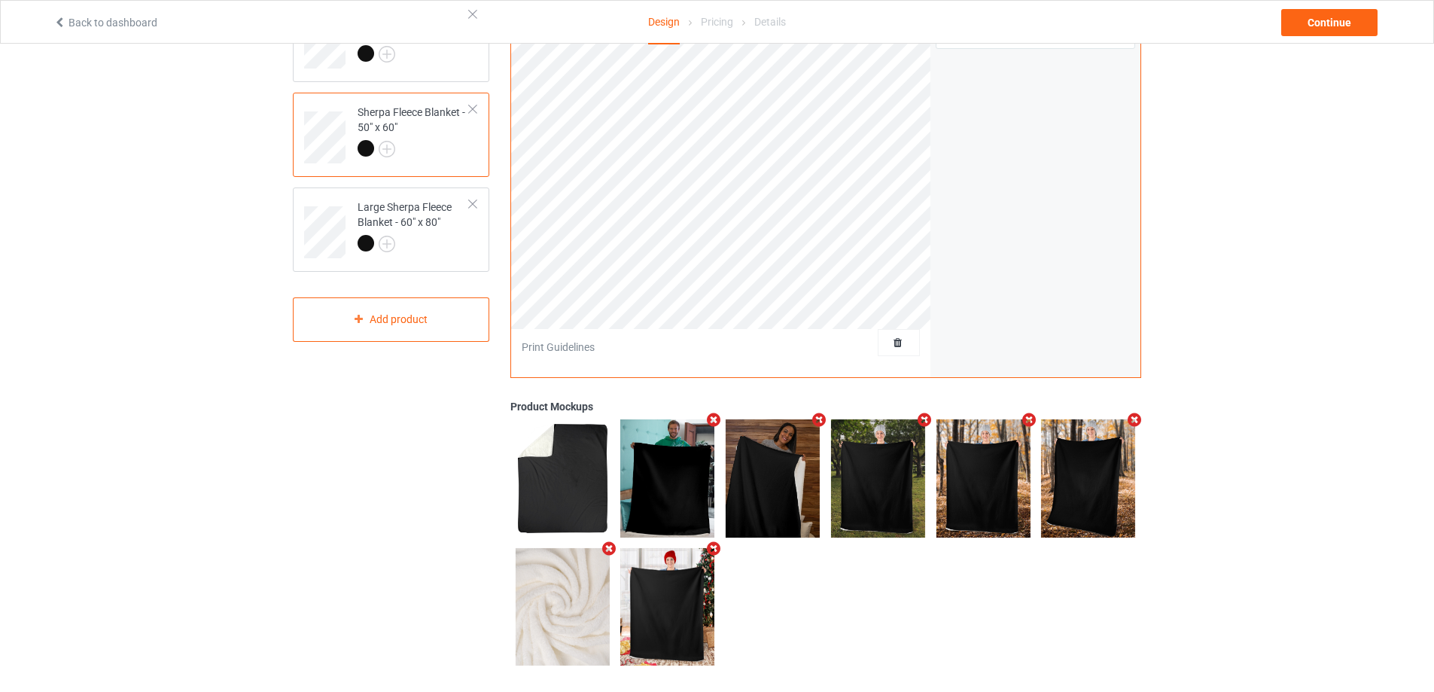
scroll to position [281, 0]
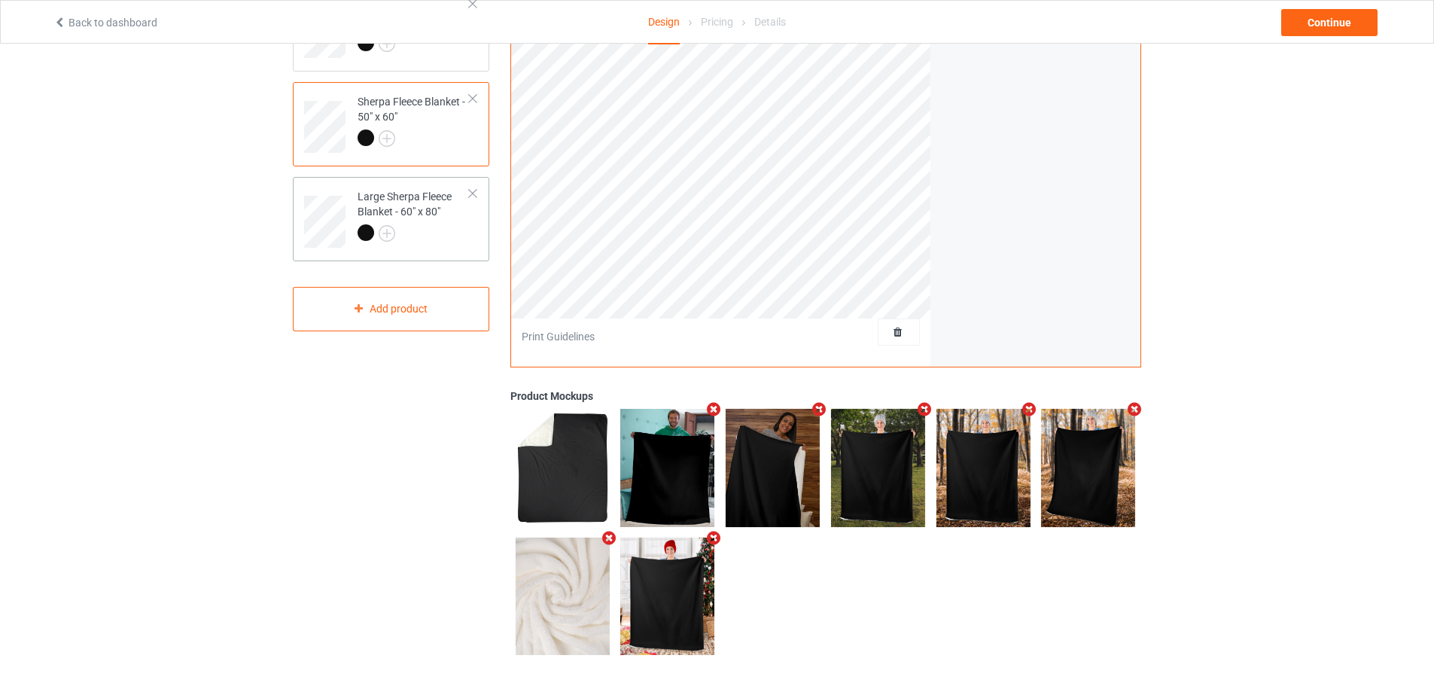
click at [445, 245] on td "Large Sherpa Fleece Blanket - 60" x 80"" at bounding box center [413, 216] width 129 height 67
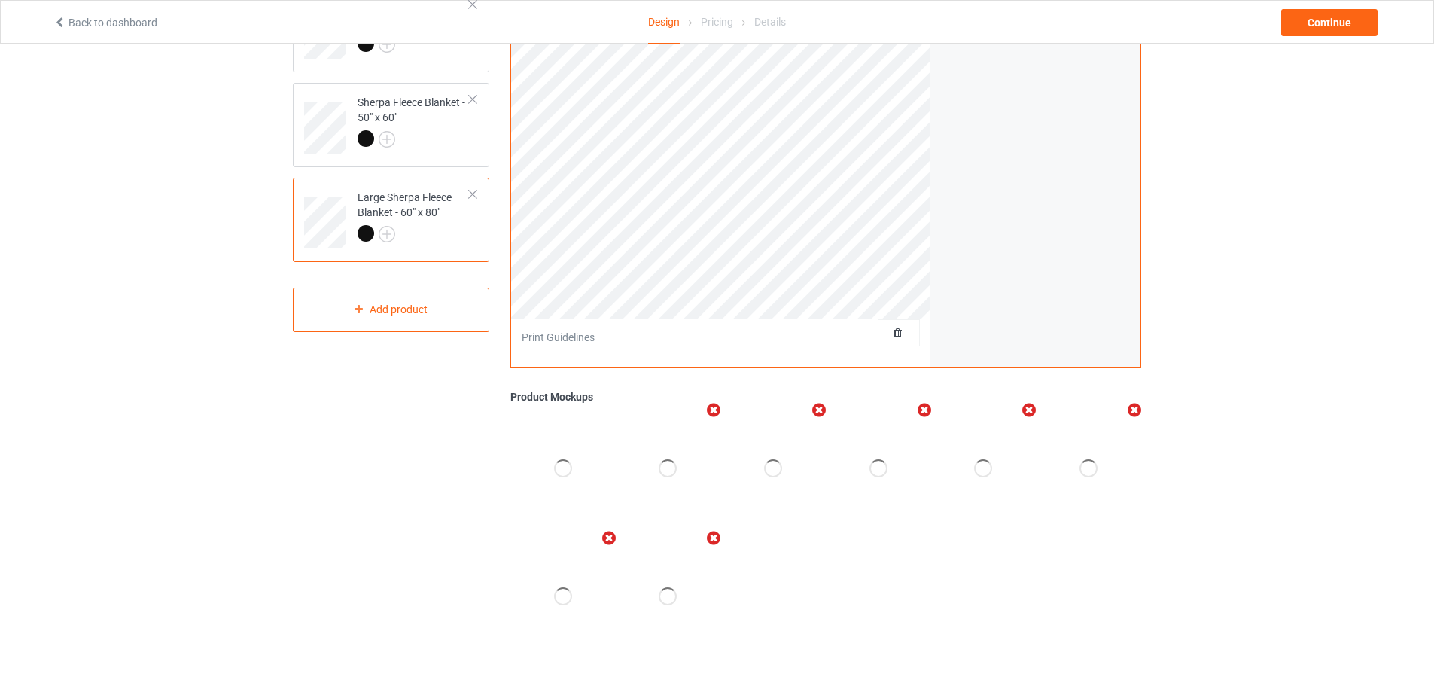
scroll to position [281, 0]
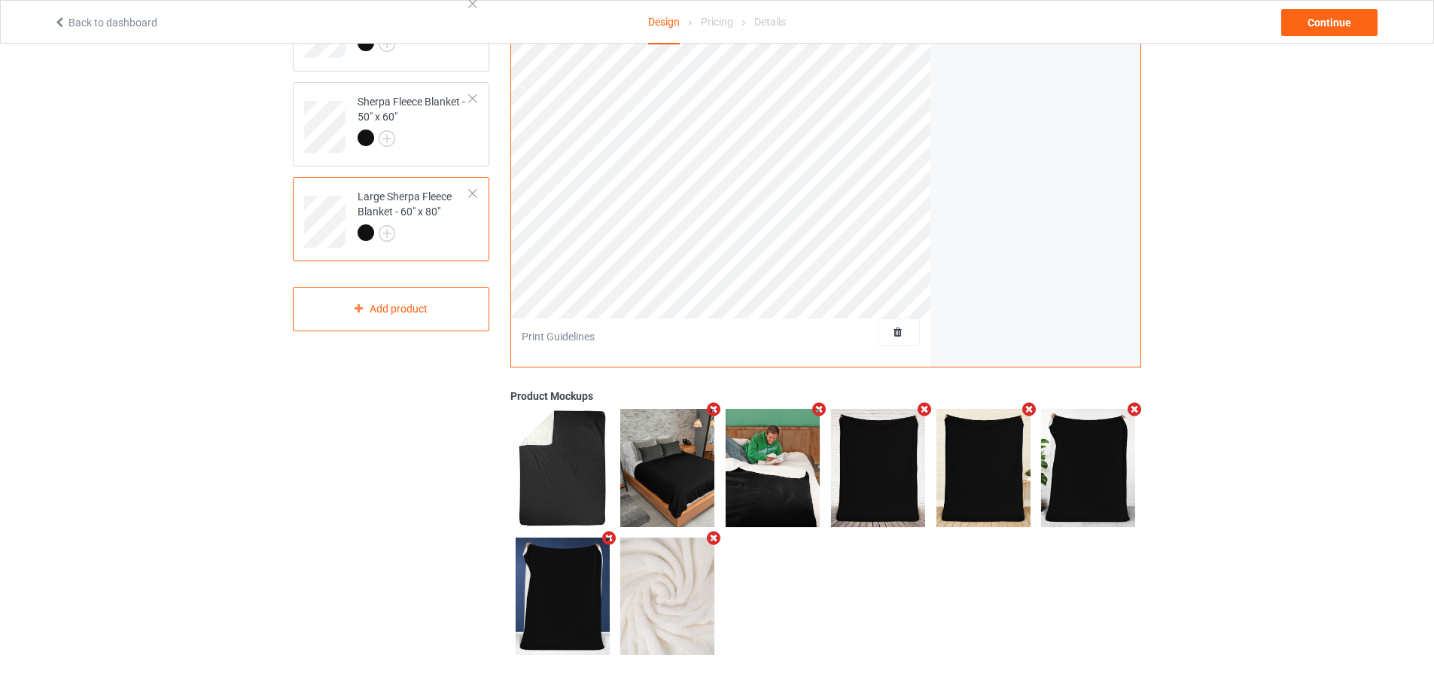
type input "#cf3800"
click at [1344, 21] on div "Continue" at bounding box center [1329, 22] width 96 height 27
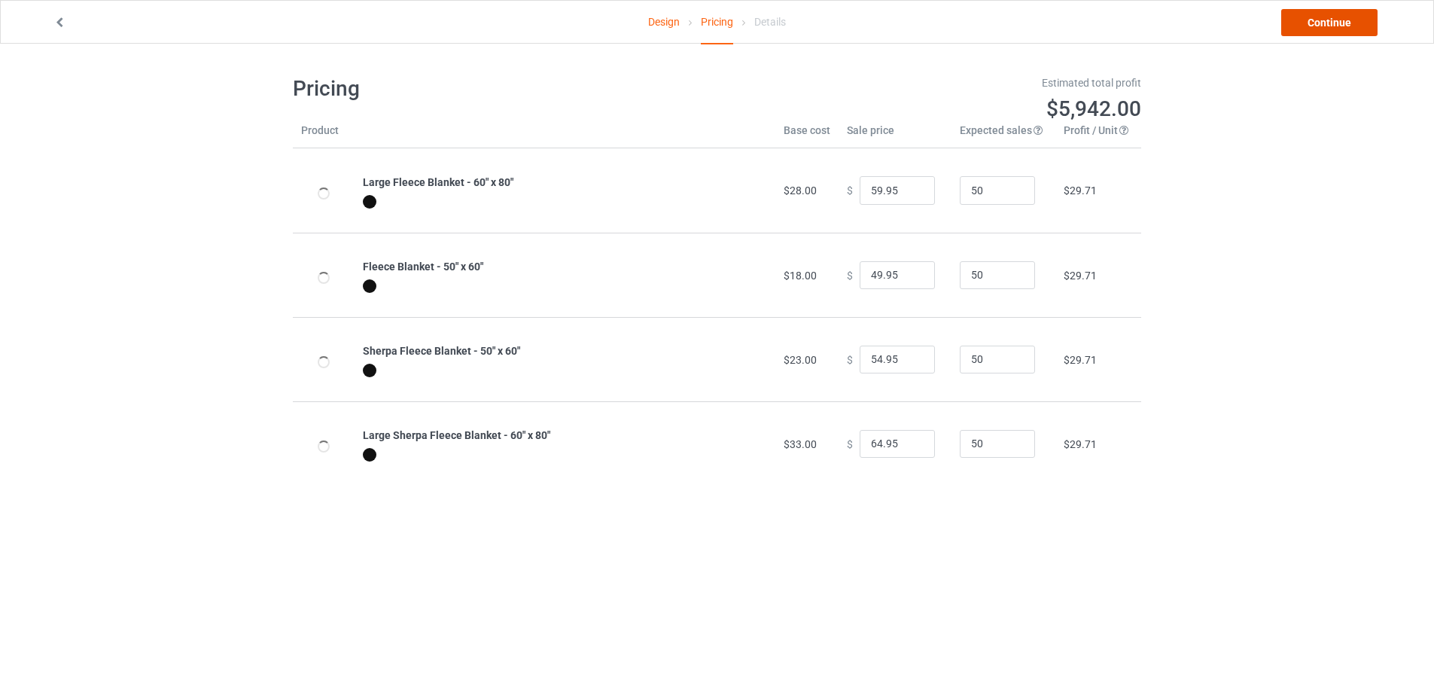
click at [1344, 21] on link "Continue" at bounding box center [1329, 22] width 96 height 27
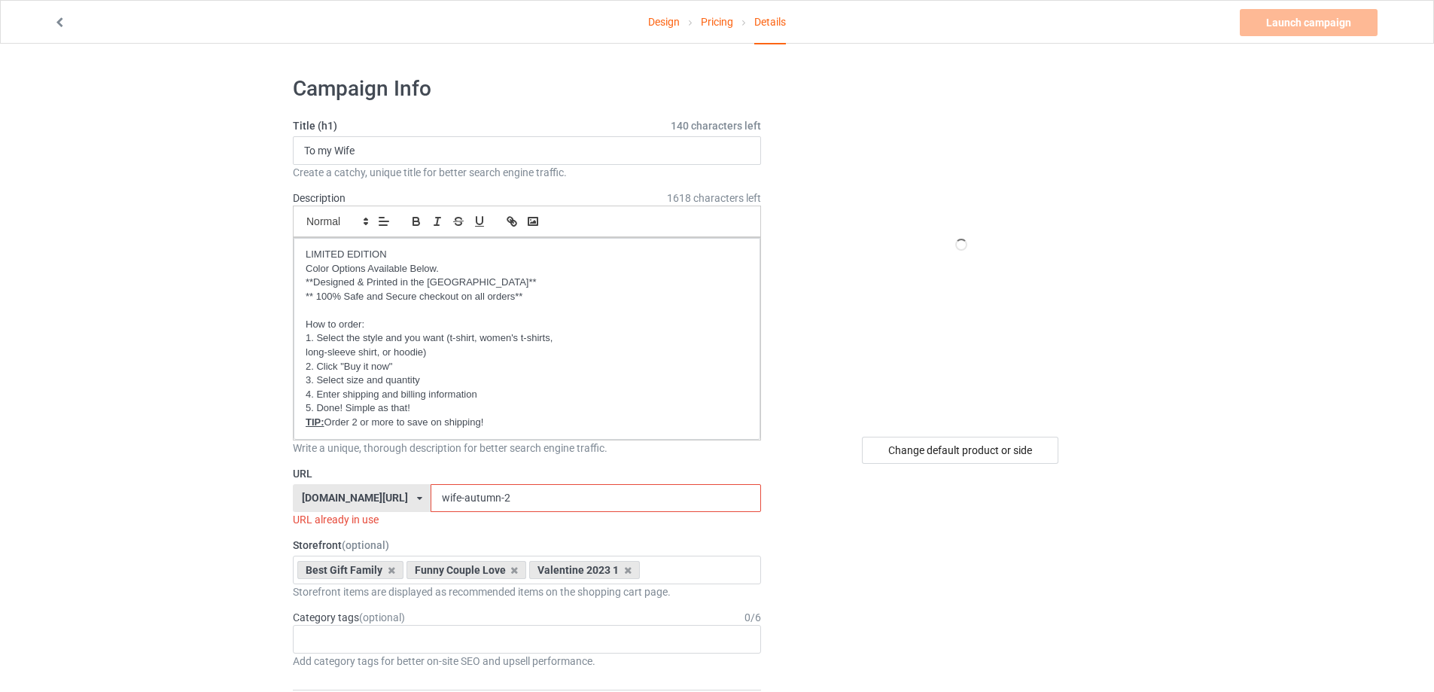
click at [488, 493] on input "wife-autumn-2" at bounding box center [595, 498] width 330 height 29
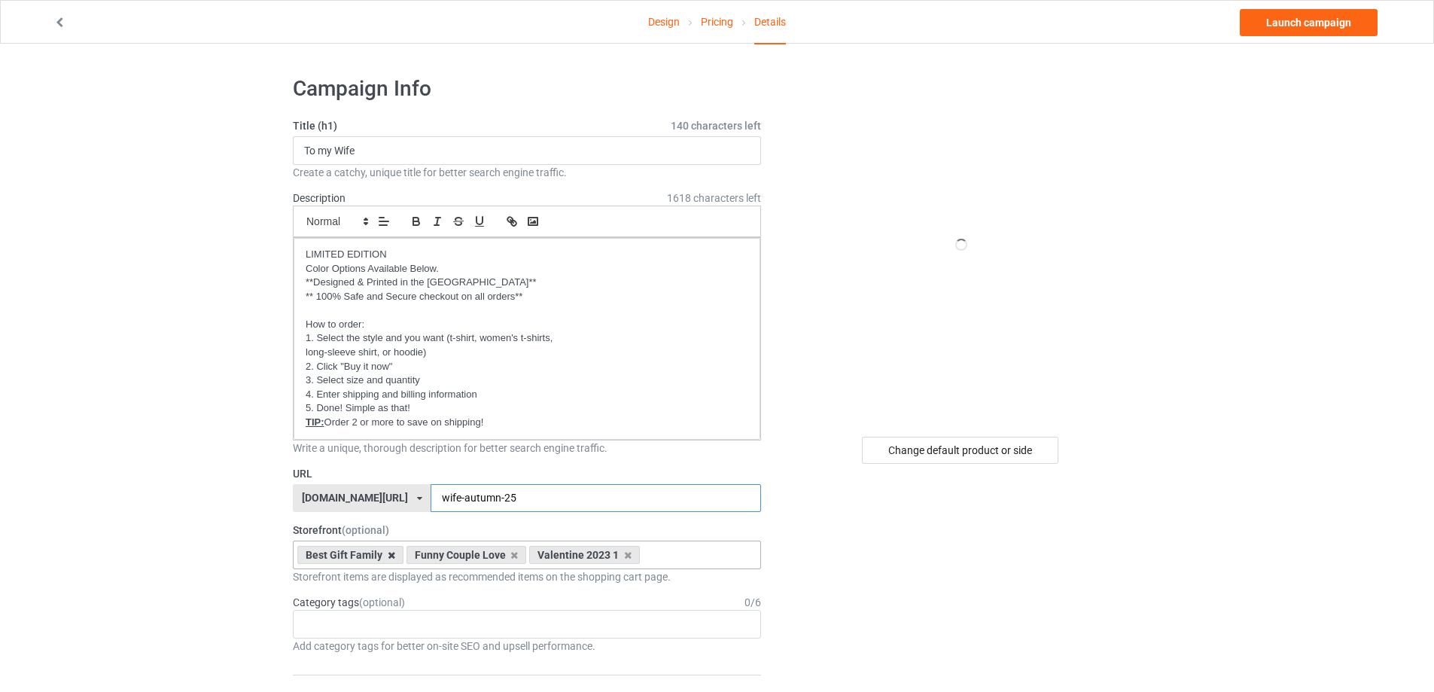
type input "wife-autumn-25"
click at [391, 555] on icon at bounding box center [392, 555] width 8 height 10
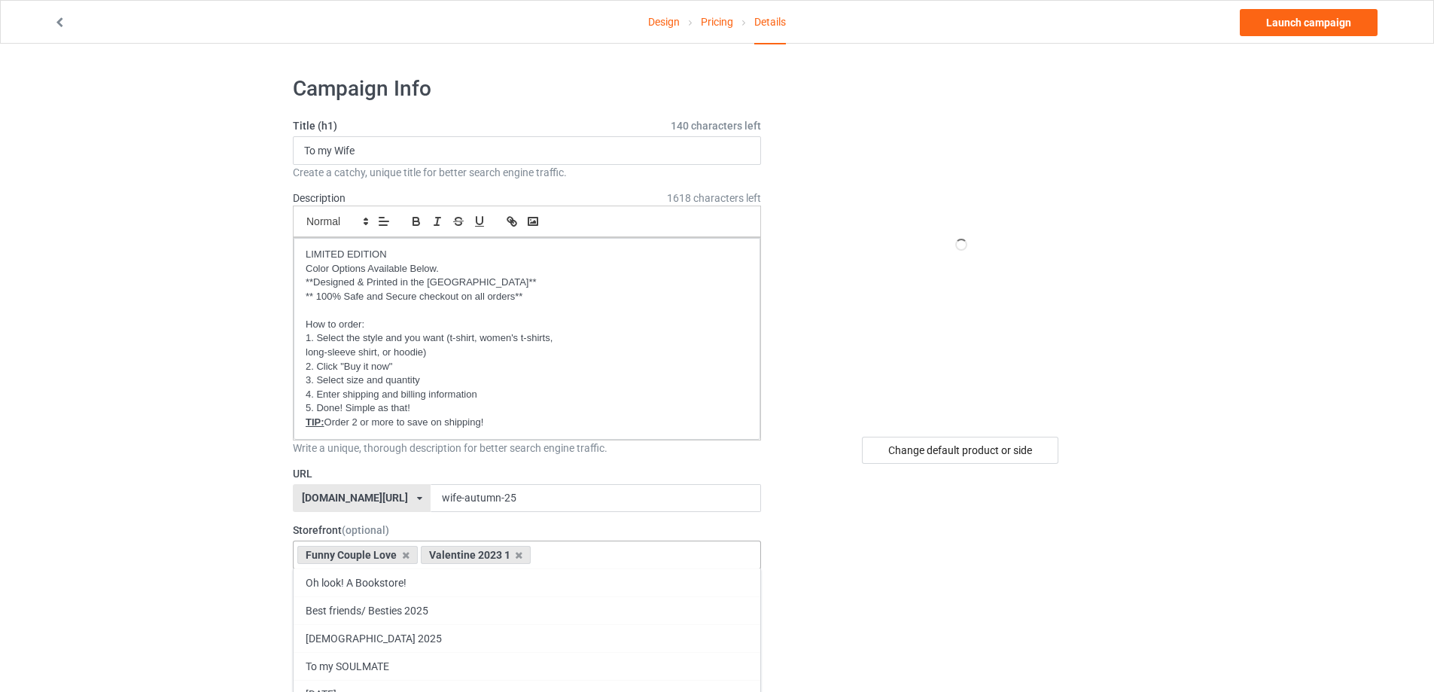
click at [391, 555] on div "Funny Couple Love" at bounding box center [357, 555] width 120 height 18
click at [400, 555] on div "Funny Couple Love" at bounding box center [357, 555] width 120 height 18
click at [408, 555] on icon at bounding box center [406, 555] width 8 height 10
click at [396, 555] on icon at bounding box center [396, 555] width 8 height 10
drag, startPoint x: 183, startPoint y: 443, endPoint x: 144, endPoint y: 426, distance: 42.8
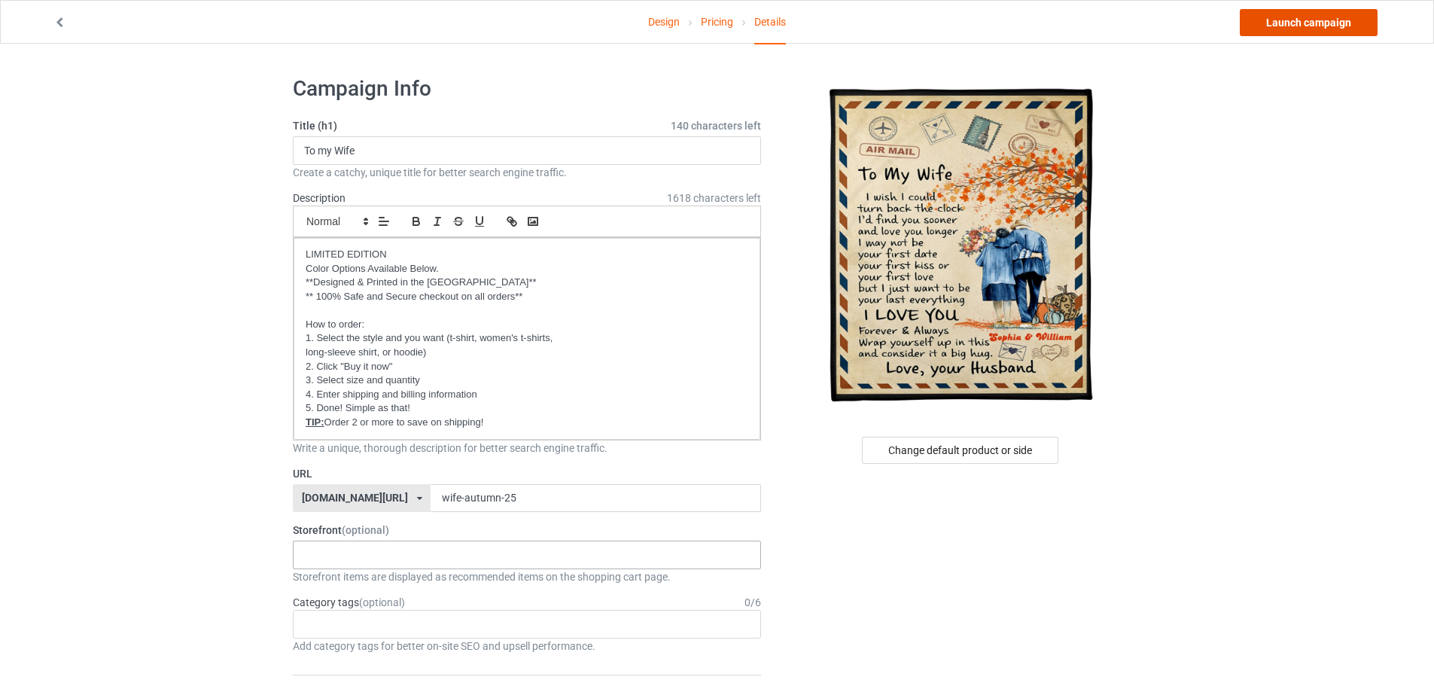
click at [1312, 20] on link "Launch campaign" at bounding box center [1308, 22] width 138 height 27
